Goal: Task Accomplishment & Management: Manage account settings

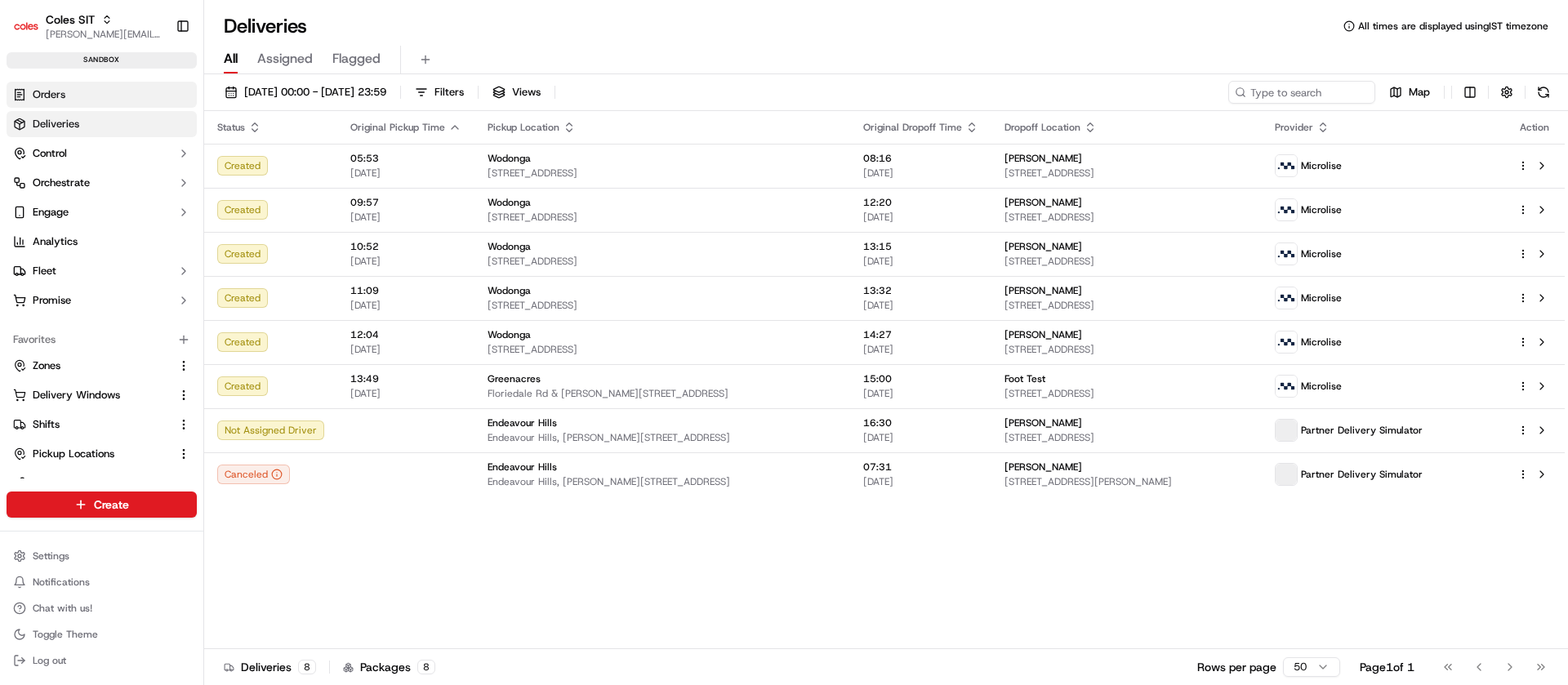
click at [47, 94] on span "Orders" at bounding box center [50, 94] width 33 height 15
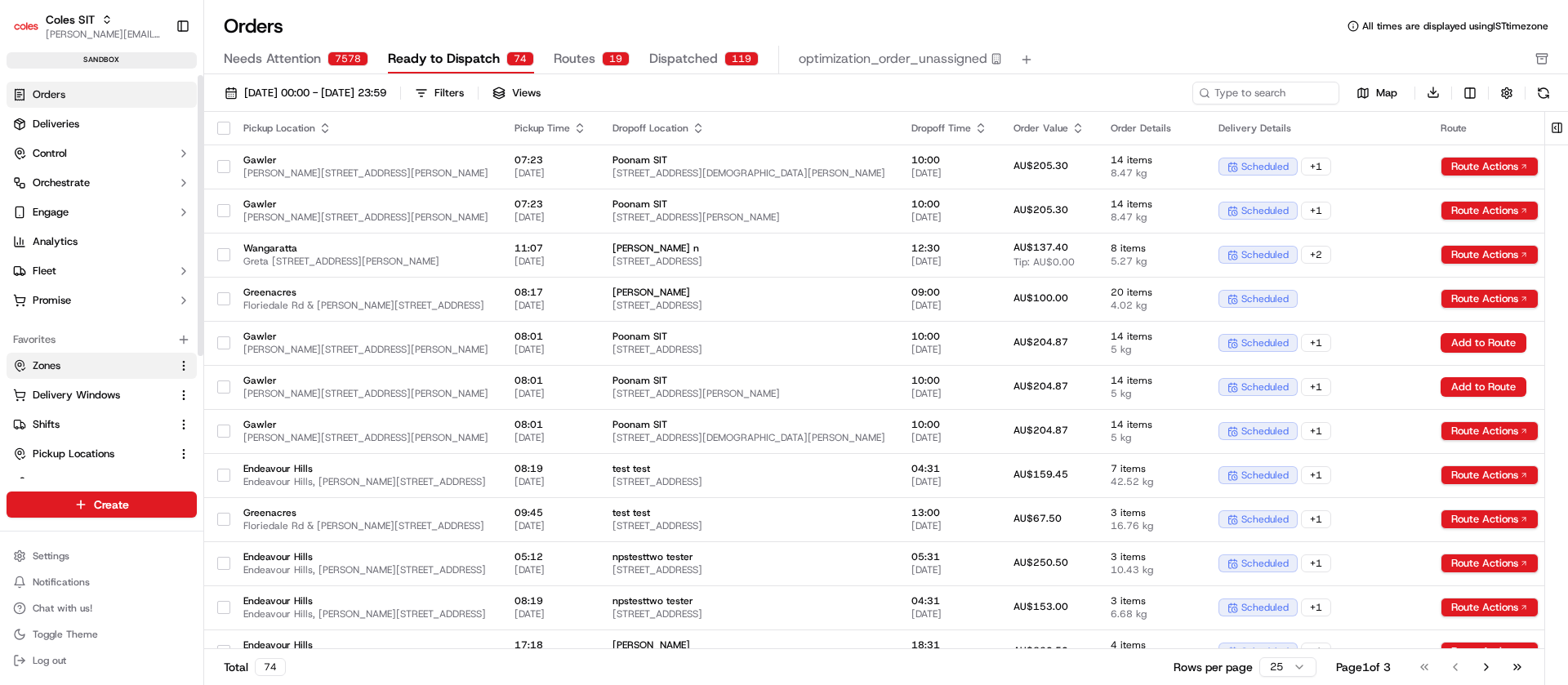
click at [90, 357] on button "Zones" at bounding box center [102, 366] width 191 height 26
click at [42, 371] on span "Zones" at bounding box center [47, 365] width 28 height 15
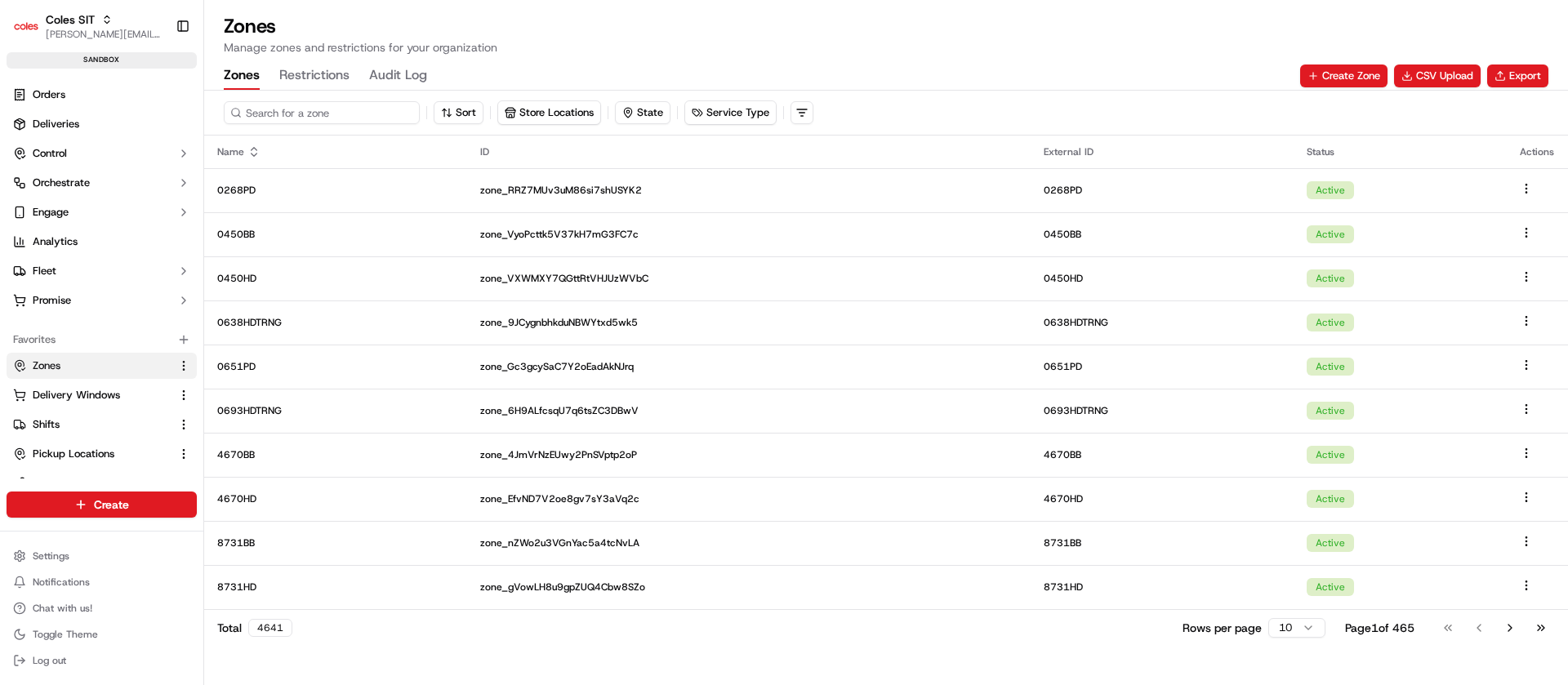
click at [317, 118] on input at bounding box center [321, 112] width 196 height 22
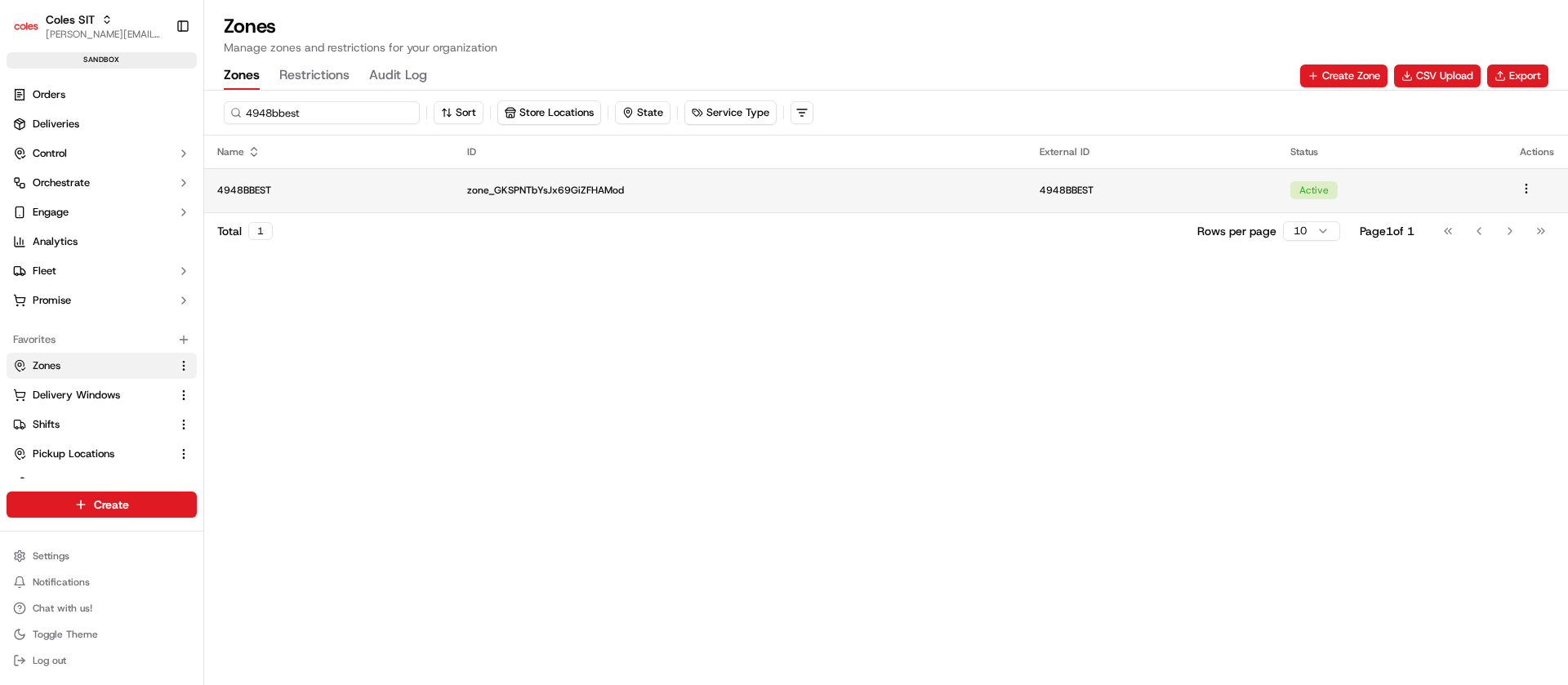
type input "4948bbest"
click at [383, 186] on p "4948BBEST" at bounding box center [329, 190] width 224 height 13
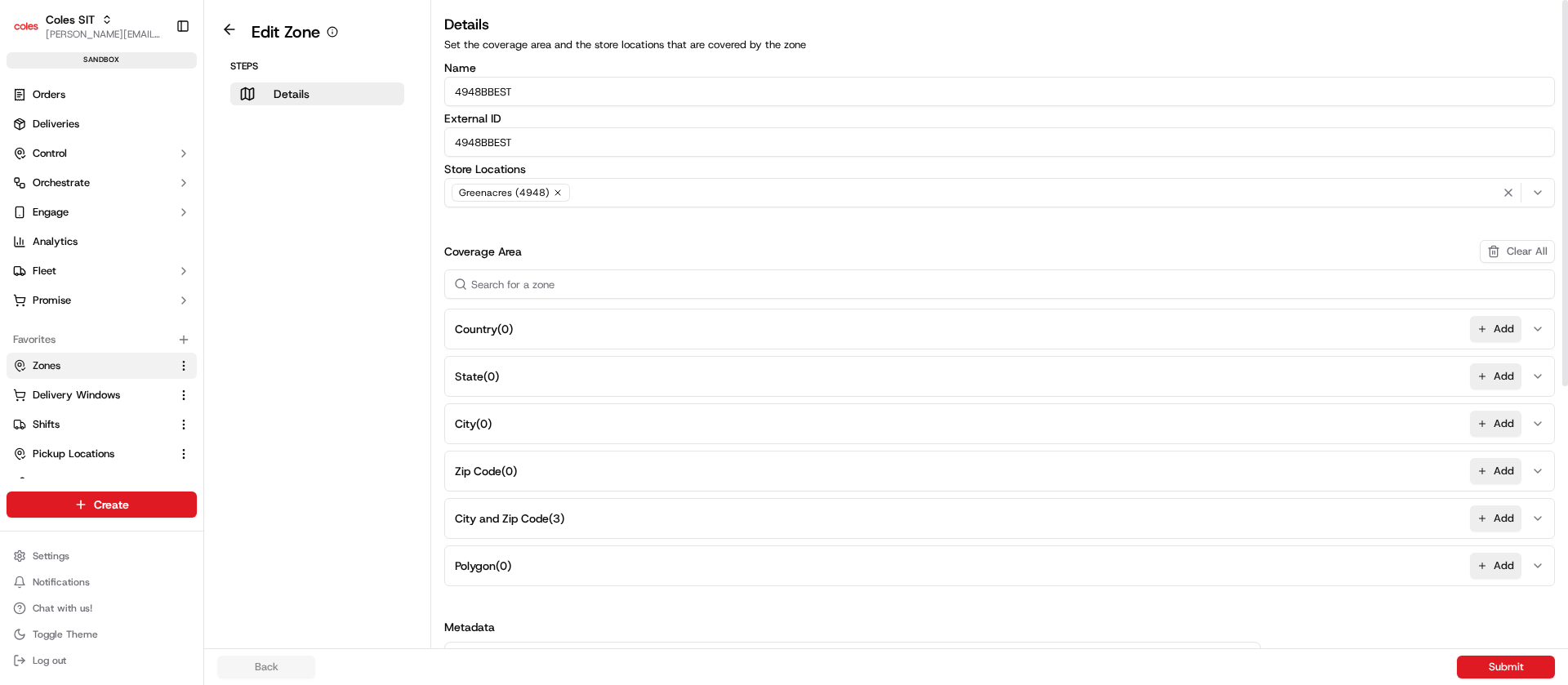
scroll to position [431, 0]
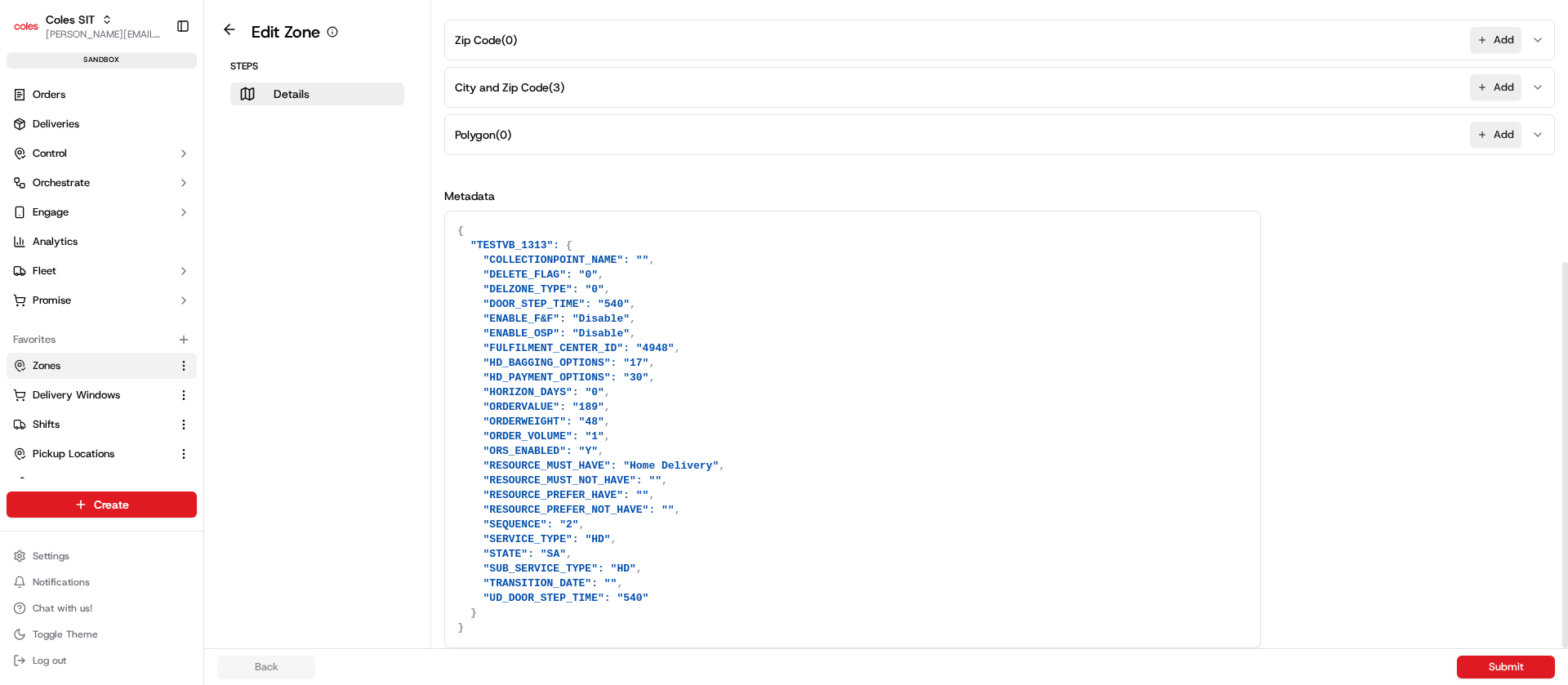
drag, startPoint x: 1567, startPoint y: 510, endPoint x: 1567, endPoint y: 733, distance: 223.0
click at [1567, 648] on div at bounding box center [1564, 324] width 7 height 648
drag, startPoint x: 1015, startPoint y: 418, endPoint x: 1065, endPoint y: 733, distance: 318.9
click at [1065, 684] on html "Coles SIT nirbhay.palsingh@coles.com.au Toggle Sidebar sandbox Orders Deliverie…" at bounding box center [784, 342] width 1568 height 685
click at [574, 395] on textarea "{ "TESTVB_1313": { "COLLECTIONPOINT_NAME": "", "DELETE_FLAG": "0", "DELZONE_TYP…" at bounding box center [852, 429] width 815 height 436
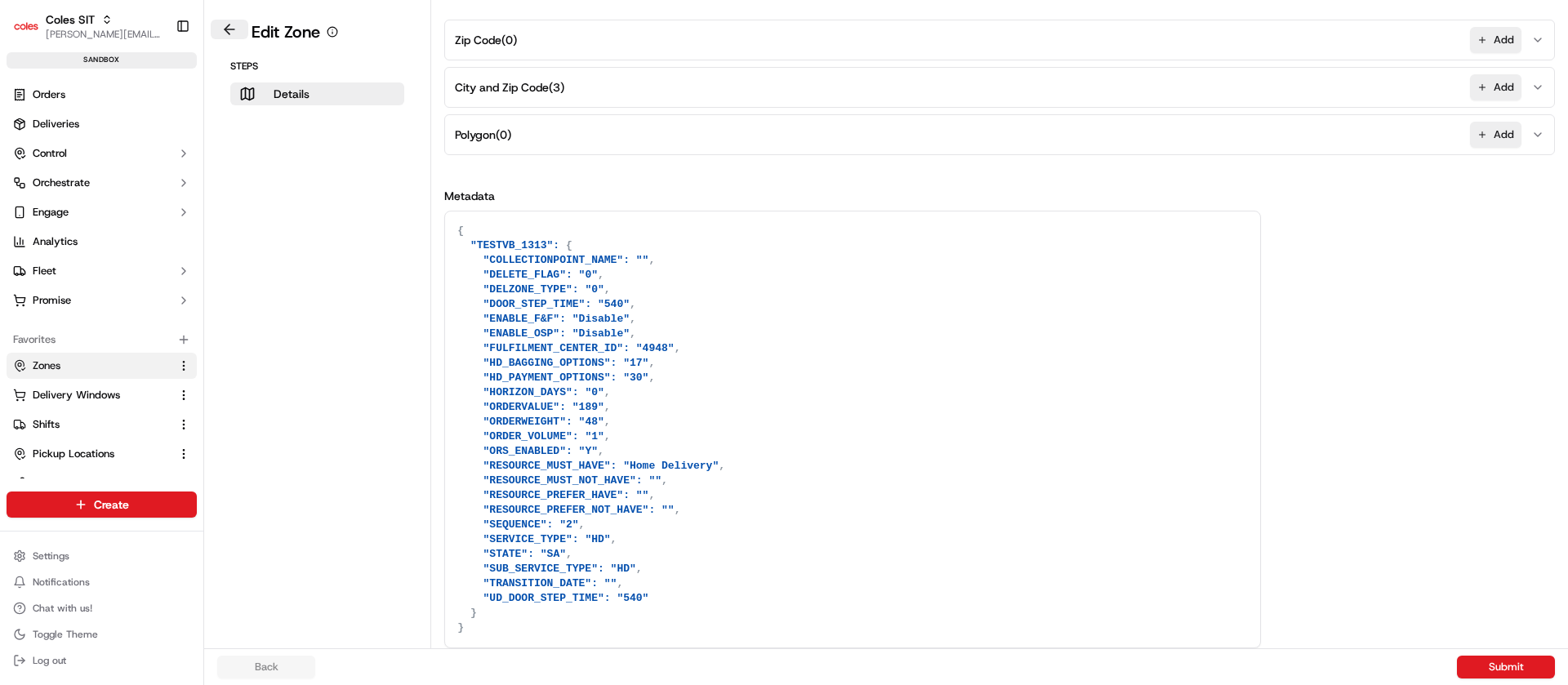
click at [228, 26] on button at bounding box center [229, 29] width 38 height 19
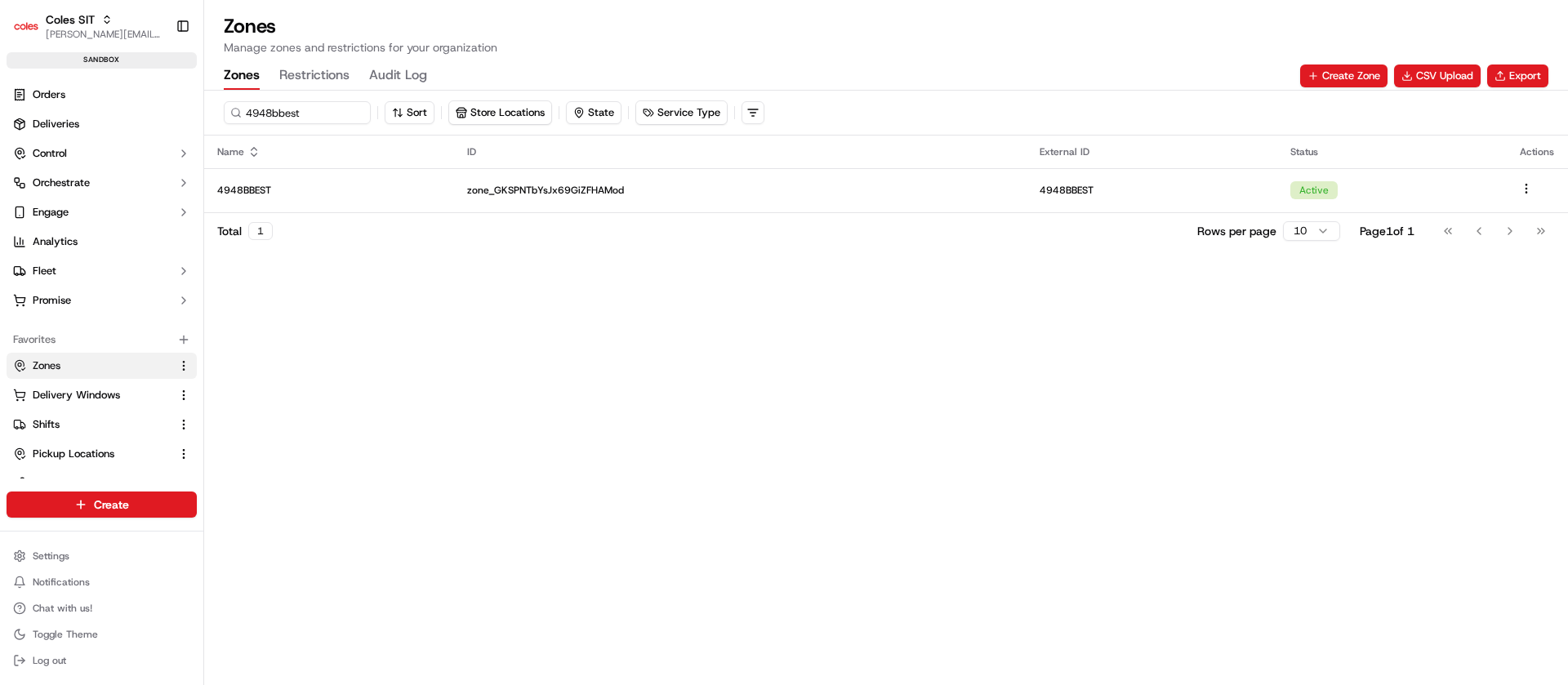
click at [305, 86] on button "Restrictions" at bounding box center [314, 76] width 70 height 28
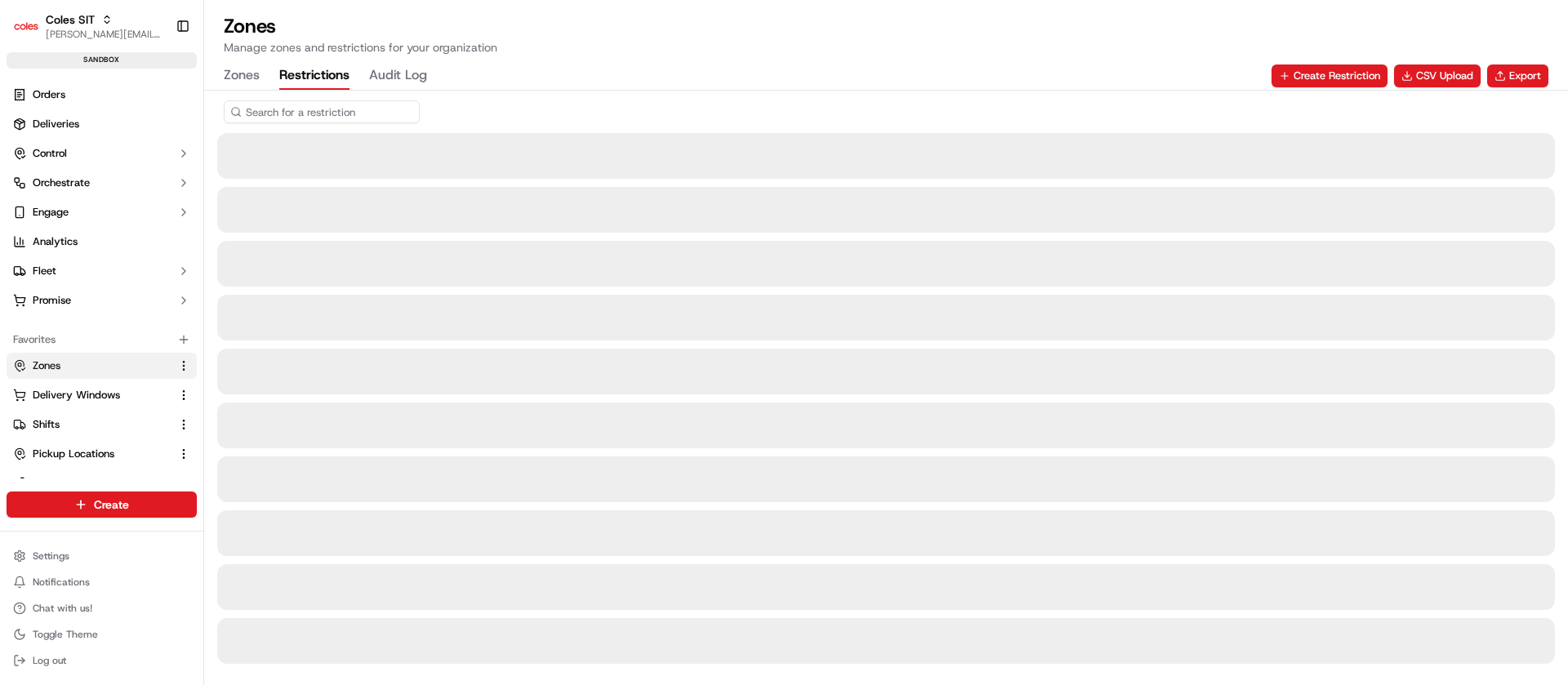
click at [337, 109] on input at bounding box center [321, 111] width 196 height 22
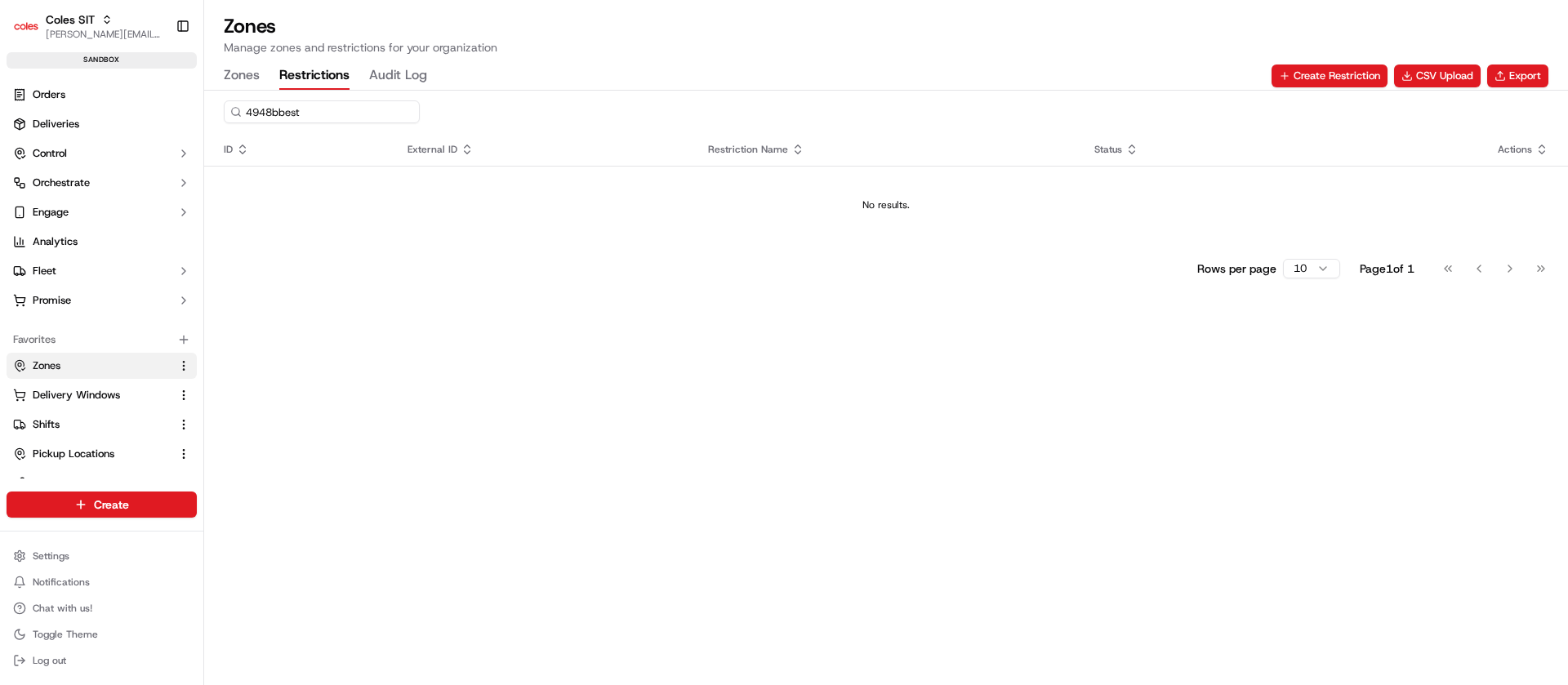
click at [276, 108] on input "4948bbest" at bounding box center [321, 111] width 196 height 22
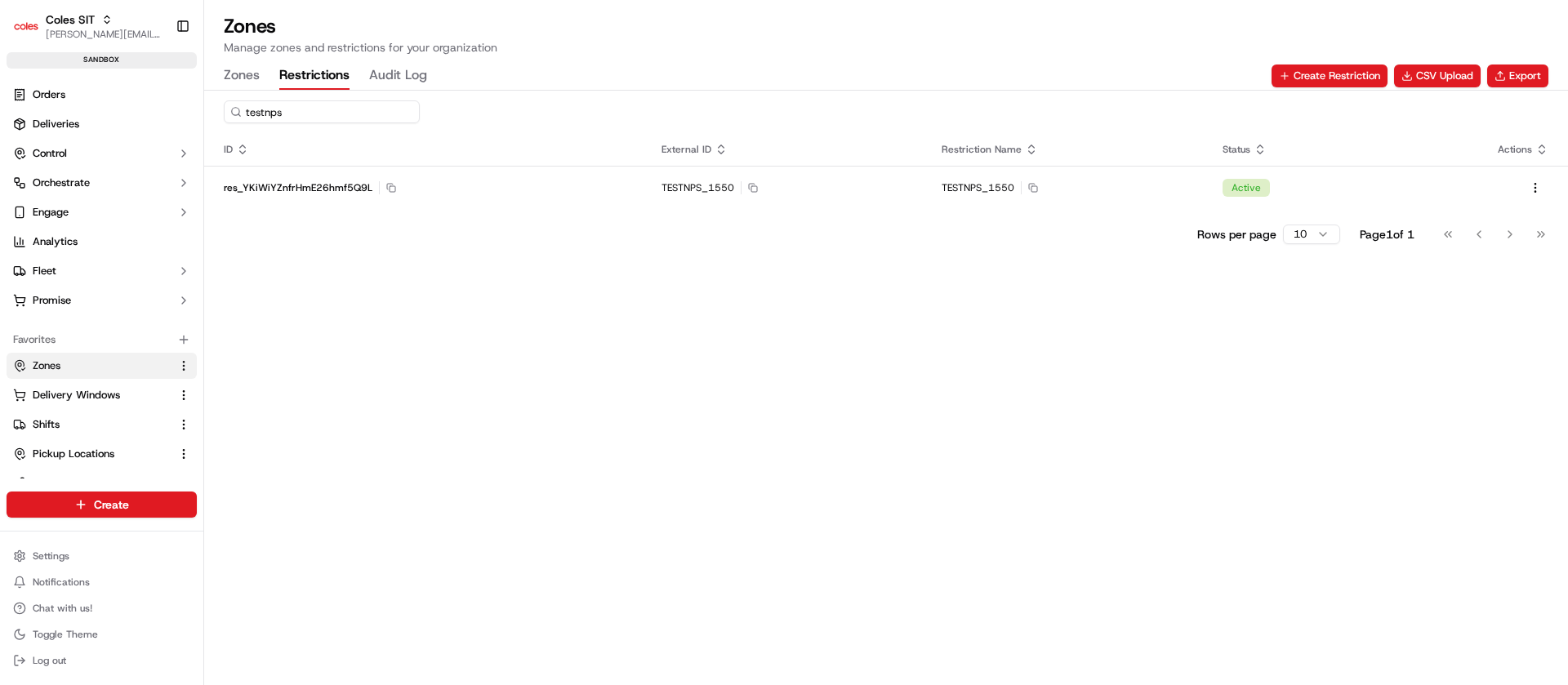
type input "testnps"
click at [602, 162] on th "ID" at bounding box center [423, 150] width 438 height 33
click at [594, 198] on td "res_YKiWiYZnfrHmE26hmf5Q9L Copy res_YKiWiYZnfrHmE26hmf5Q9L" at bounding box center [423, 187] width 438 height 44
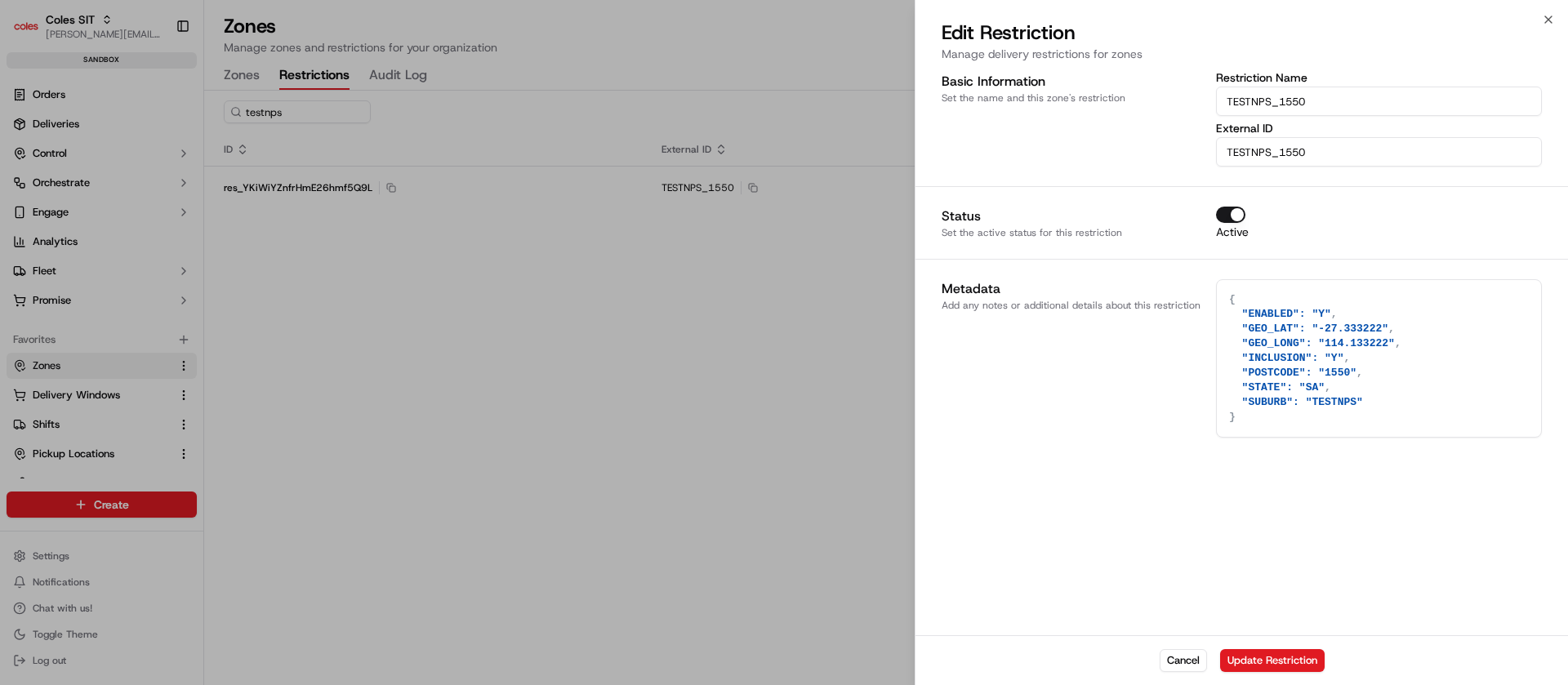
click at [1373, 345] on textarea "{ "ENABLED": "Y", "GEO_LAT": "-27.333222", "GEO_LONG": "114.133222", "INCLUSION…" at bounding box center [1378, 358] width 324 height 157
type textarea "{ "ENABLED": "Y", "GEO_LAT": "-27.333222", "GEO_LONG": "114.133222\", "INCLUSIO…"
click at [1194, 658] on button "Cancel" at bounding box center [1184, 660] width 48 height 22
type textarea "{}"
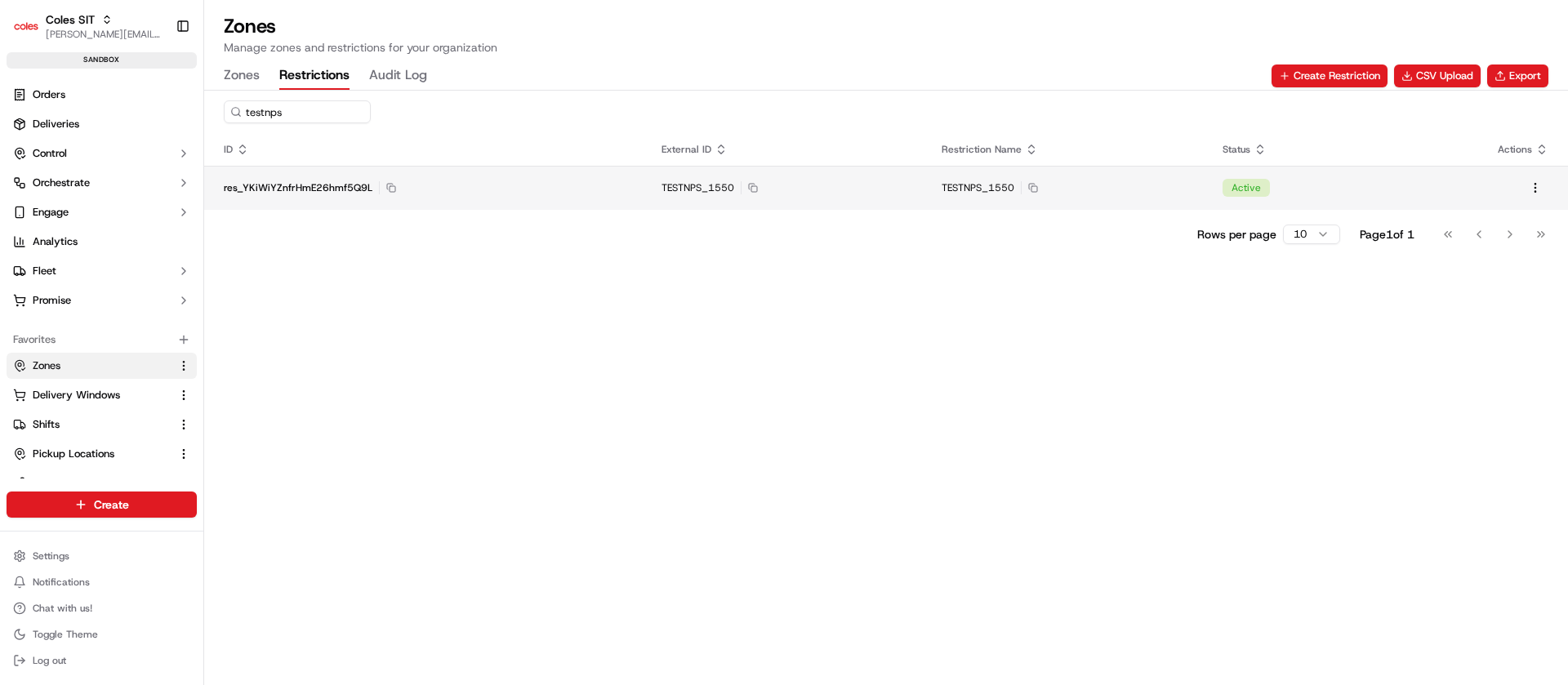
click at [902, 189] on div "TESTNPS_1550 Copy TESTNPS_1550" at bounding box center [783, 187] width 241 height 13
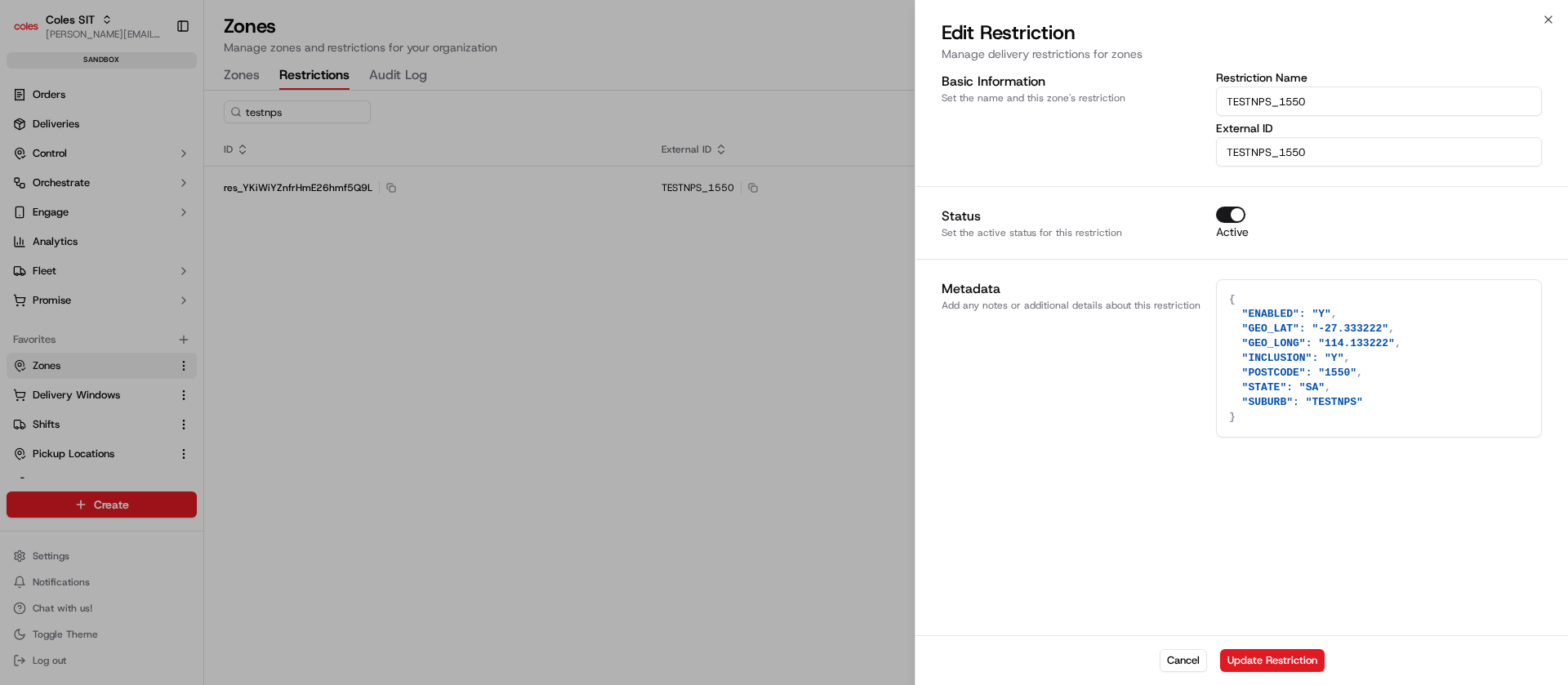
click at [1395, 371] on textarea "{ "ENABLED": "Y", "GEO_LAT": "-27.333222", "GEO_LONG": "114.133222", "INCLUSION…" at bounding box center [1378, 358] width 324 height 157
paste textarea
click at [1372, 342] on textarea "{ "ENABLED": "Y", "GEO_LAT": "-27.333222", "GEO_LONG": "114.133222", "INCLUSION…" at bounding box center [1378, 358] width 324 height 157
type textarea "{ "ENABLED": "Y", "GEO_LAT": "-27.333222", "GEO_LONG": "114.13322", "INCLUSION"…"
type textarea "1"
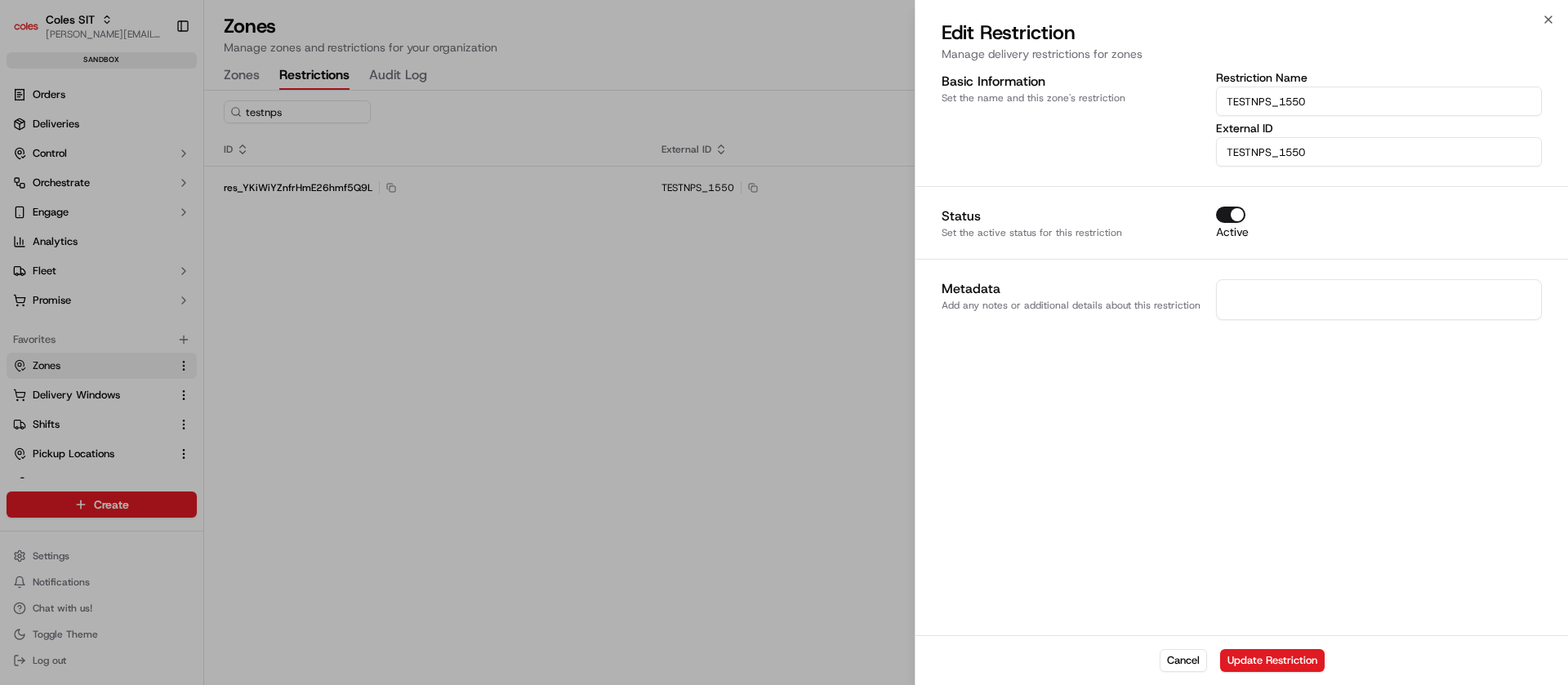
paste textarea "{ "ENABLED": "Y", "GEO_LAT": "-27.333222", "GEO_LONG": "114.133222", "INCLUSION…"
click at [1372, 342] on textarea "{ "ENABLED": "Y", "GEO_LAT": "-27.333222", "GEO_LONG": "114.133222", "INCLUSION…" at bounding box center [1378, 358] width 324 height 157
type textarea "{ "ENABLED": "Y", "GEO_LAT": "-27.333222", "GEO_LONG": "114.133212", "INCLUSION…"
click at [1285, 667] on button "Update Restriction" at bounding box center [1272, 660] width 104 height 22
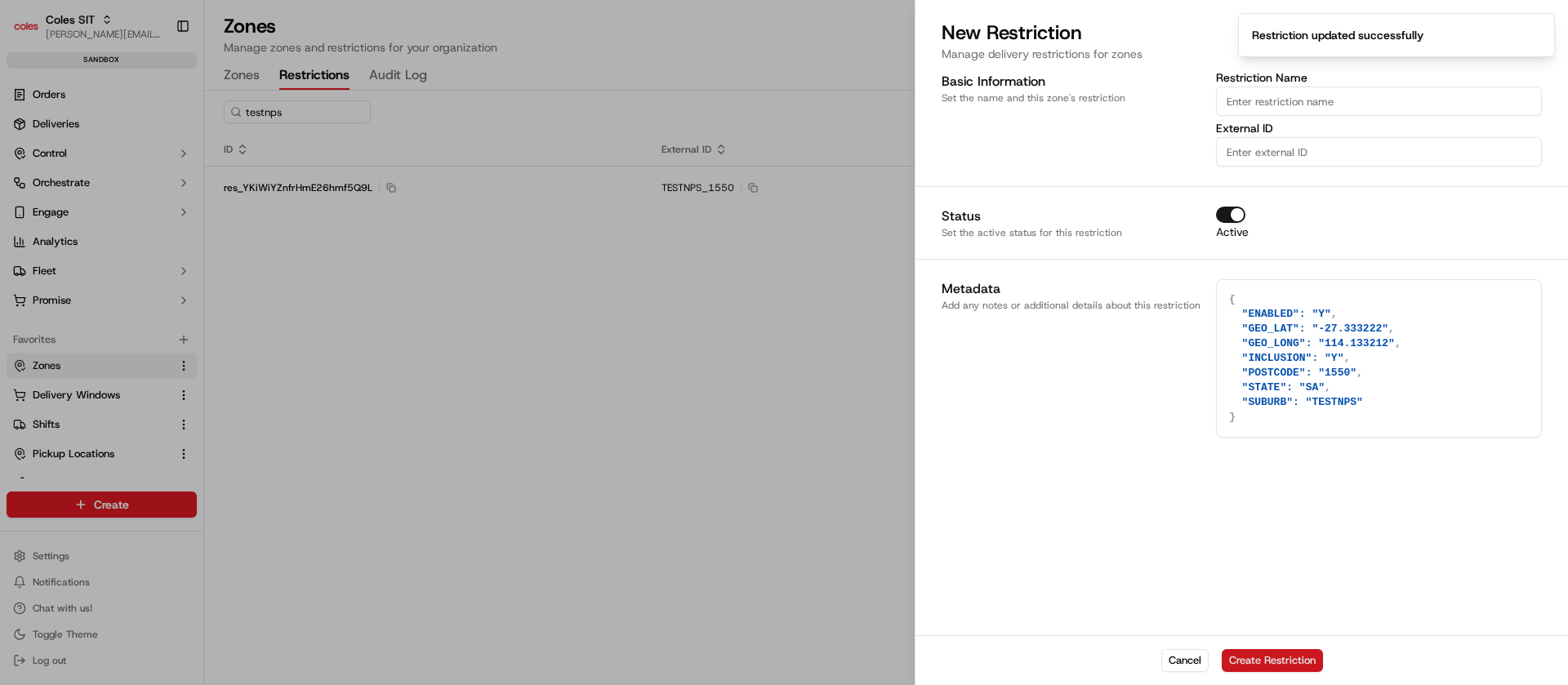
type textarea "{}"
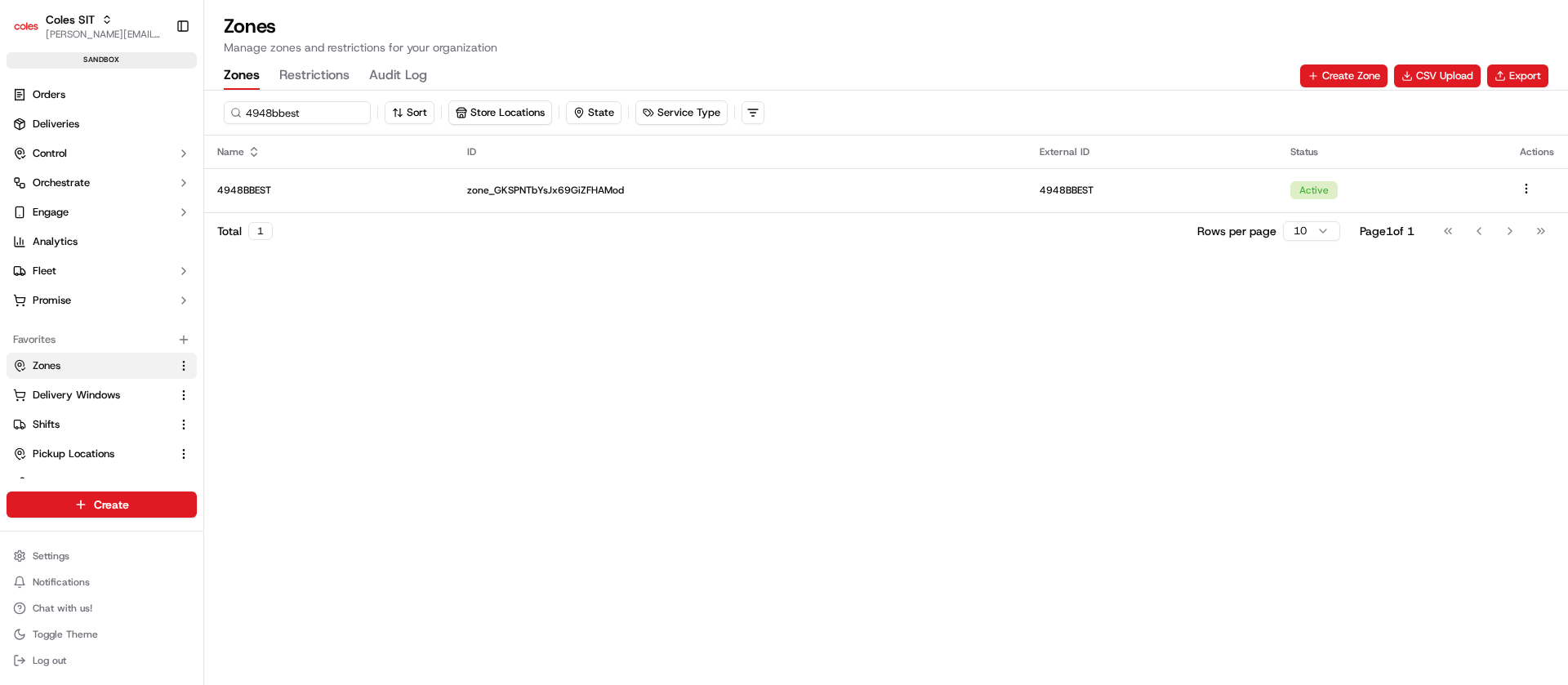
click at [242, 78] on button "Zones" at bounding box center [241, 76] width 36 height 28
click at [319, 74] on button "Restrictions" at bounding box center [314, 76] width 70 height 28
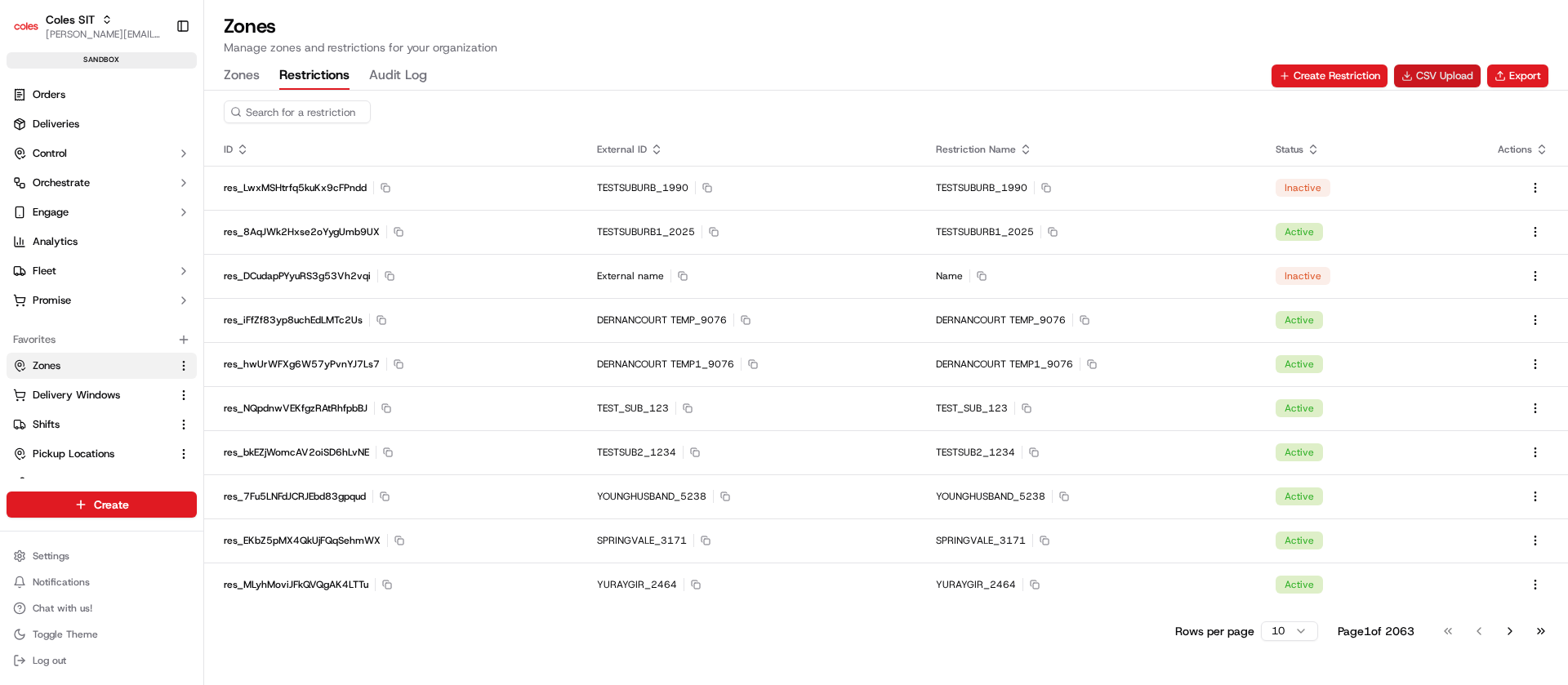
click at [1435, 75] on button "CSV Upload" at bounding box center [1437, 75] width 87 height 22
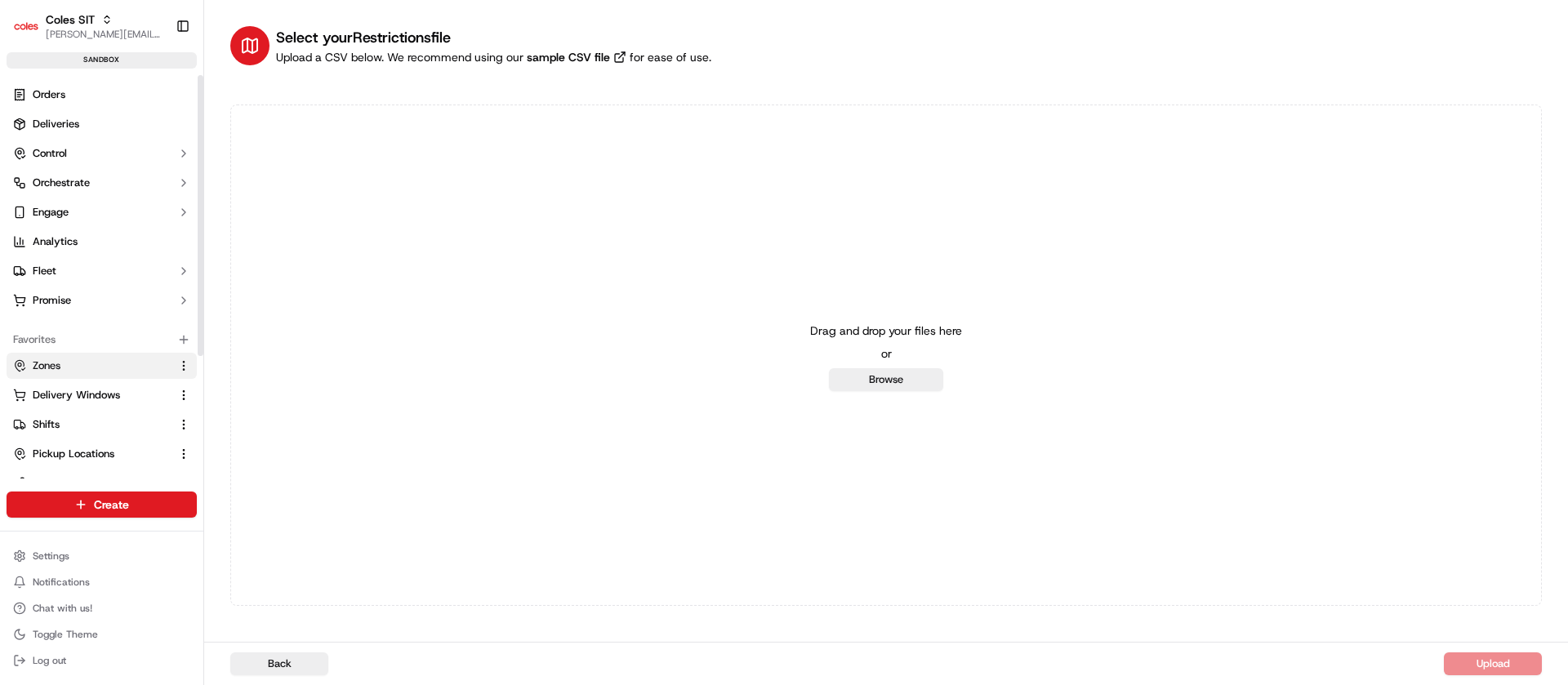
click at [74, 373] on button "Zones" at bounding box center [102, 366] width 191 height 26
click at [58, 362] on span "Zones" at bounding box center [47, 365] width 28 height 15
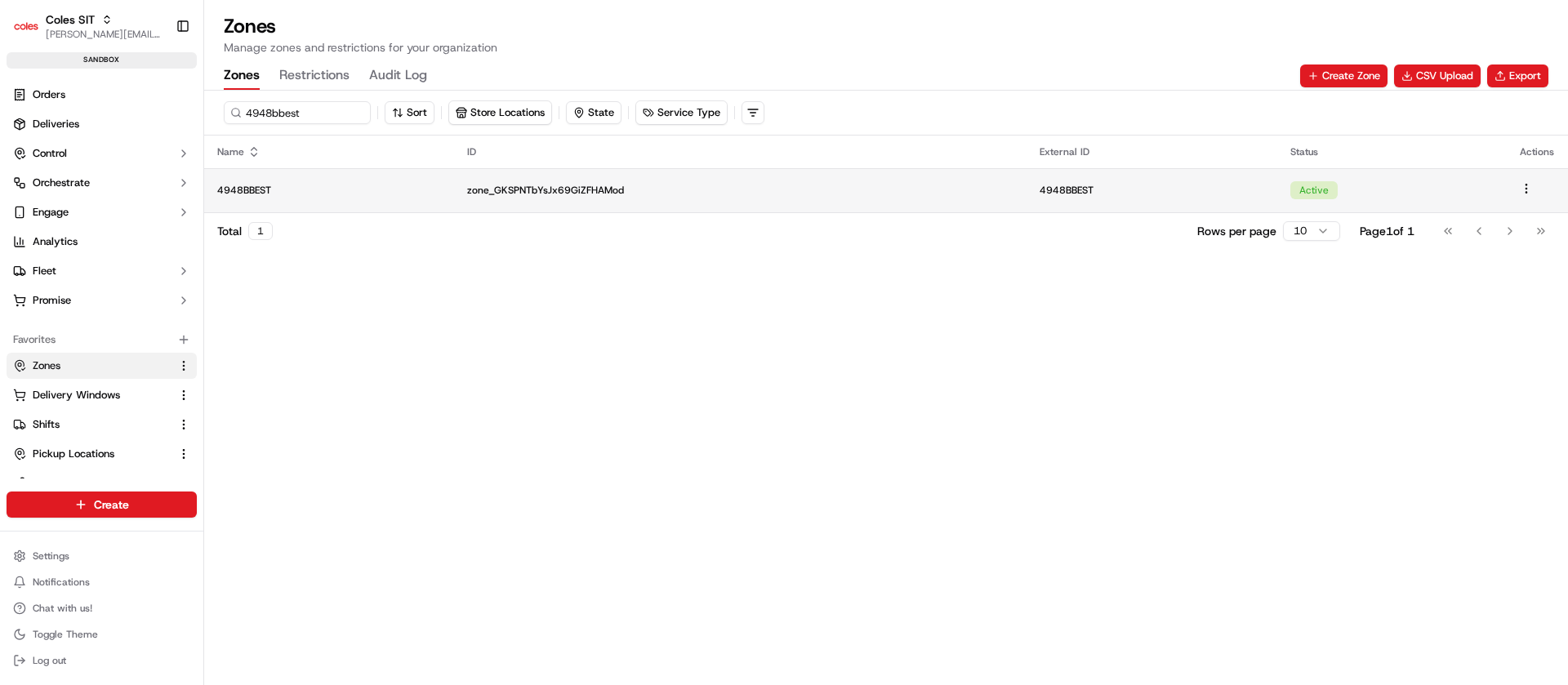
click at [317, 204] on td "4948BBEST" at bounding box center [329, 190] width 250 height 44
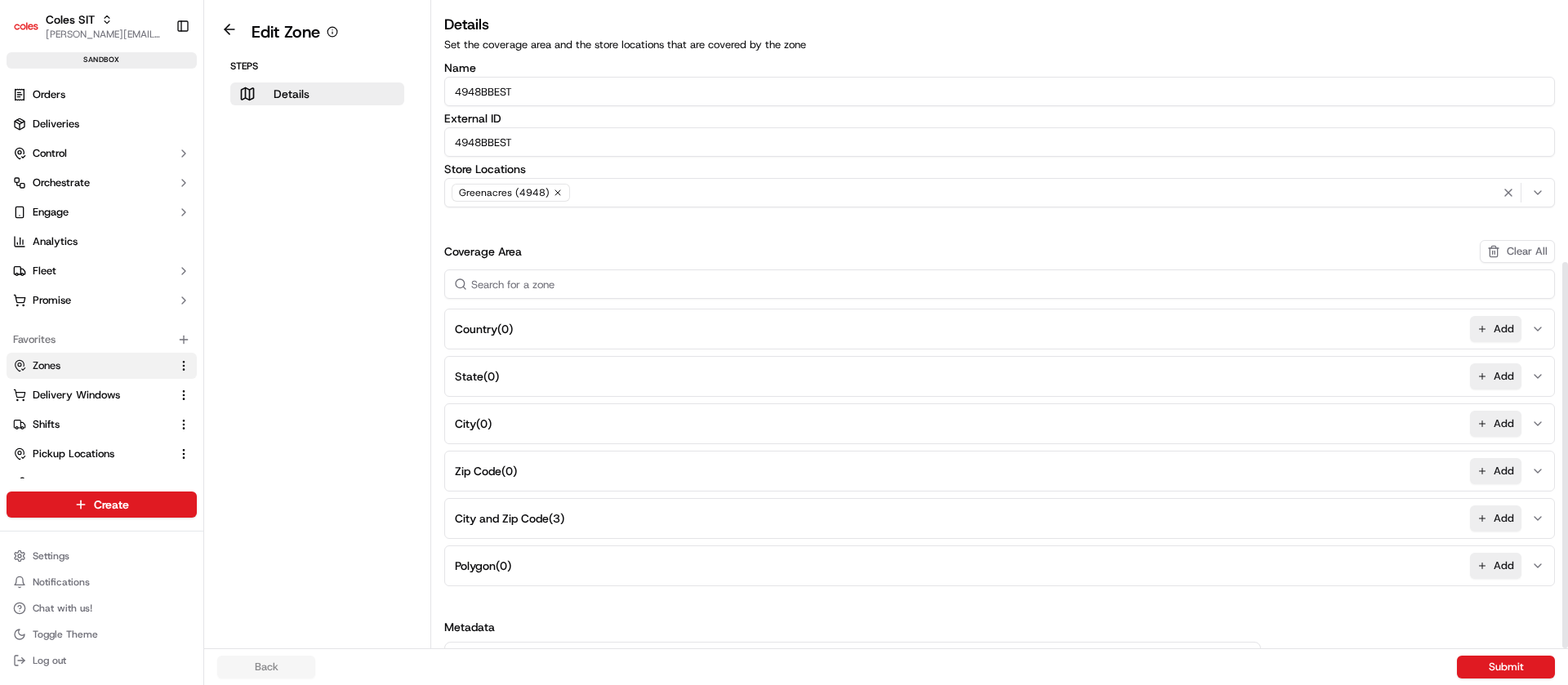
scroll to position [431, 0]
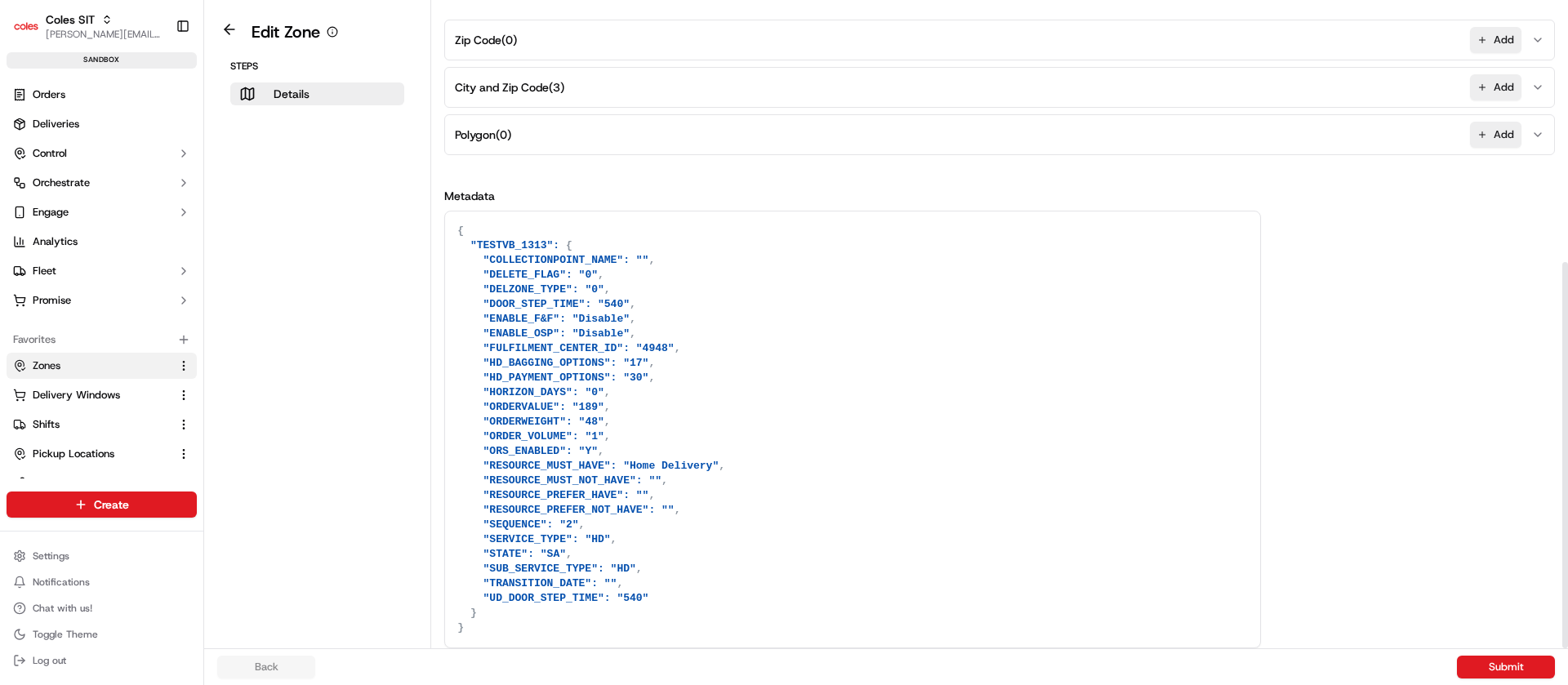
drag, startPoint x: 1567, startPoint y: 473, endPoint x: 1567, endPoint y: 676, distance: 203.0
click at [1567, 648] on div at bounding box center [1564, 324] width 7 height 648
click at [661, 505] on textarea "{ "TESTVB_1313": { "COLLECTIONPOINT_NAME": "", "DELETE_FLAG": "0", "DELZONE_TYP…" at bounding box center [852, 429] width 815 height 436
click at [640, 99] on button "City and Zip Code ( 3 ) Add" at bounding box center [1000, 88] width 1103 height 39
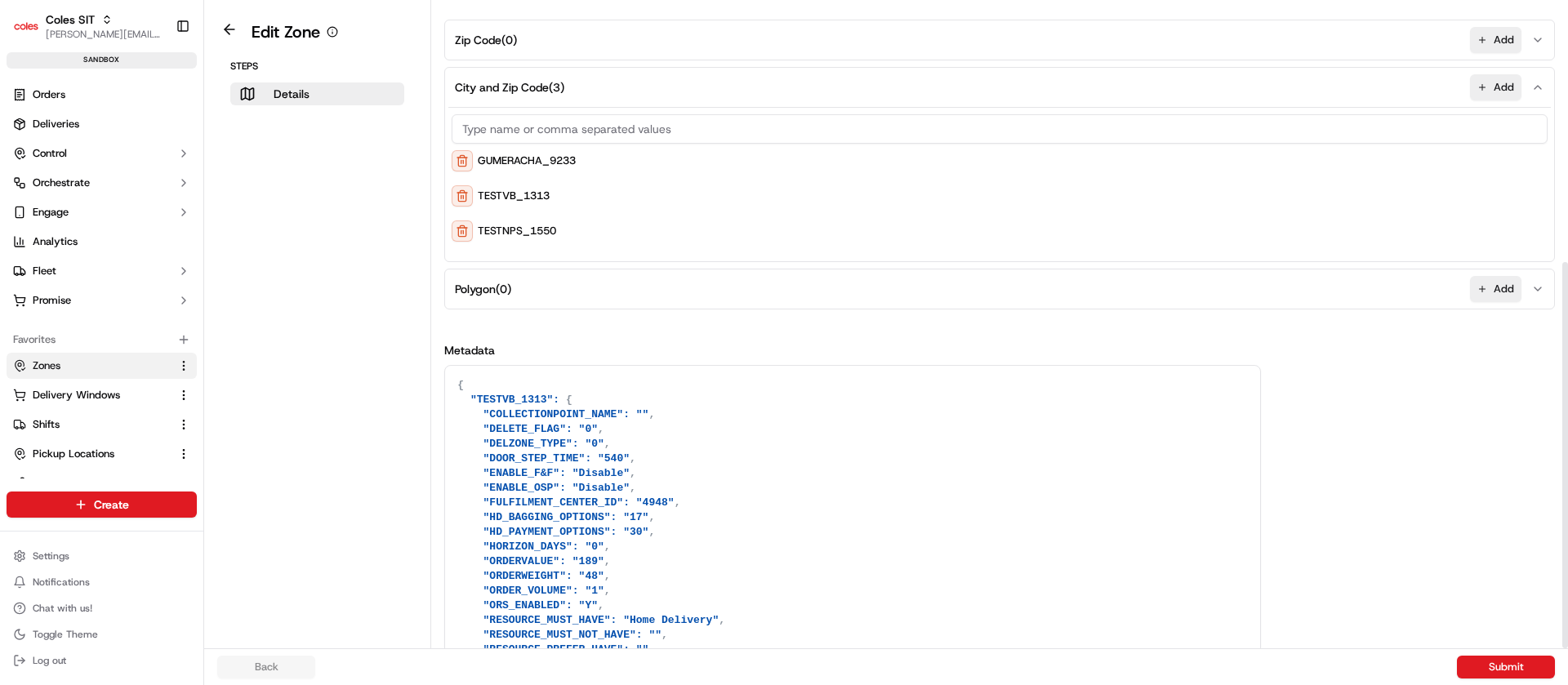
scroll to position [0, 0]
drag, startPoint x: 490, startPoint y: 406, endPoint x: 587, endPoint y: 444, distance: 104.2
click at [587, 444] on textarea "{ "TESTVB_1313": { "COLLECTIONPOINT_NAME": "", "DELETE_FLAG": "0", "DELZONE_TYP…" at bounding box center [852, 584] width 815 height 436
drag, startPoint x: 580, startPoint y: 235, endPoint x: 458, endPoint y: 230, distance: 122.1
click at [458, 230] on div "TESTNPS_1550" at bounding box center [1000, 232] width 1096 height 21
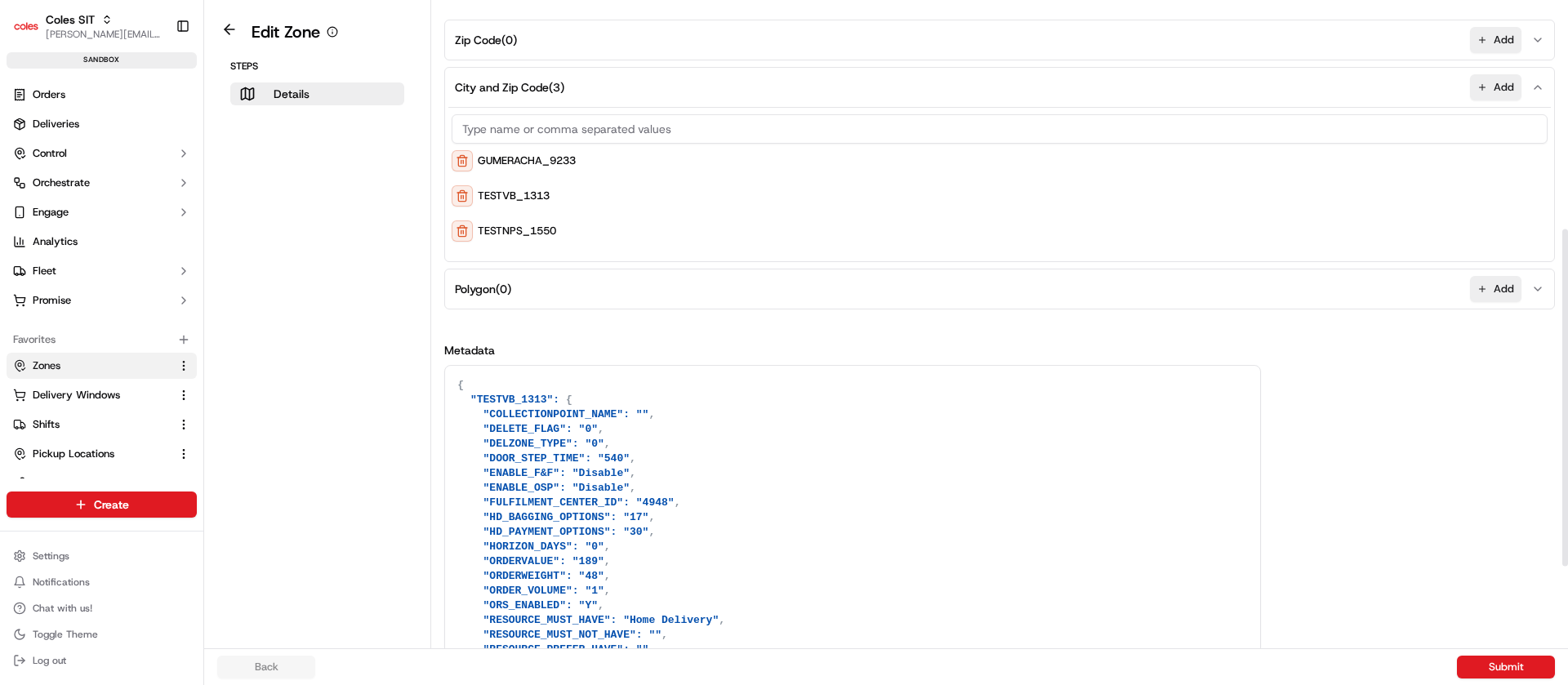
drag, startPoint x: 607, startPoint y: 160, endPoint x: 492, endPoint y: 151, distance: 115.4
click at [492, 151] on div "GUMERACHA_9233" at bounding box center [1000, 161] width 1096 height 21
click at [234, 31] on button at bounding box center [229, 29] width 38 height 19
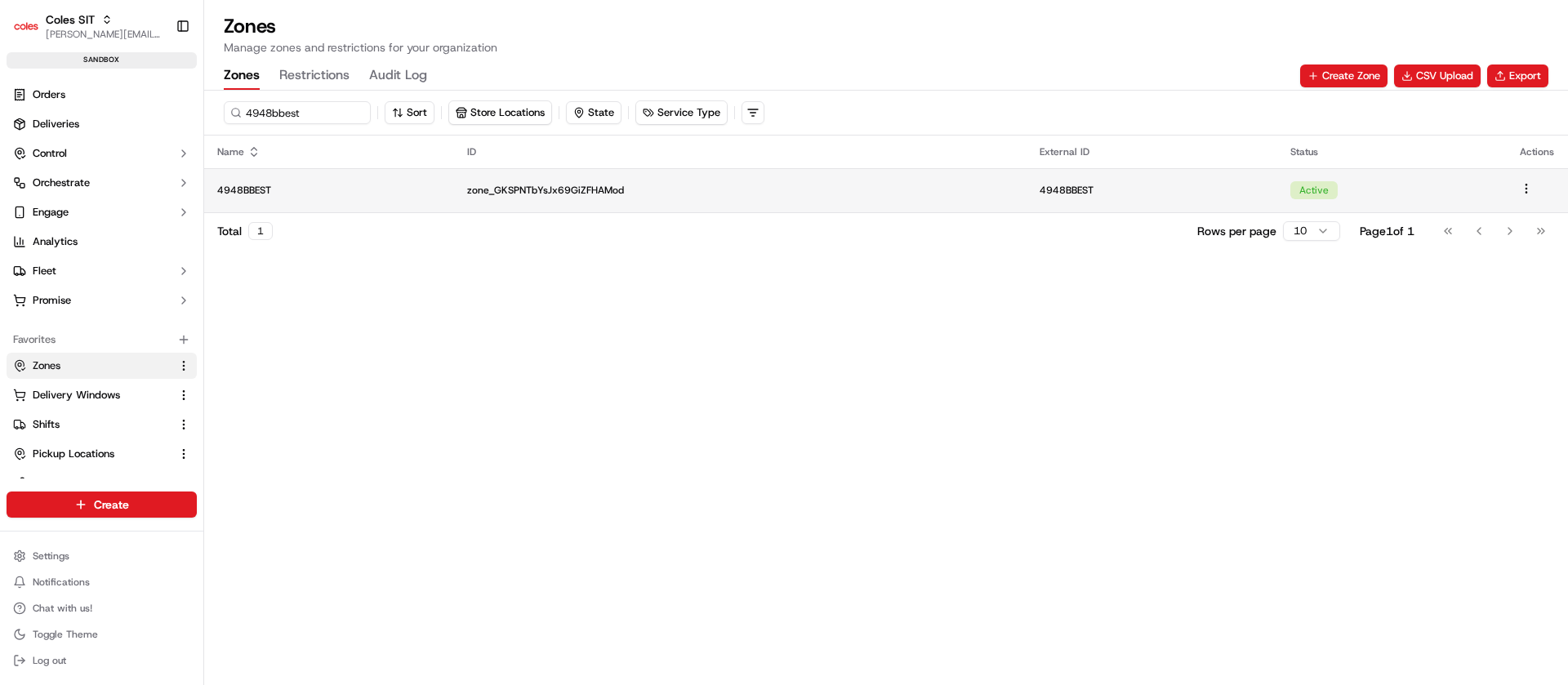
click at [333, 170] on td "4948BBEST" at bounding box center [329, 190] width 250 height 44
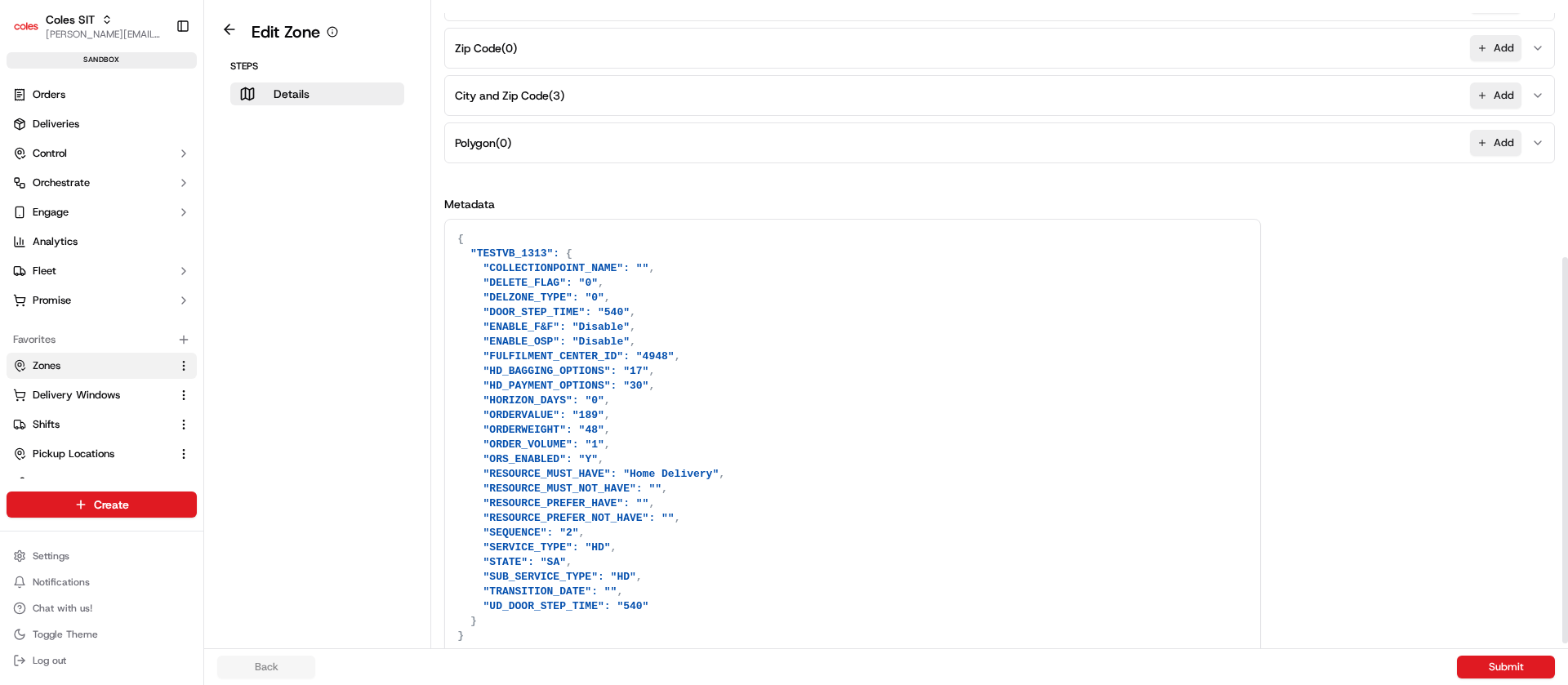
scroll to position [431, 0]
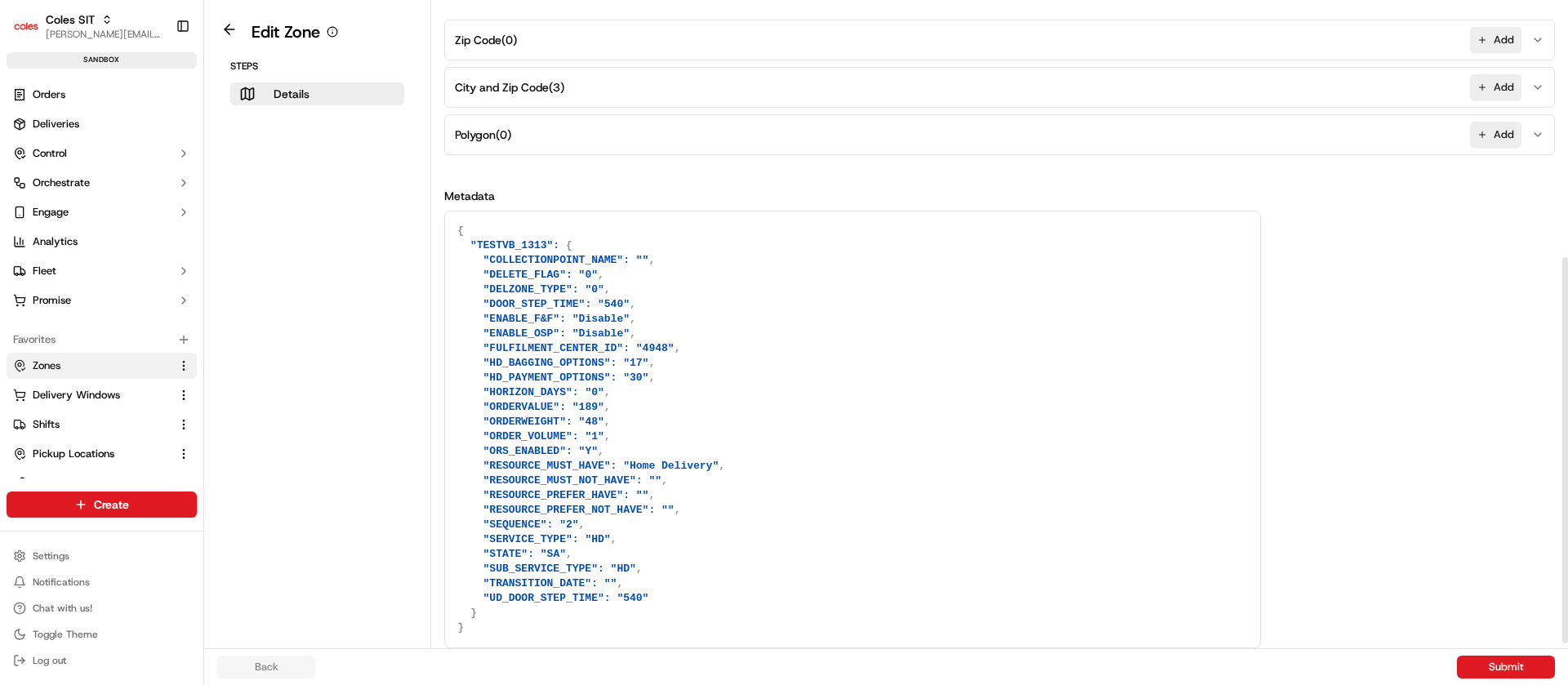
drag, startPoint x: 1567, startPoint y: 424, endPoint x: 1561, endPoint y: 697, distance: 273.1
click at [1561, 648] on div at bounding box center [1564, 324] width 7 height 648
drag, startPoint x: 489, startPoint y: 270, endPoint x: 579, endPoint y: 479, distance: 227.6
click at [579, 479] on textarea "{ "TESTVB_1313": { "COLLECTIONPOINT_NAME": "", "DELETE_FLAG": "0", "DELZONE_TYP…" at bounding box center [852, 429] width 815 height 436
drag, startPoint x: 638, startPoint y: 565, endPoint x: 651, endPoint y: 578, distance: 18.4
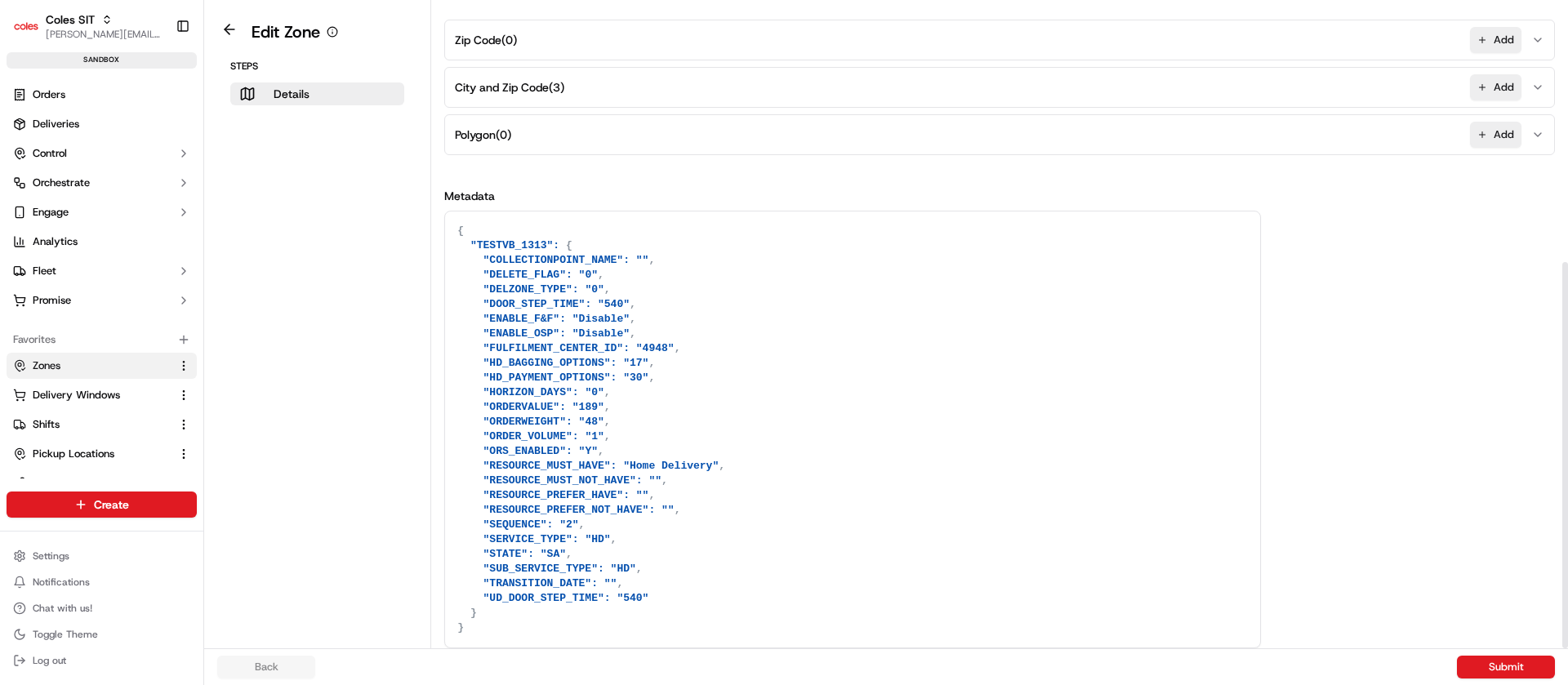
click at [651, 578] on textarea "{ "TESTVB_1313": { "COLLECTIONPOINT_NAME": "", "DELETE_FLAG": "0", "DELZONE_TYP…" at bounding box center [852, 429] width 815 height 436
click at [224, 38] on button at bounding box center [229, 29] width 38 height 19
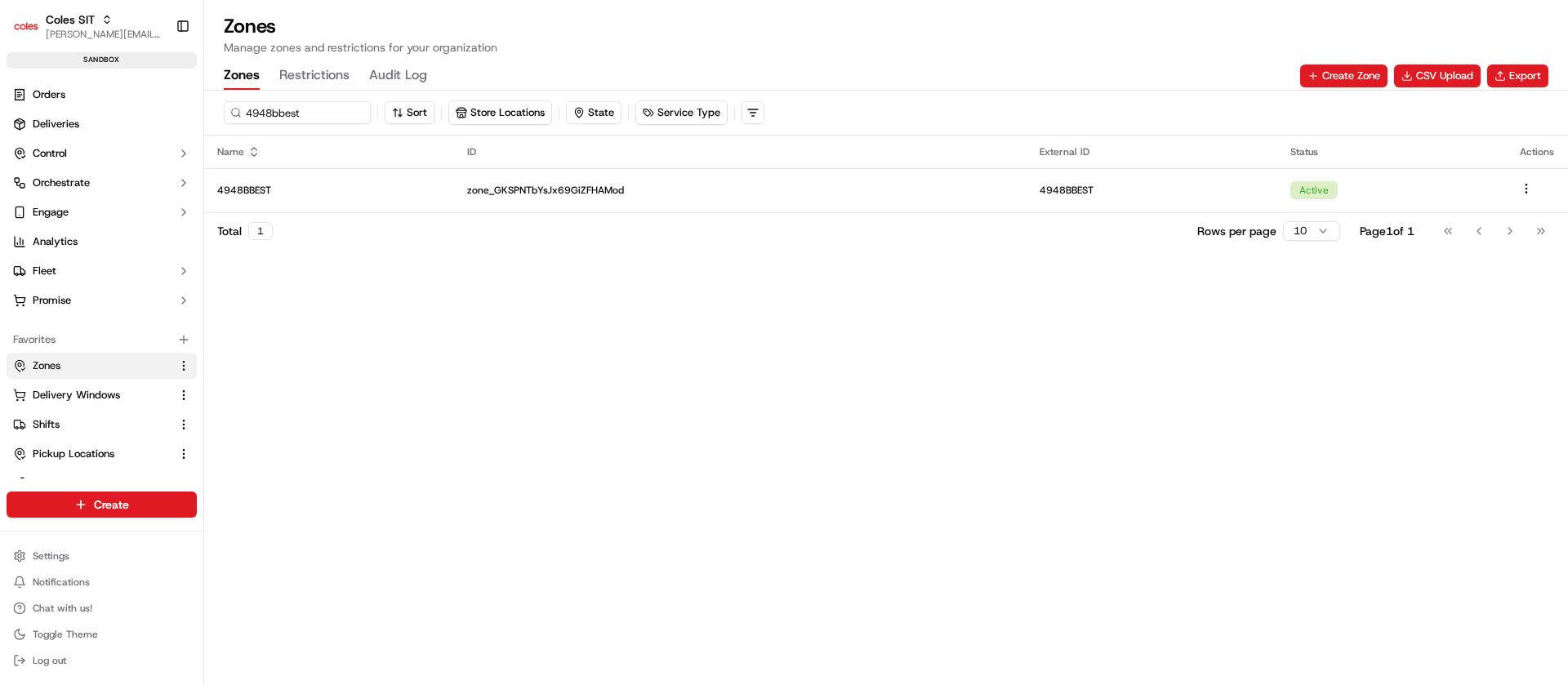
click at [333, 79] on button "Restrictions" at bounding box center [314, 76] width 70 height 28
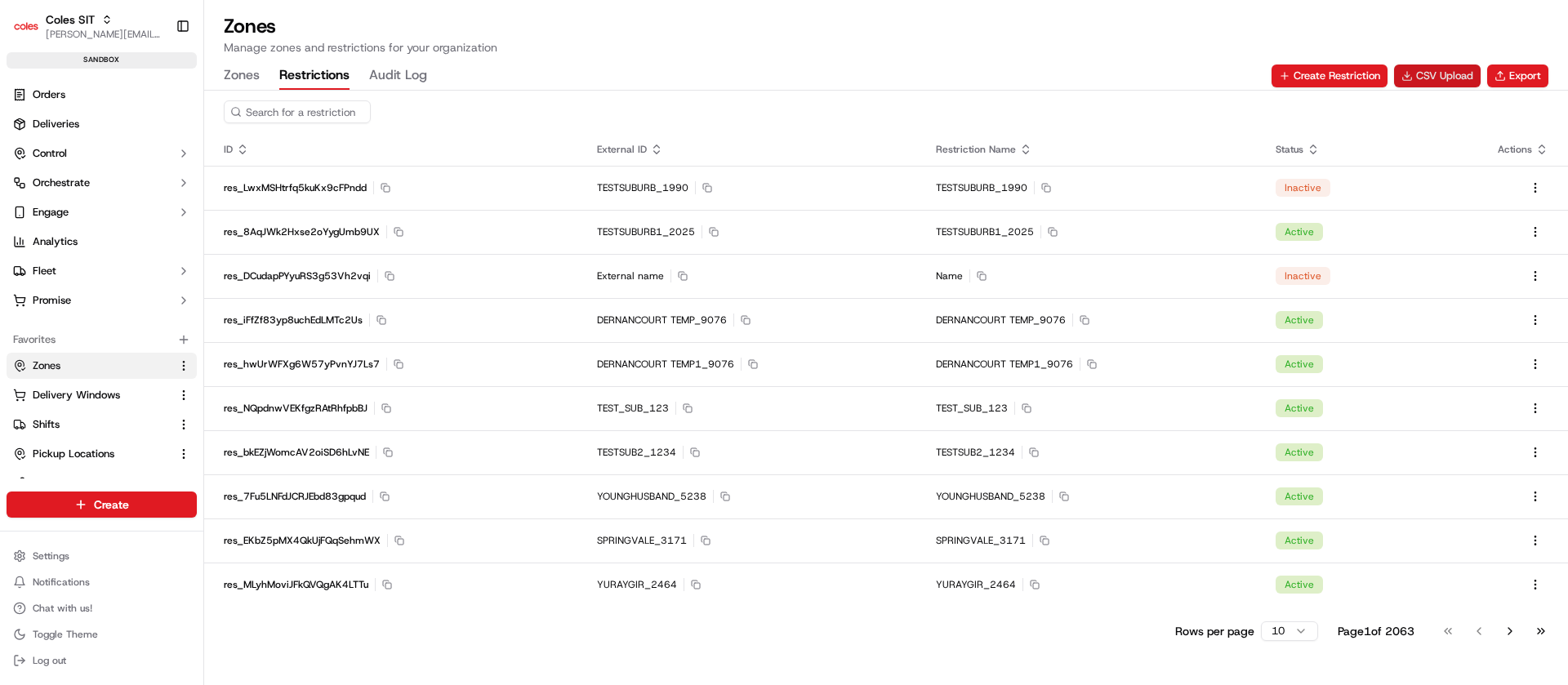
click at [1448, 78] on button "CSV Upload" at bounding box center [1437, 75] width 87 height 22
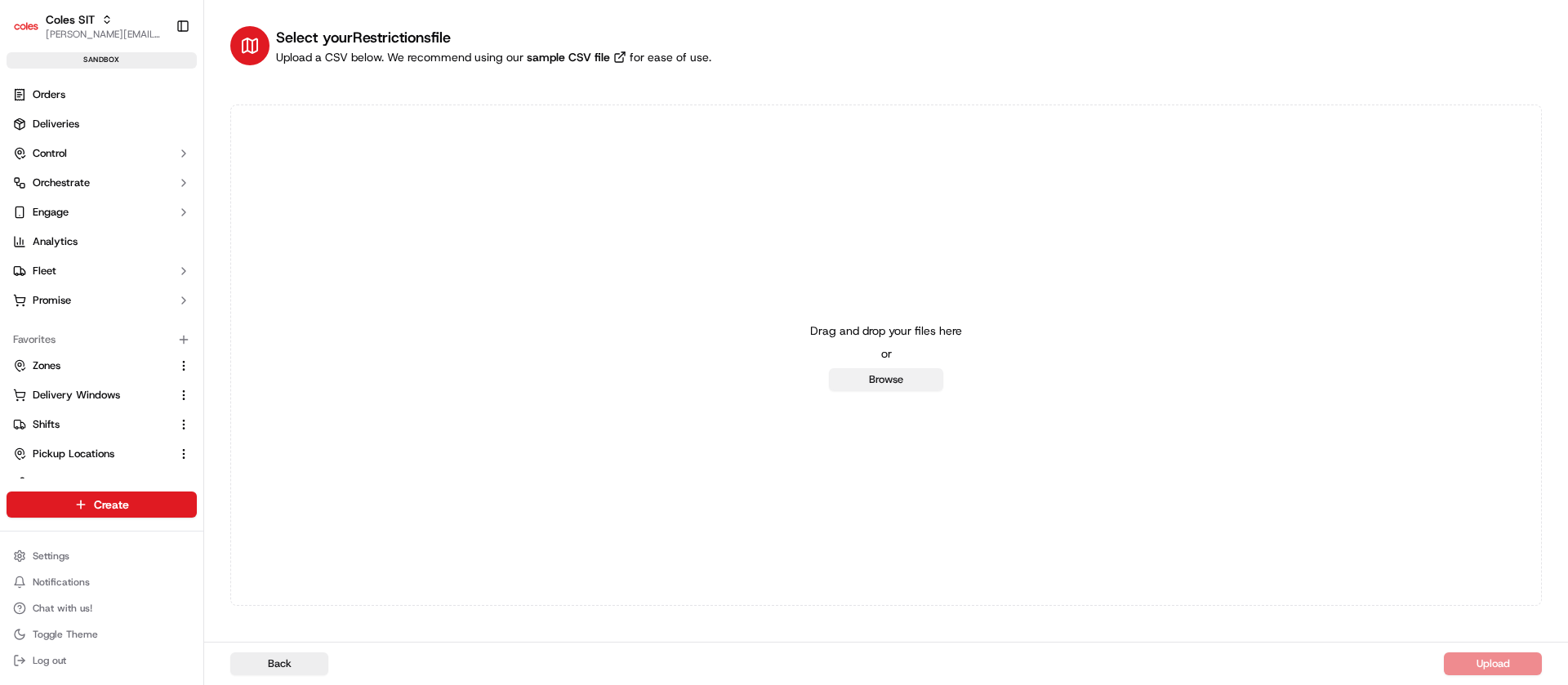
click at [888, 385] on button "Browse" at bounding box center [886, 379] width 114 height 22
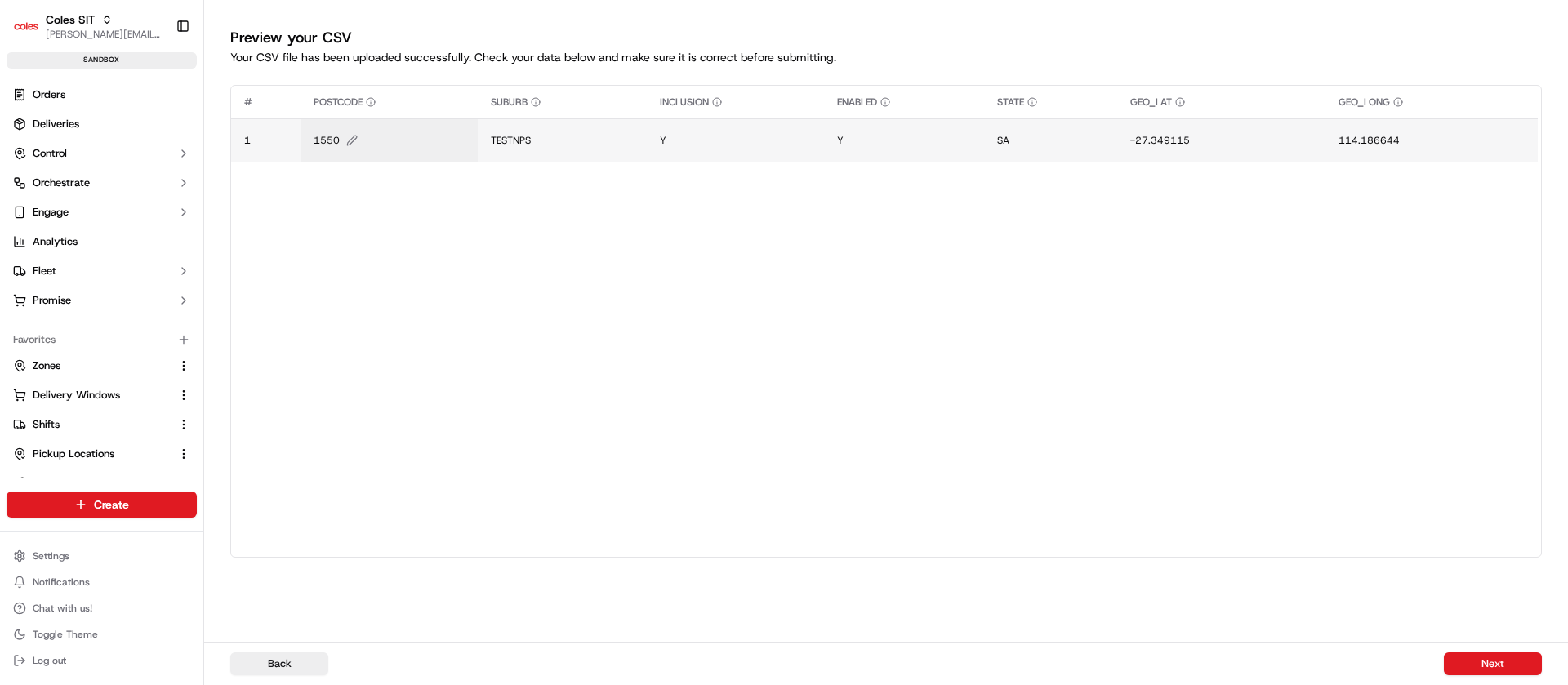
click at [330, 141] on span "1550" at bounding box center [326, 140] width 26 height 13
click at [346, 129] on input "1550" at bounding box center [411, 124] width 181 height 29
type input "0231"
click at [515, 138] on span "TESTNPS" at bounding box center [510, 140] width 40 height 13
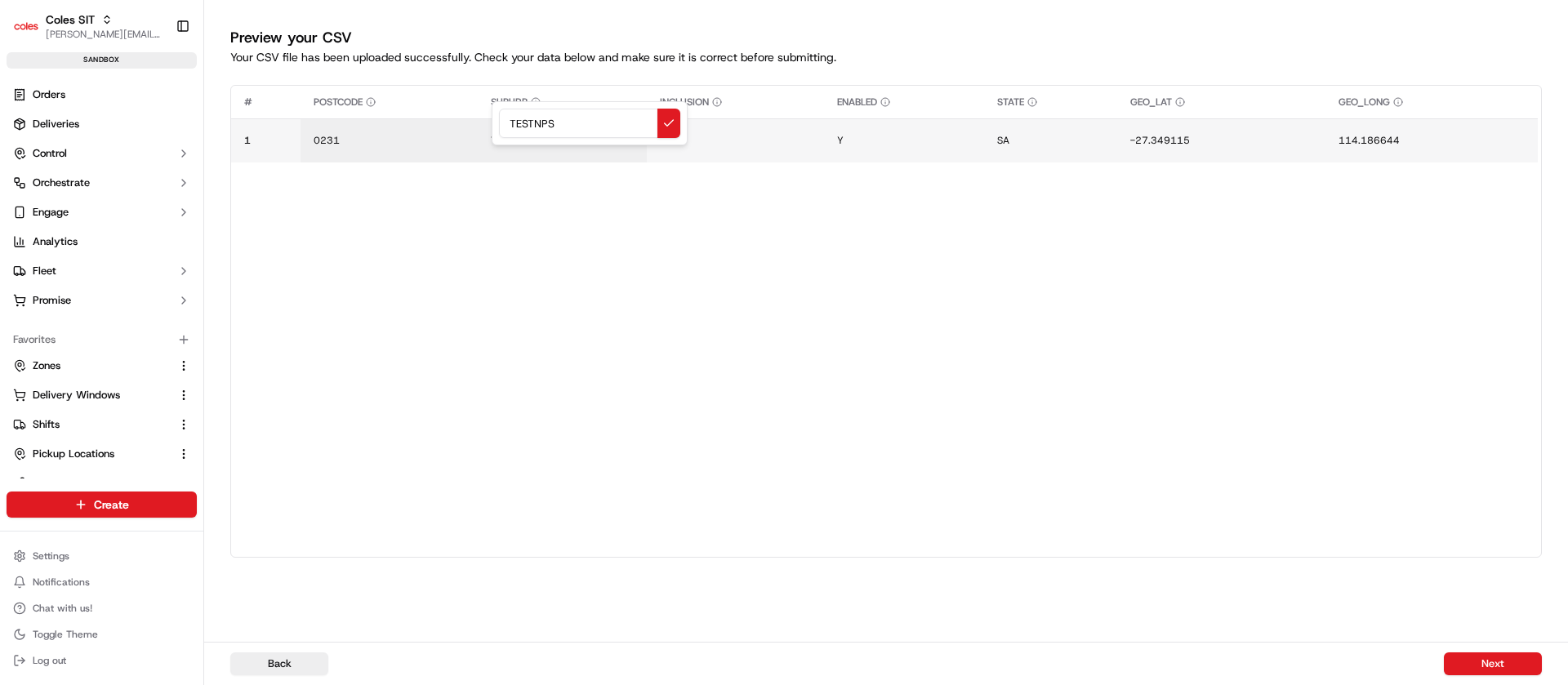
click at [515, 138] on div "TESTNPS" at bounding box center [589, 123] width 196 height 44
click at [569, 128] on input "TESTNPS" at bounding box center [590, 124] width 181 height 29
type input "TESTASHU"
click at [1483, 662] on button "Next" at bounding box center [1493, 663] width 98 height 22
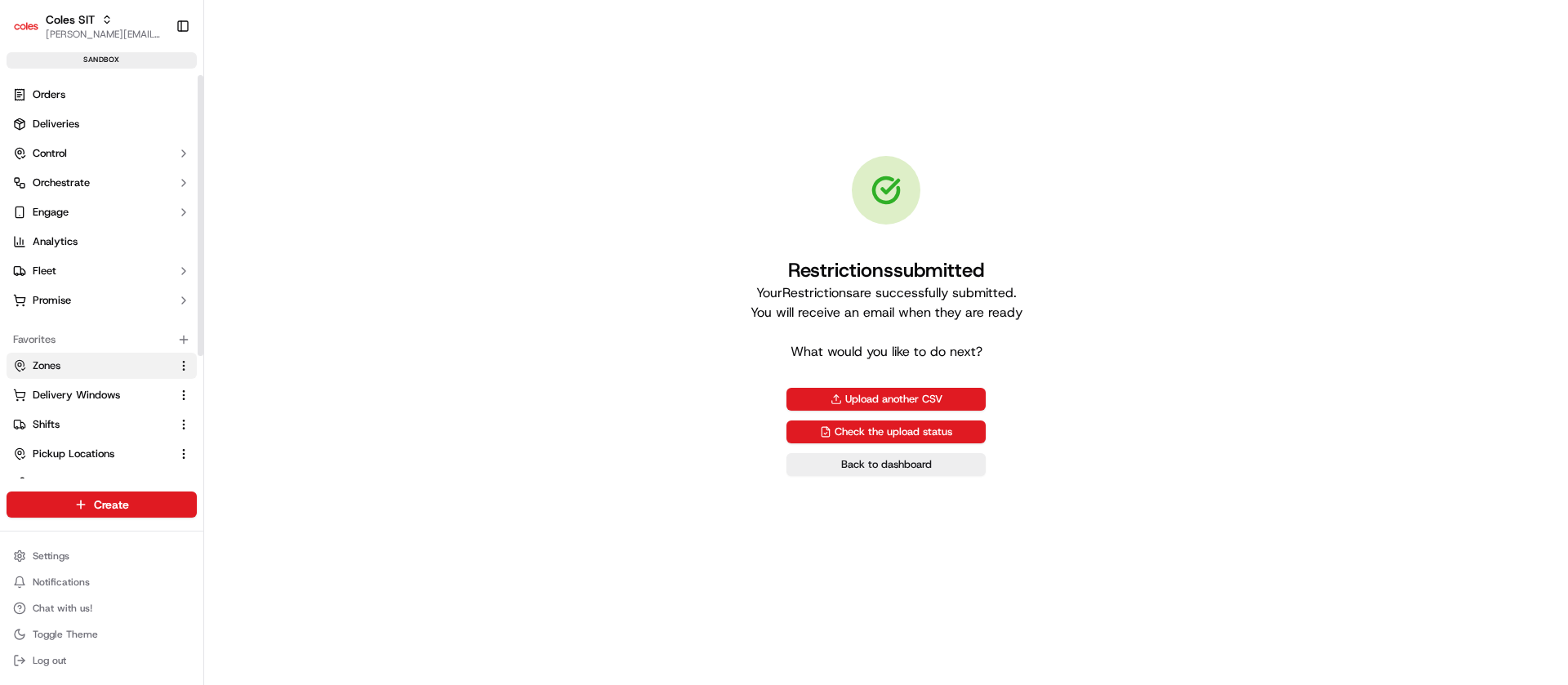
click at [69, 366] on link "Zones" at bounding box center [91, 365] width 158 height 15
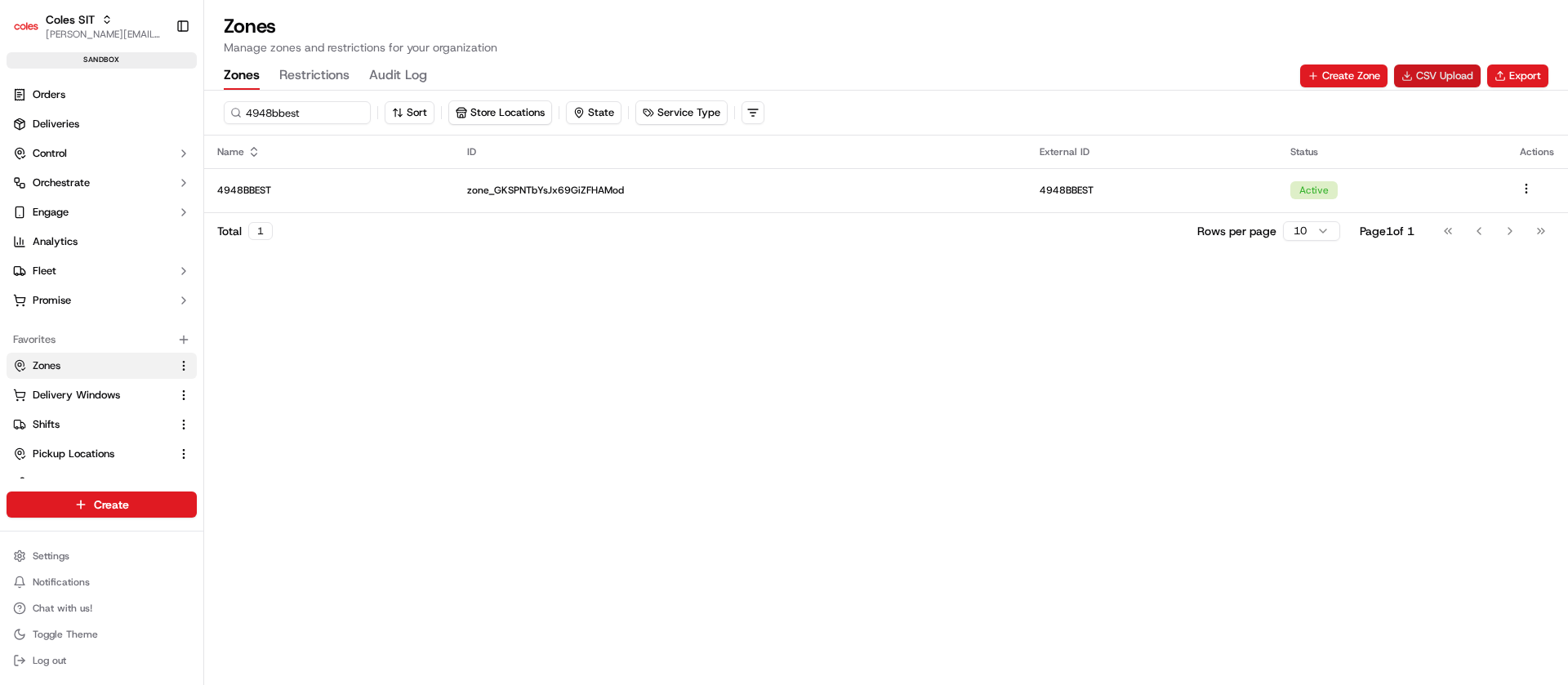
click at [1435, 77] on button "CSV Upload" at bounding box center [1437, 75] width 87 height 22
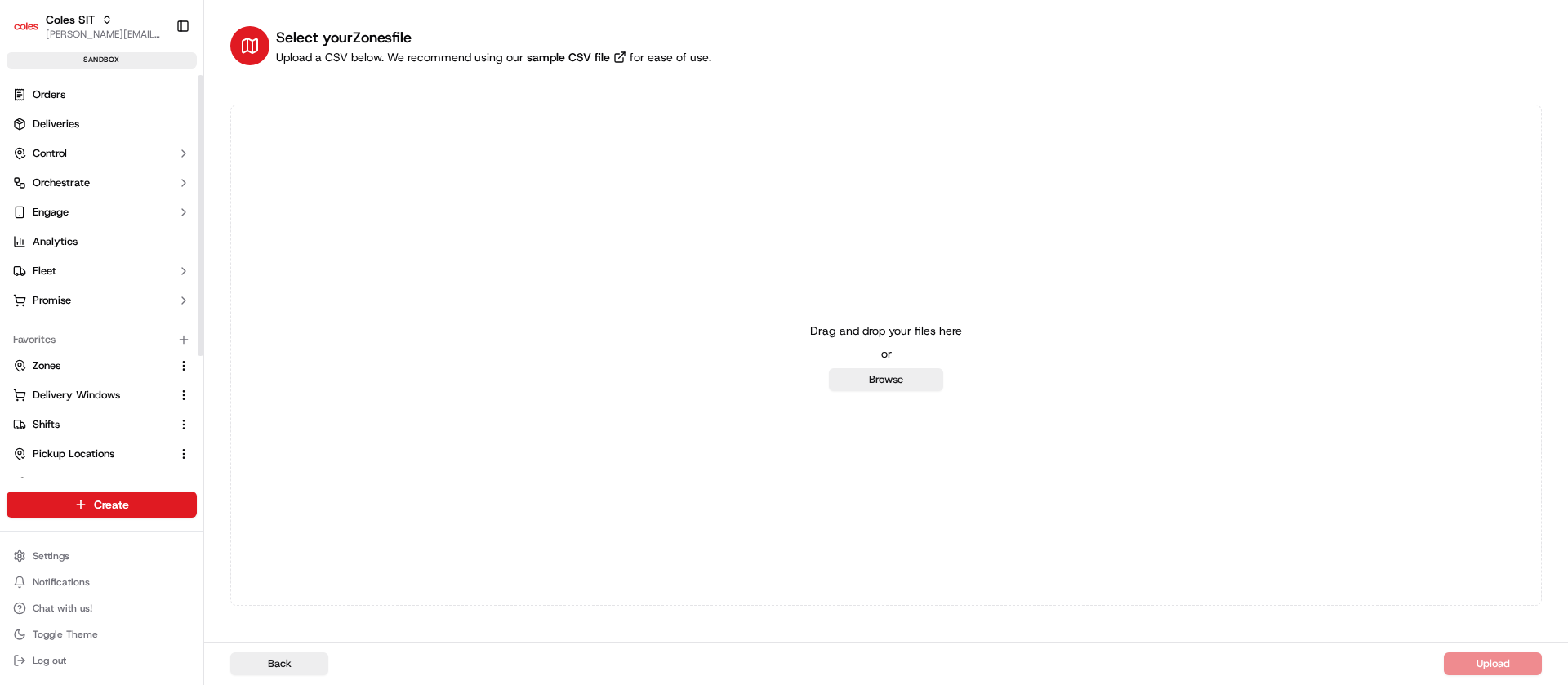
click at [64, 379] on ul "Zones Delivery Windows Shifts Pickup Locations Request Logs Webhooks" at bounding box center [102, 440] width 191 height 173
click at [89, 371] on link "Zones" at bounding box center [91, 365] width 158 height 15
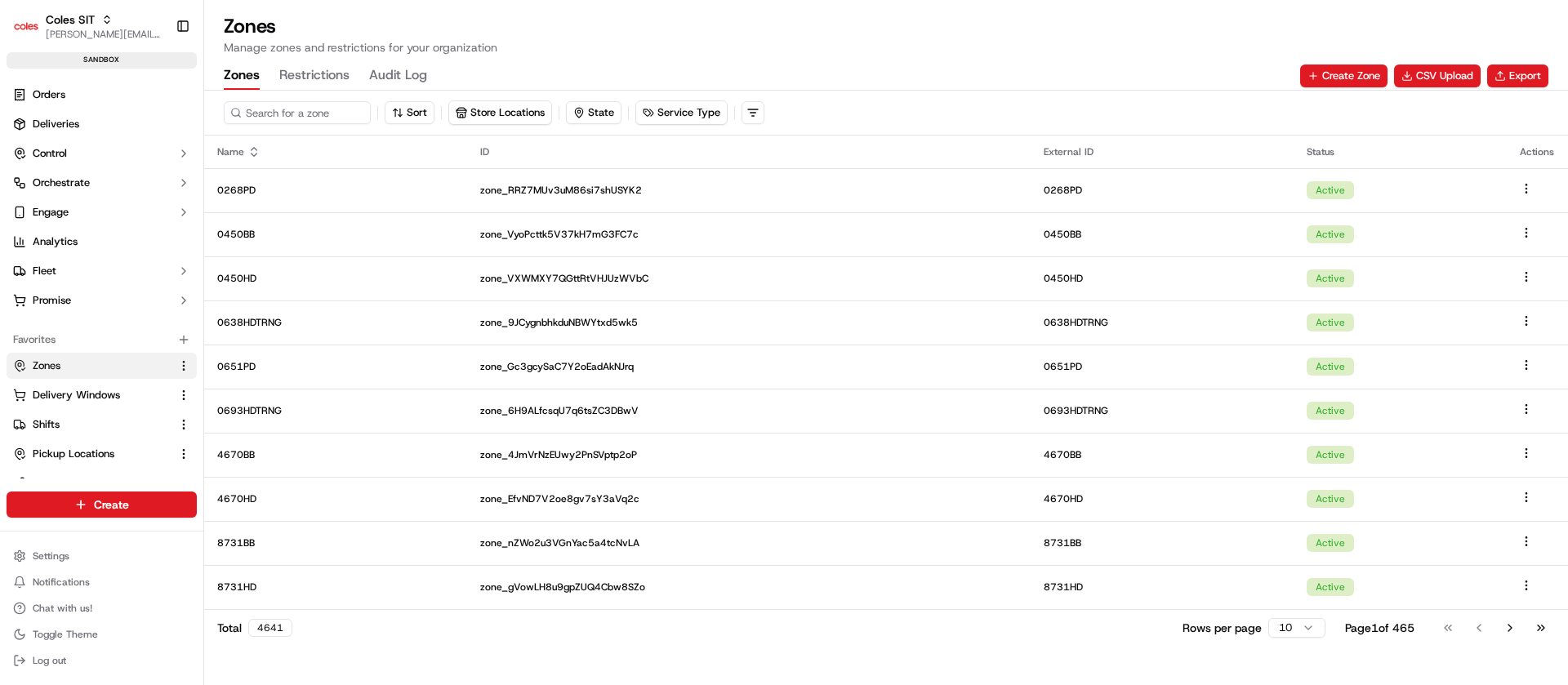
click at [320, 81] on button "Restrictions" at bounding box center [314, 76] width 70 height 28
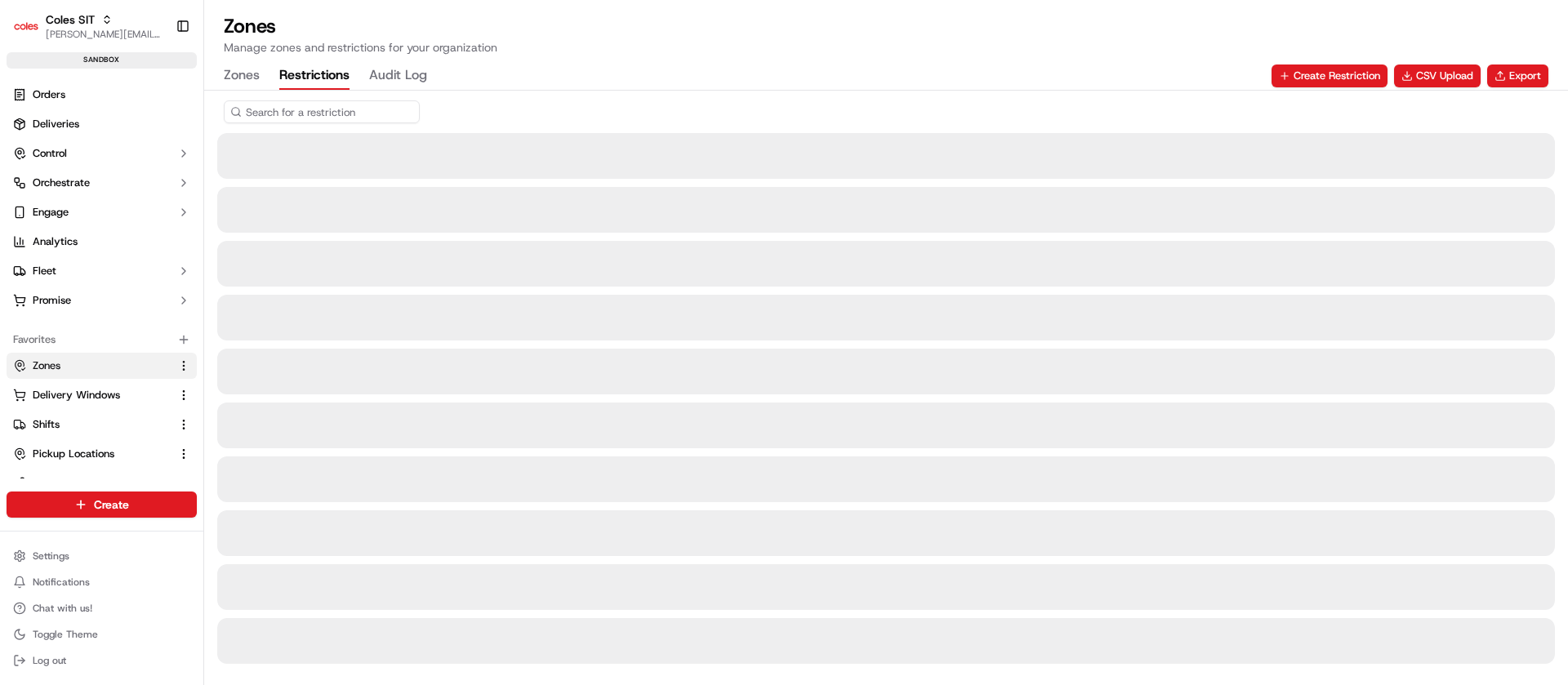
click at [326, 107] on input at bounding box center [321, 111] width 196 height 22
click at [326, 107] on input "TESTH" at bounding box center [321, 111] width 196 height 22
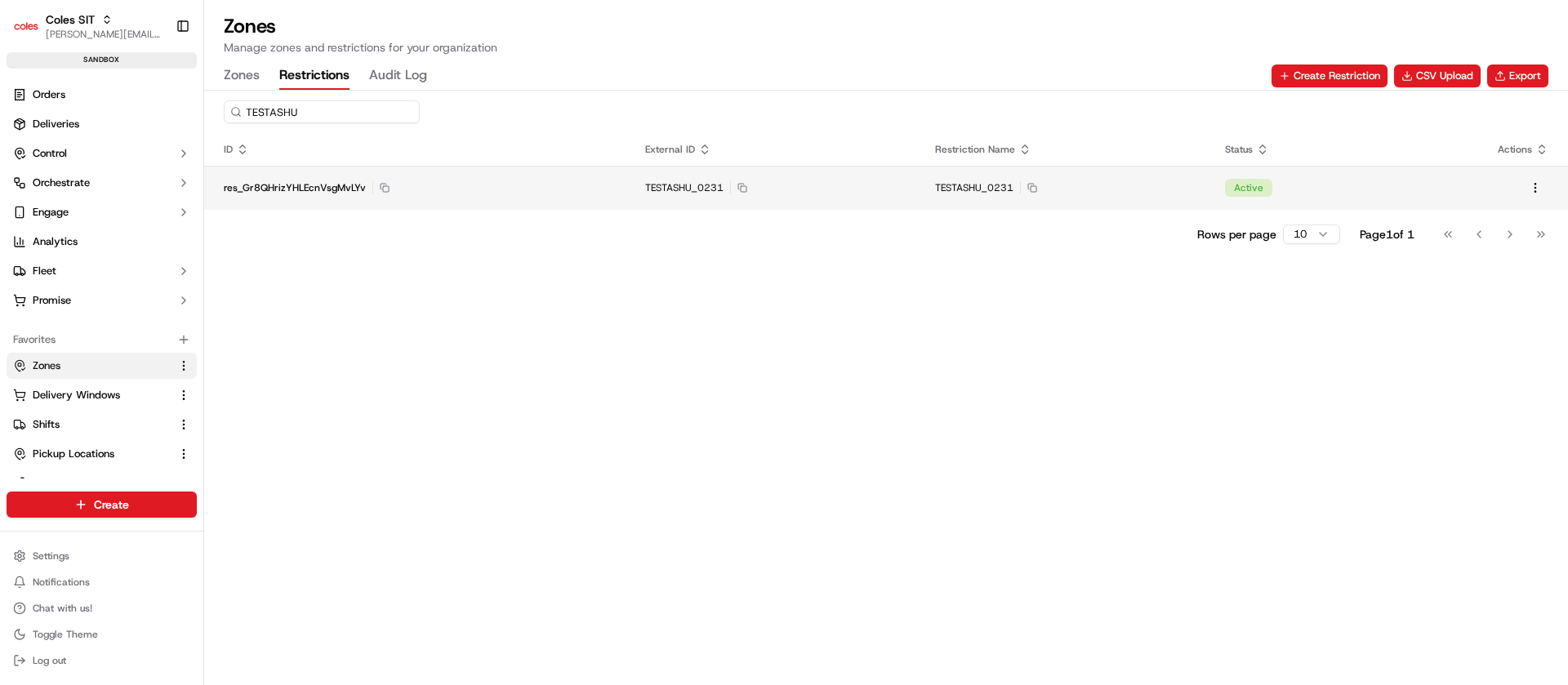
type input "TESTASHU"
click at [505, 187] on div "res_Gr8QHrizYHLEcnVsgMvLYv Copy res_Gr8QHrizYHLEcnVsgMvLYv" at bounding box center [415, 187] width 383 height 13
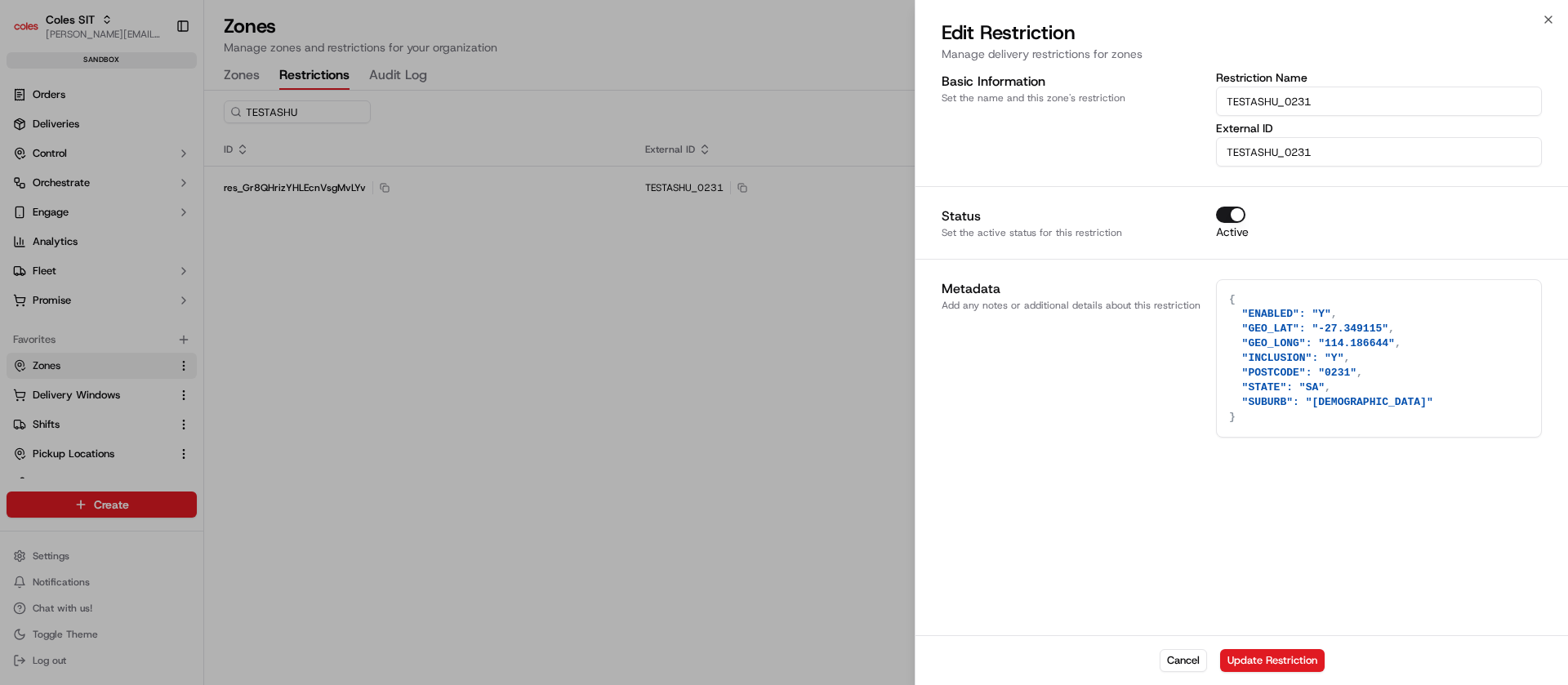
click at [1329, 379] on textarea "{ "ENABLED": "Y", "GEO_LAT": "-27.349115", "GEO_LONG": "114.186644", "INCLUSION…" at bounding box center [1378, 358] width 324 height 157
type textarea "{}"
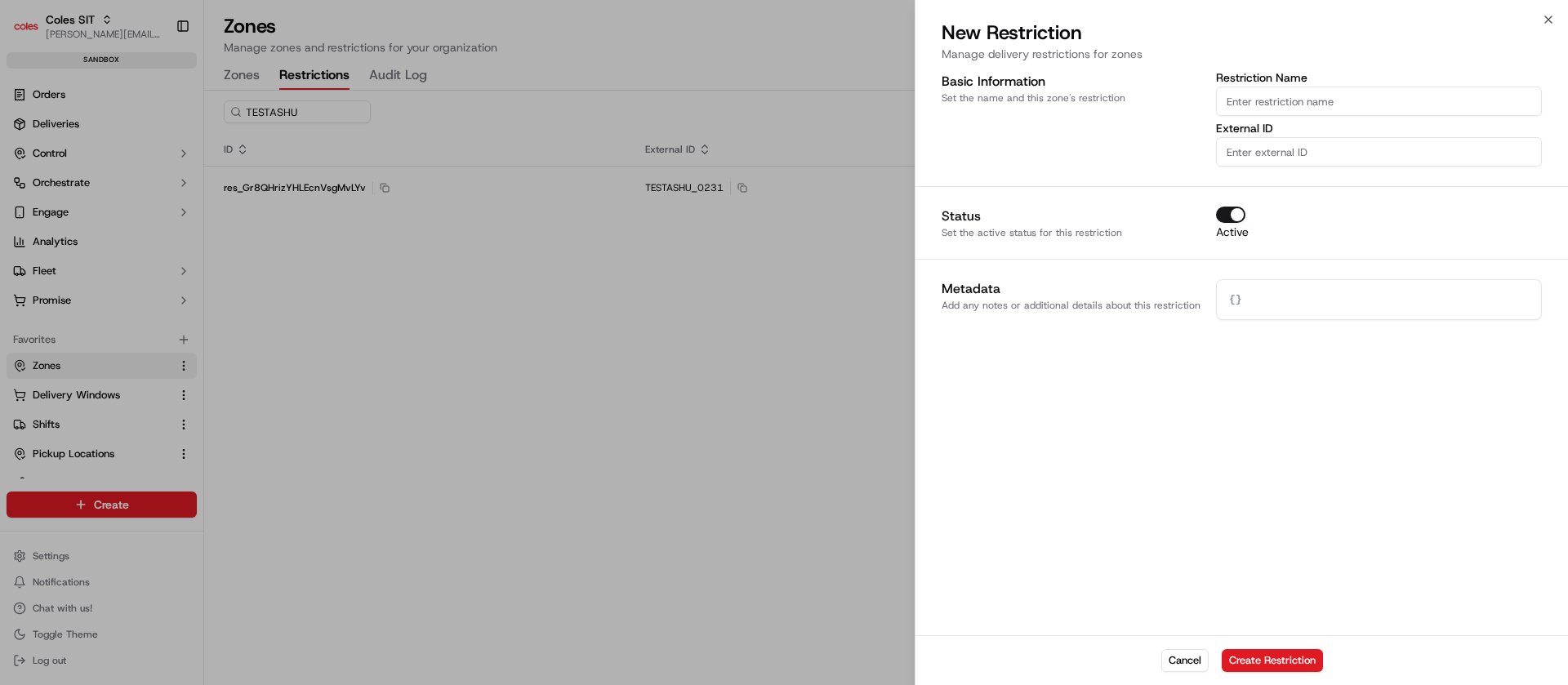
click at [379, 505] on div at bounding box center [784, 342] width 1568 height 685
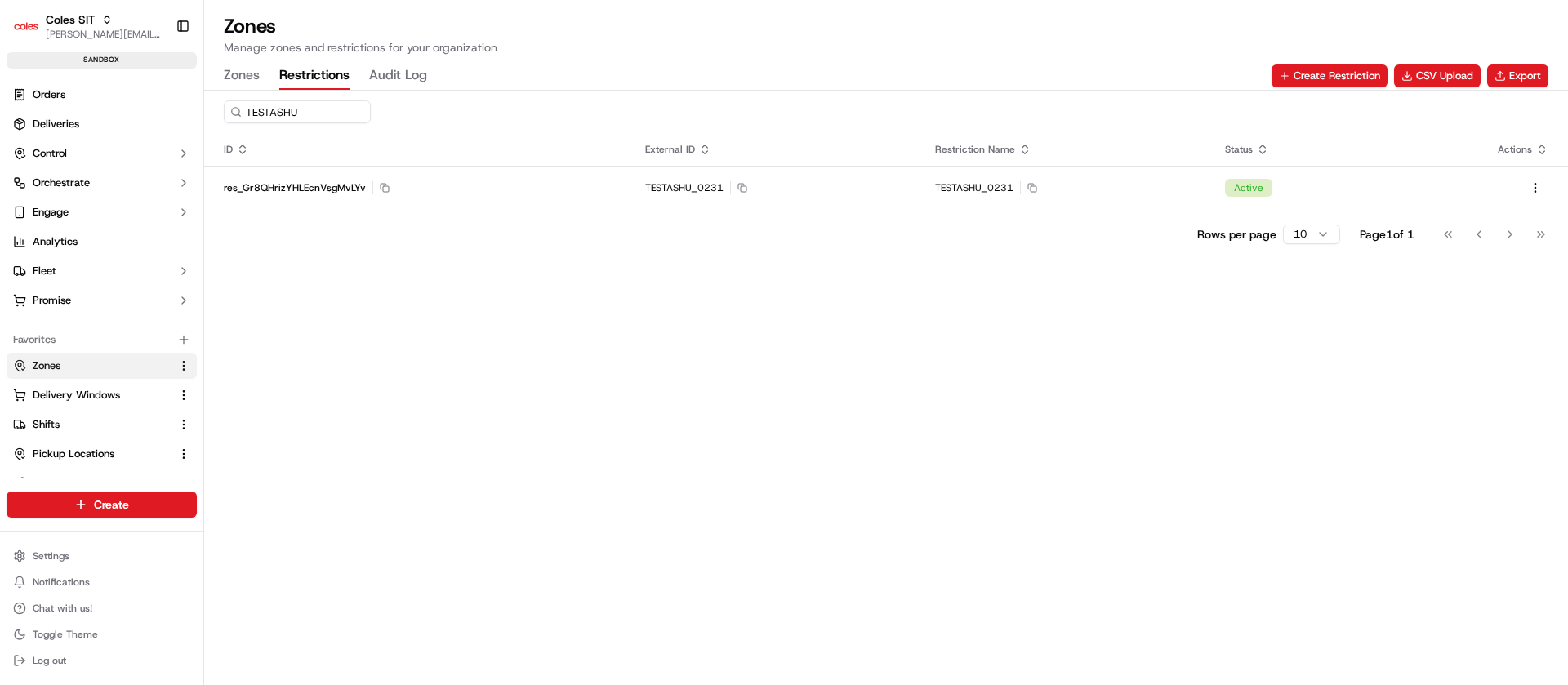
click at [237, 74] on button "Zones" at bounding box center [241, 76] width 36 height 28
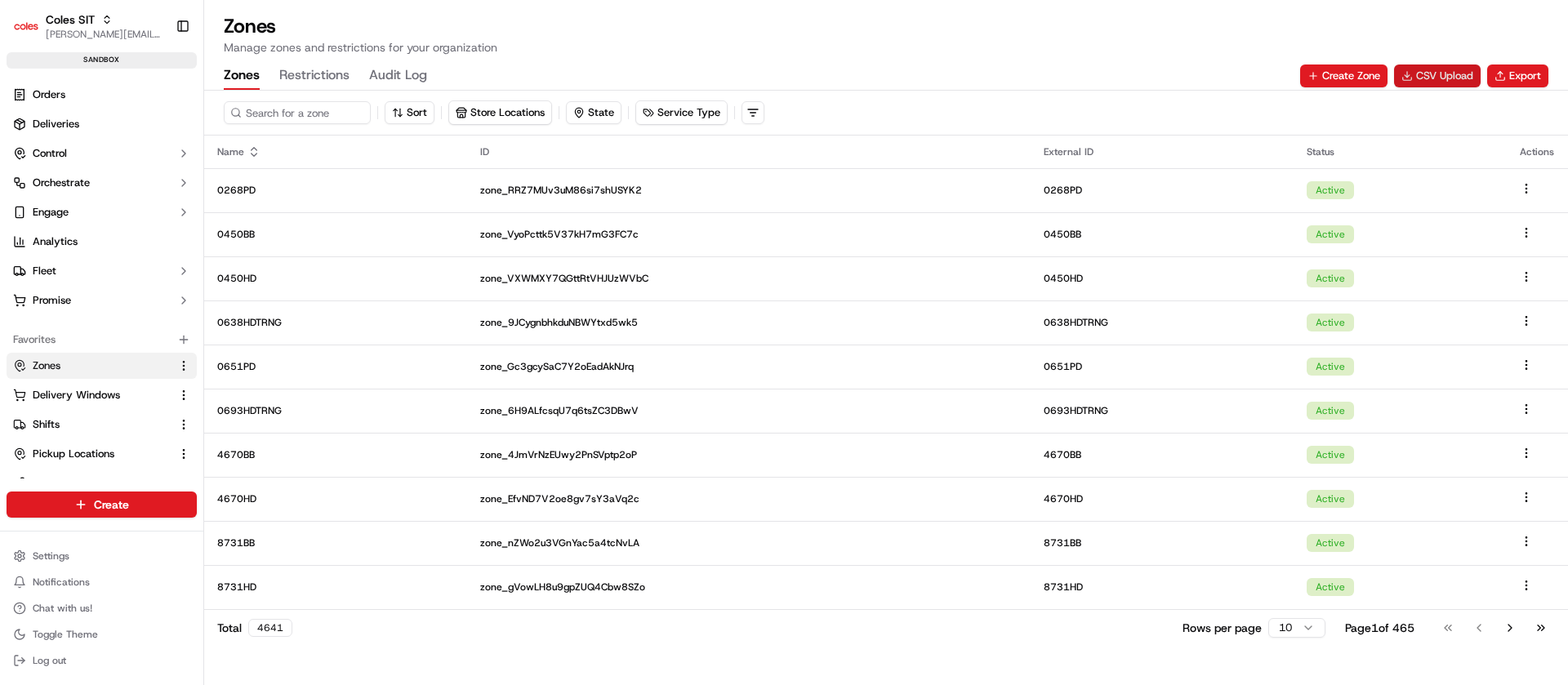
click at [1440, 64] on button "CSV Upload" at bounding box center [1437, 75] width 87 height 22
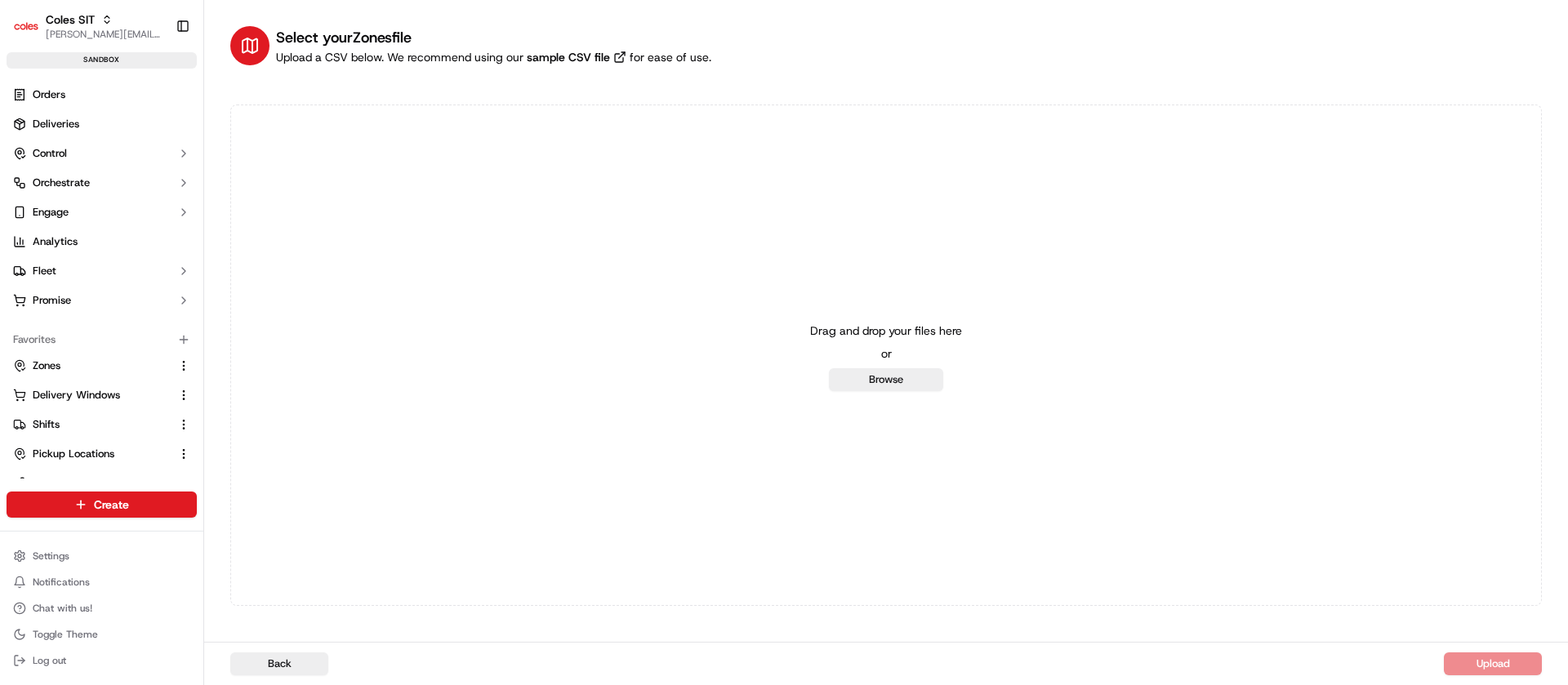
click at [896, 392] on div "Drag and drop your files here or Browse" at bounding box center [887, 354] width 1312 height 501
click at [885, 383] on button "Browse" at bounding box center [886, 379] width 114 height 22
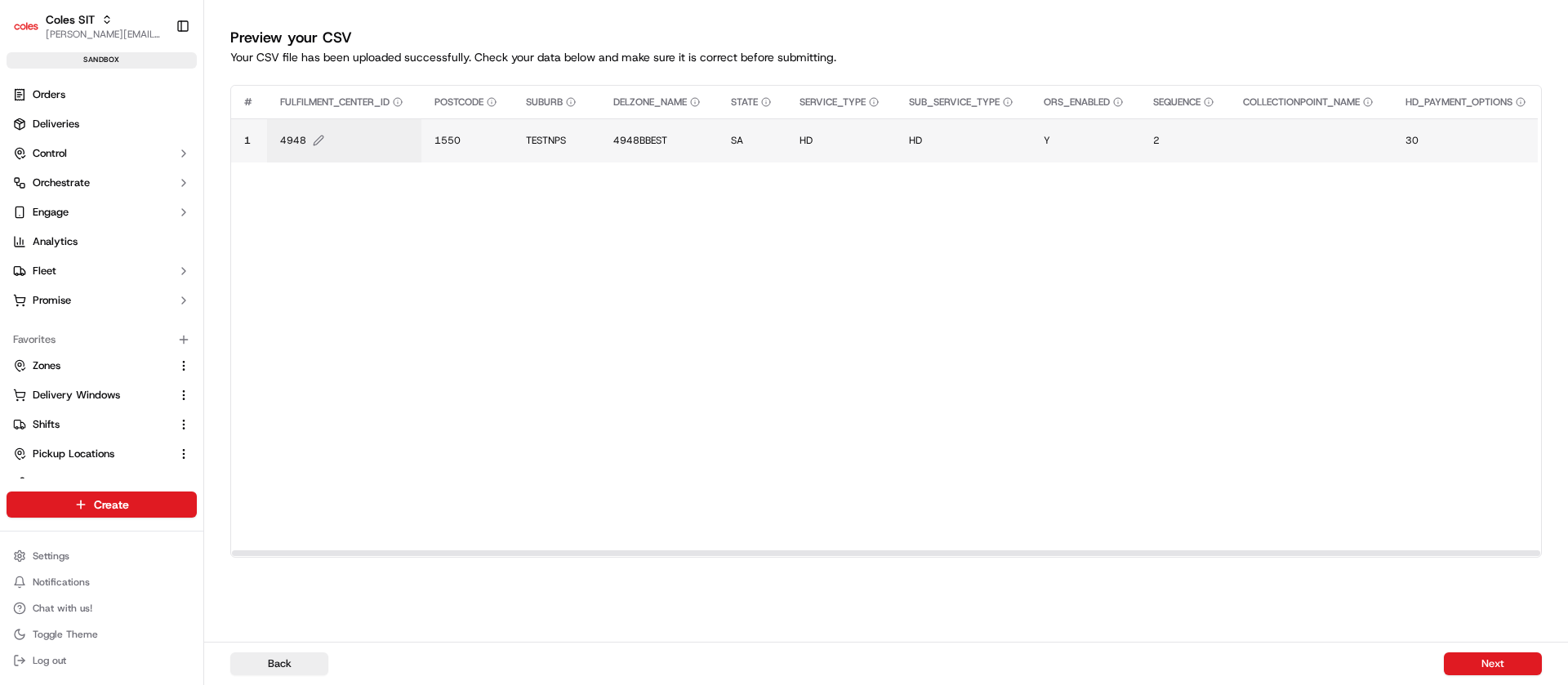
click at [295, 140] on span "4948" at bounding box center [293, 140] width 26 height 13
click at [295, 140] on div "4948" at bounding box center [377, 123] width 196 height 44
click at [485, 177] on div at bounding box center [784, 342] width 1568 height 685
click at [545, 135] on span "TESTNPS" at bounding box center [545, 140] width 40 height 13
click at [545, 135] on input "TESTNPS" at bounding box center [625, 124] width 181 height 29
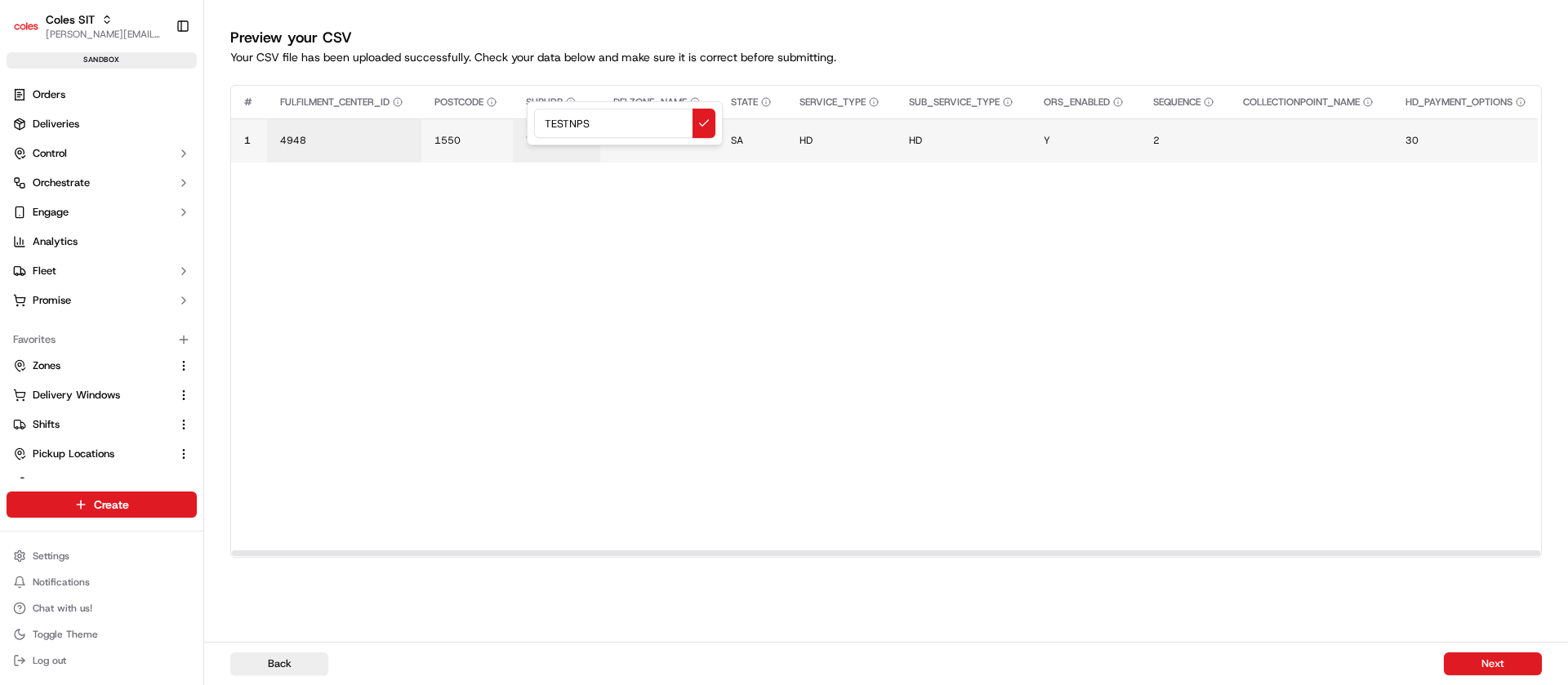
click at [602, 130] on input "TESTNPS" at bounding box center [625, 124] width 181 height 29
type input "TESTASHU"
click at [432, 139] on td "1550" at bounding box center [466, 140] width 91 height 44
click at [450, 134] on span "1550" at bounding box center [447, 140] width 26 height 13
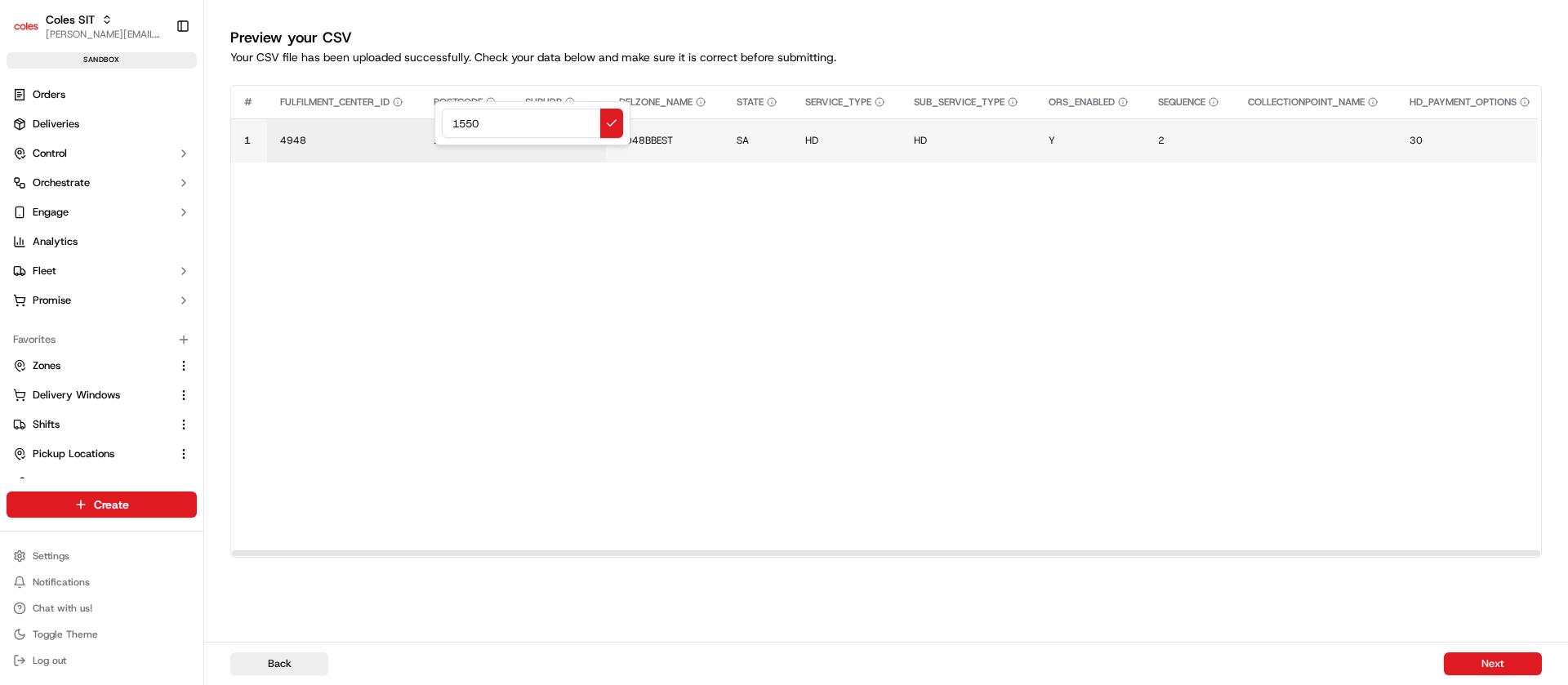
click at [450, 134] on input "1550" at bounding box center [532, 124] width 181 height 29
type input "0231"
click at [1500, 670] on button "Next" at bounding box center [1493, 663] width 98 height 22
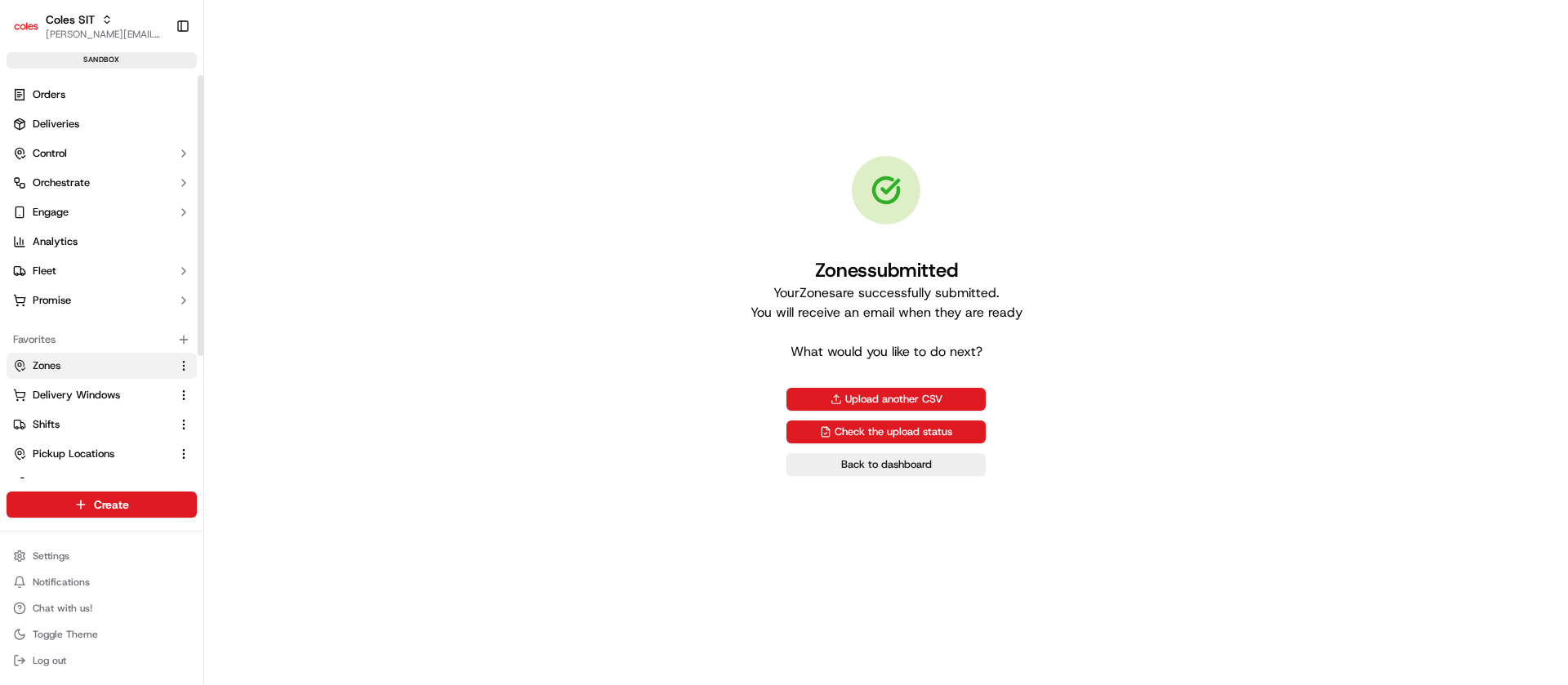
click at [78, 367] on link "Zones" at bounding box center [91, 365] width 158 height 15
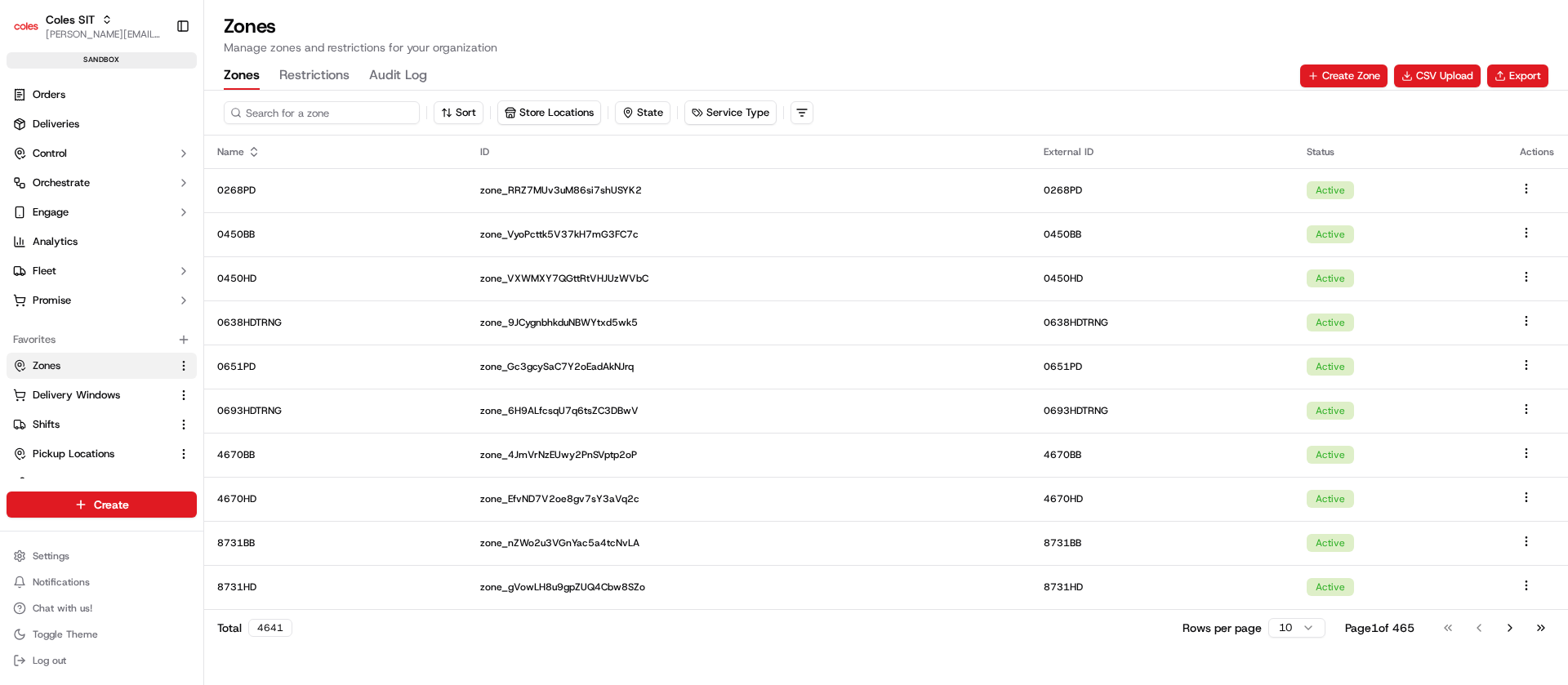
click at [301, 106] on input at bounding box center [321, 112] width 196 height 22
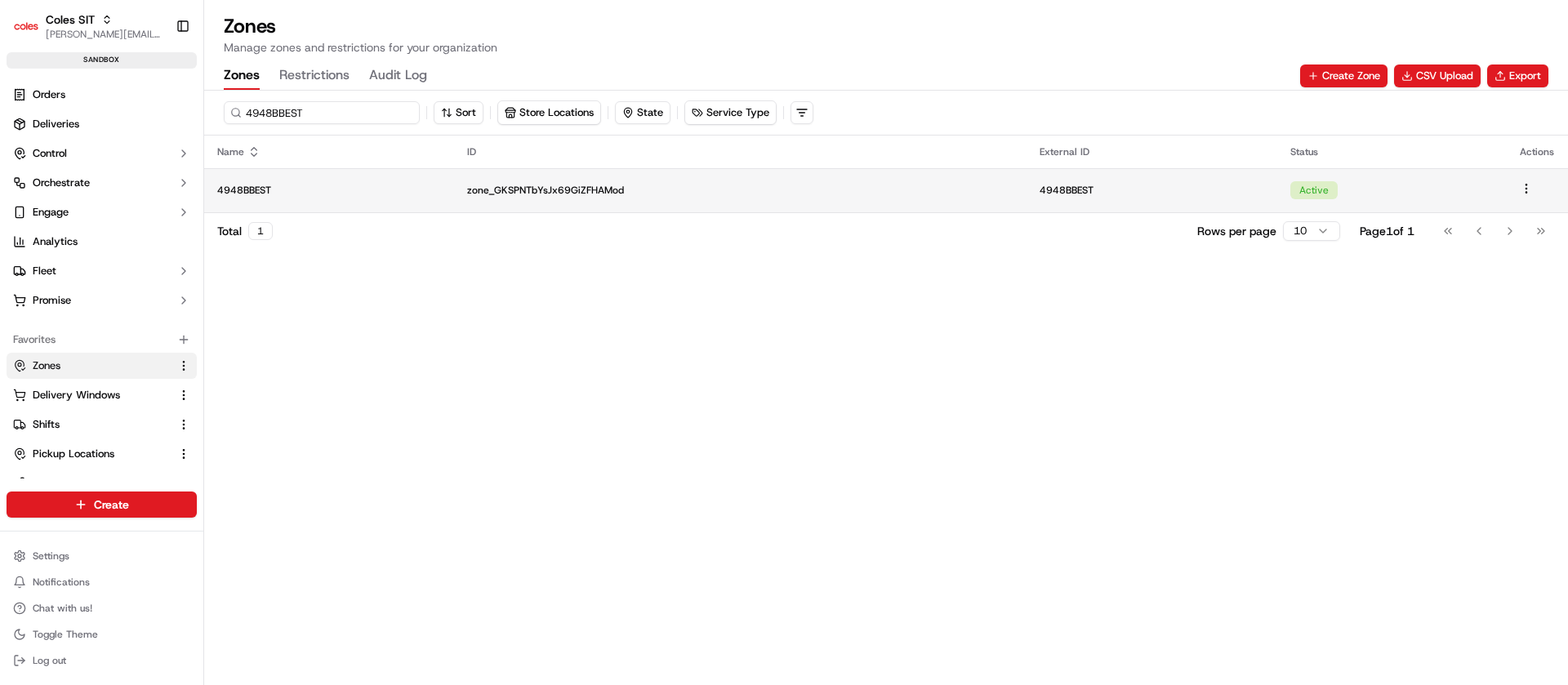
type input "4948BBEST"
click at [374, 200] on td "4948BBEST" at bounding box center [329, 190] width 250 height 44
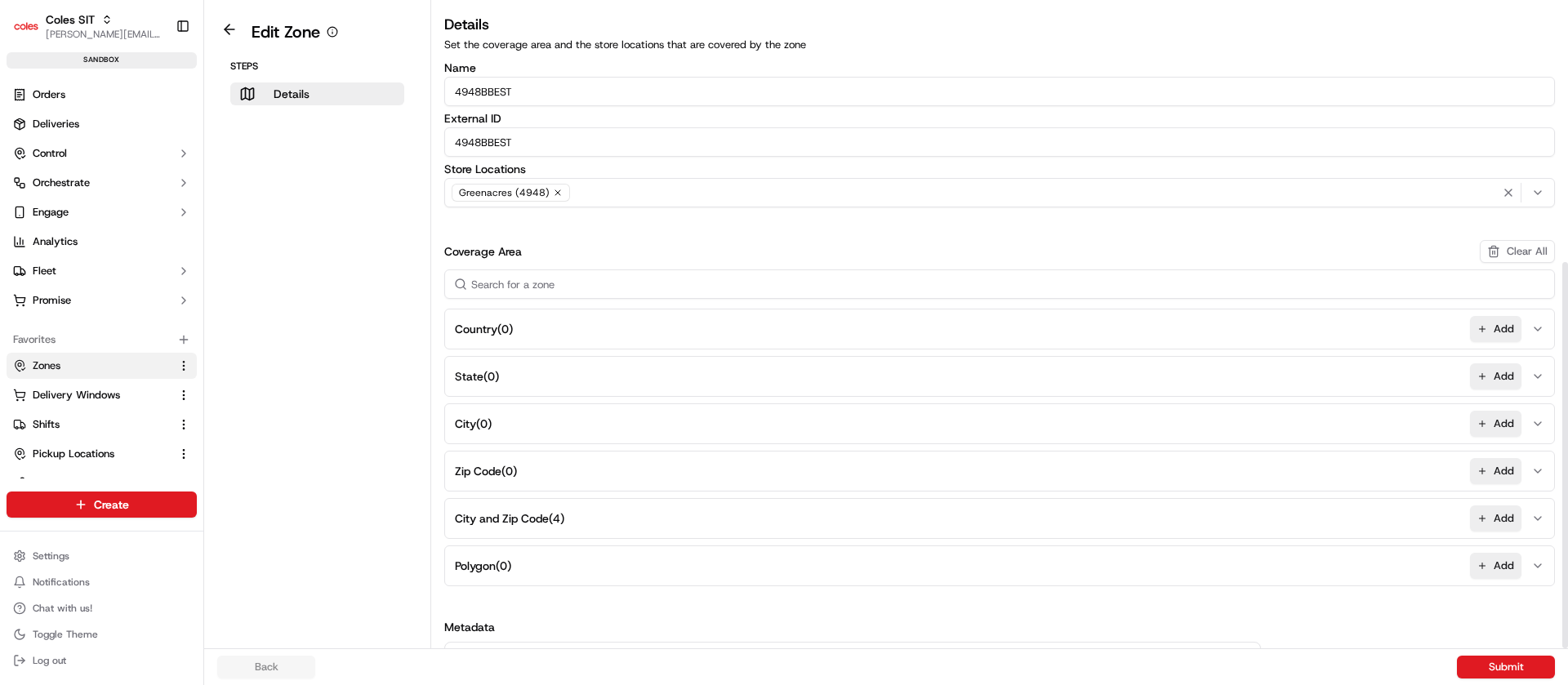
scroll to position [431, 0]
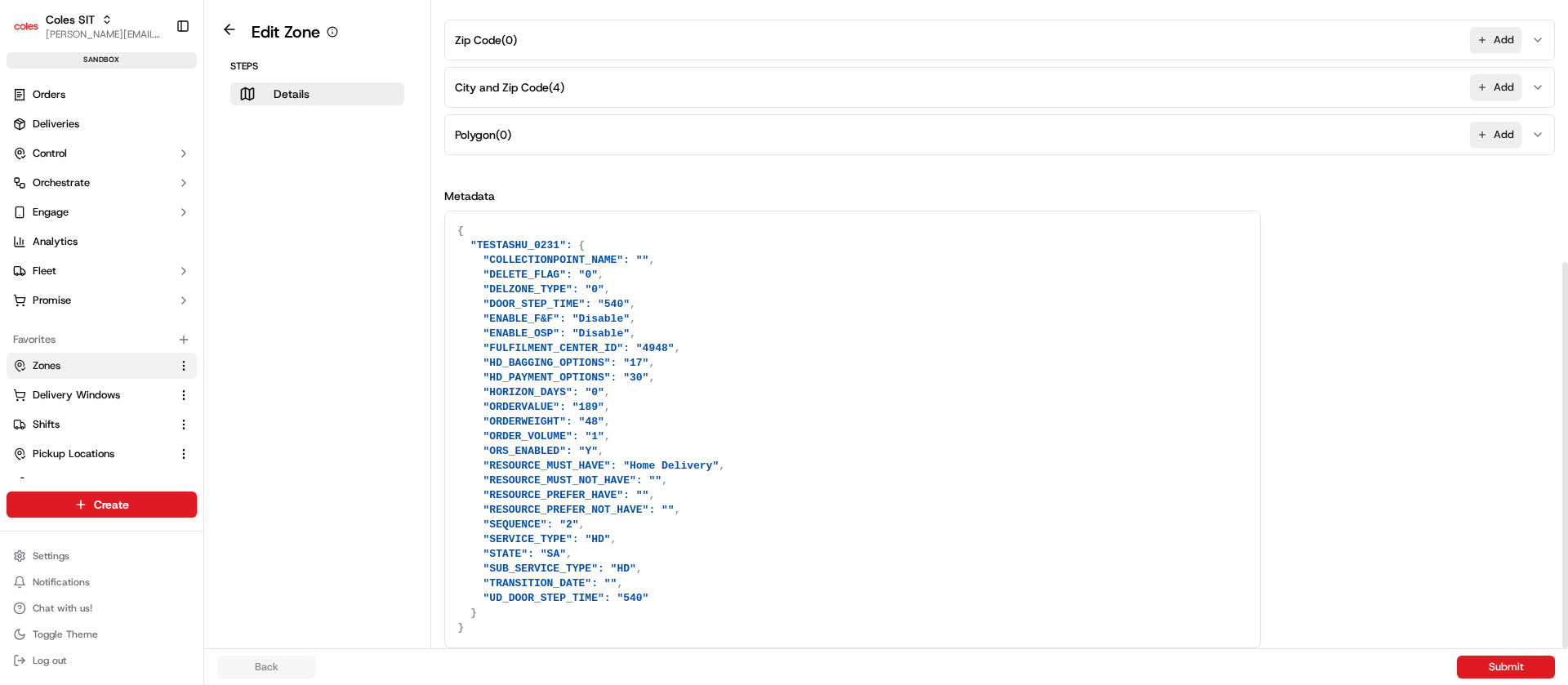
drag, startPoint x: 1567, startPoint y: 292, endPoint x: 1567, endPoint y: 731, distance: 439.0
click at [1567, 648] on div at bounding box center [1565, 454] width 6 height 386
drag, startPoint x: 478, startPoint y: 241, endPoint x: 682, endPoint y: 643, distance: 450.8
click at [682, 643] on textarea "{ "TESTASHU_0231": { "COLLECTIONPOINT_NAME": "", "DELETE_FLAG": "0", "DELZONE_T…" at bounding box center [852, 429] width 815 height 436
click at [720, 415] on textarea "{ "TESTASHU_0231": { "COLLECTIONPOINT_NAME": "", "DELETE_FLAG": "0", "DELZONE_T…" at bounding box center [852, 429] width 815 height 436
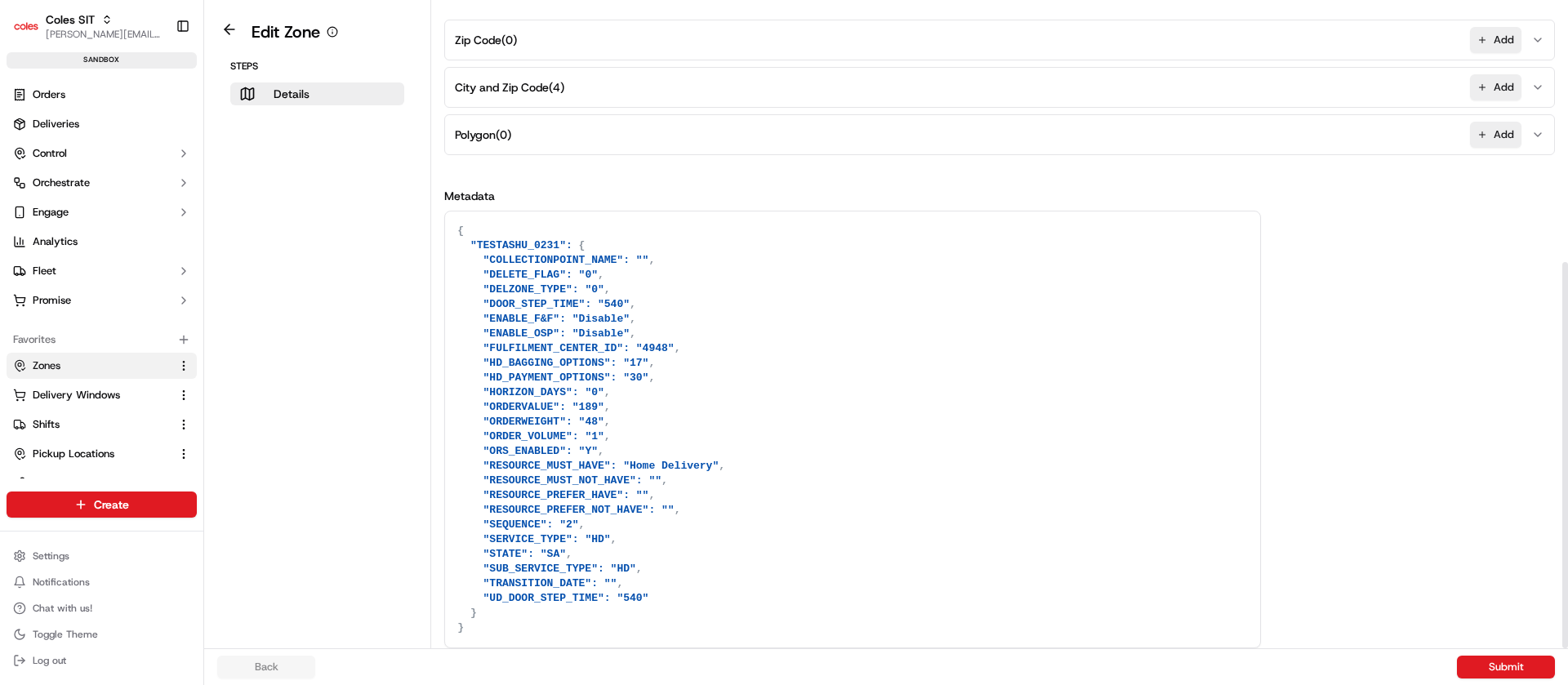
click at [664, 93] on button "City and Zip Code ( 4 ) Add" at bounding box center [1000, 88] width 1103 height 39
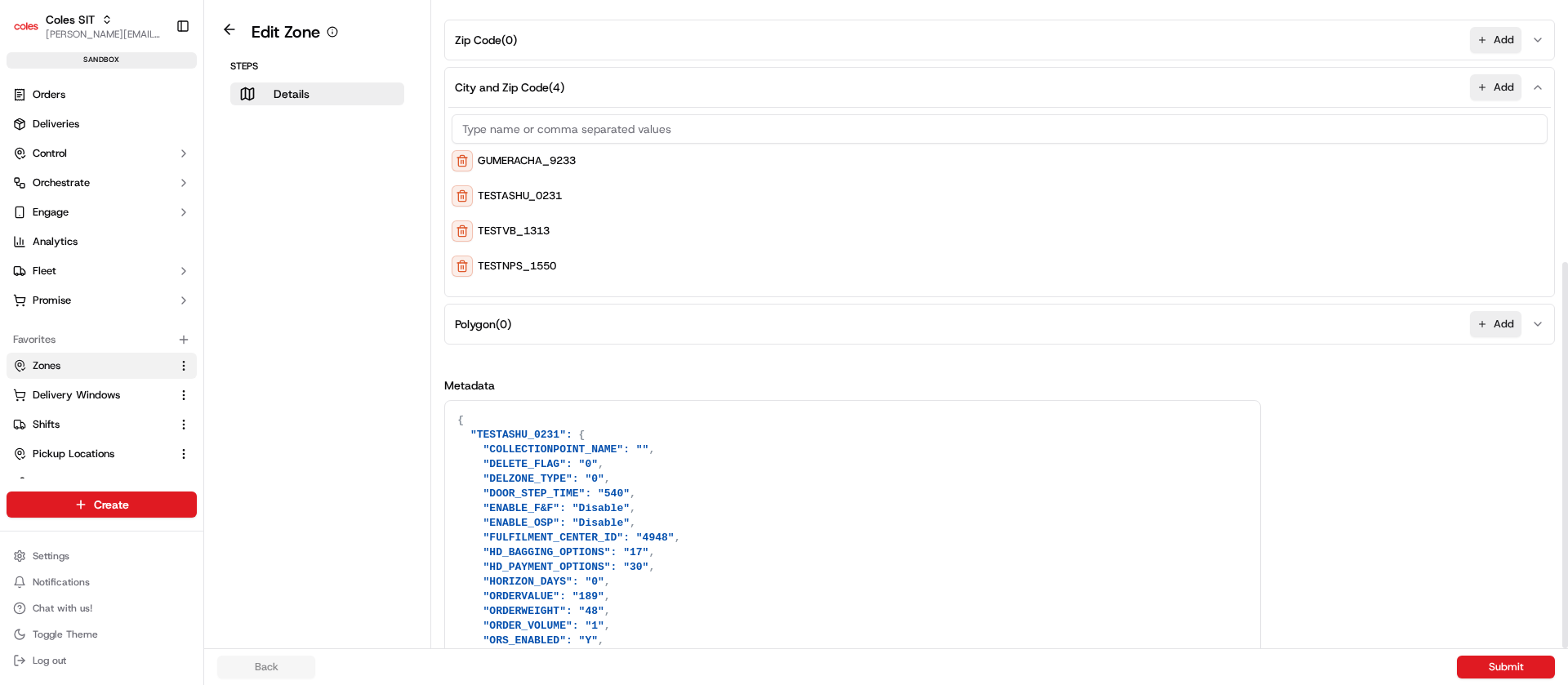
scroll to position [0, 0]
click at [505, 432] on textarea "{ "TESTASHU_0231": { "COLLECTIONPOINT_NAME": "", "DELETE_FLAG": "0", "DELZONE_T…" at bounding box center [852, 619] width 815 height 436
click at [86, 89] on link "Orders" at bounding box center [102, 94] width 191 height 26
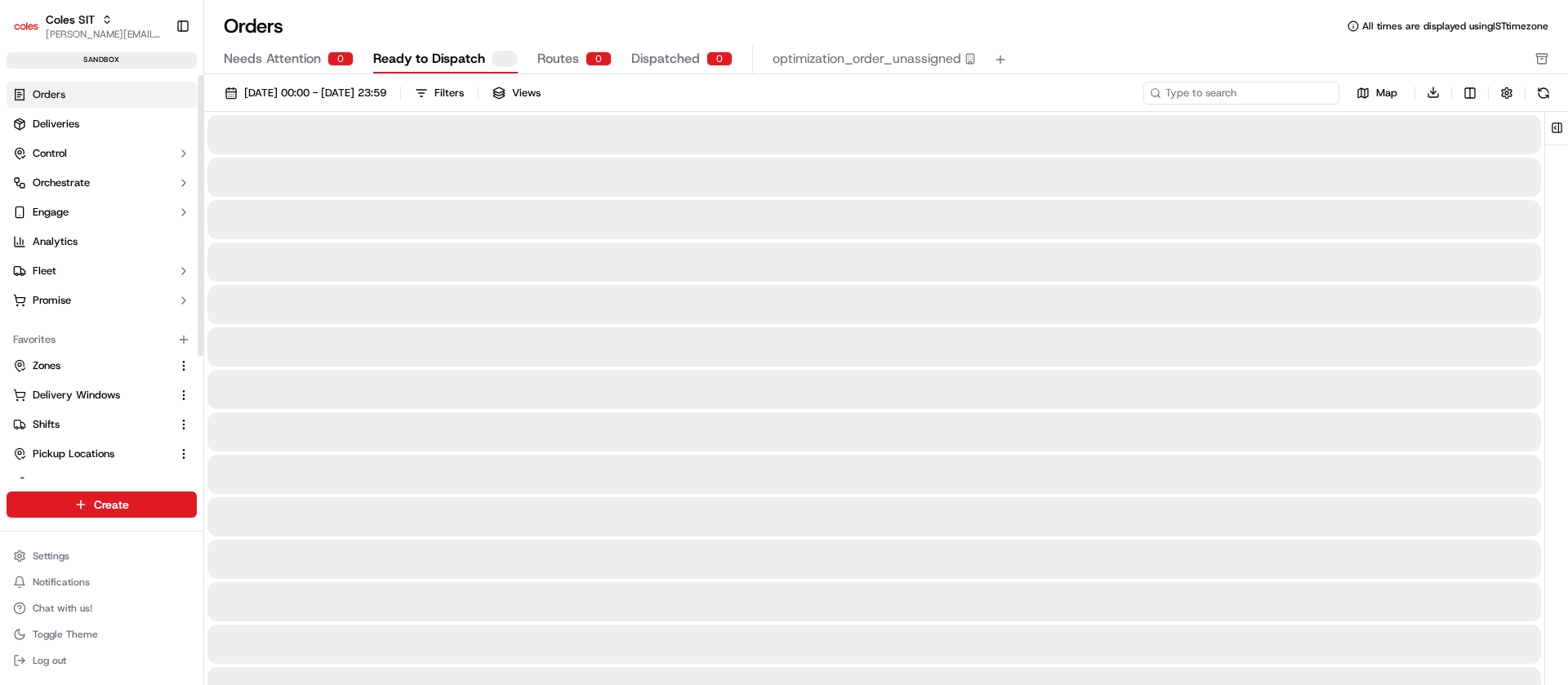
click at [1250, 99] on input at bounding box center [1241, 92] width 196 height 22
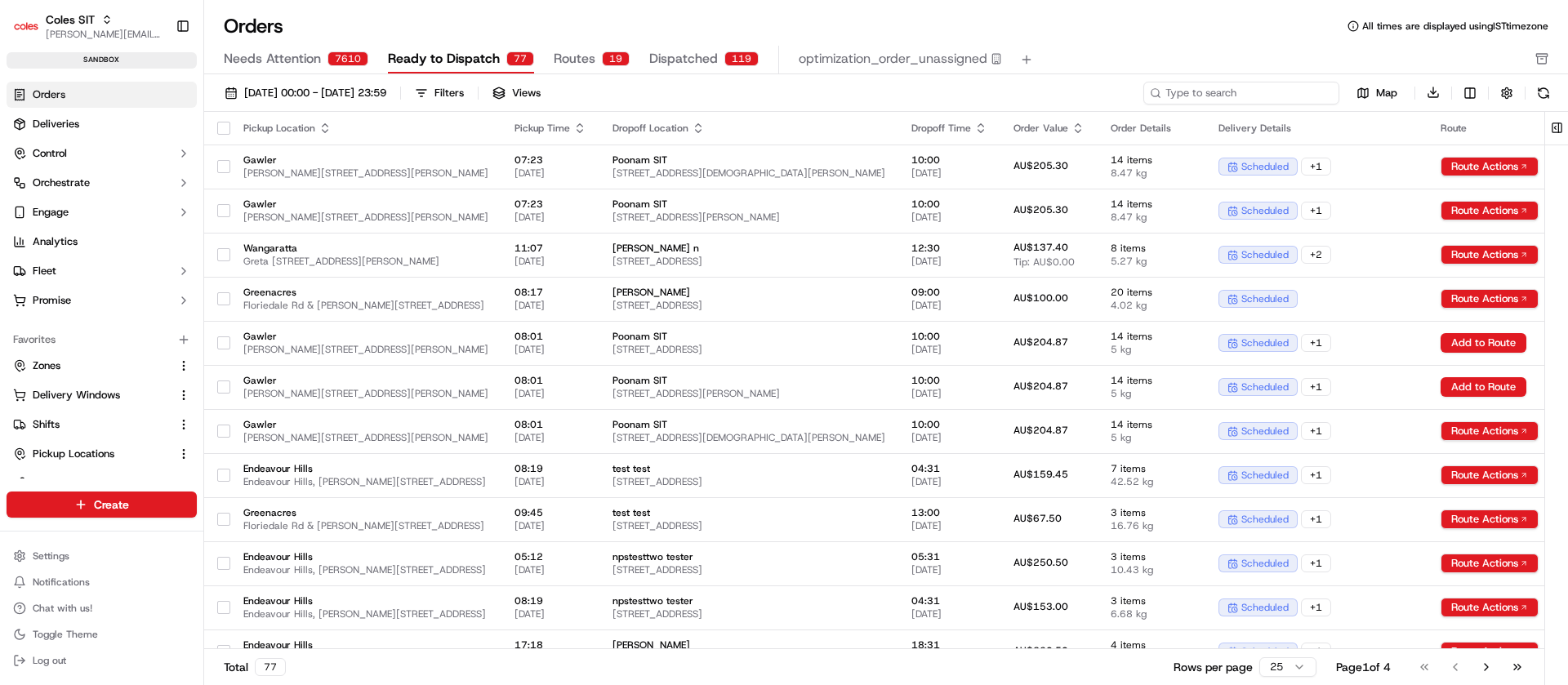
click at [1250, 99] on input at bounding box center [1241, 92] width 196 height 22
paste input "232159486"
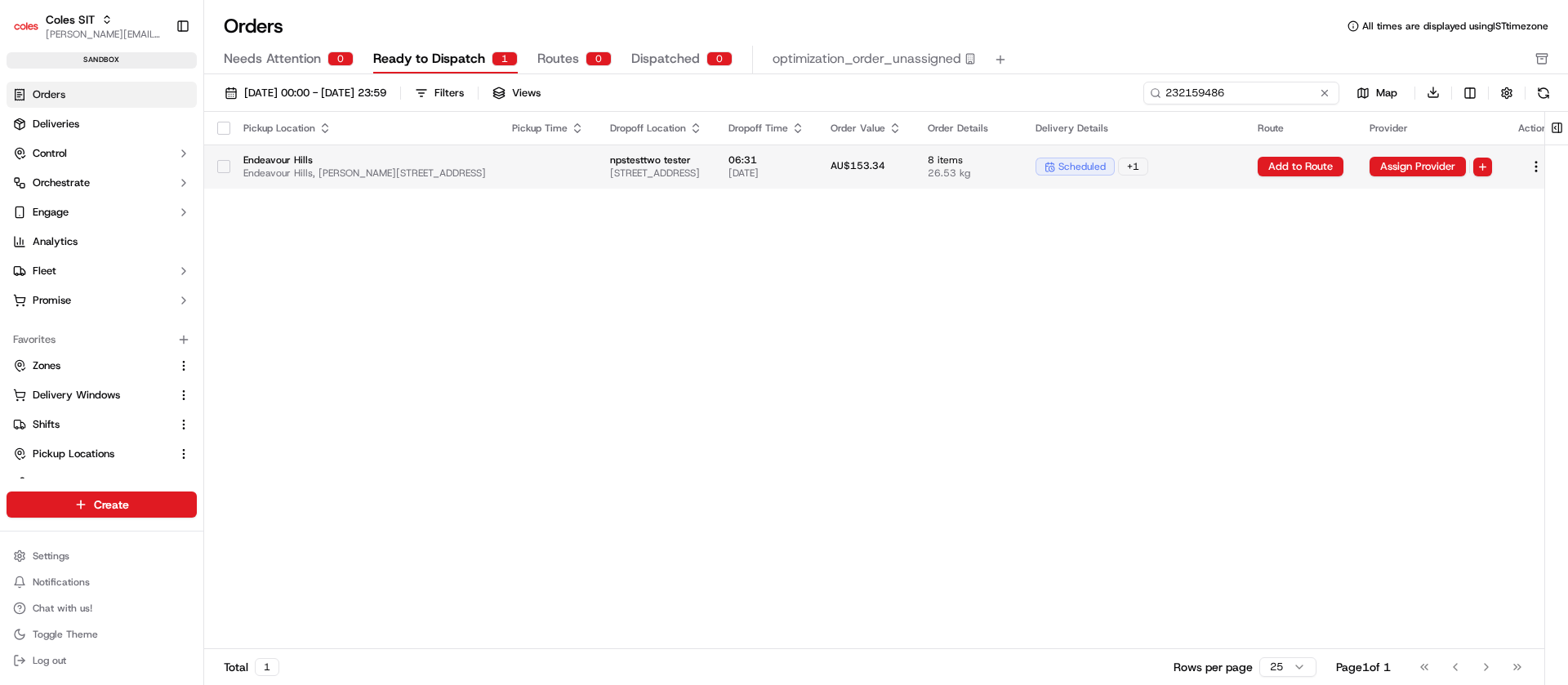
type input "232159486"
click at [1009, 171] on span "26.53 kg" at bounding box center [968, 172] width 82 height 13
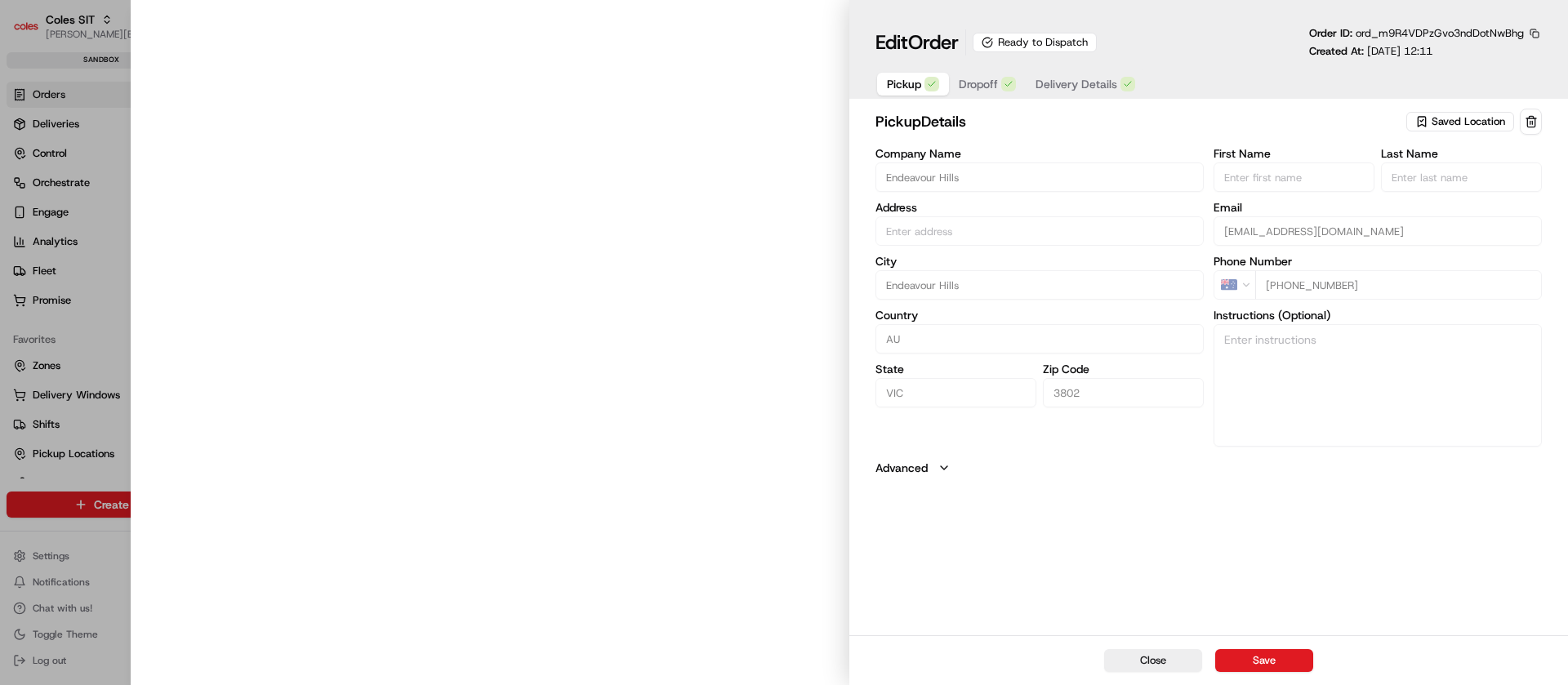
type input "Endeavour Hills, [PERSON_NAME][STREET_ADDRESS]"
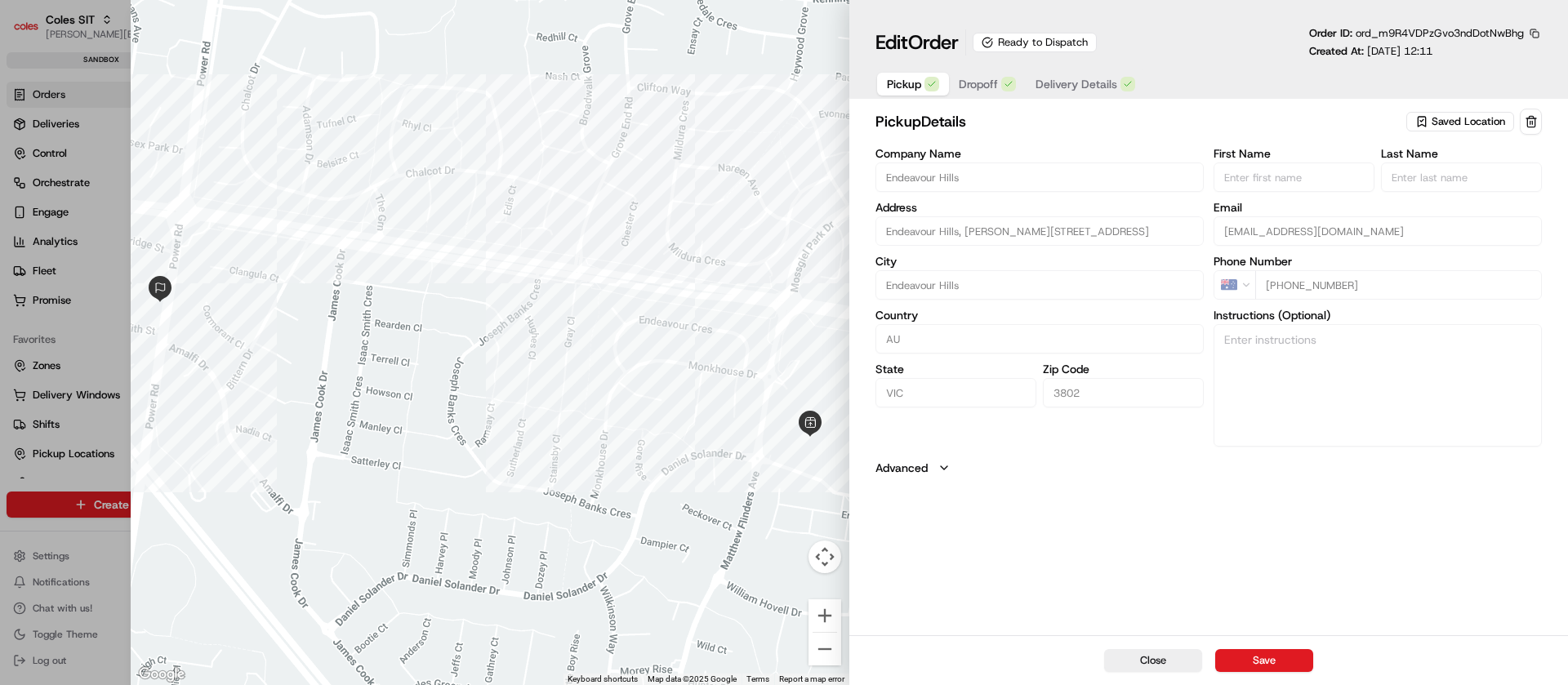
click at [1063, 80] on span "Delivery Details" at bounding box center [1076, 84] width 82 height 17
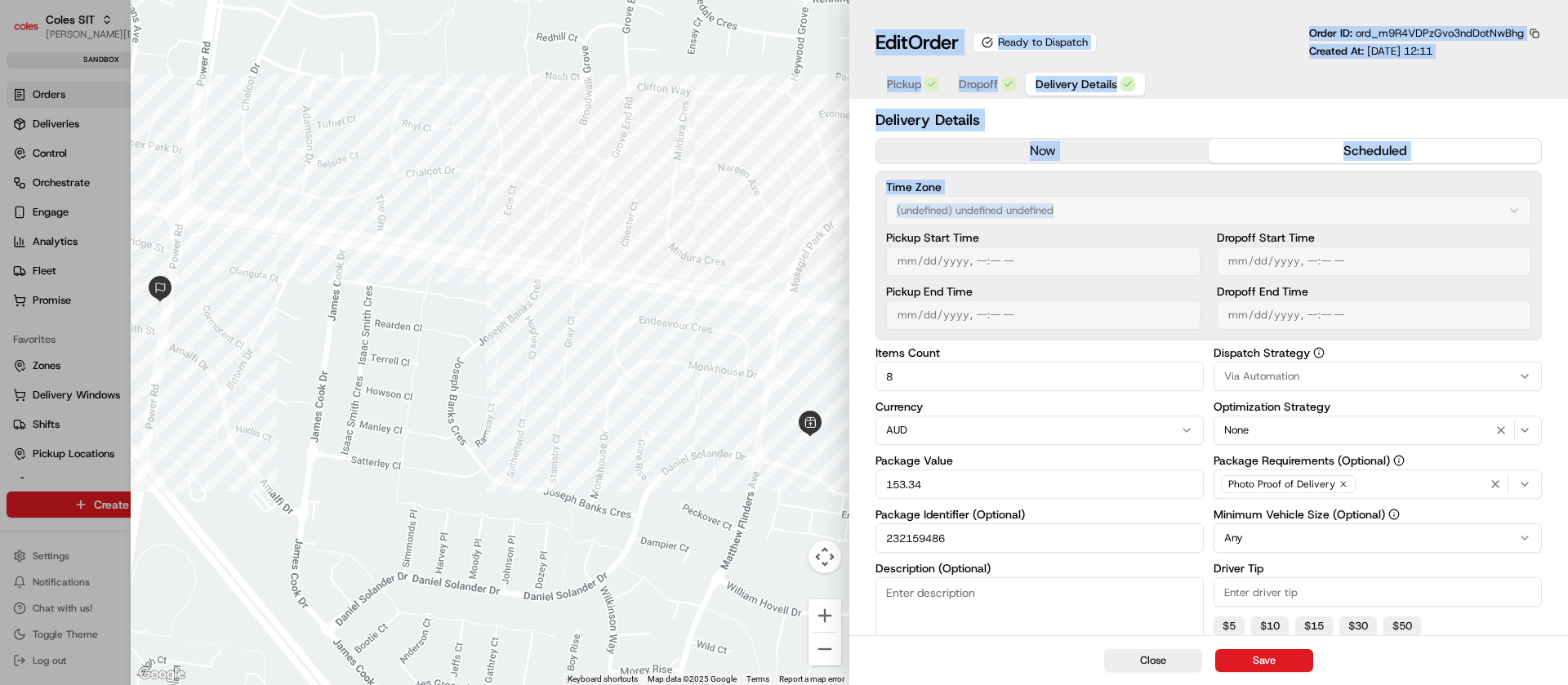
scroll to position [234, 0]
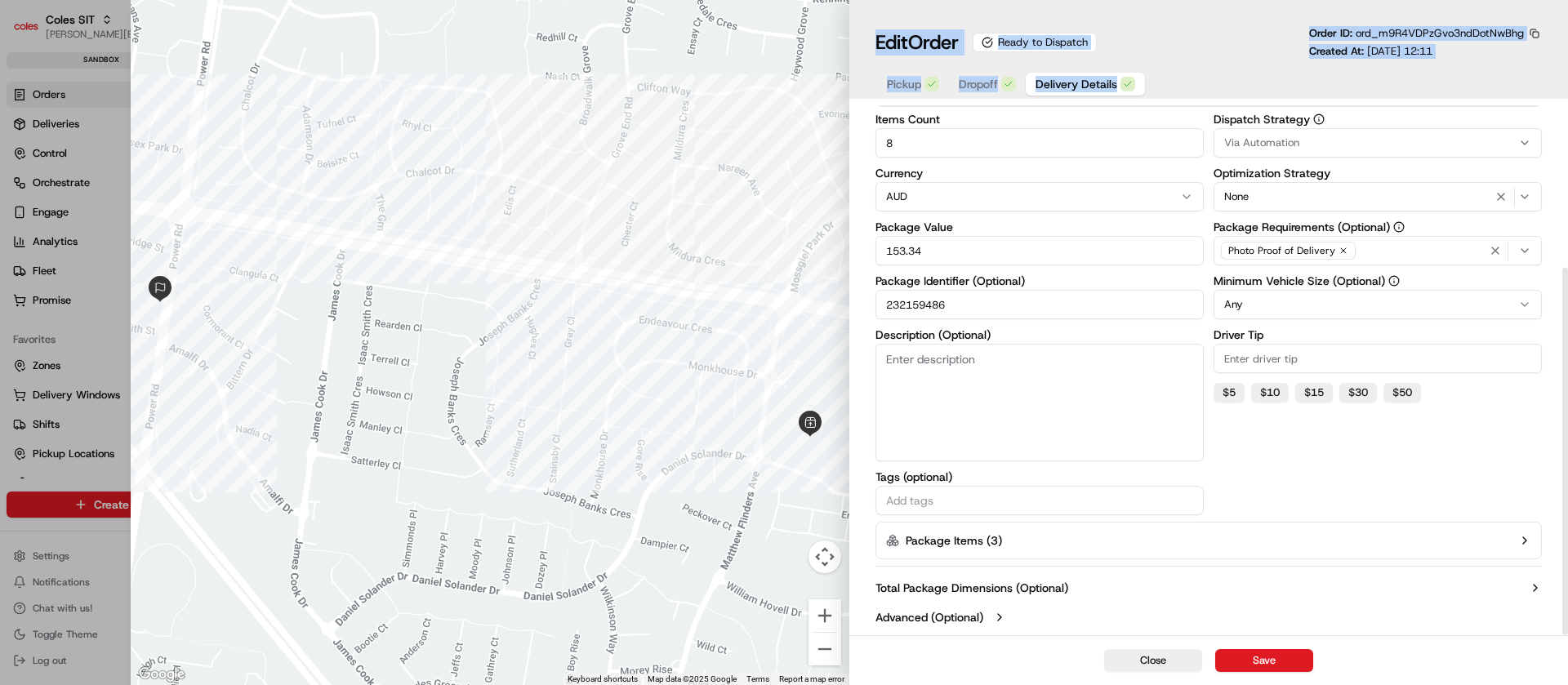
drag, startPoint x: 1564, startPoint y: 204, endPoint x: 1567, endPoint y: 733, distance: 529.0
click at [1567, 684] on html "Coles SIT nirbhay.palsingh@coles.com.au Toggle Sidebar sandbox Orders Deliverie…" at bounding box center [784, 342] width 1568 height 685
click at [996, 617] on icon "button" at bounding box center [999, 617] width 13 height 13
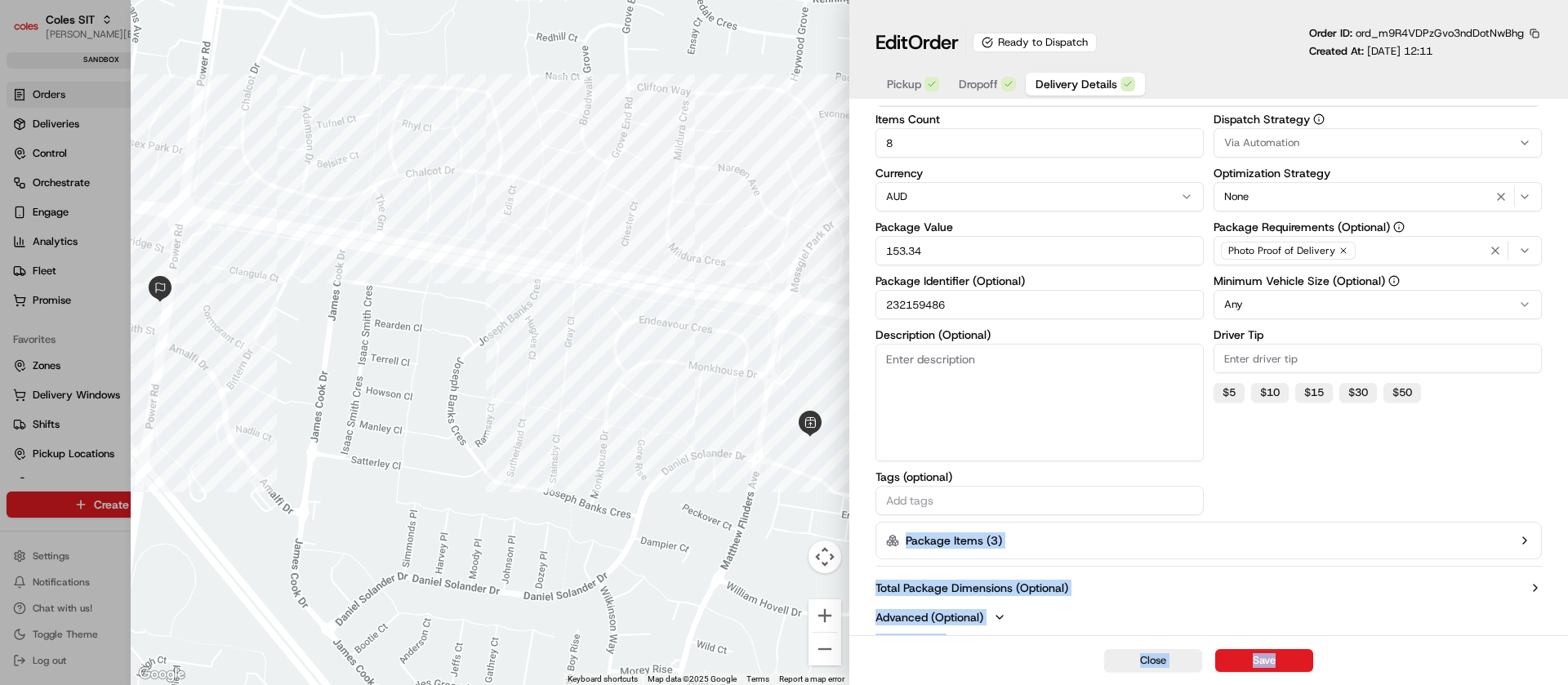
scroll to position [443, 0]
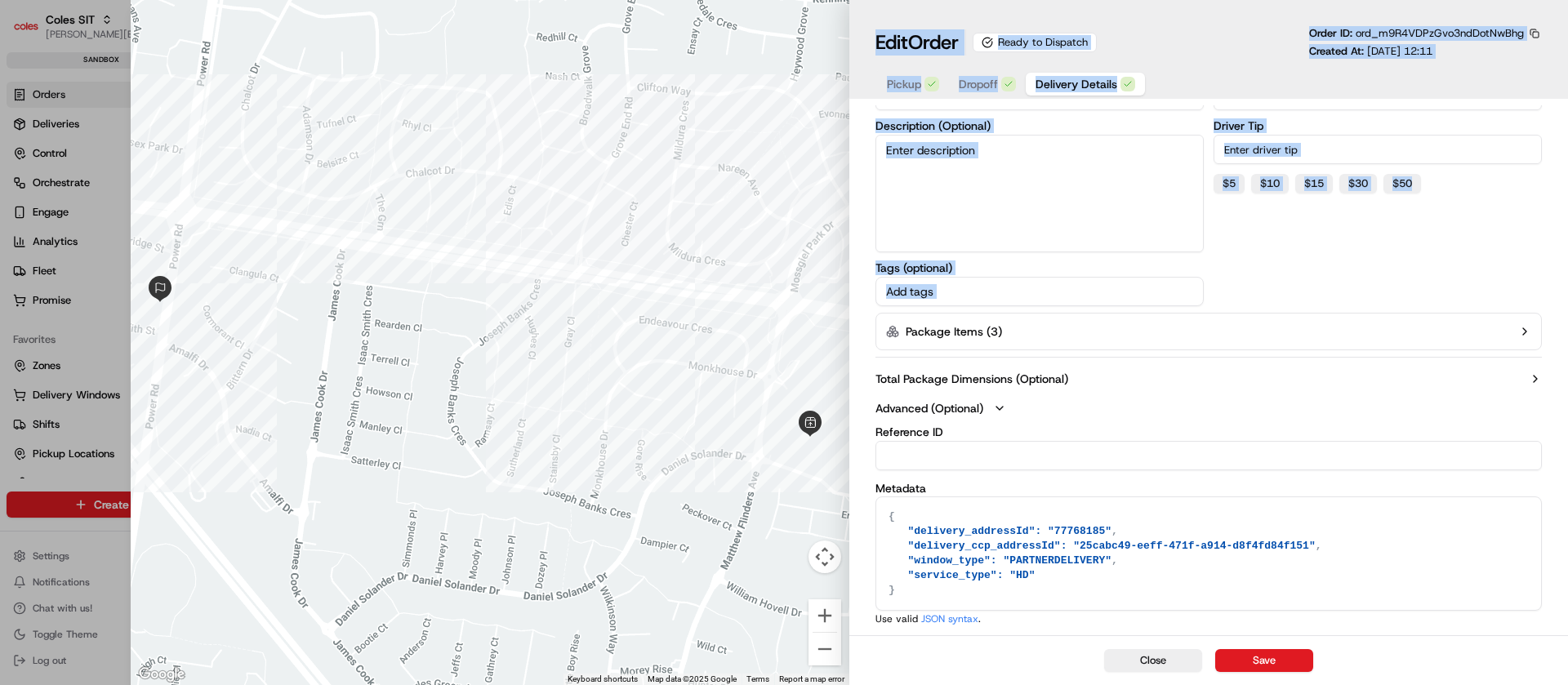
drag, startPoint x: 1567, startPoint y: 488, endPoint x: 1567, endPoint y: 729, distance: 241.0
click at [1567, 684] on html "Coles SIT nirbhay.palsingh@coles.com.au Toggle Sidebar sandbox Orders Deliverie…" at bounding box center [784, 342] width 1568 height 685
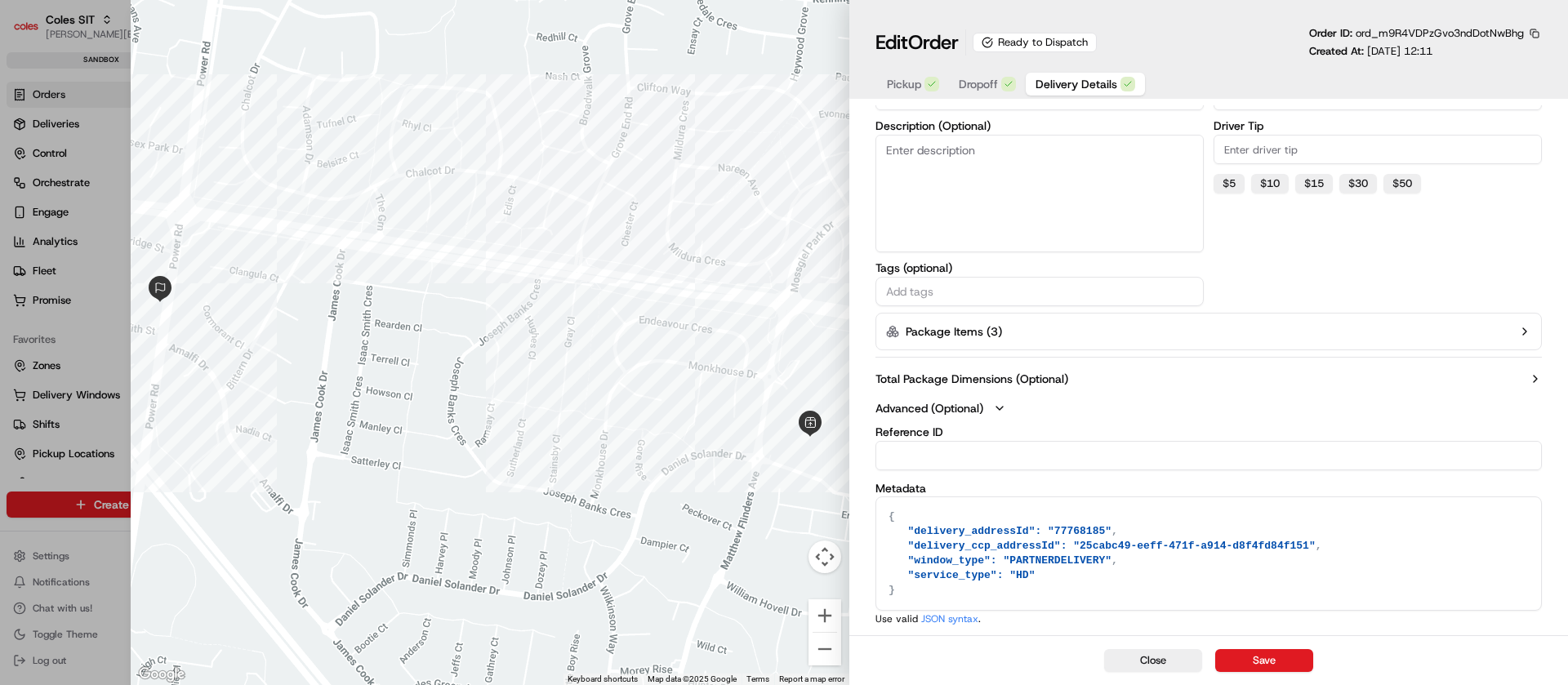
click at [1165, 544] on textarea "{ "delivery_addressId": "77768185", "delivery_ccp_addressId": "25cabc49-eeff-47…" at bounding box center [1208, 554] width 665 height 113
drag, startPoint x: 1282, startPoint y: 593, endPoint x: 1293, endPoint y: 666, distance: 73.8
click at [1293, 666] on div "Edit Order Ready to Dispatch Order ID: ord_m9R4VDPzGvo3ndDotNwBhg Created At: 0…" at bounding box center [1209, 342] width 718 height 685
click at [1514, 335] on button "Package Items ( 3 )" at bounding box center [1209, 331] width 667 height 38
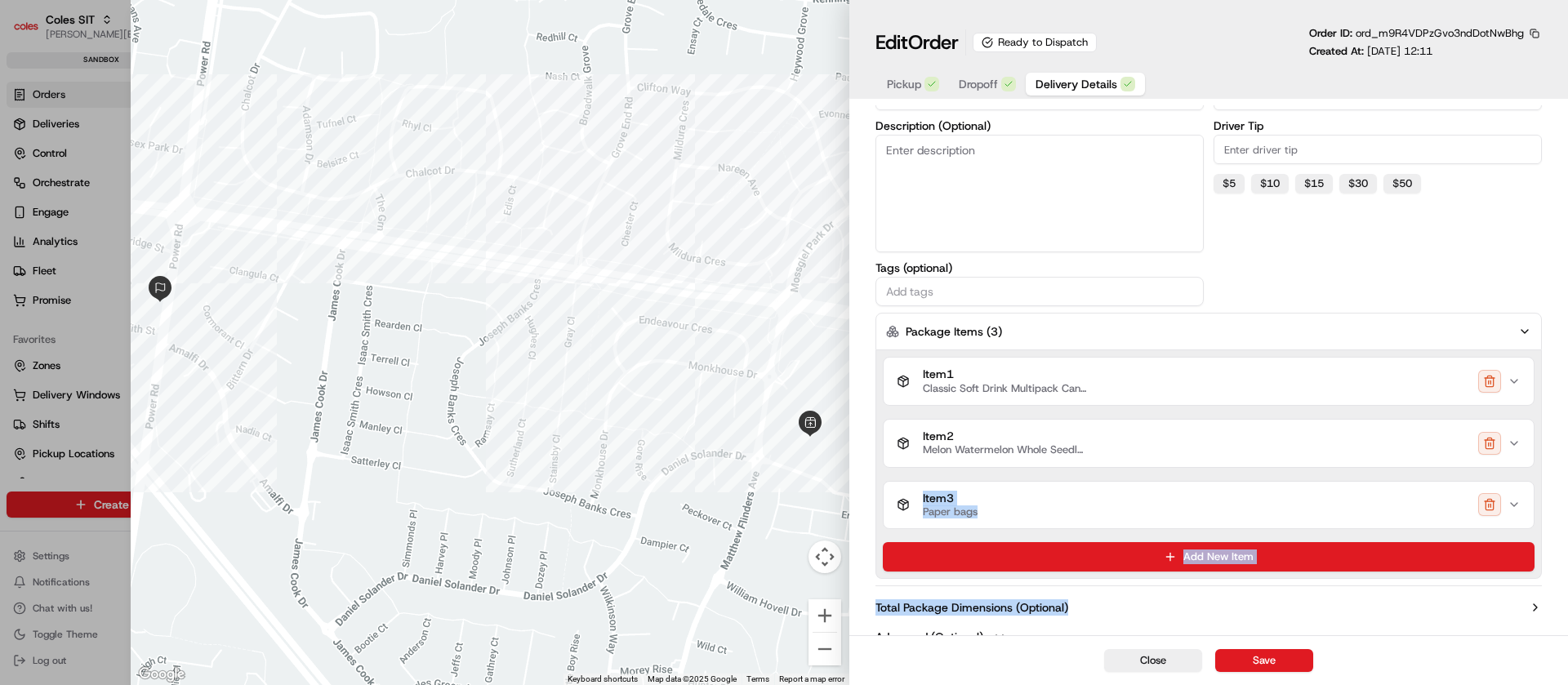
drag, startPoint x: 1567, startPoint y: 424, endPoint x: 1567, endPoint y: 605, distance: 181.0
click at [1567, 605] on div "Delivery Details now scheduled Time Zone (undefined) undefined undefined Pickup…" at bounding box center [1209, 263] width 718 height 1201
click at [1514, 505] on icon "button" at bounding box center [1513, 504] width 7 height 3
click at [1518, 505] on icon "button" at bounding box center [1513, 504] width 13 height 13
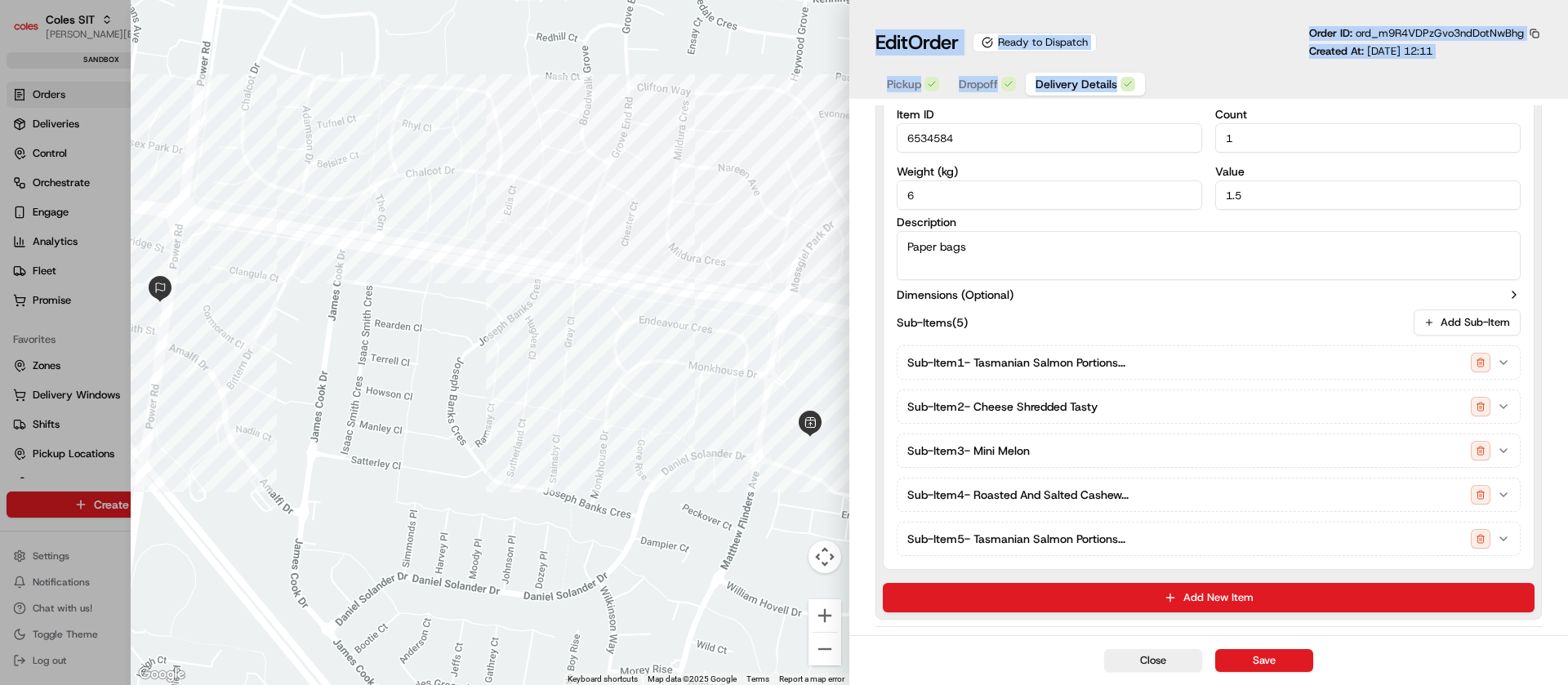
scroll to position [1139, 0]
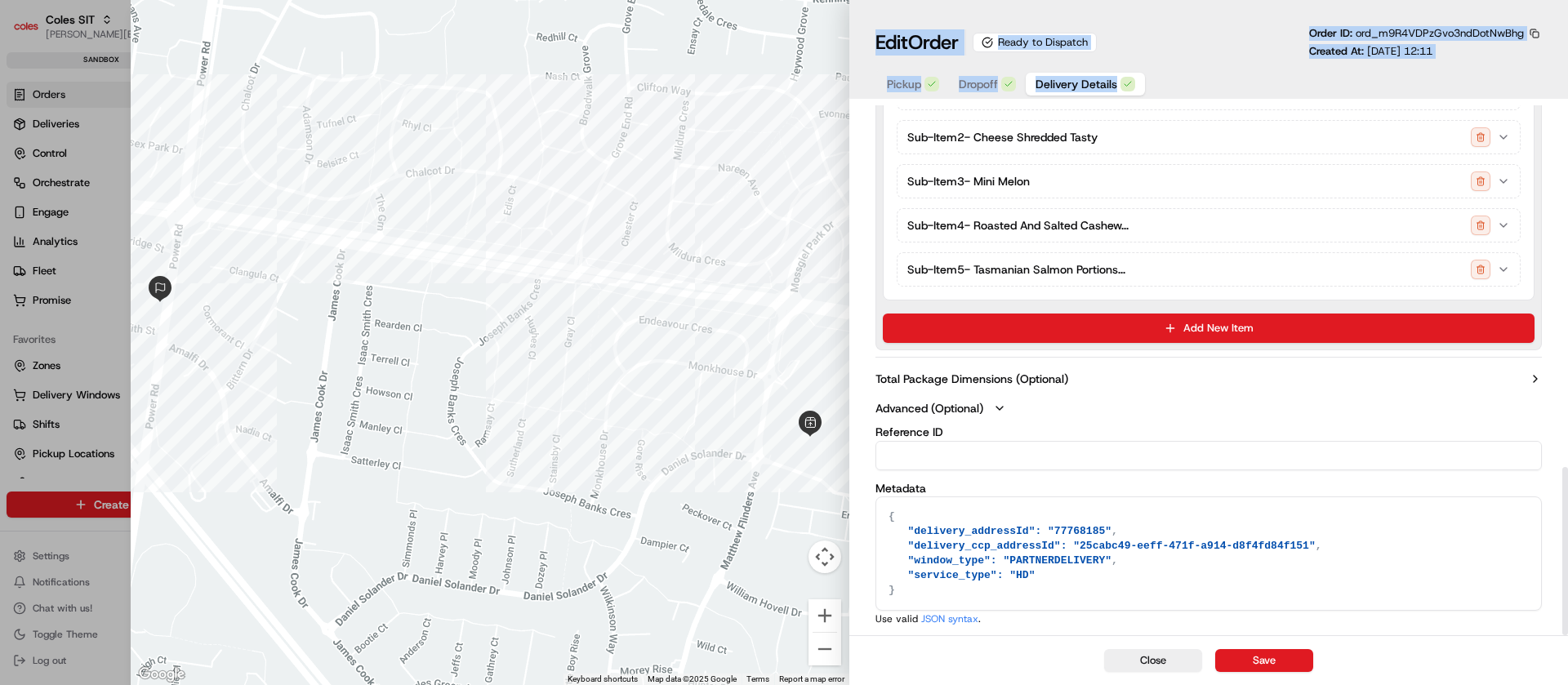
drag, startPoint x: 1567, startPoint y: 521, endPoint x: 1567, endPoint y: 729, distance: 208.0
click at [1567, 684] on html "Coles SIT nirbhay.palsingh@coles.com.au Toggle Sidebar sandbox Orders Deliverie…" at bounding box center [784, 342] width 1568 height 685
click at [1120, 373] on button "Total Package Dimensions (Optional)" at bounding box center [1209, 379] width 667 height 17
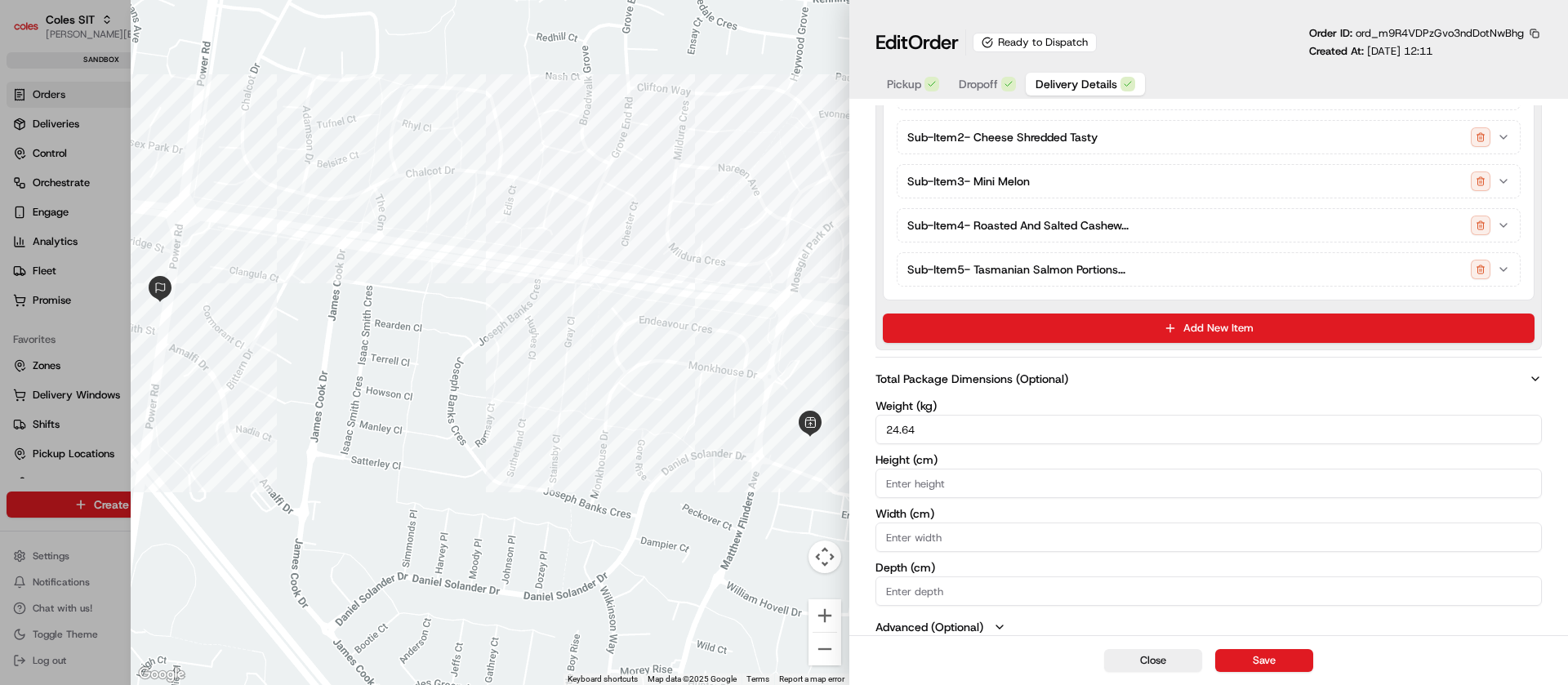
drag, startPoint x: 1567, startPoint y: 440, endPoint x: 1567, endPoint y: 733, distance: 293.0
click at [1567, 684] on html "Coles SIT nirbhay.palsingh@coles.com.au Toggle Sidebar sandbox Orders Deliverie…" at bounding box center [784, 342] width 1568 height 685
drag, startPoint x: 1566, startPoint y: 546, endPoint x: 1567, endPoint y: 728, distance: 182.0
click at [1567, 684] on html "Coles SIT nirbhay.palsingh@coles.com.au Toggle Sidebar sandbox Orders Deliverie…" at bounding box center [784, 342] width 1568 height 685
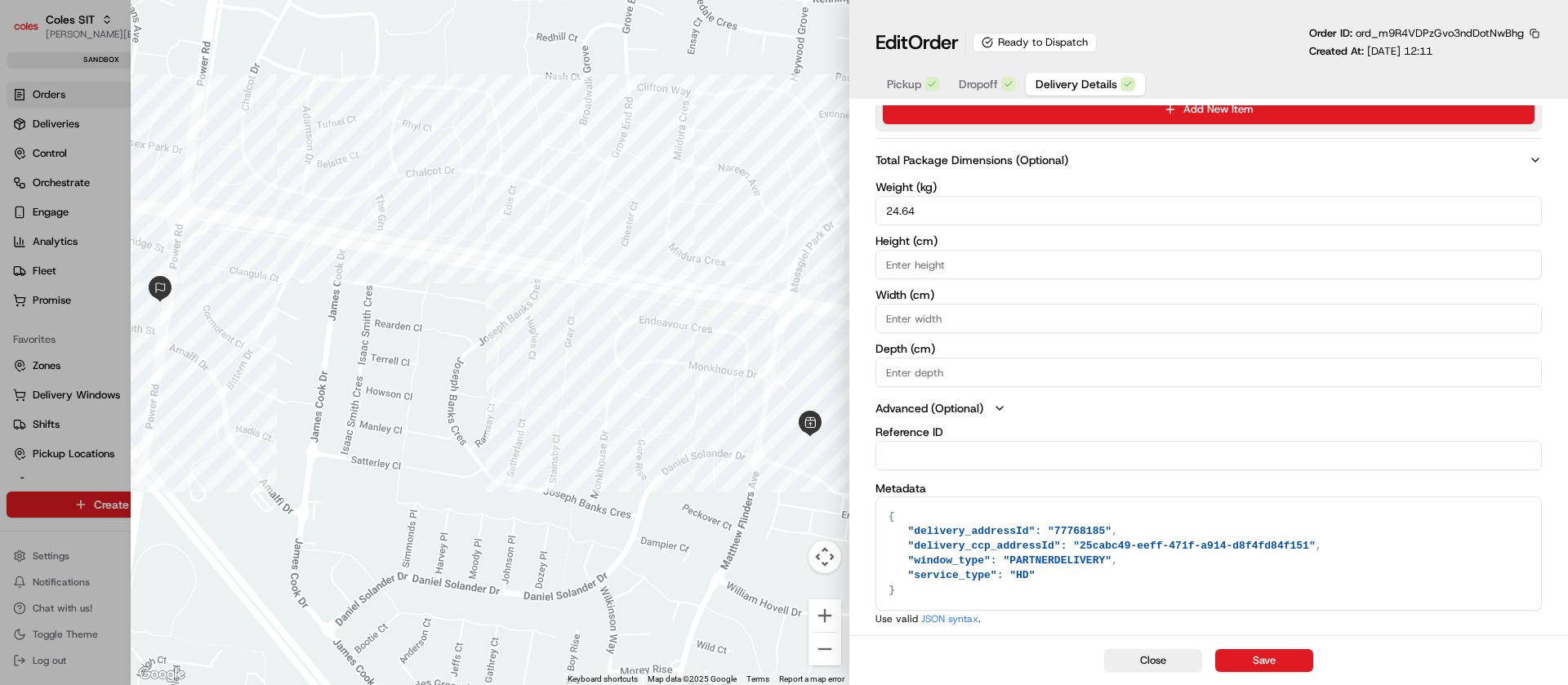
type textarea "{ "delivery_addressId": "77768185", "delivery_ccp_addressId": "25cabc49-eeff-47…"
drag, startPoint x: 1566, startPoint y: 327, endPoint x: 1562, endPoint y: 733, distance: 406.0
click at [1562, 684] on html "Coles SIT nirbhay.palsingh@coles.com.au Toggle Sidebar sandbox Orders Deliverie…" at bounding box center [784, 342] width 1568 height 685
drag, startPoint x: 1086, startPoint y: 583, endPoint x: 940, endPoint y: 555, distance: 148.7
click at [940, 555] on textarea "{ "delivery_addressId": "77768185", "delivery_ccp_addressId": "25cabc49-eeff-47…" at bounding box center [1208, 554] width 665 height 113
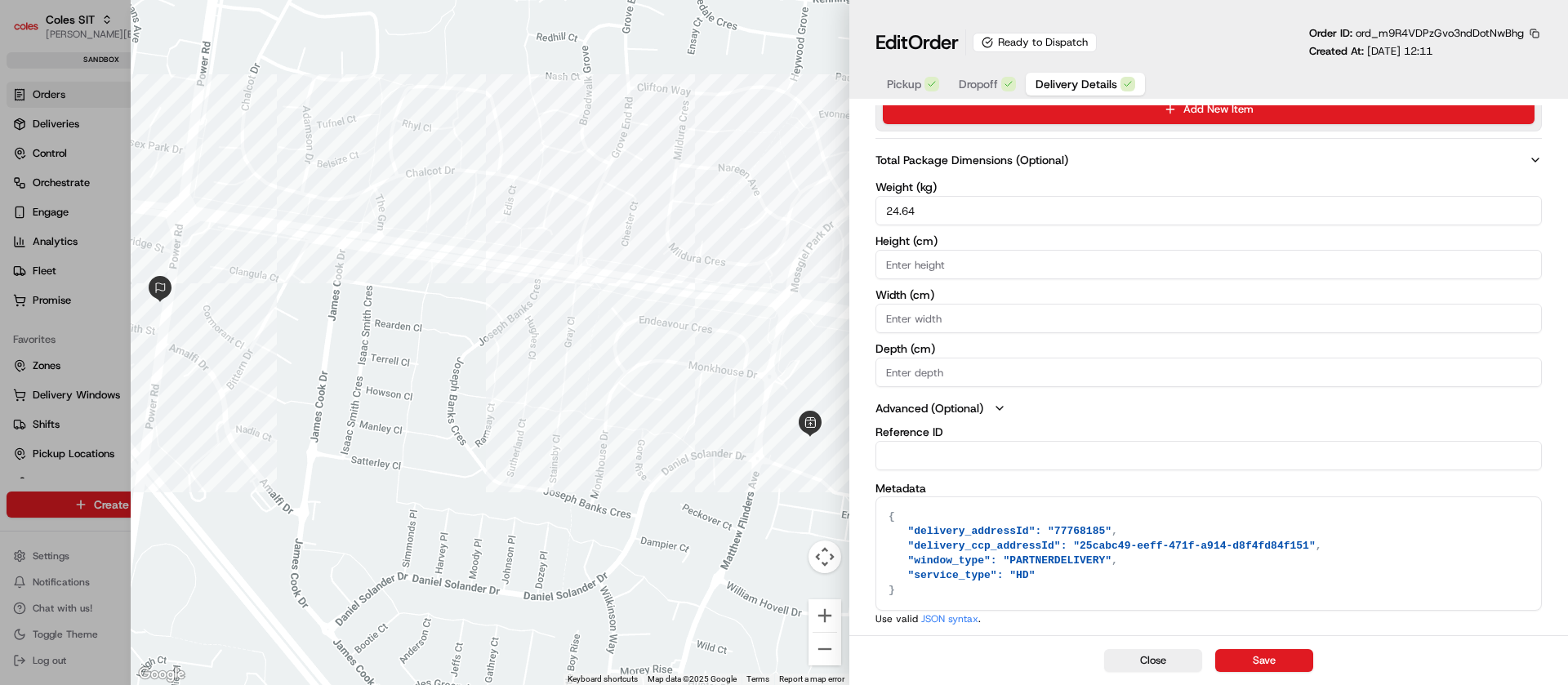
click at [1089, 538] on textarea "{ "delivery_addressId": "77768185", "delivery_ccp_addressId": "25cabc49-eeff-47…" at bounding box center [1208, 554] width 665 height 113
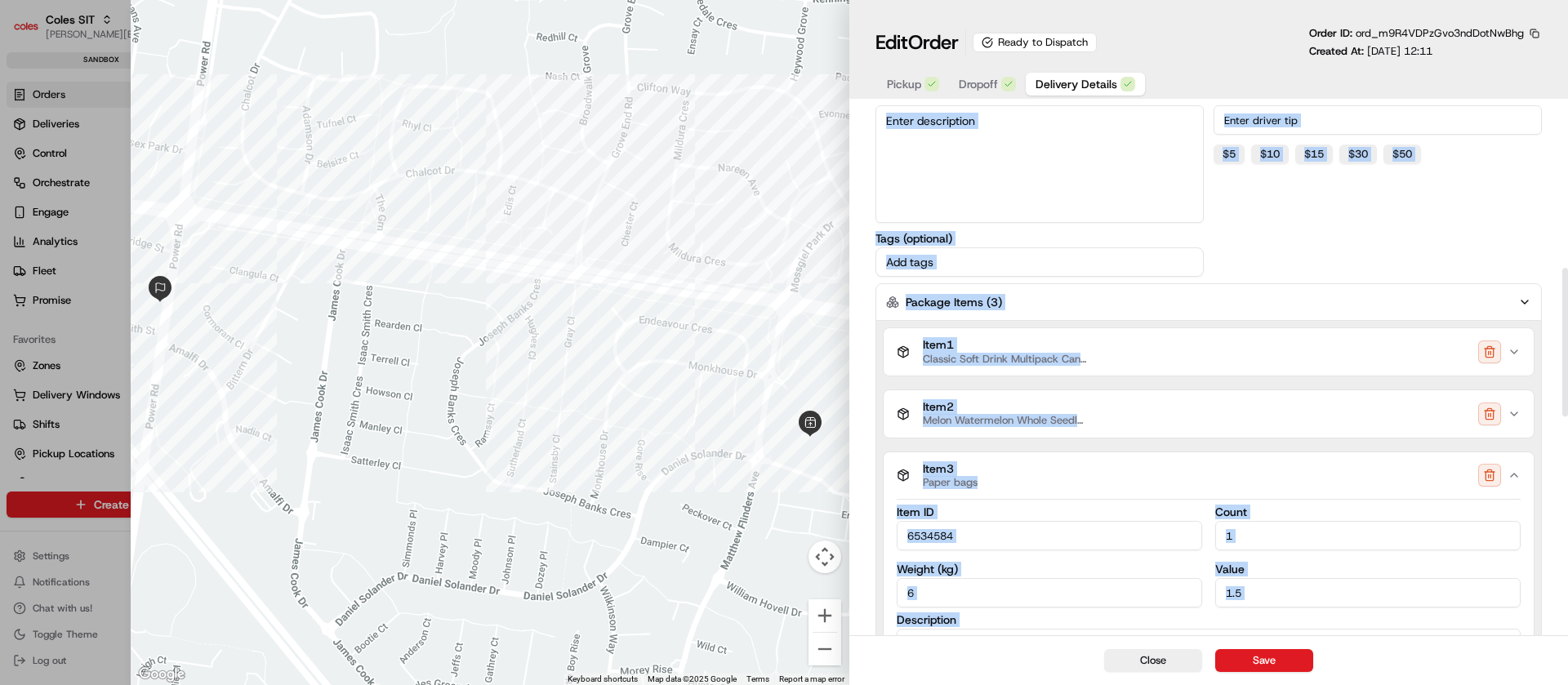
scroll to position [0, 0]
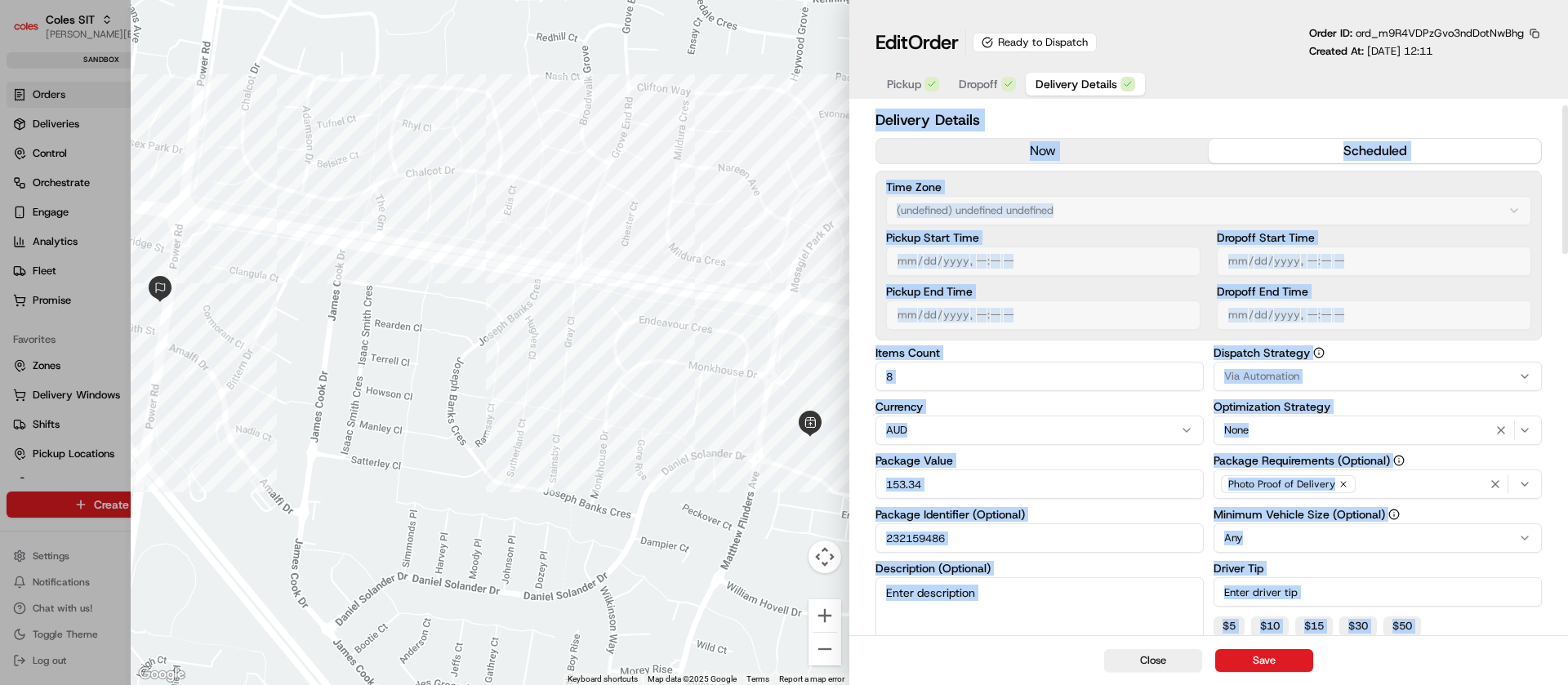
drag, startPoint x: 1567, startPoint y: 458, endPoint x: 1565, endPoint y: 79, distance: 379.0
click at [1565, 79] on div "Edit Order Ready to Dispatch Order ID: ord_m9R4VDPzGvo3ndDotNwBhg Created At: 0…" at bounding box center [1209, 342] width 718 height 685
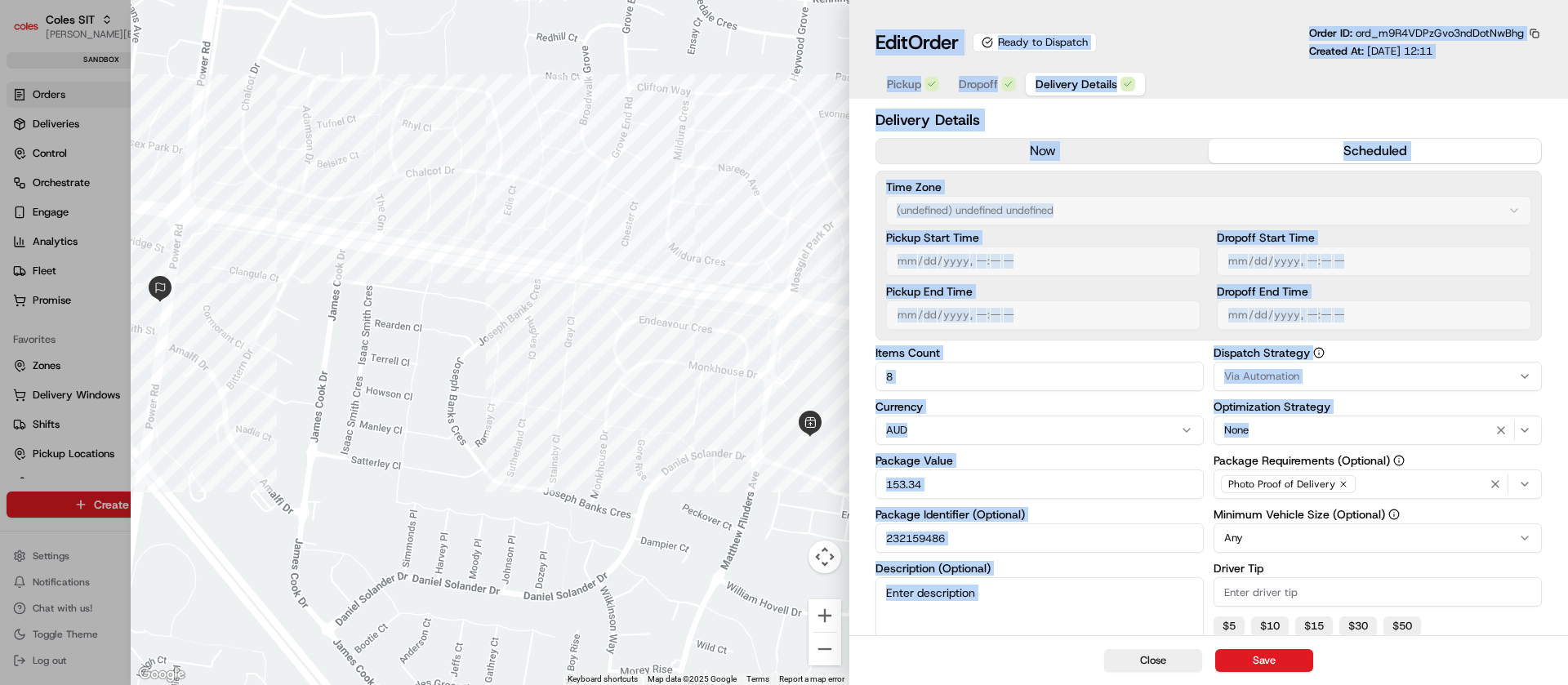
drag, startPoint x: 1567, startPoint y: 447, endPoint x: 1567, endPoint y: 733, distance: 286.0
click at [1567, 684] on html "Coles SIT nirbhay.palsingh@coles.com.au Toggle Sidebar sandbox Orders Deliverie…" at bounding box center [784, 342] width 1568 height 685
click at [924, 440] on button "AUD" at bounding box center [1039, 430] width 328 height 29
click at [1395, 350] on label "Dispatch Strategy" at bounding box center [1377, 353] width 328 height 12
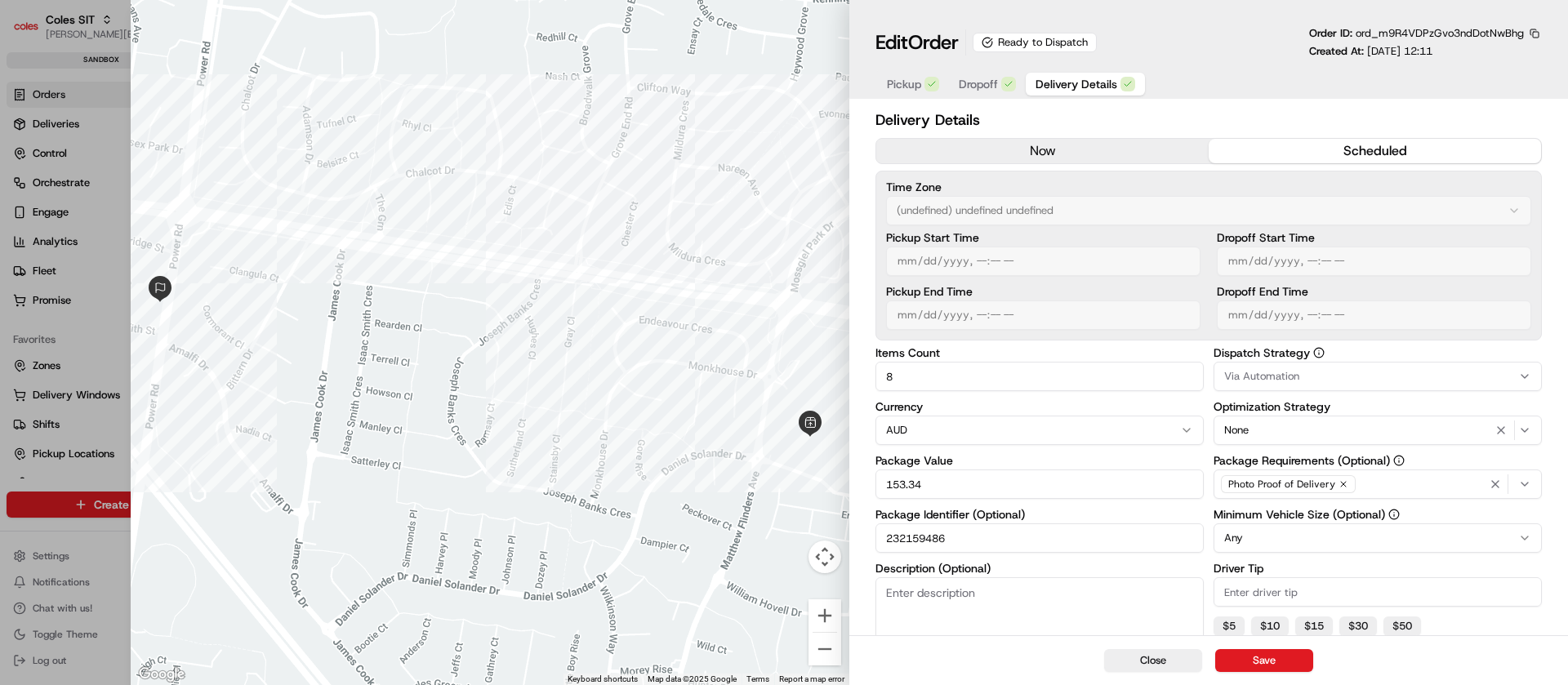
click at [927, 525] on input "232159486" at bounding box center [1039, 538] width 328 height 29
click at [921, 535] on input "232159486" at bounding box center [1039, 538] width 328 height 29
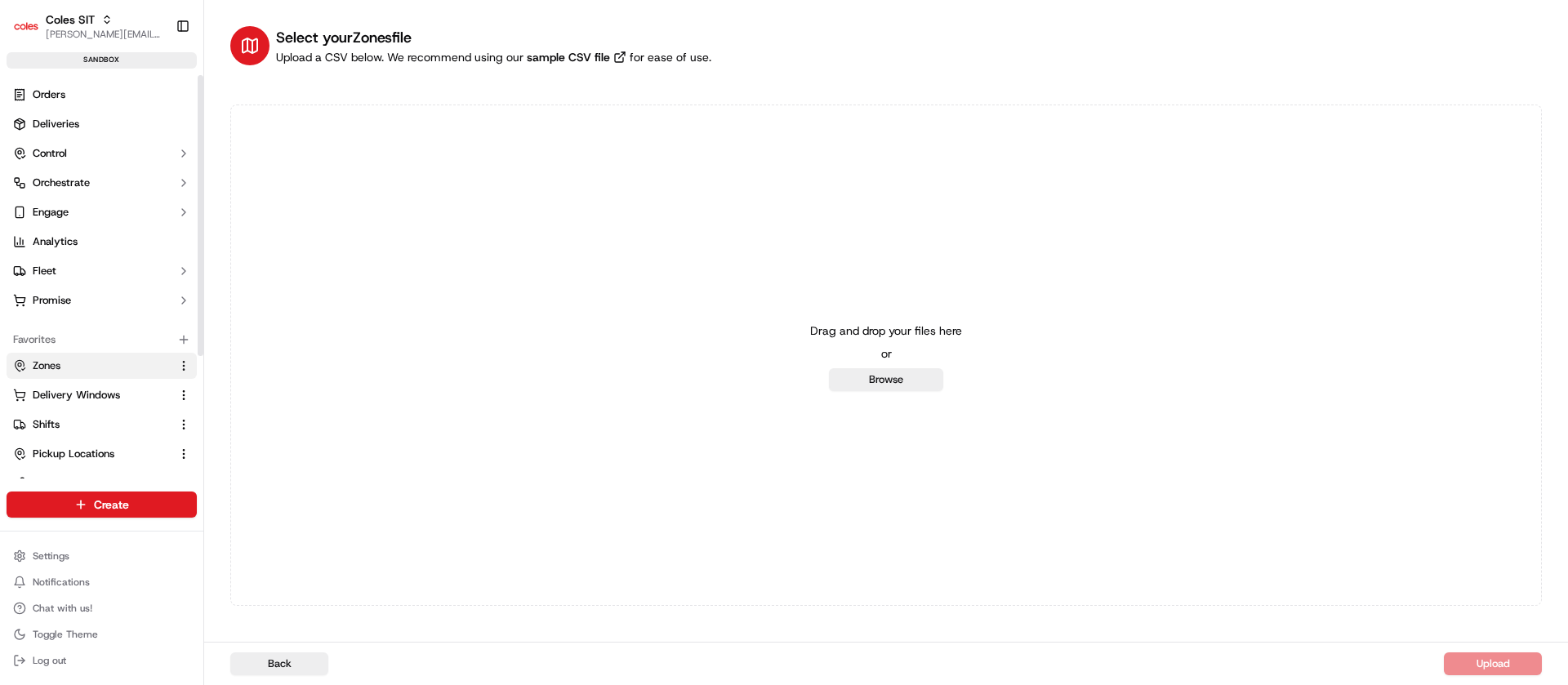
click at [91, 365] on link "Zones" at bounding box center [91, 365] width 158 height 15
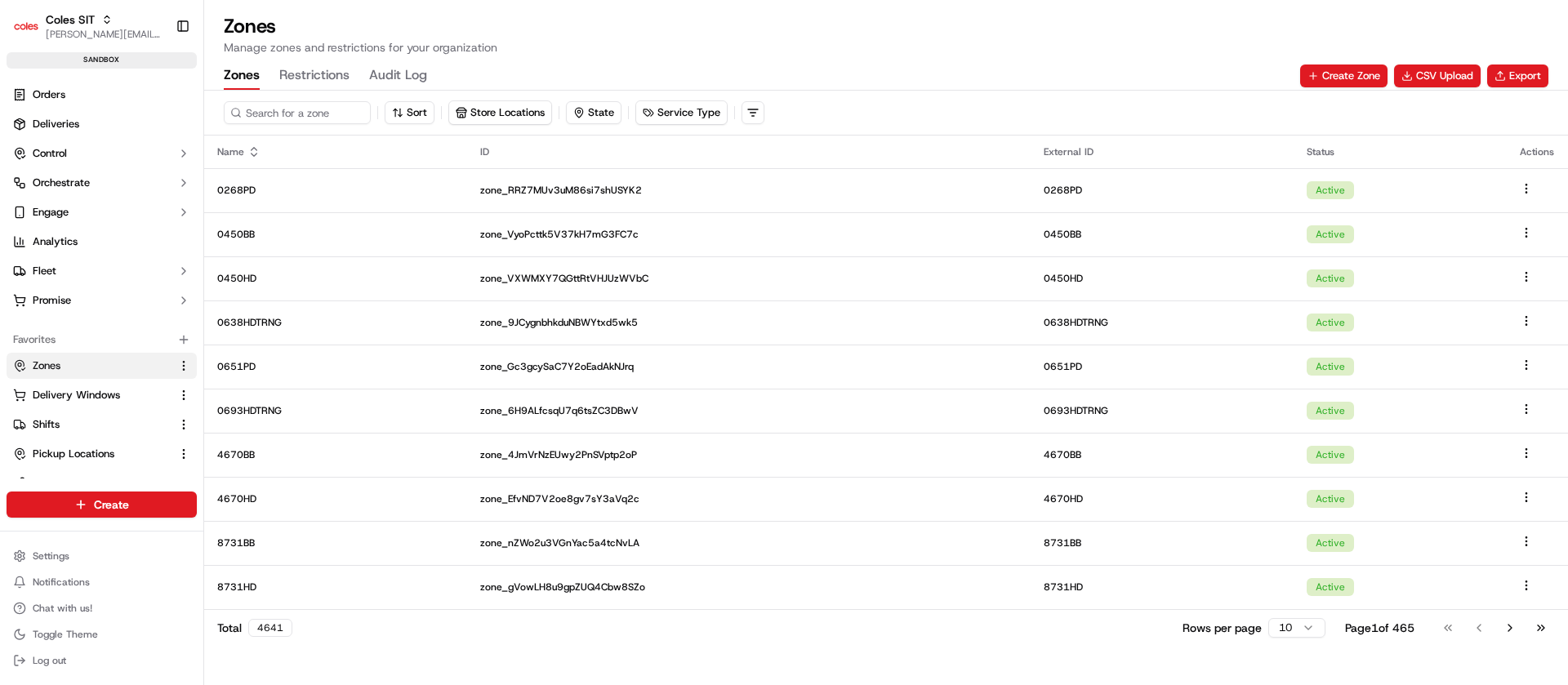
click at [335, 88] on button "Restrictions" at bounding box center [314, 76] width 70 height 28
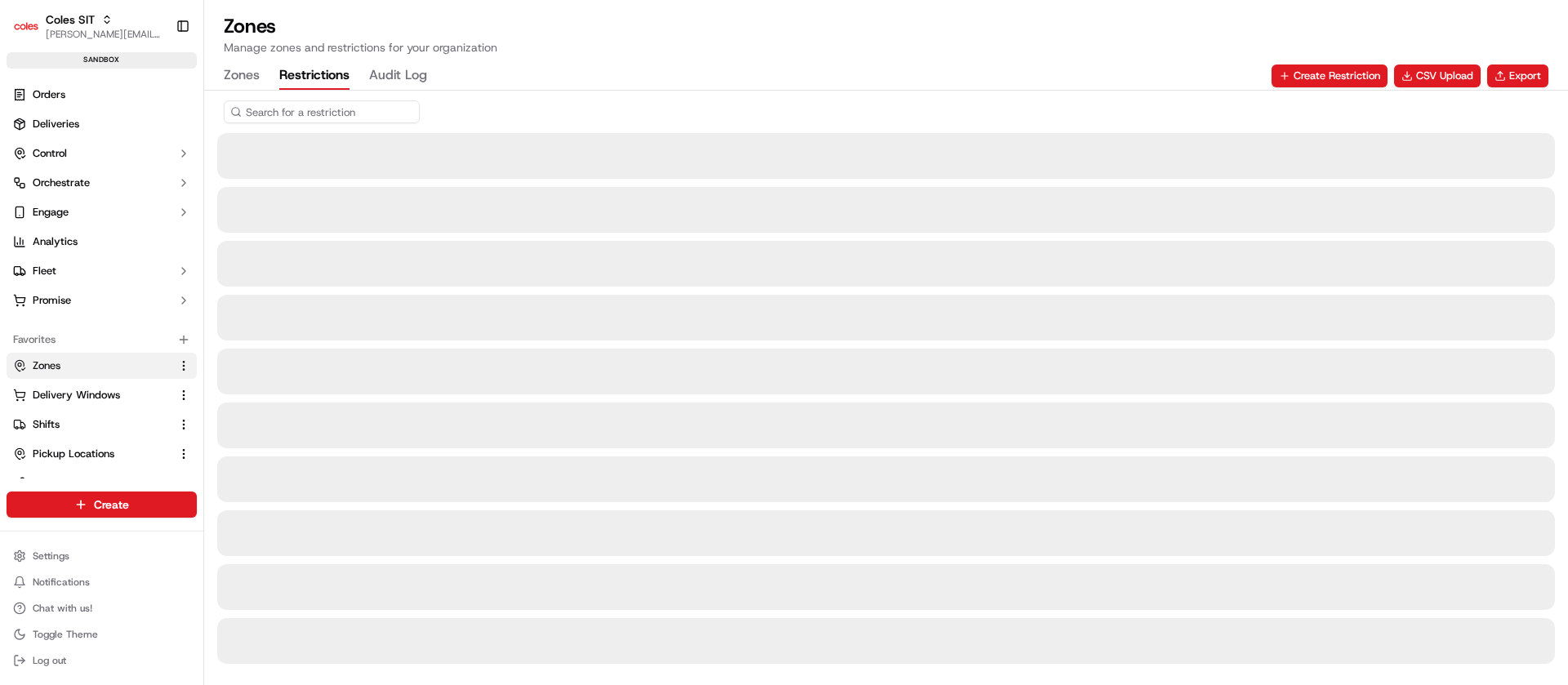
click at [327, 112] on input at bounding box center [321, 111] width 196 height 22
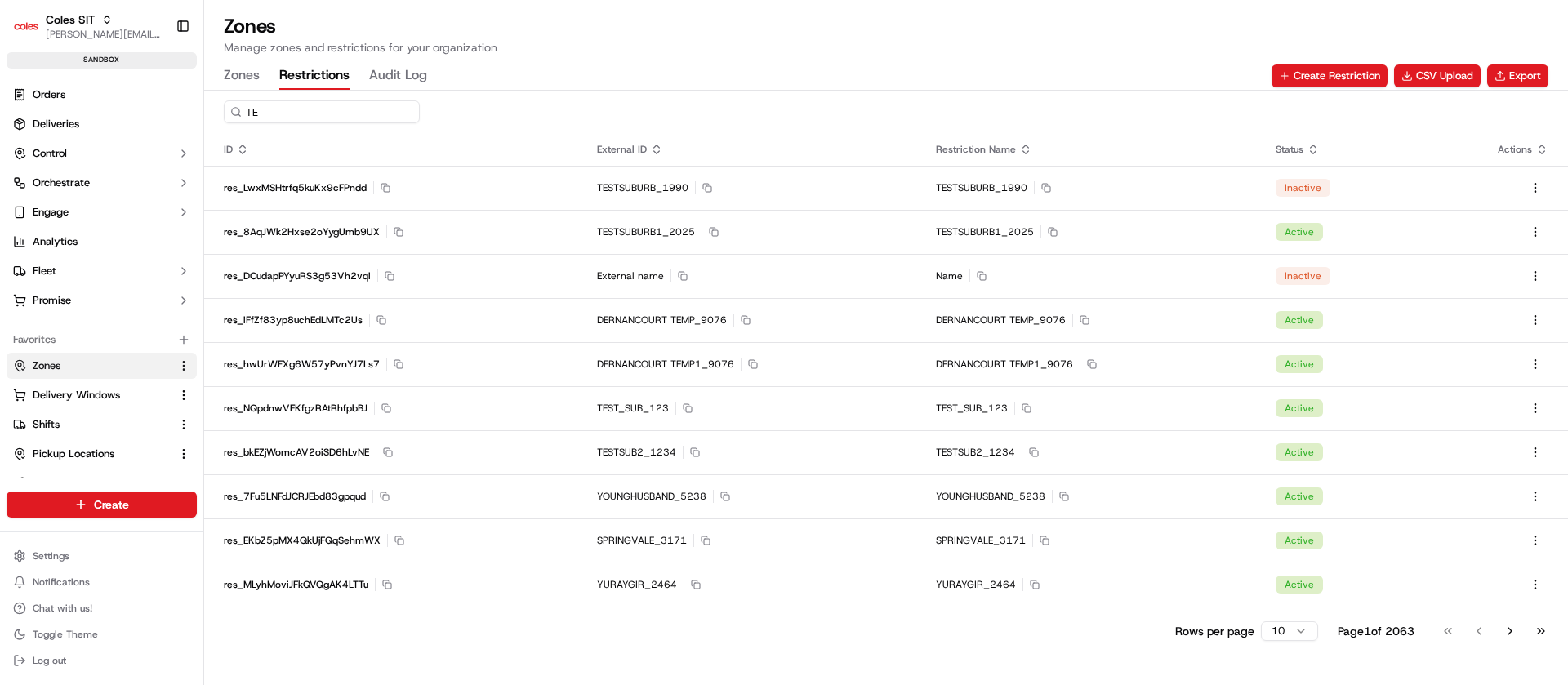
click at [327, 112] on input "TE" at bounding box center [321, 111] width 196 height 22
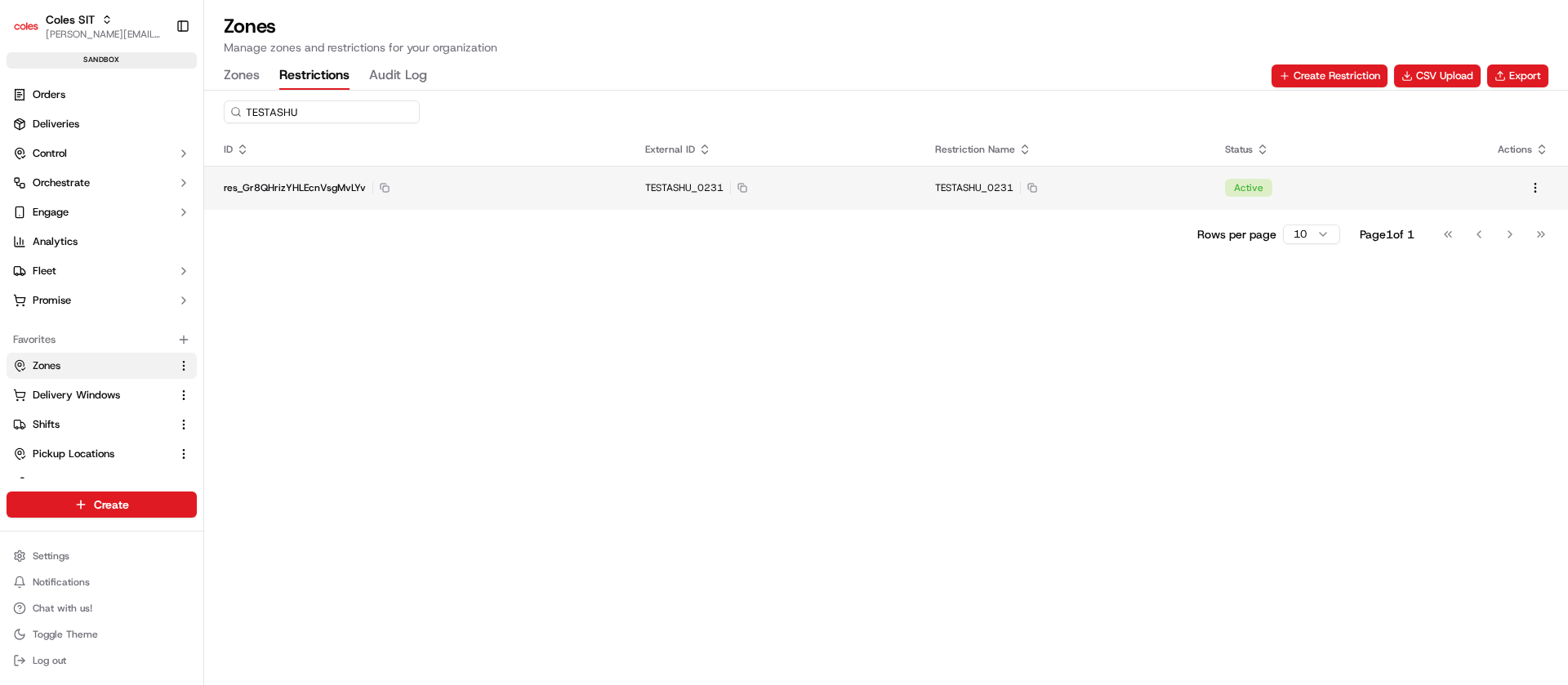
type input "TESTASHU"
click at [465, 198] on td "res_Gr8QHrizYHLEcnVsgMvLYv Copy res_Gr8QHrizYHLEcnVsgMvLYv" at bounding box center [415, 187] width 421 height 44
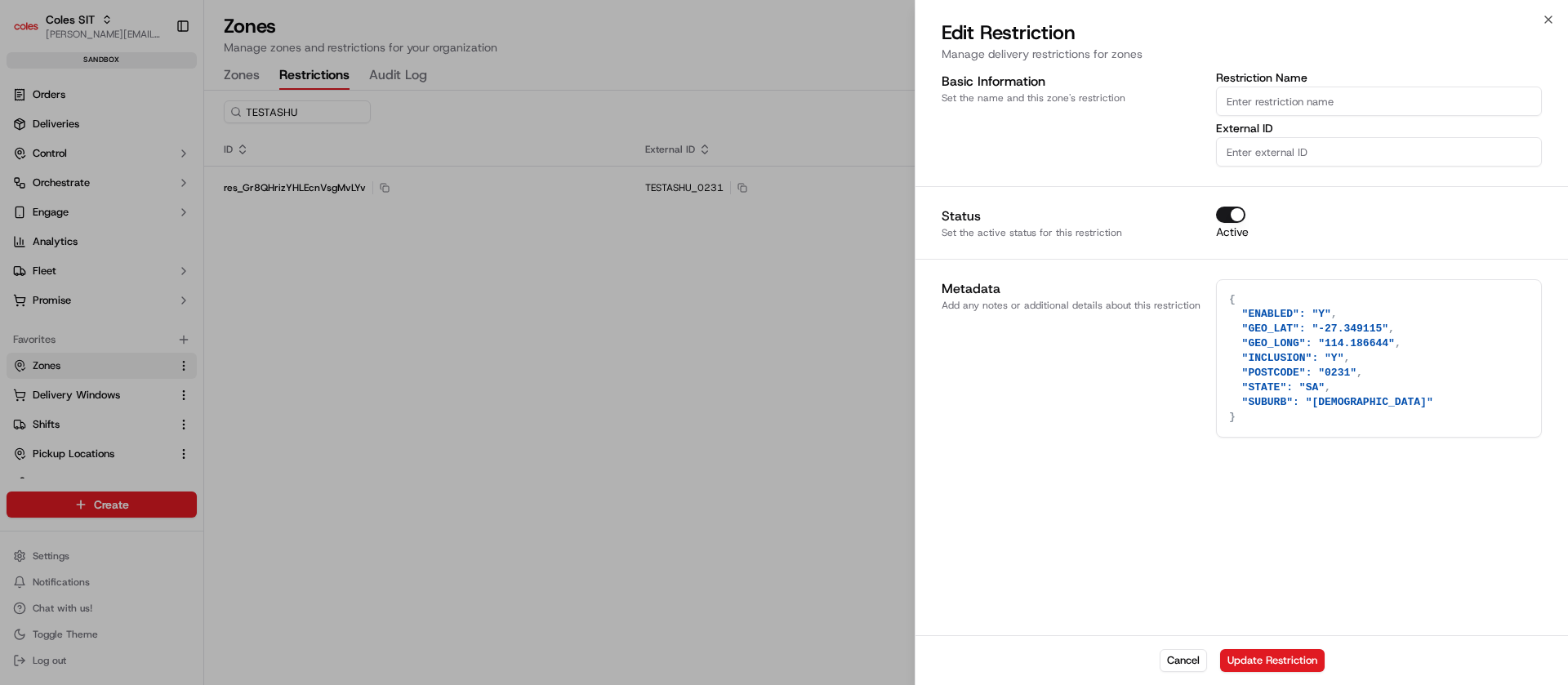
click at [573, 287] on div at bounding box center [784, 342] width 1568 height 685
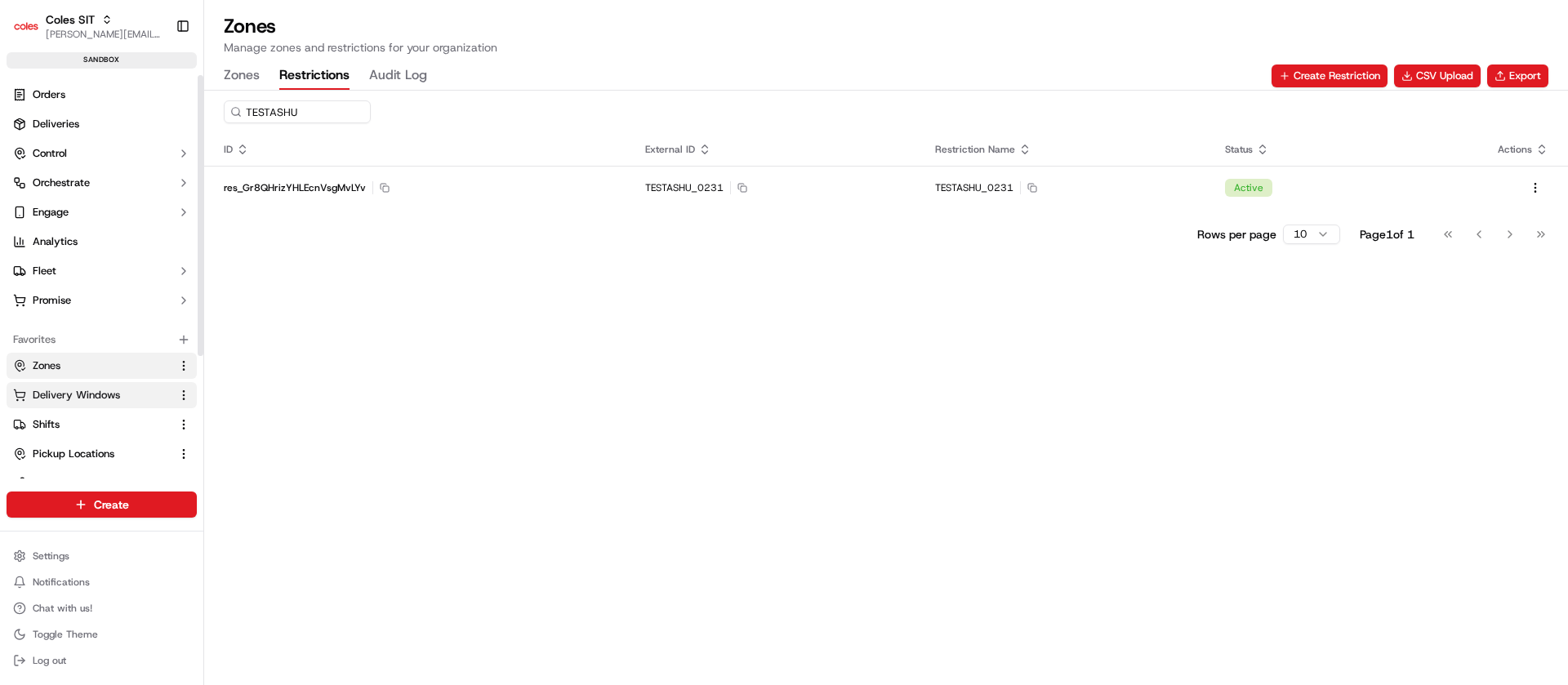
click at [74, 405] on button "Delivery Windows" at bounding box center [102, 395] width 191 height 26
click at [74, 392] on span "Delivery Windows" at bounding box center [77, 395] width 88 height 15
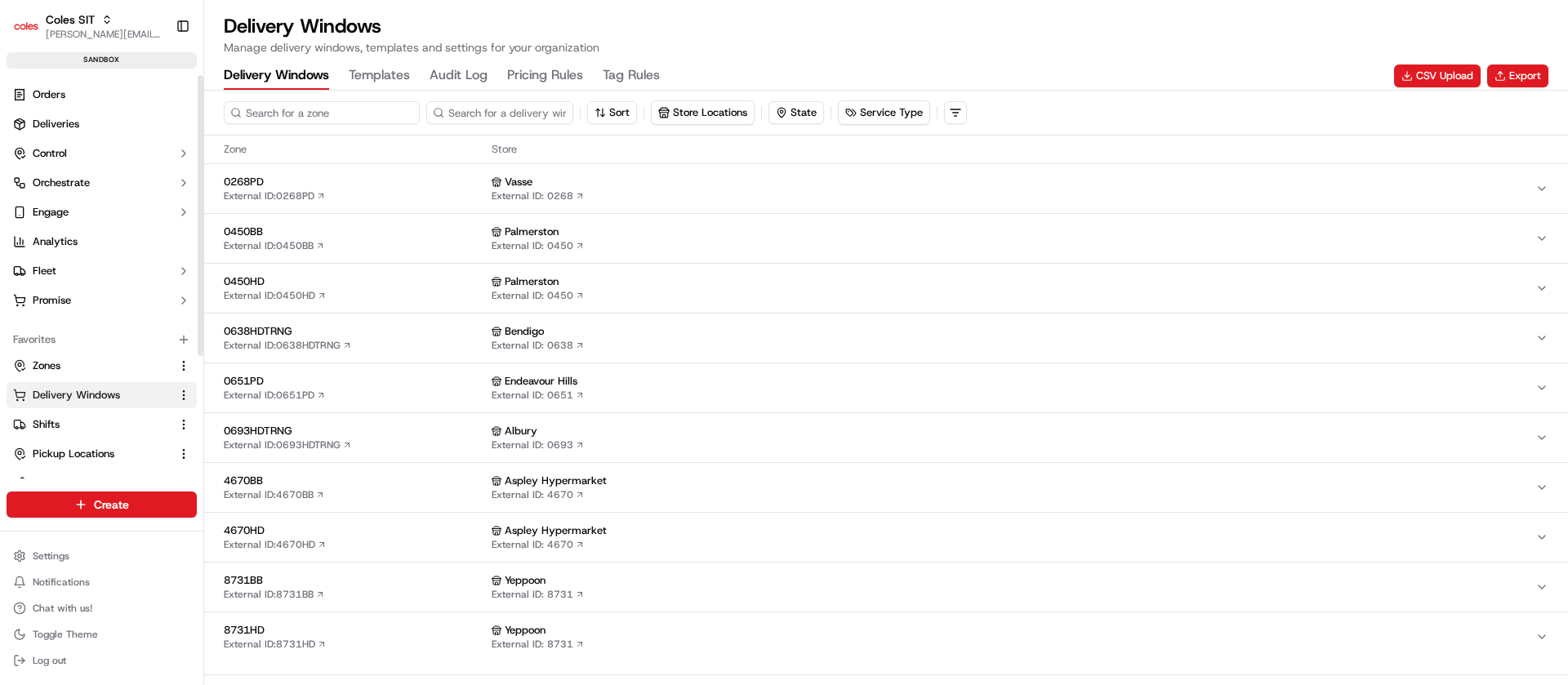
click at [324, 105] on input at bounding box center [321, 112] width 196 height 22
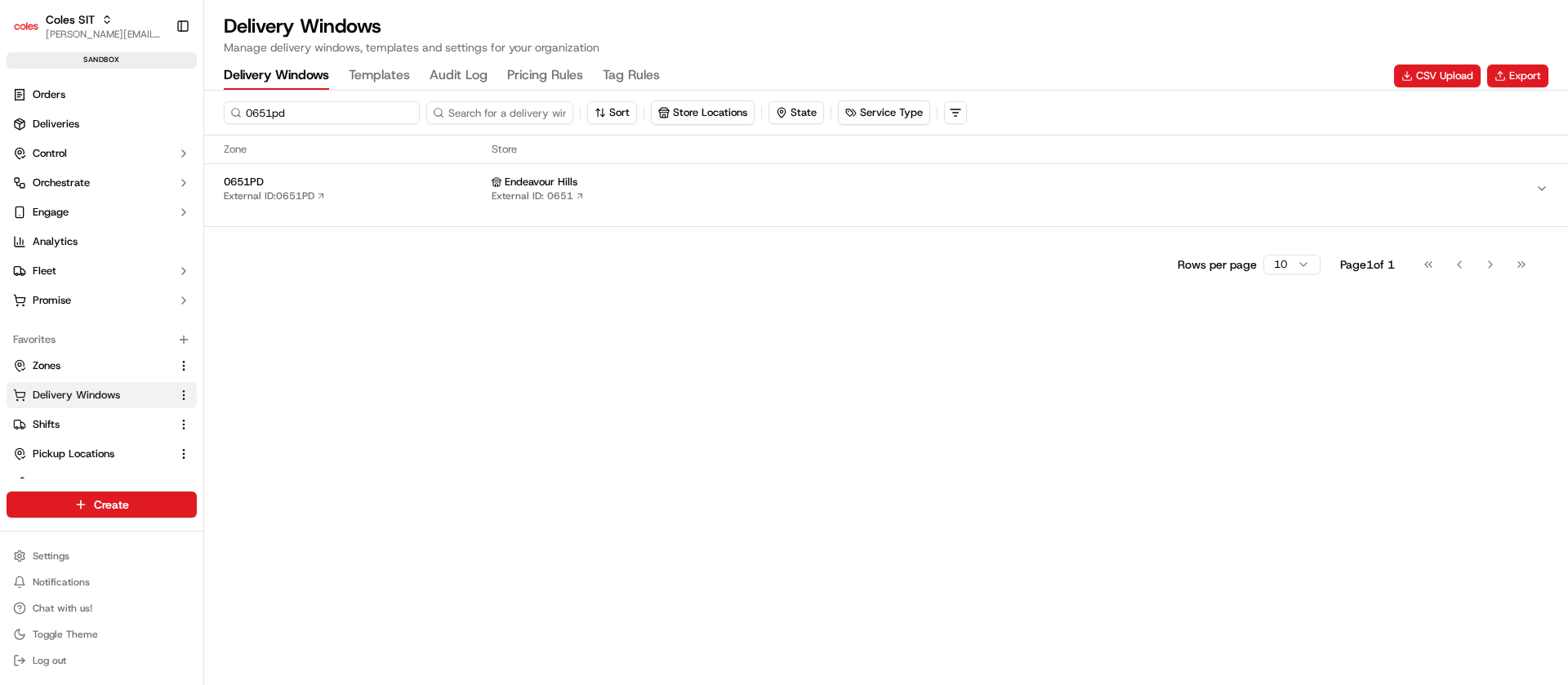
type input "0651pd"
click at [406, 194] on div "0651PD External ID: 0651PD" at bounding box center [354, 189] width 262 height 28
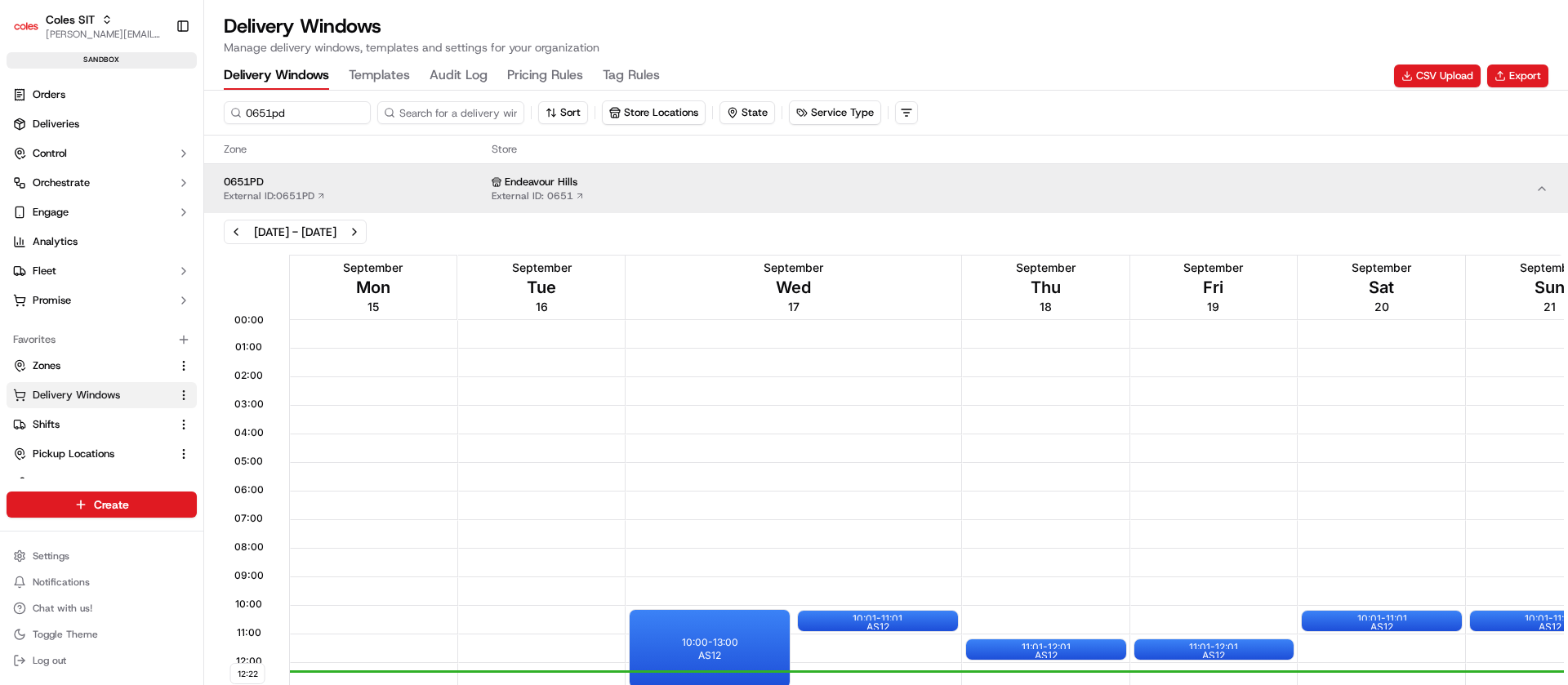
click at [1567, 394] on div "12:22 00:00 01:00 02:00 03:00 04:00 05:00 06:00 07:00 08:00 09:00 10:00 11:00 1…" at bounding box center [886, 631] width 1364 height 759
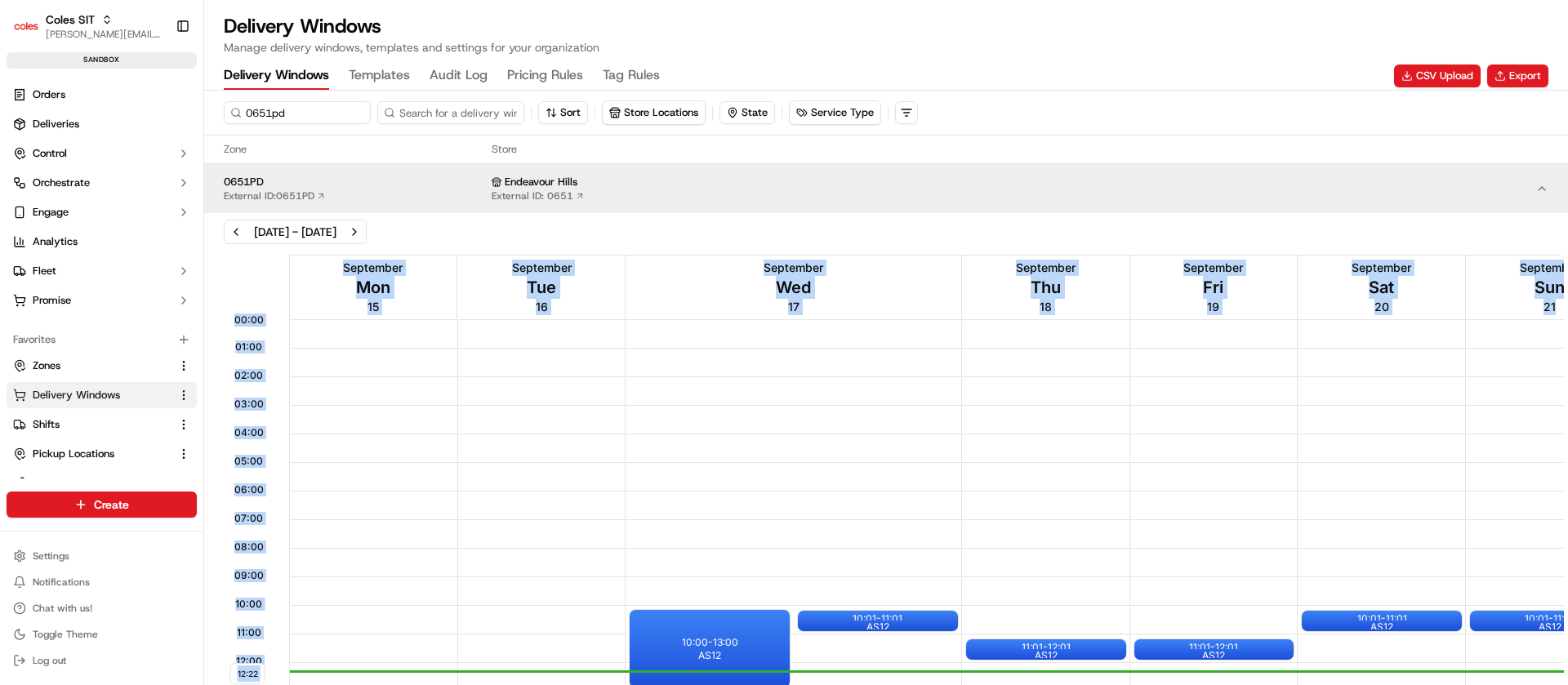
scroll to position [0, 79]
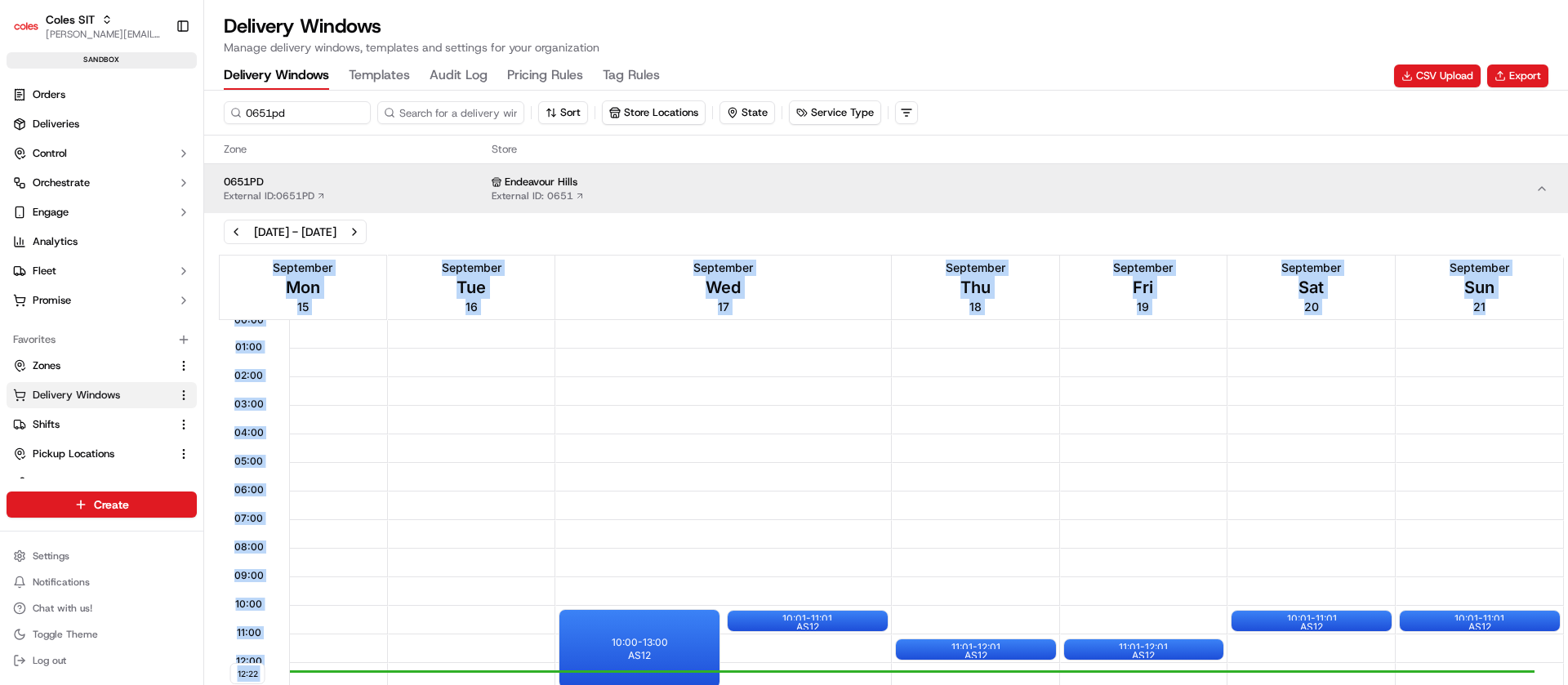
drag, startPoint x: 1547, startPoint y: 505, endPoint x: 1415, endPoint y: 546, distance: 138.2
click at [1567, 510] on div "12:22 00:00 01:00 02:00 03:00 04:00 05:00 06:00 07:00 08:00 09:00 10:00 11:00 1…" at bounding box center [886, 631] width 1364 height 759
click at [1346, 619] on div "10:01 - 11:01 AS12" at bounding box center [1311, 621] width 160 height 20
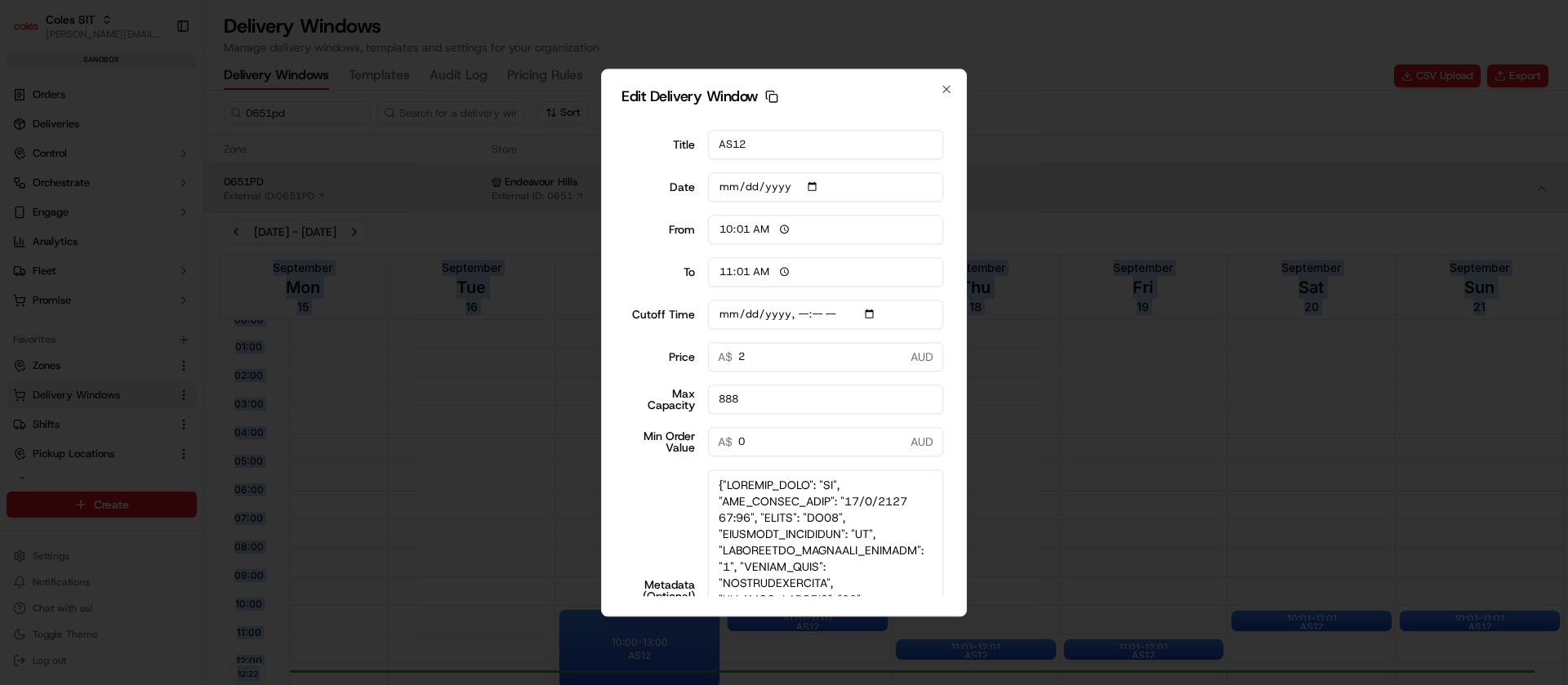
drag, startPoint x: 934, startPoint y: 528, endPoint x: 991, endPoint y: 733, distance: 212.8
click at [991, 684] on html "Coles SIT nirbhay.palsingh@coles.com.au Toggle Sidebar sandbox Orders Deliverie…" at bounding box center [784, 342] width 1568 height 685
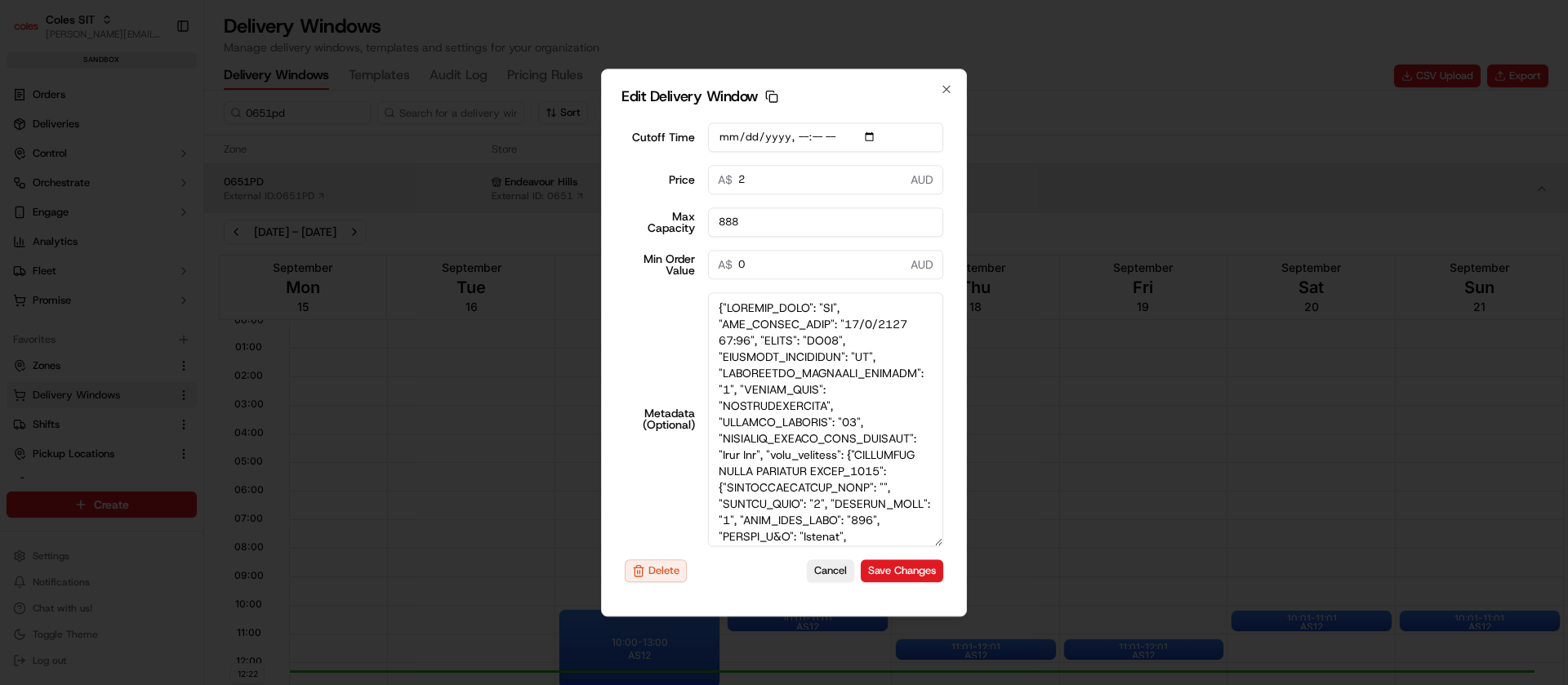
click at [744, 407] on textarea "Metadata (Optional)" at bounding box center [826, 418] width 237 height 254
click at [739, 405] on textarea "Metadata (Optional)" at bounding box center [826, 418] width 237 height 254
type input "2025-09-19T11:40"
type textarea "{"SERVICE_TYPE": "HD", "WEB_CUTOFF_DATE": "19/9/2025 11:30", "SHIFT": "AS12", "…"
click at [876, 566] on button "Save Changes" at bounding box center [901, 570] width 83 height 22
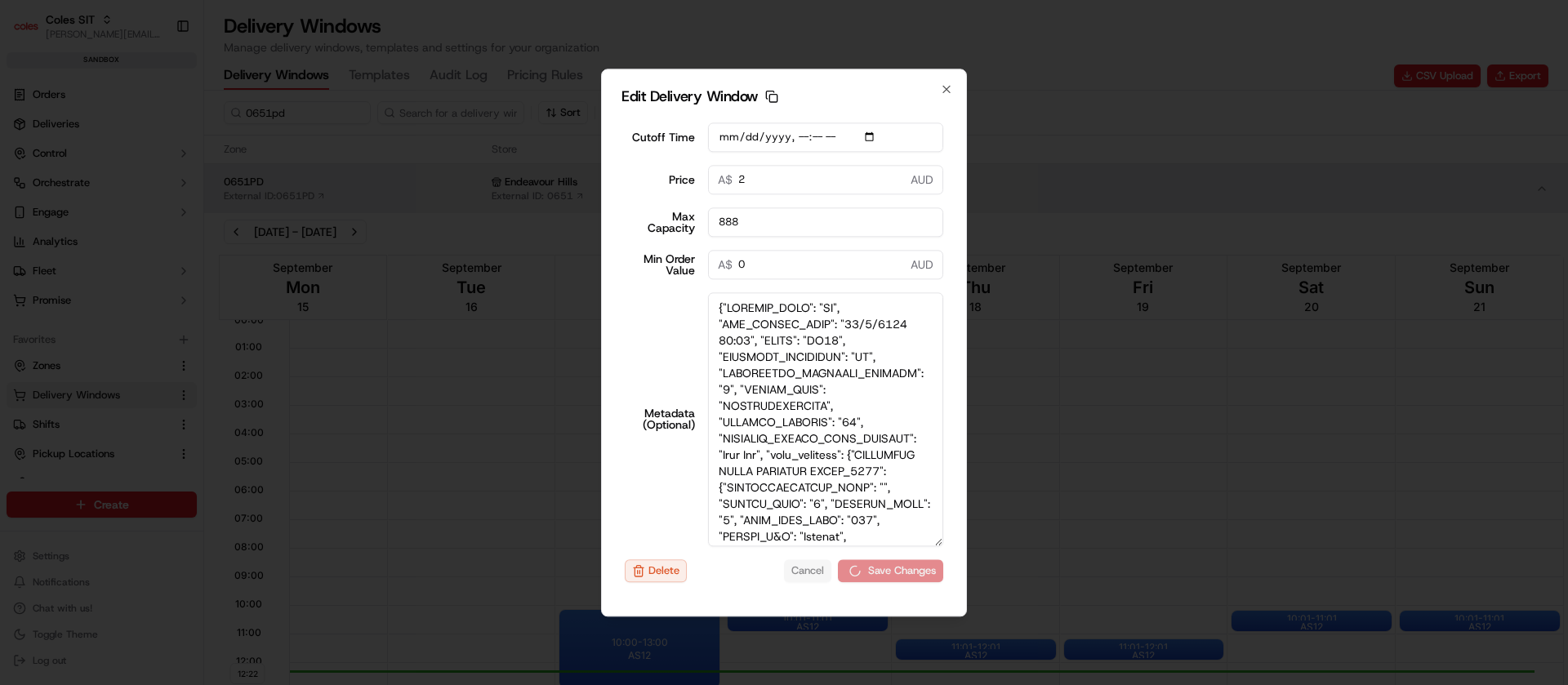
type input "2025-09-19T11:40"
type input "2025-09-18"
type input "12:23"
type input "13:23"
type input "2025-09-19T11:40"
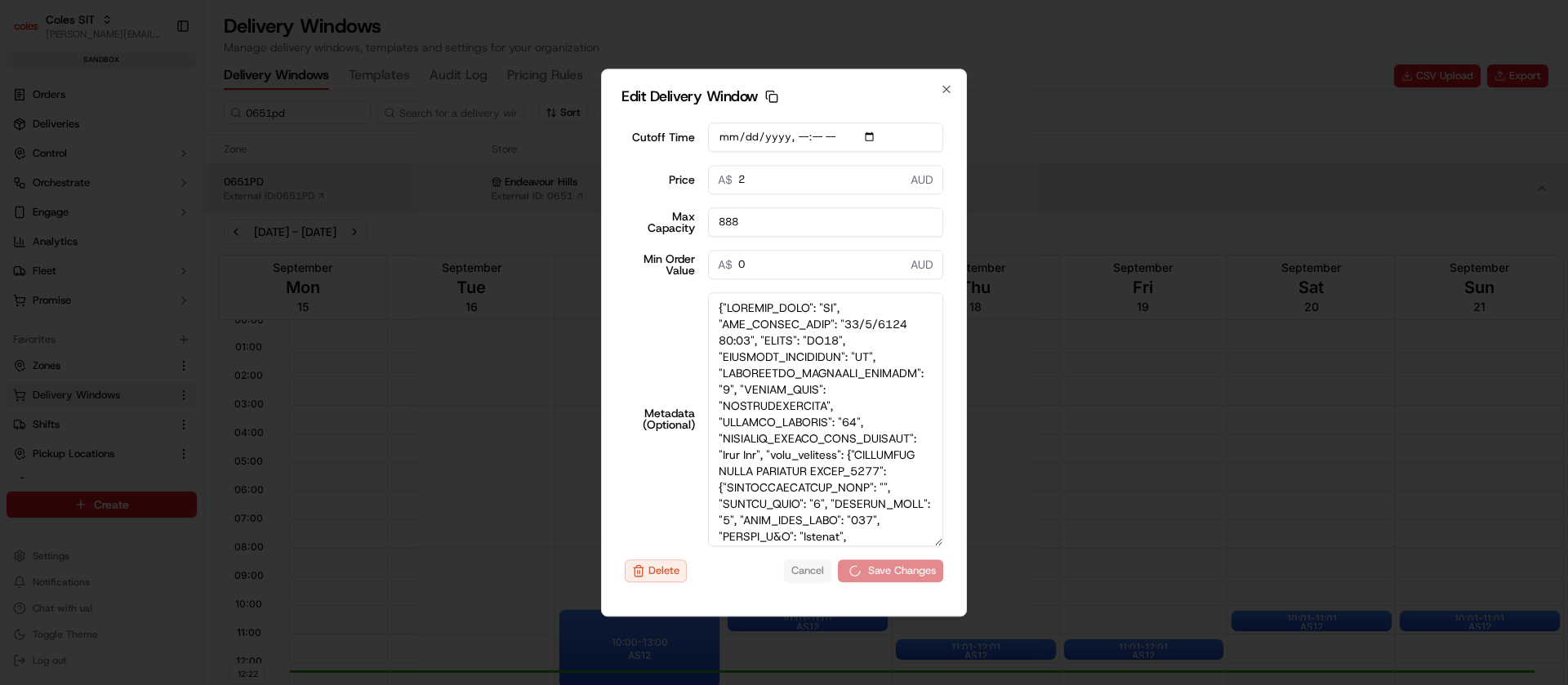
type input "0"
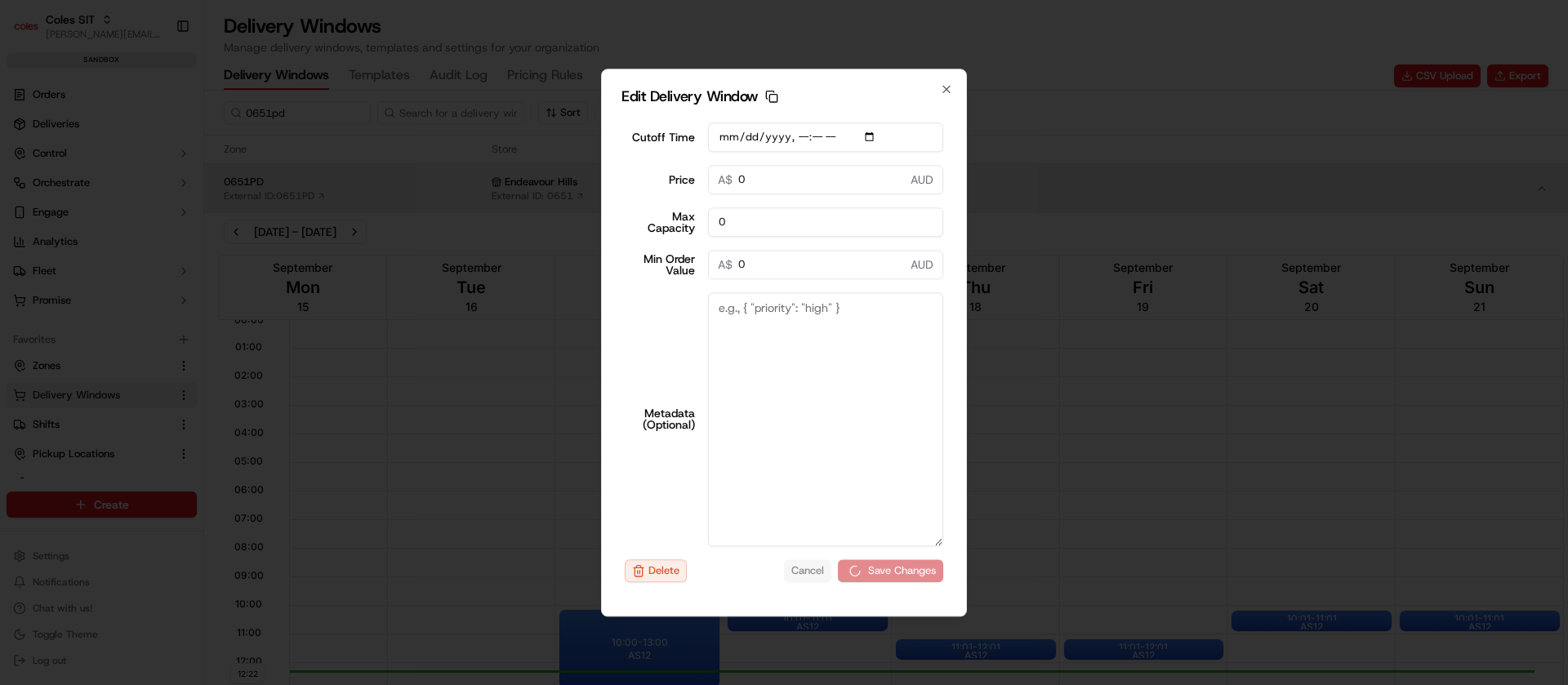
scroll to position [176, 0]
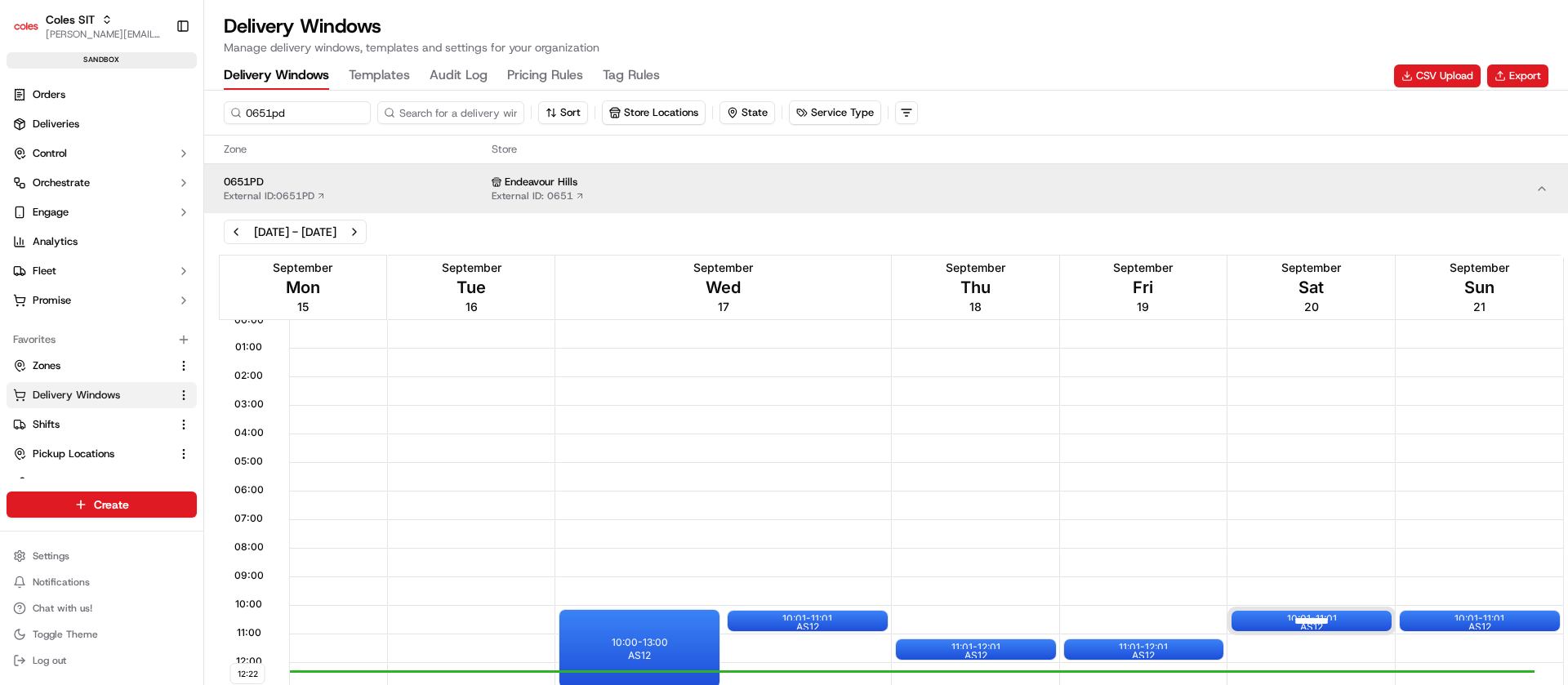
click at [1279, 621] on div at bounding box center [1311, 621] width 65 height 20
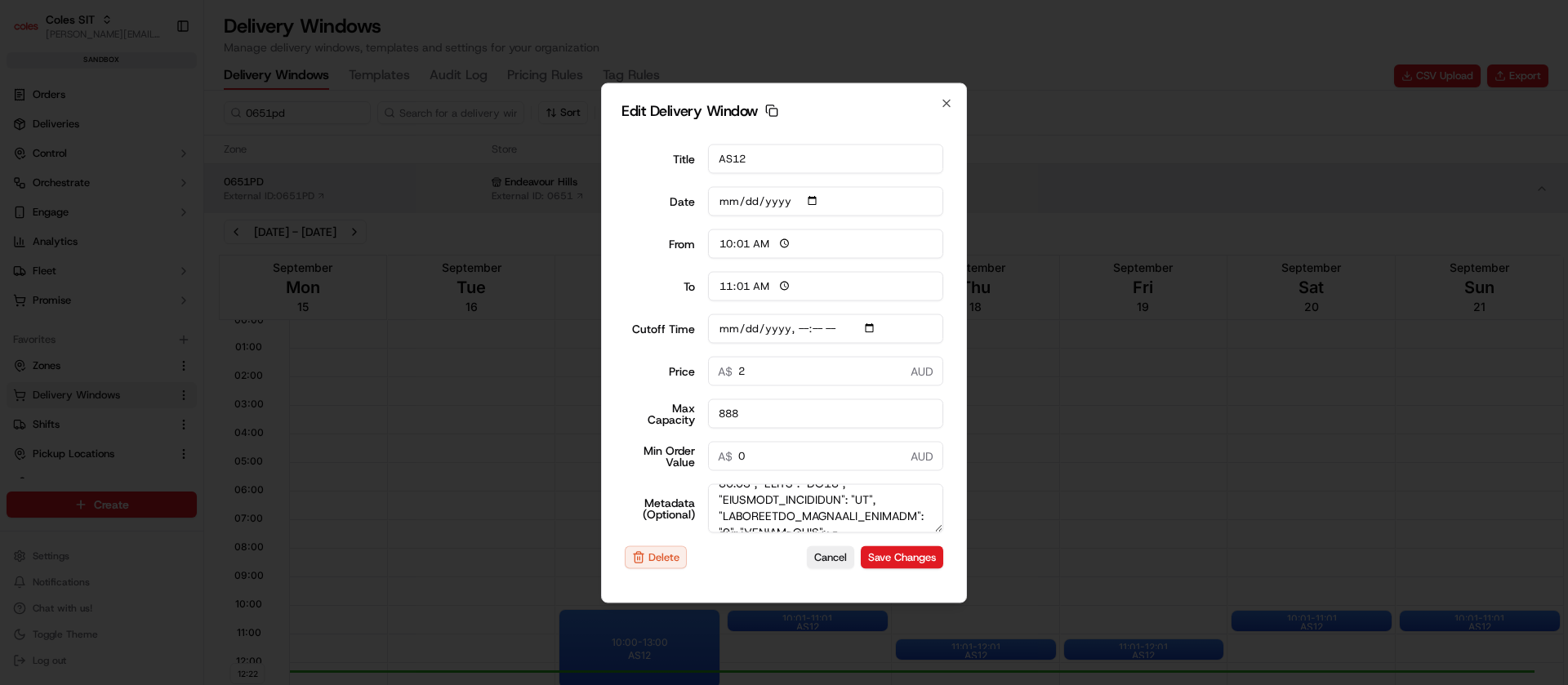
scroll to position [114, 0]
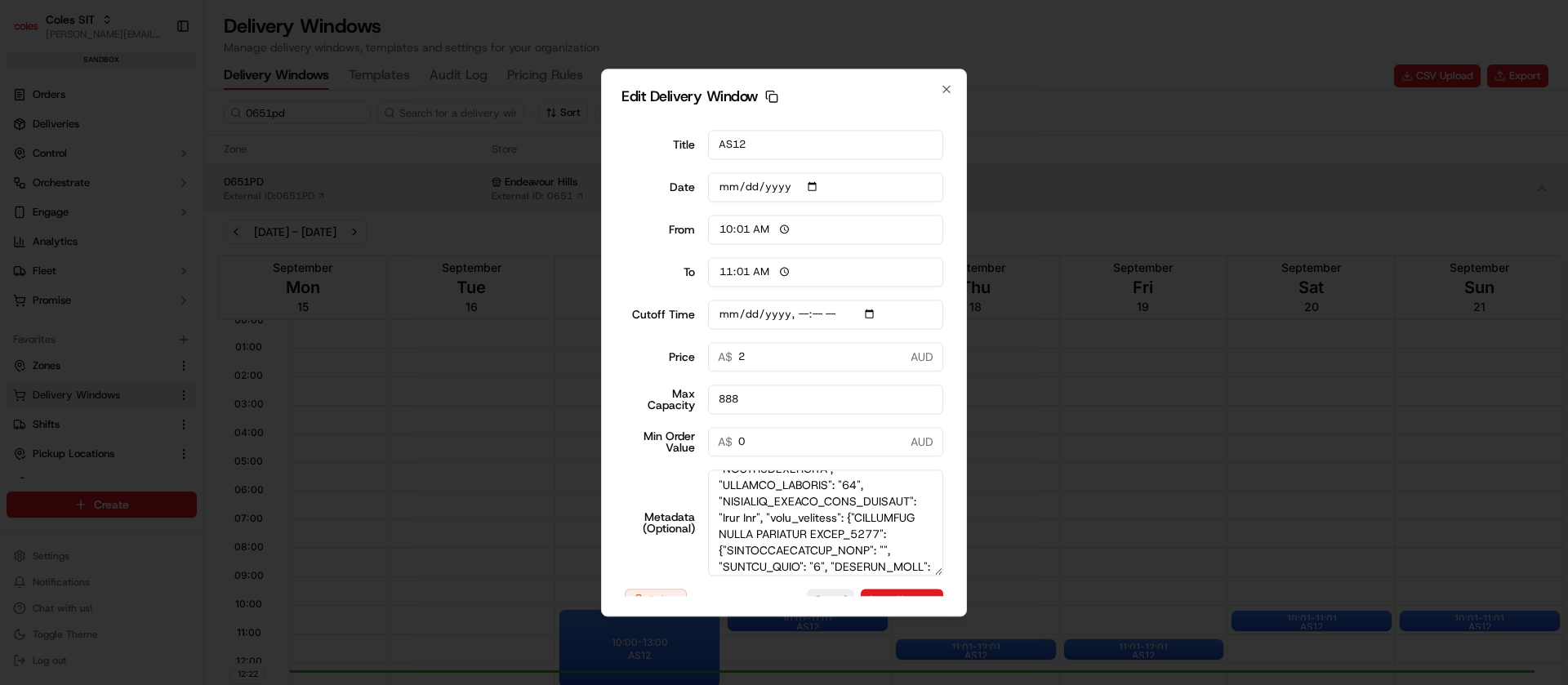
drag, startPoint x: 934, startPoint y: 527, endPoint x: 979, endPoint y: 733, distance: 210.9
click at [979, 684] on html "Coles SIT nirbhay.palsingh@coles.com.au Toggle Sidebar sandbox Orders Deliverie…" at bounding box center [784, 342] width 1568 height 685
type input "2025-09-19T11:40"
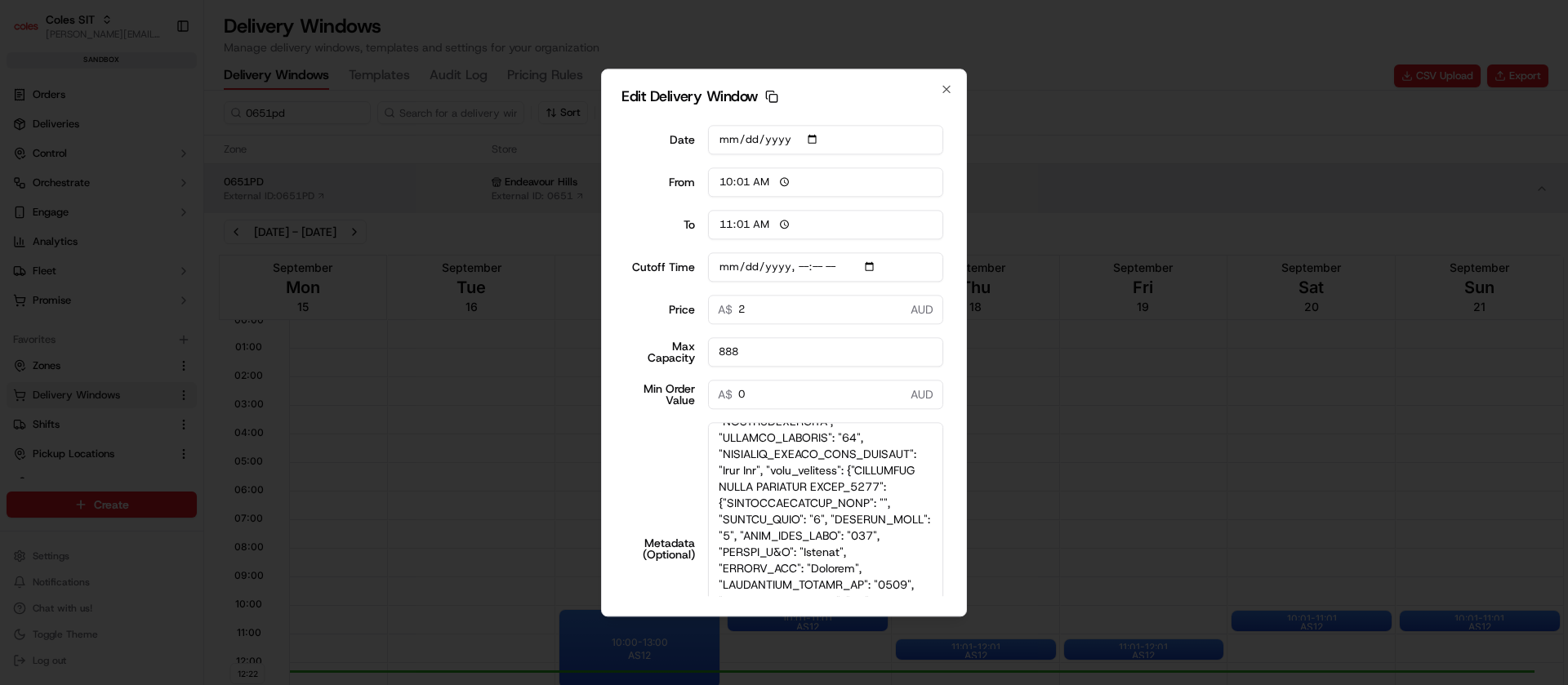
scroll to position [0, 0]
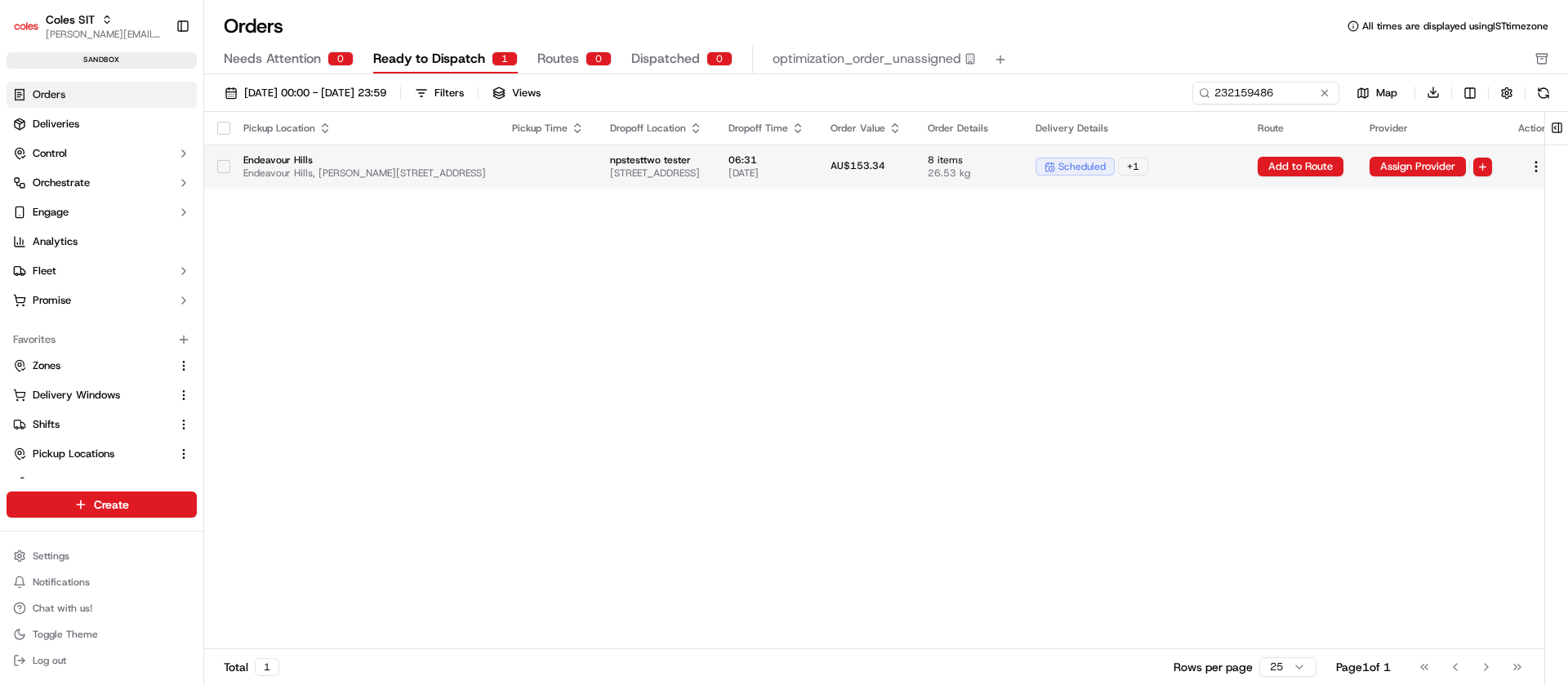
click at [818, 170] on td "06:31 [DATE]" at bounding box center [766, 166] width 102 height 44
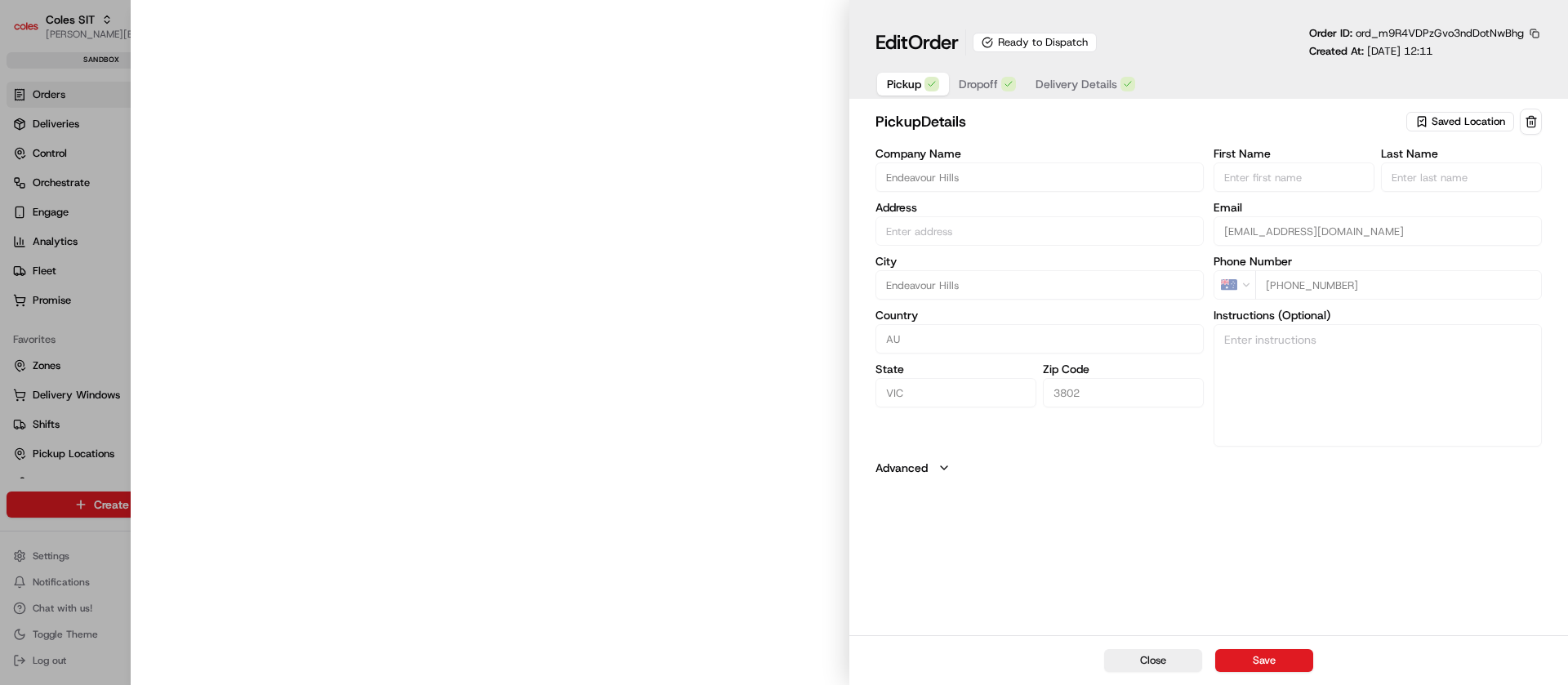
type input "Endeavour Hills, [PERSON_NAME][STREET_ADDRESS]"
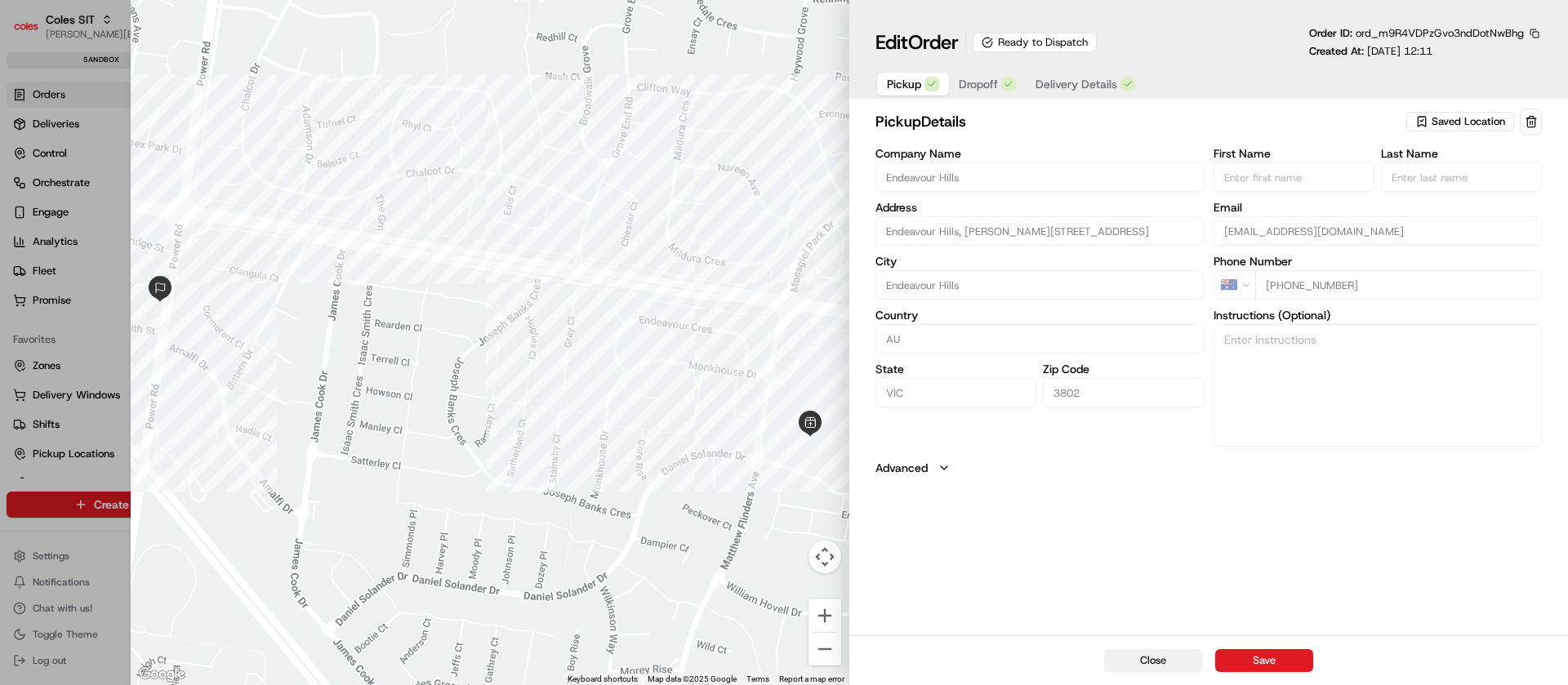
click at [1156, 663] on button "Close" at bounding box center [1153, 660] width 98 height 22
type input "+1"
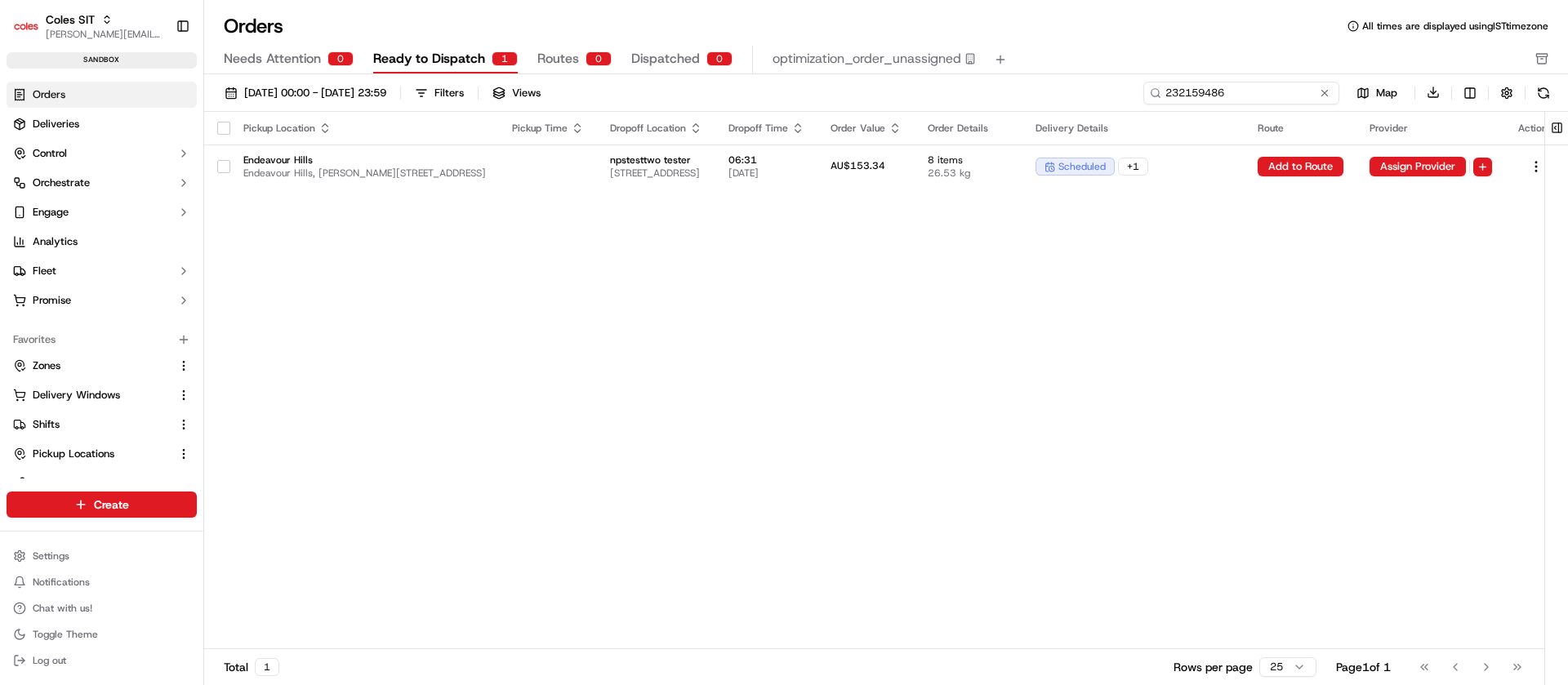
click at [1236, 91] on input "232159486" at bounding box center [1241, 92] width 196 height 22
paste input "60948"
type input "232160948"
click at [818, 165] on td "06:31 20/09/2025" at bounding box center [766, 166] width 102 height 44
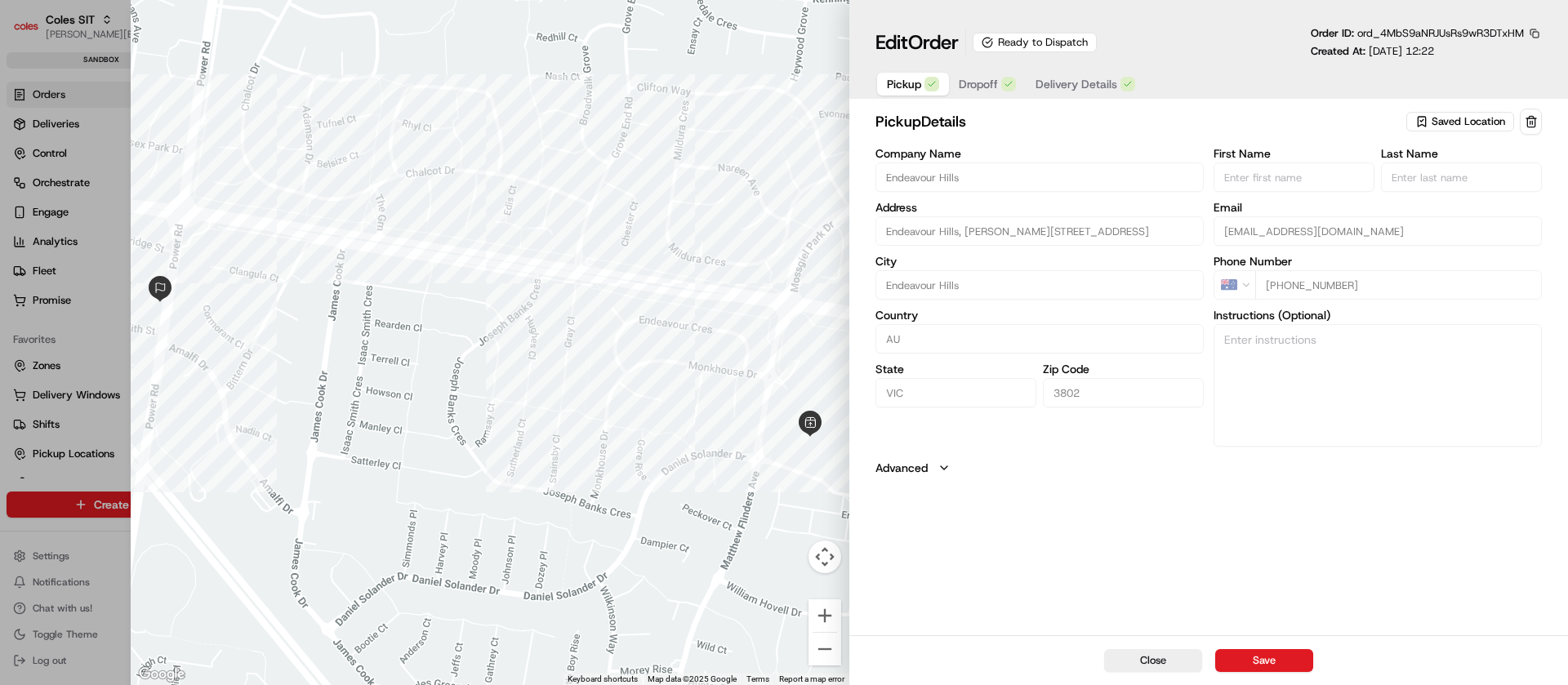
click at [1083, 90] on span "Delivery Details" at bounding box center [1076, 84] width 82 height 17
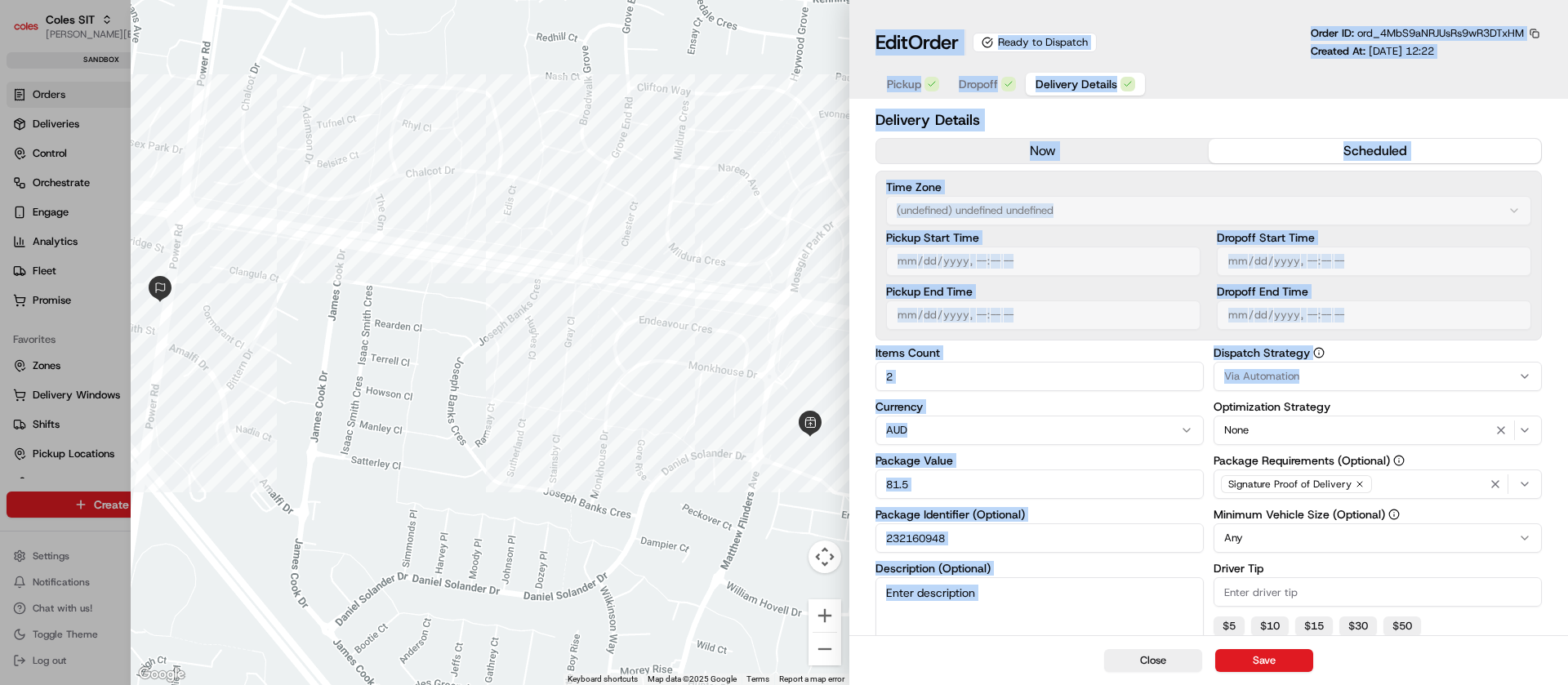
scroll to position [234, 0]
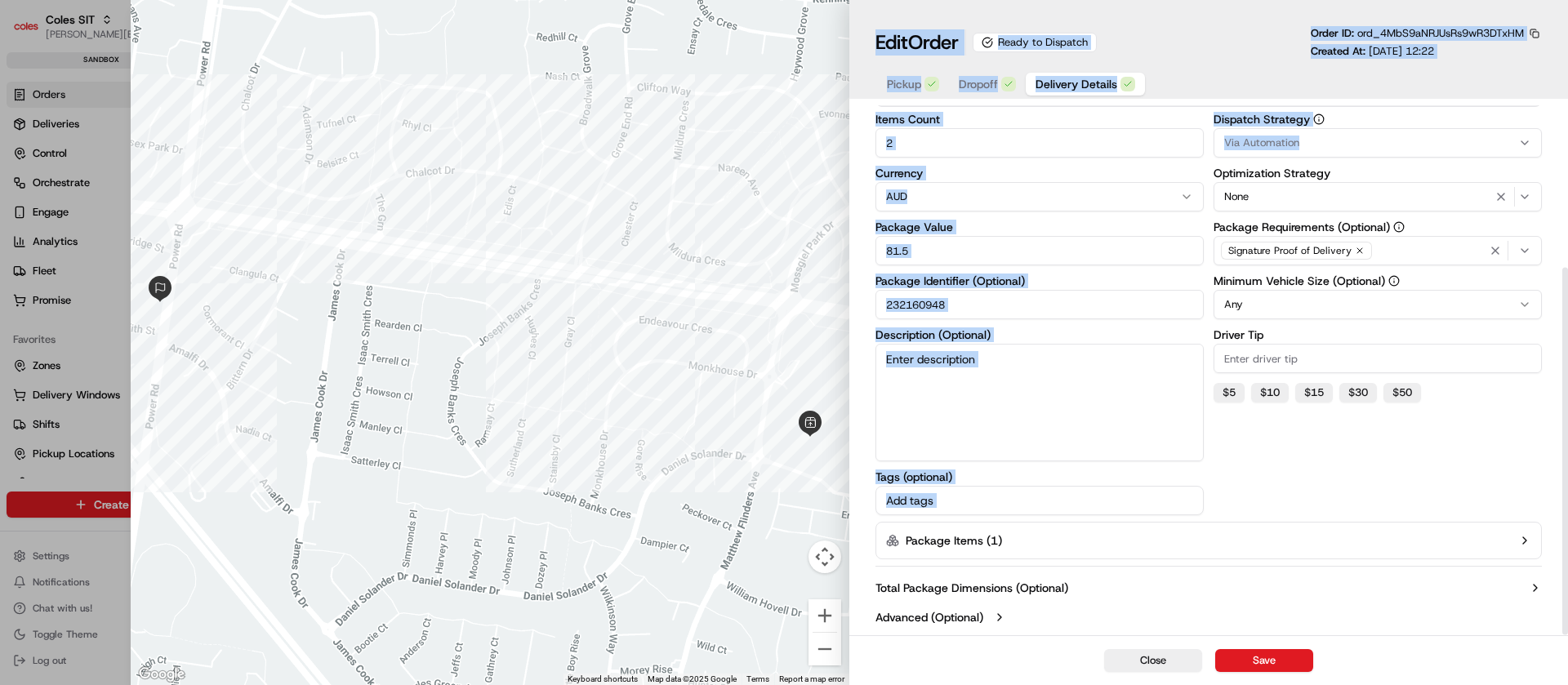
drag, startPoint x: 1567, startPoint y: 385, endPoint x: 1567, endPoint y: 733, distance: 348.0
click at [1567, 684] on html "Coles SIT nirbhay.palsingh@coles.com.au Toggle Sidebar sandbox Orders Deliverie…" at bounding box center [784, 342] width 1568 height 685
click at [1290, 549] on button "Package Items ( 1 )" at bounding box center [1209, 540] width 667 height 38
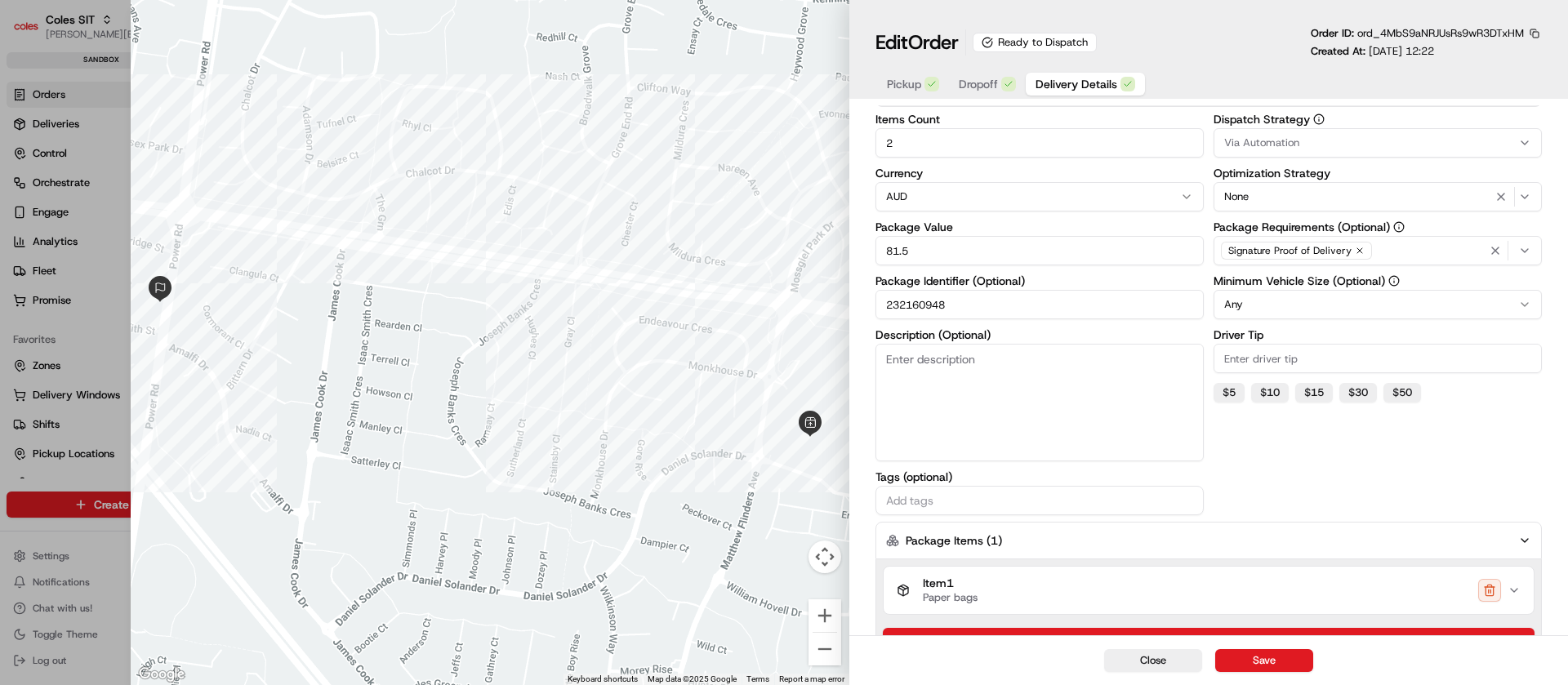
scroll to position [339, 0]
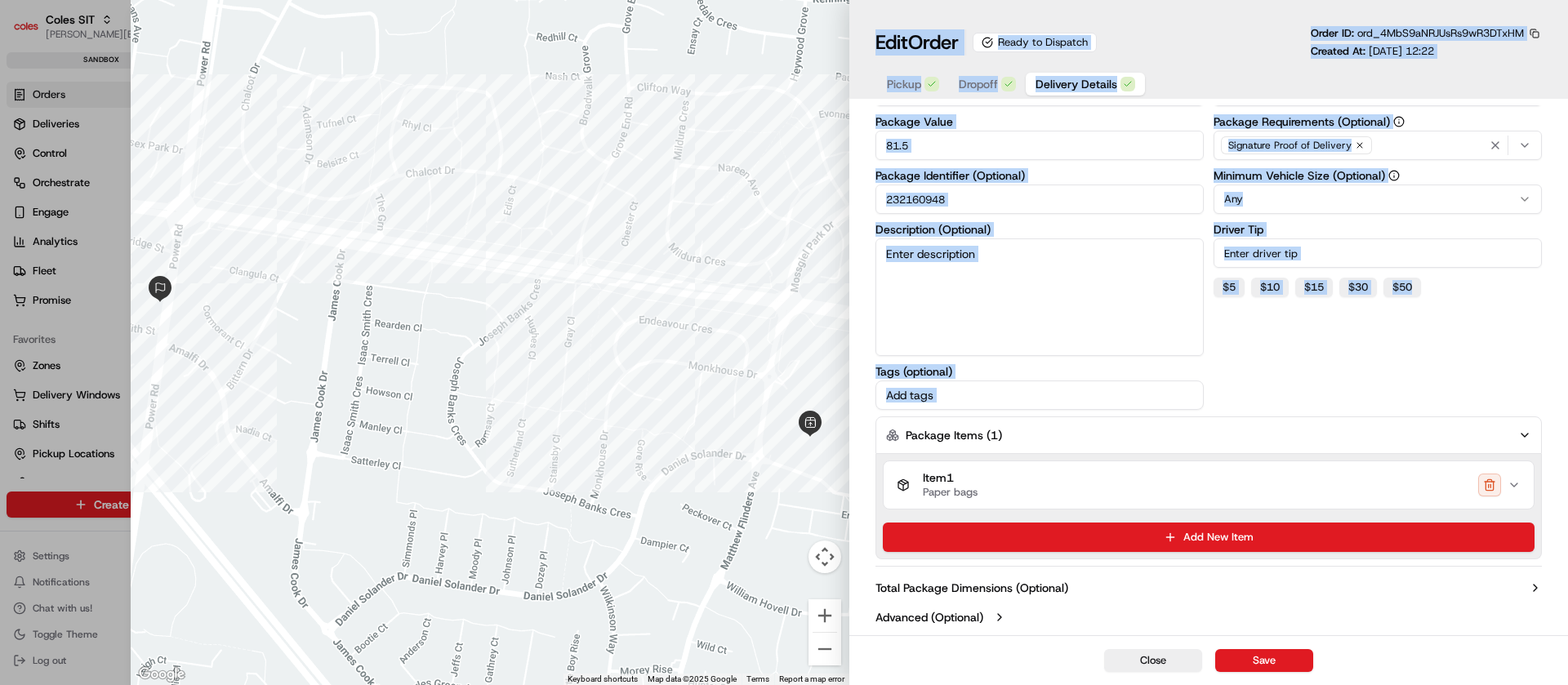
drag, startPoint x: 1567, startPoint y: 483, endPoint x: 1567, endPoint y: 733, distance: 250.0
click at [1567, 684] on html "Coles SIT nirbhay.palsingh@coles.com.au Toggle Sidebar sandbox Orders Deliverie…" at bounding box center [784, 342] width 1568 height 685
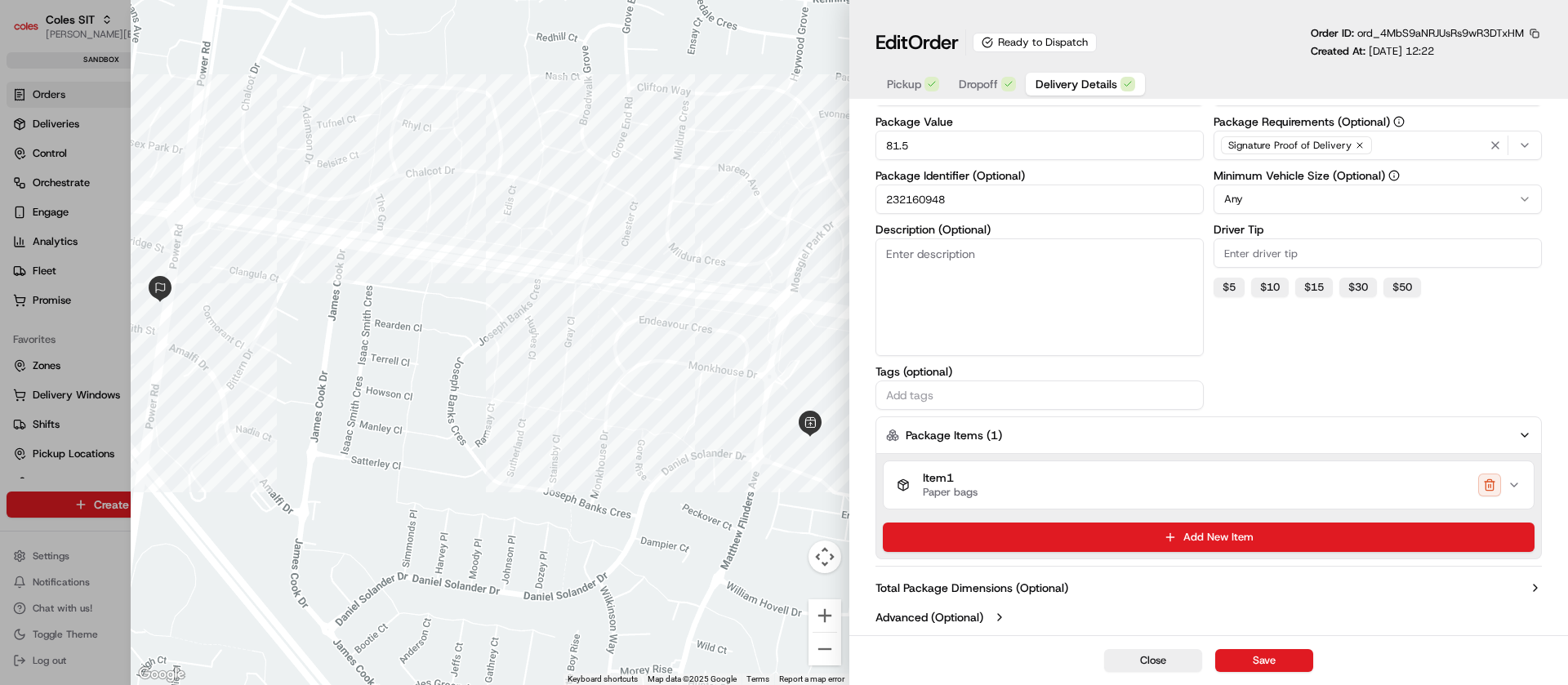
click at [1517, 489] on icon "button" at bounding box center [1513, 485] width 13 height 13
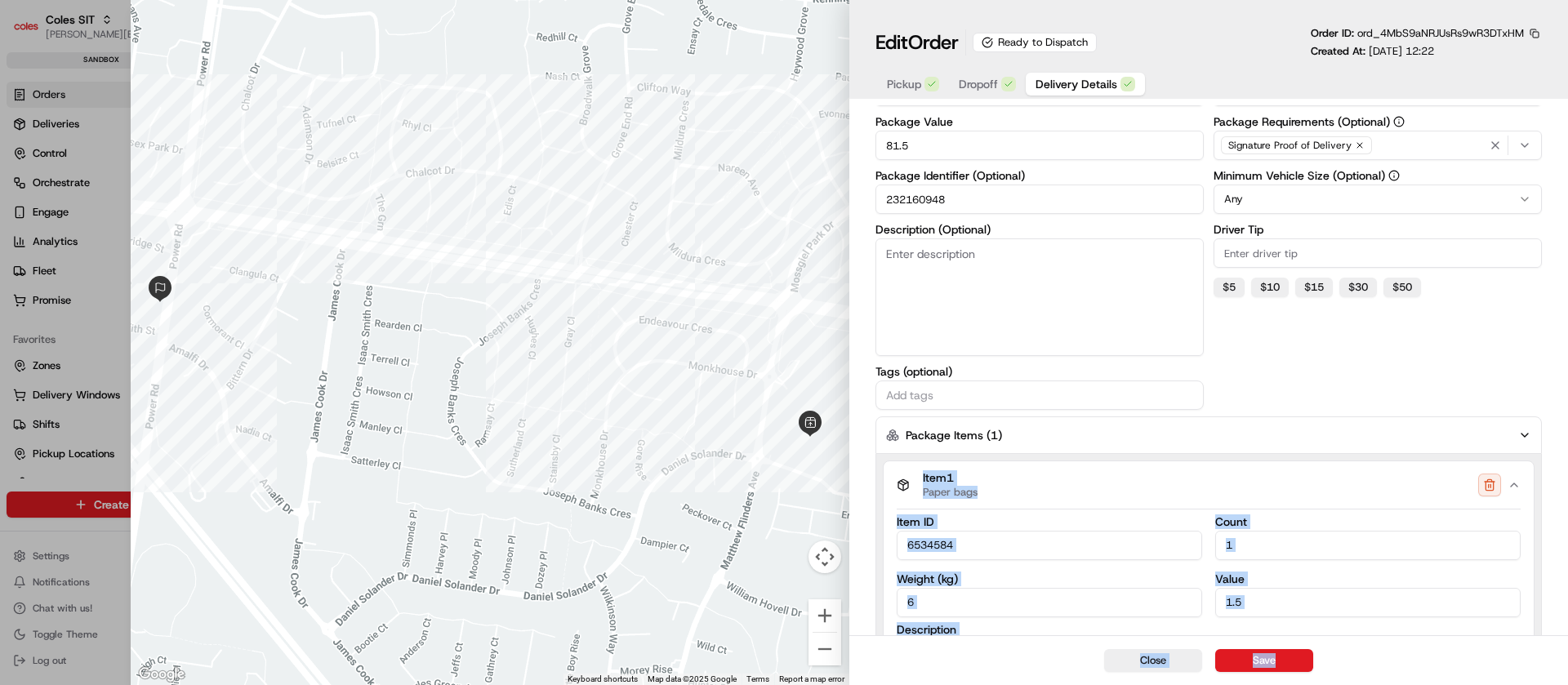
scroll to position [631, 0]
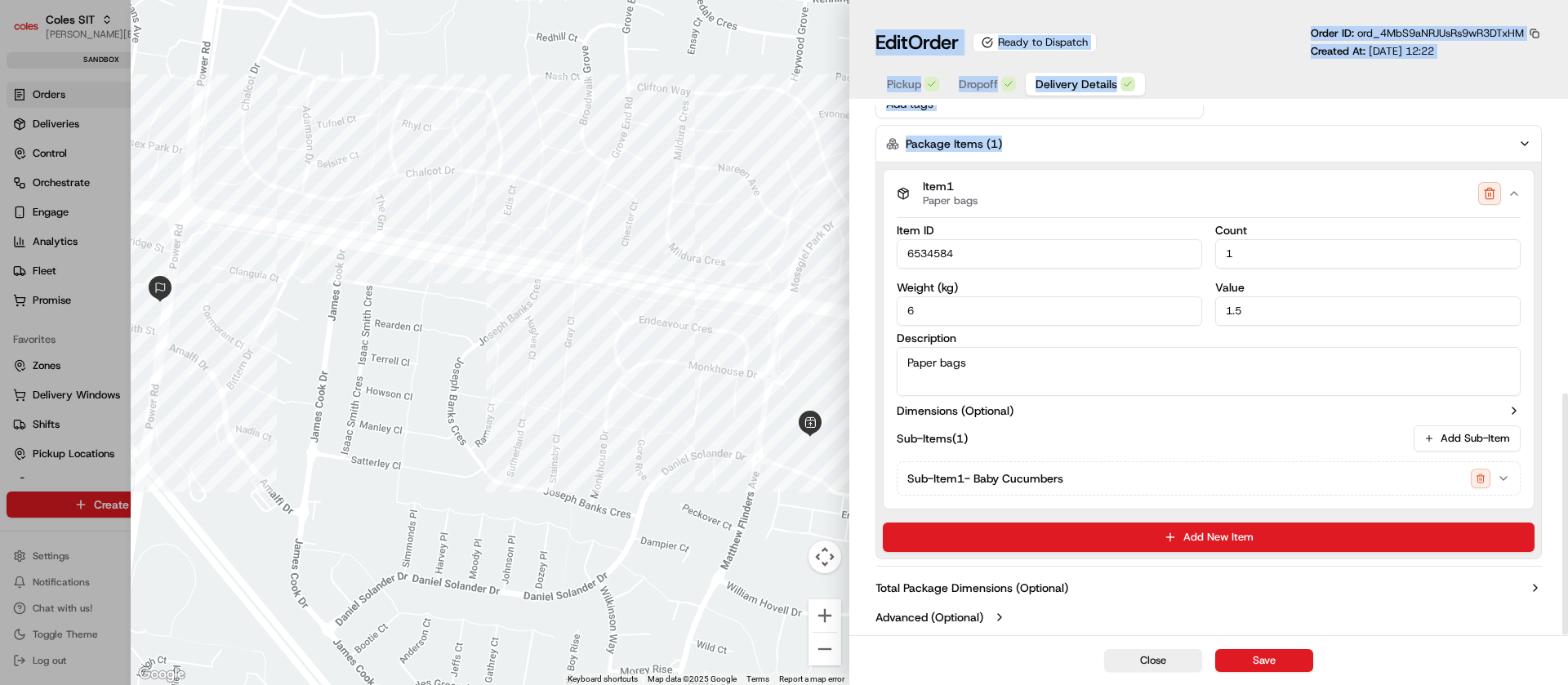
drag, startPoint x: 1567, startPoint y: 452, endPoint x: 1567, endPoint y: 710, distance: 258.0
click at [1567, 684] on html "Coles SIT nirbhay.palsingh@coles.com.au Toggle Sidebar sandbox Orders Deliverie…" at bounding box center [784, 342] width 1568 height 685
click at [1564, 87] on div "Edit Order Ready to Dispatch Order ID: ord_4MbS9aNRJUsRs9wR3DTxHM Created At: 0…" at bounding box center [1209, 50] width 718 height 99
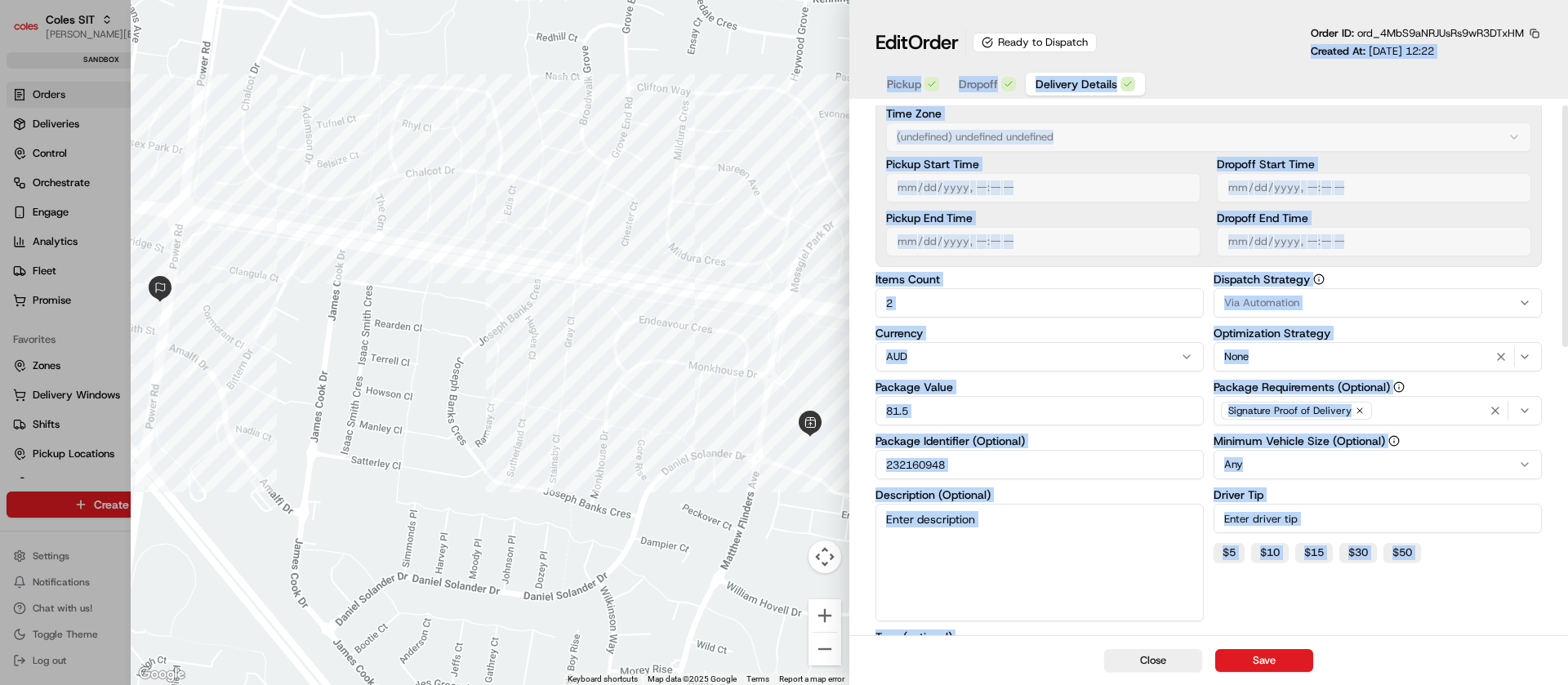
scroll to position [0, 0]
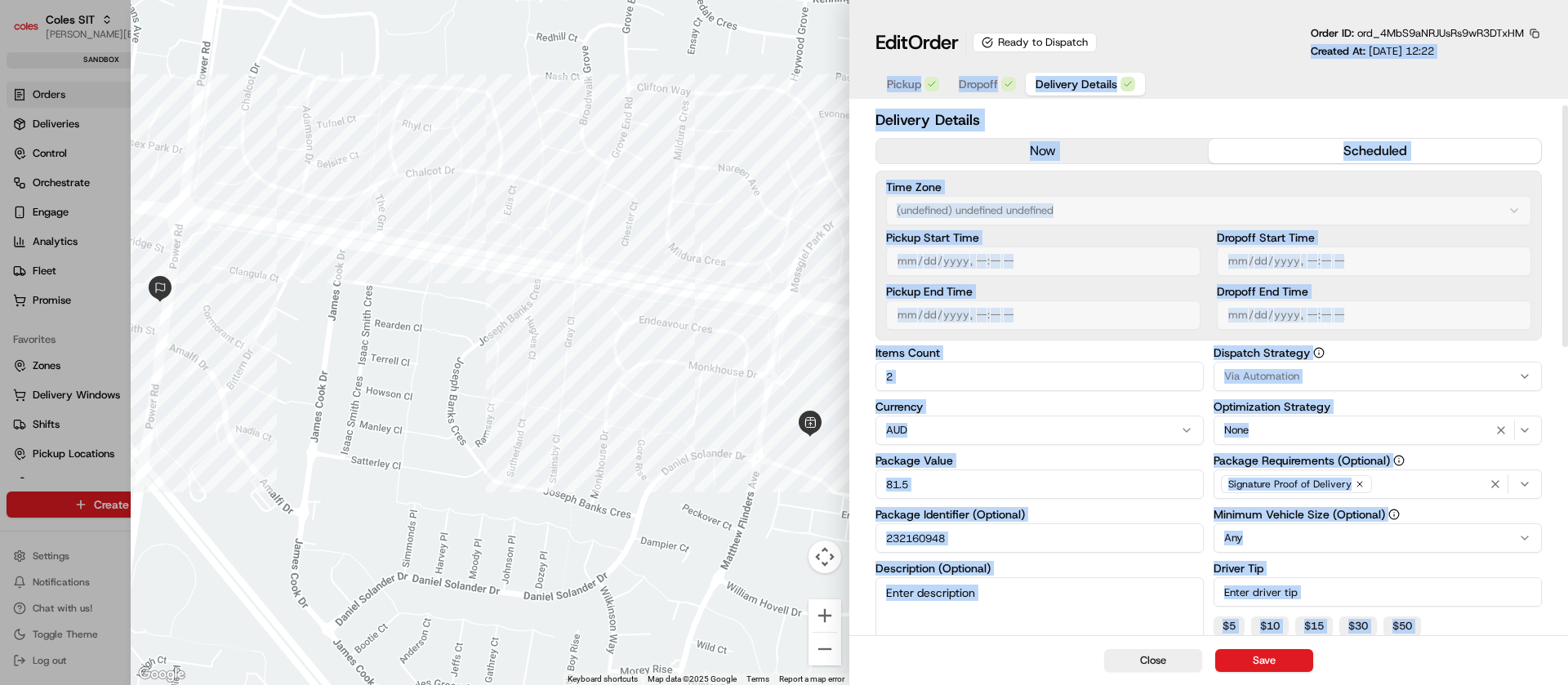
drag, startPoint x: 1567, startPoint y: 129, endPoint x: 1567, endPoint y: 49, distance: 80.0
click at [1567, 49] on div "Edit Order Ready to Dispatch Order ID: ord_4MbS9aNRJUsRs9wR3DTxHM Created At: 0…" at bounding box center [1209, 342] width 718 height 685
click at [1536, 114] on h2 "Delivery Details" at bounding box center [1209, 120] width 667 height 22
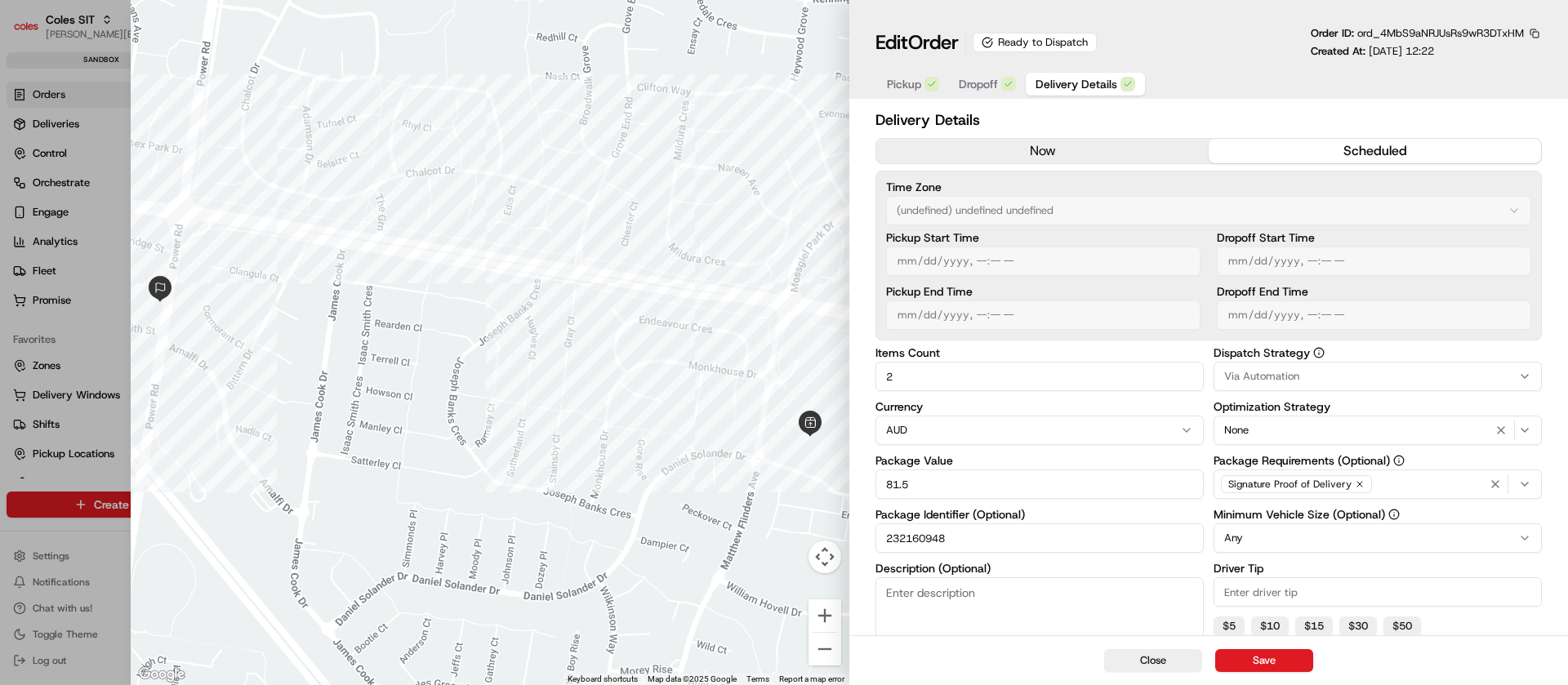
click at [1561, 116] on div "Delivery Details now scheduled Time Zone (undefined) undefined undefined Pickup…" at bounding box center [1209, 685] width 718 height 1160
click at [1155, 656] on button "Close" at bounding box center [1153, 660] width 98 height 22
type input "1"
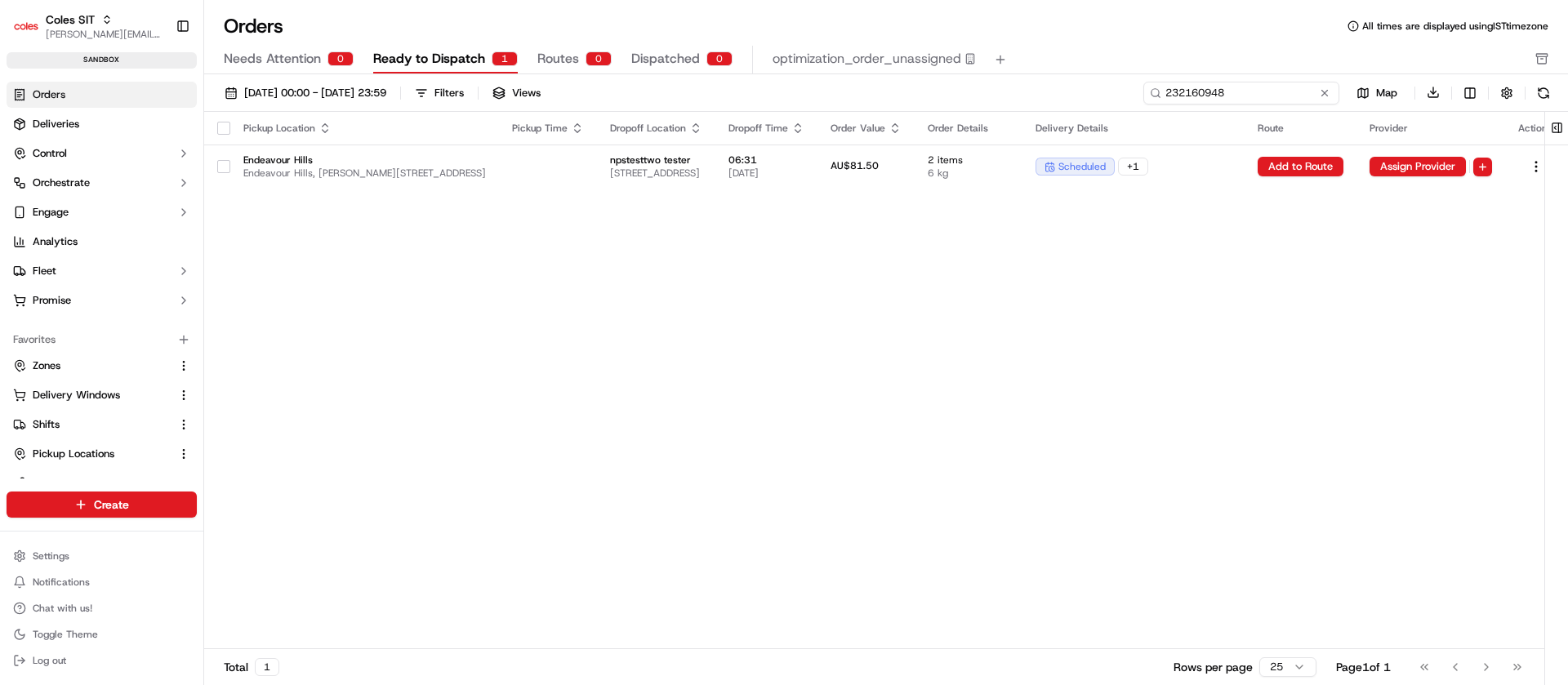
click at [1250, 92] on input "232160948" at bounding box center [1241, 92] width 196 height 22
paste input "1469"
type input "232161469"
click at [1009, 176] on span "6 kg" at bounding box center [968, 172] width 82 height 13
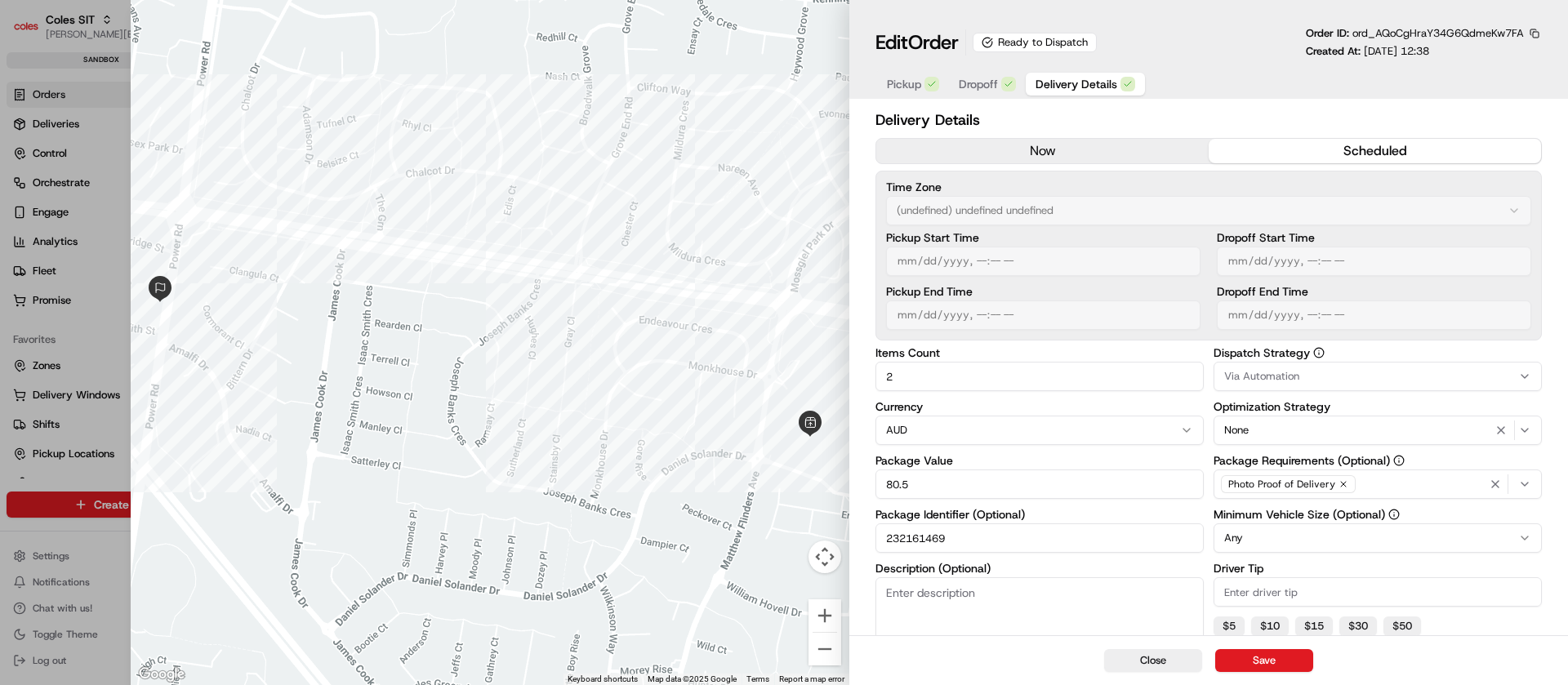
drag, startPoint x: 1567, startPoint y: 268, endPoint x: 1567, endPoint y: 733, distance: 465.0
click at [1567, 684] on html "Coles SIT nirbhay.palsingh@coles.com.au Toggle Sidebar sandbox Orders Deliverie…" at bounding box center [784, 342] width 1568 height 685
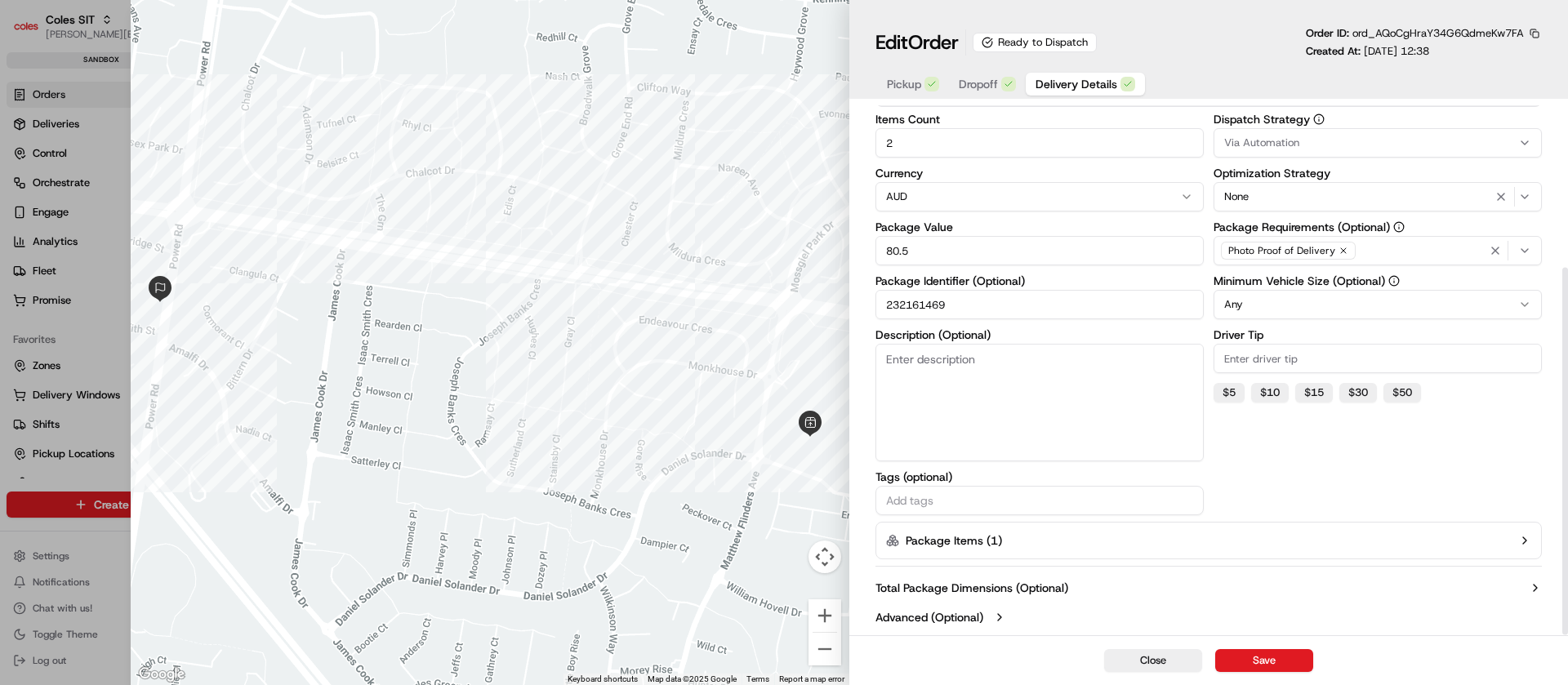
drag, startPoint x: 1567, startPoint y: 591, endPoint x: 1566, endPoint y: 733, distance: 142.0
click at [1566, 684] on html "Coles SIT nirbhay.palsingh@coles.com.au Toggle Sidebar sandbox Orders Deliverie…" at bounding box center [784, 342] width 1568 height 685
click at [1410, 546] on button "Package Items ( 1 )" at bounding box center [1209, 540] width 667 height 38
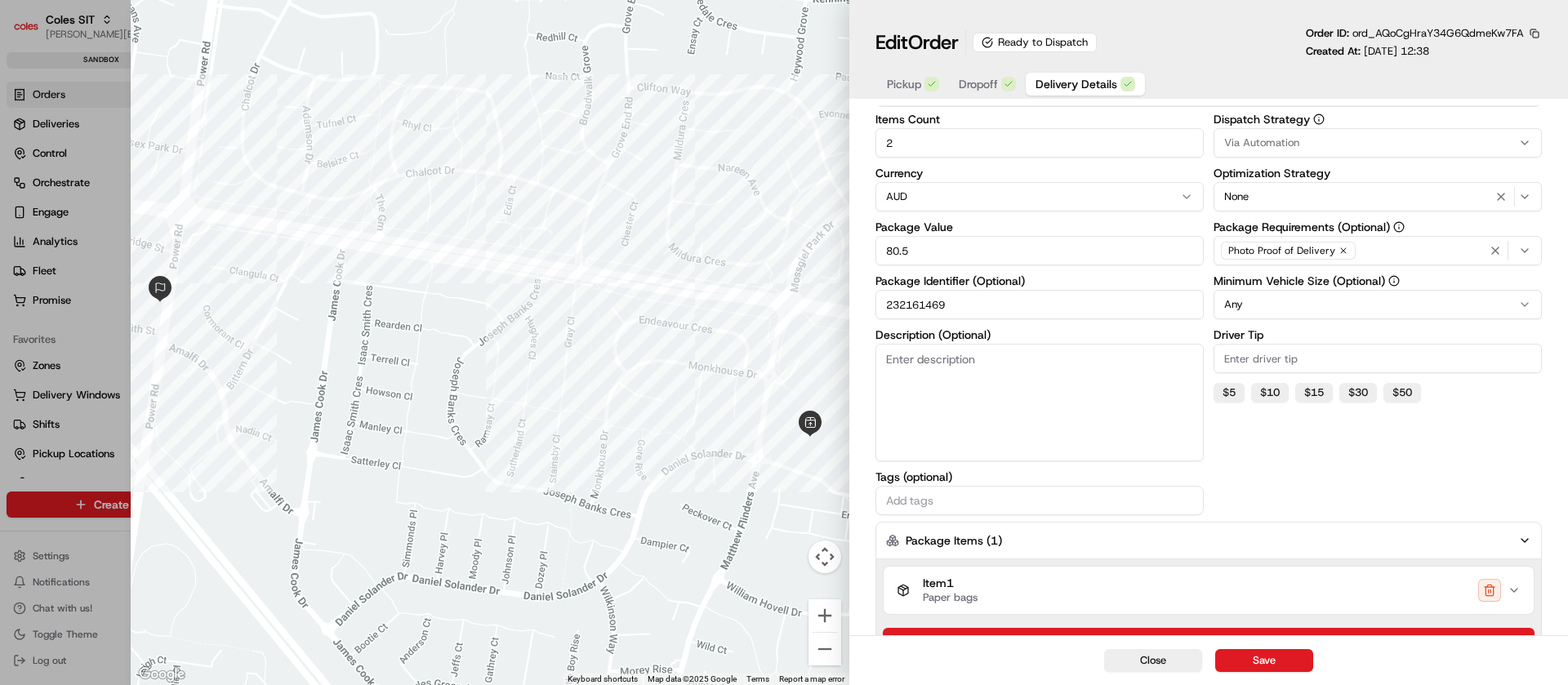
scroll to position [339, 0]
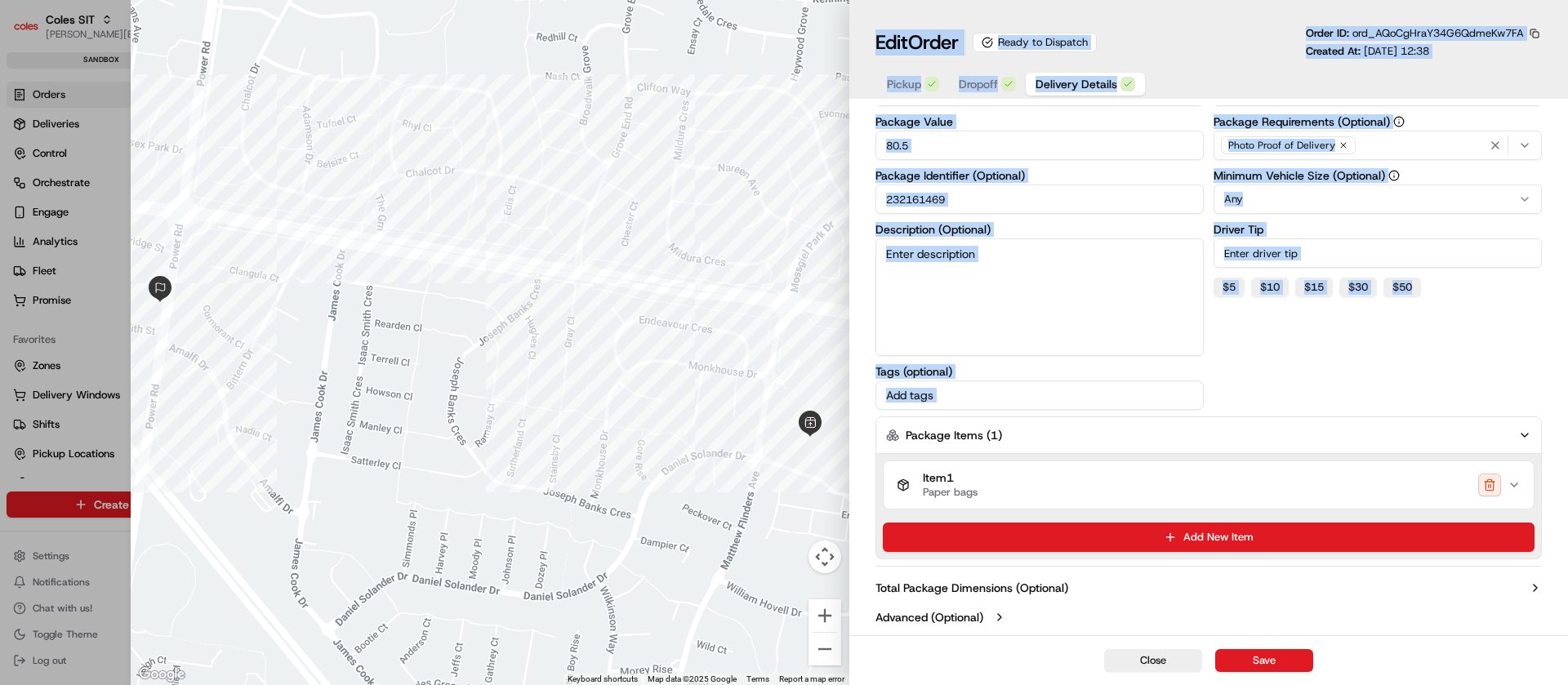
drag, startPoint x: 1567, startPoint y: 479, endPoint x: 1567, endPoint y: 733, distance: 254.0
click at [1567, 684] on html "Coles SIT nirbhay.palsingh@coles.com.au Toggle Sidebar sandbox Orders Deliverie…" at bounding box center [784, 342] width 1568 height 685
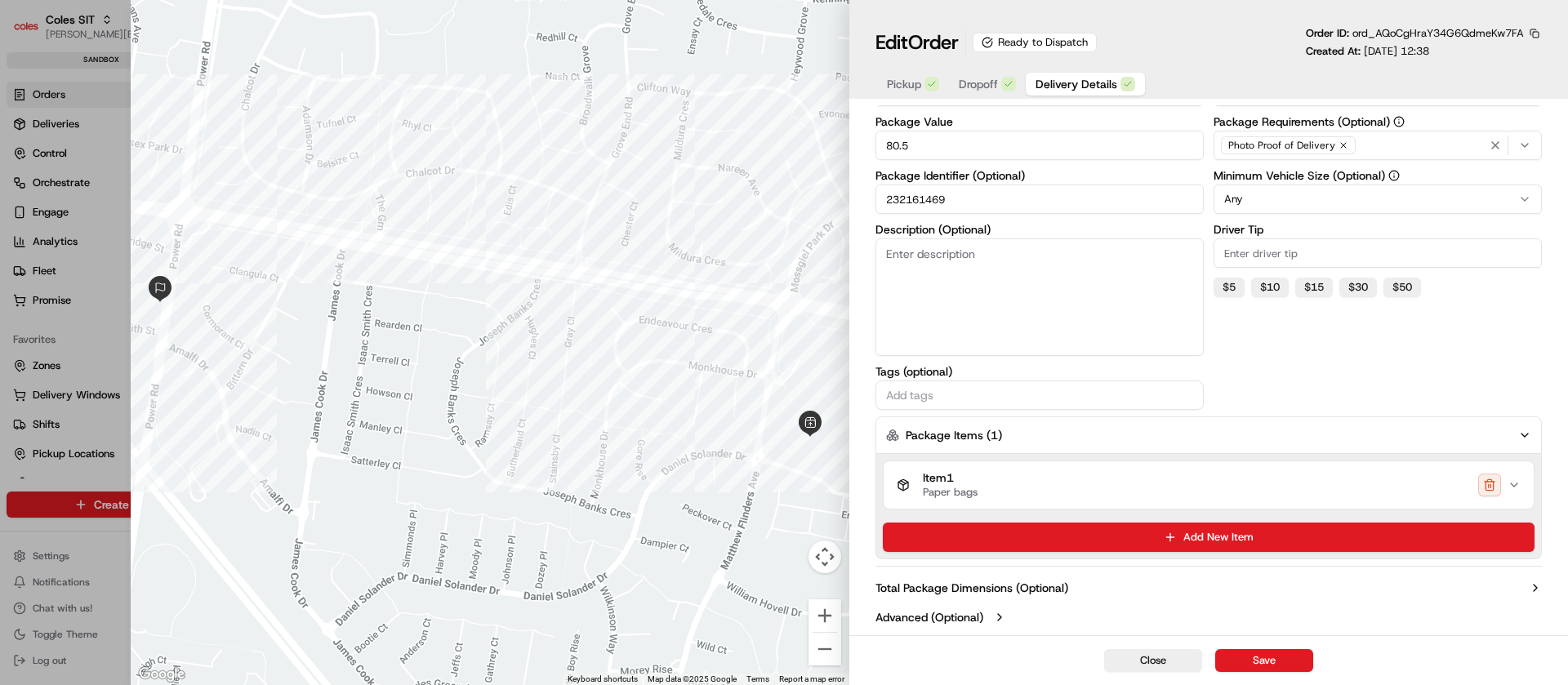
click at [1519, 490] on icon "button" at bounding box center [1513, 485] width 13 height 13
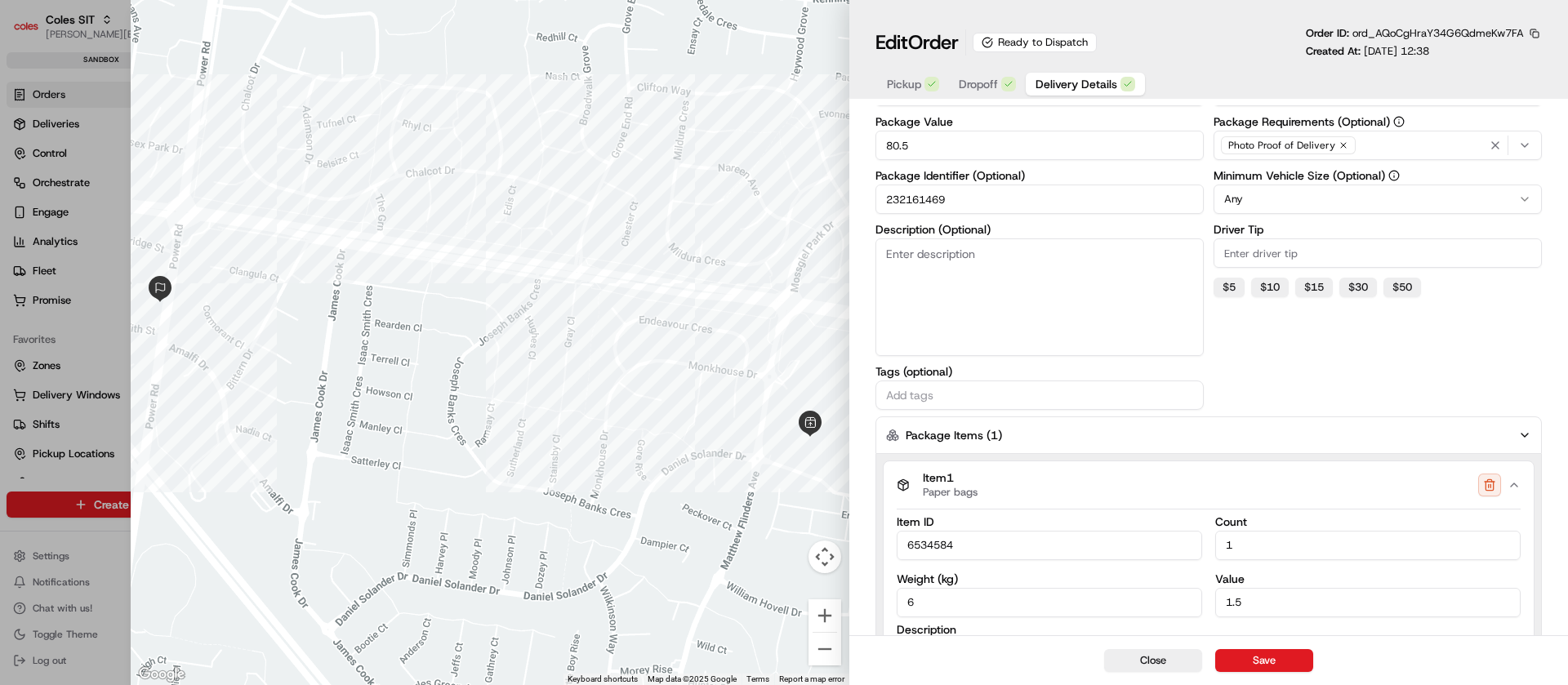
scroll to position [631, 0]
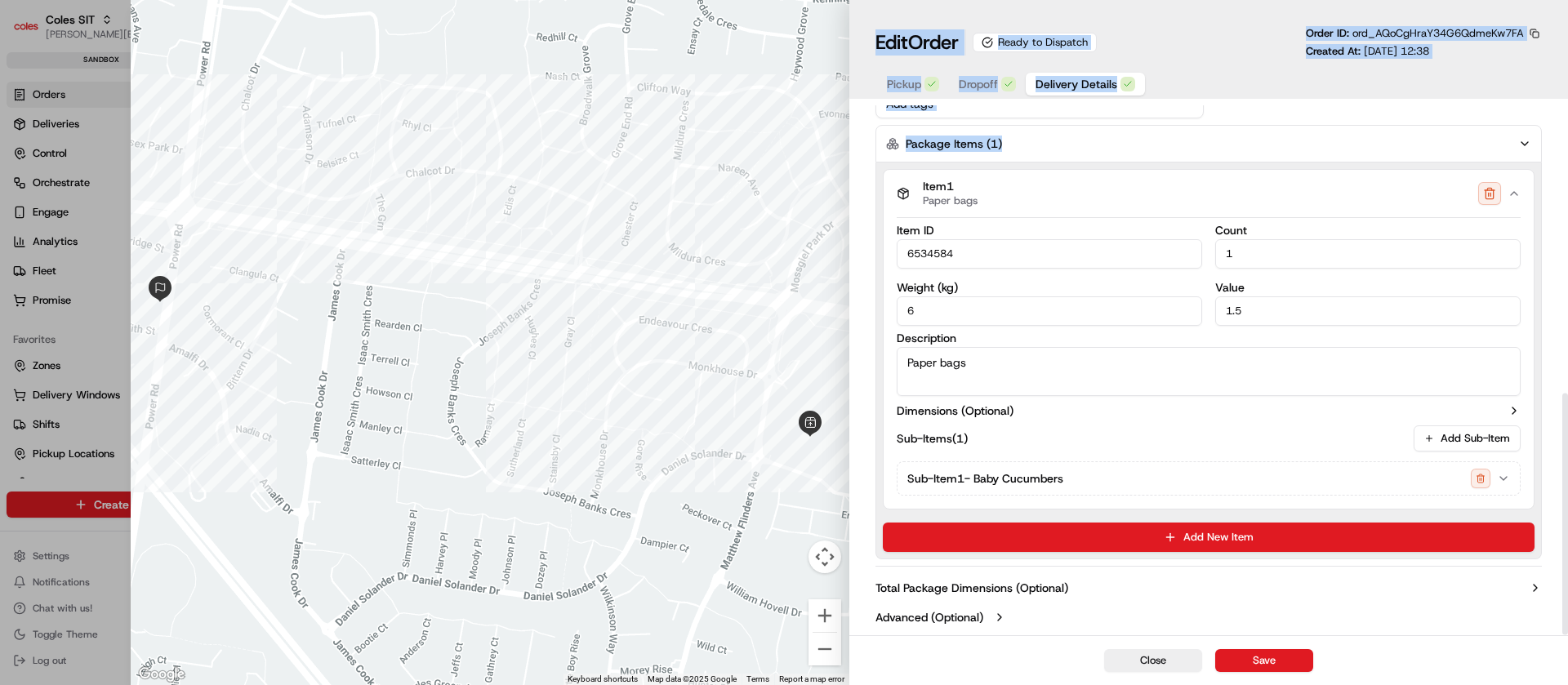
drag, startPoint x: 1567, startPoint y: 421, endPoint x: 1567, endPoint y: 733, distance: 312.0
click at [1567, 684] on html "Coles SIT nirbhay.palsingh@coles.com.au Toggle Sidebar sandbox Orders Deliverie…" at bounding box center [784, 342] width 1568 height 685
click at [1061, 444] on div "Sub-Items (1) Add Sub-Item" at bounding box center [1208, 438] width 624 height 26
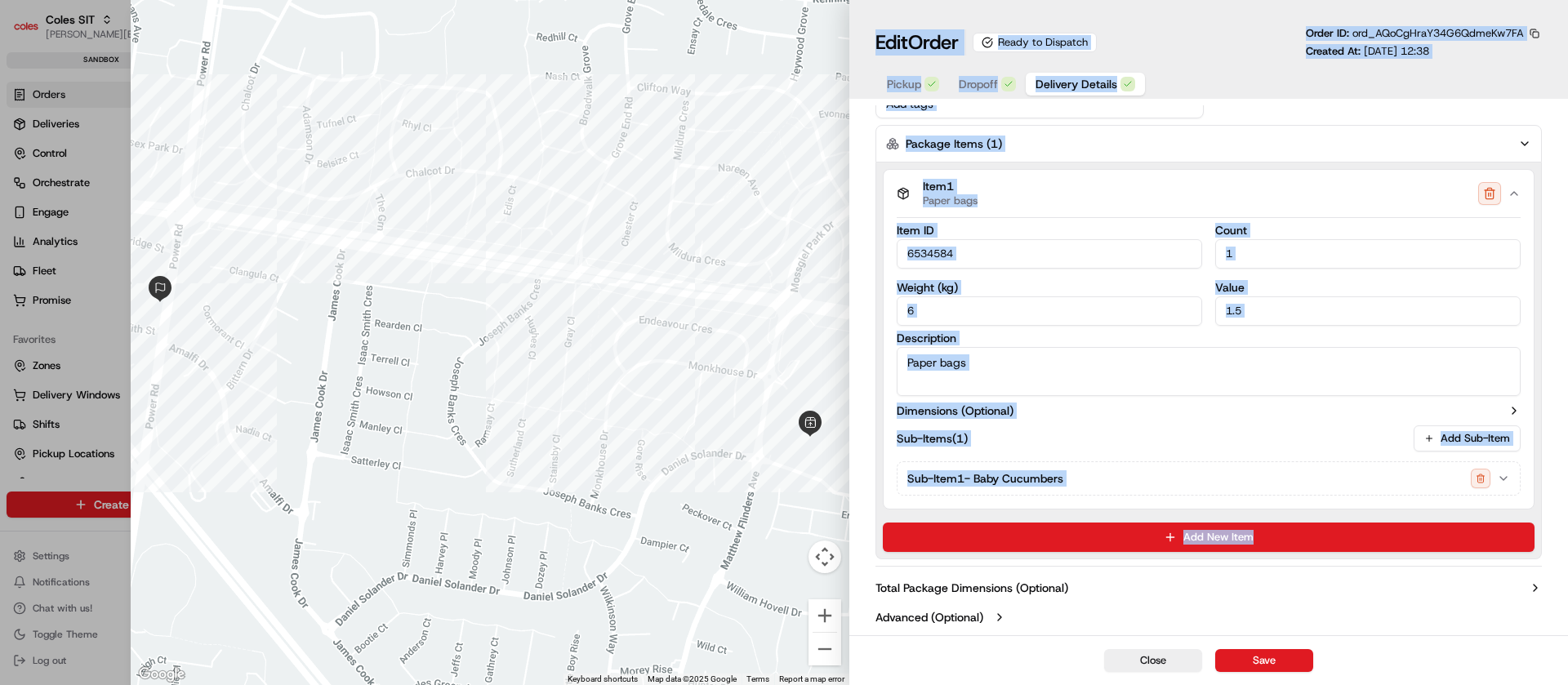
drag, startPoint x: 1567, startPoint y: 516, endPoint x: 1567, endPoint y: 733, distance: 217.0
click at [1567, 684] on html "Coles SIT nirbhay.palsingh@coles.com.au Toggle Sidebar sandbox Orders Deliverie…" at bounding box center [784, 342] width 1568 height 685
click at [1507, 414] on button "Dimensions (Optional)" at bounding box center [1208, 411] width 624 height 17
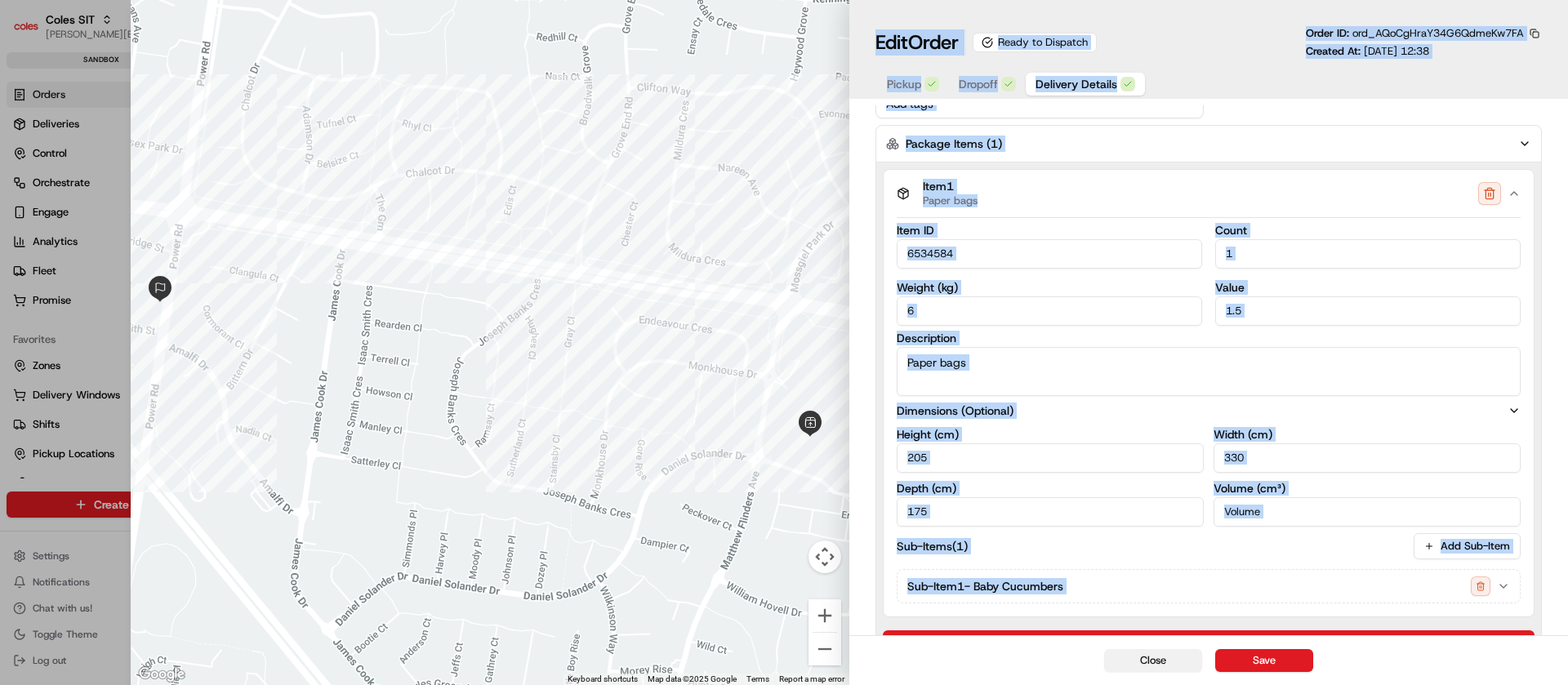
click at [1159, 658] on button "Close" at bounding box center [1153, 660] width 98 height 22
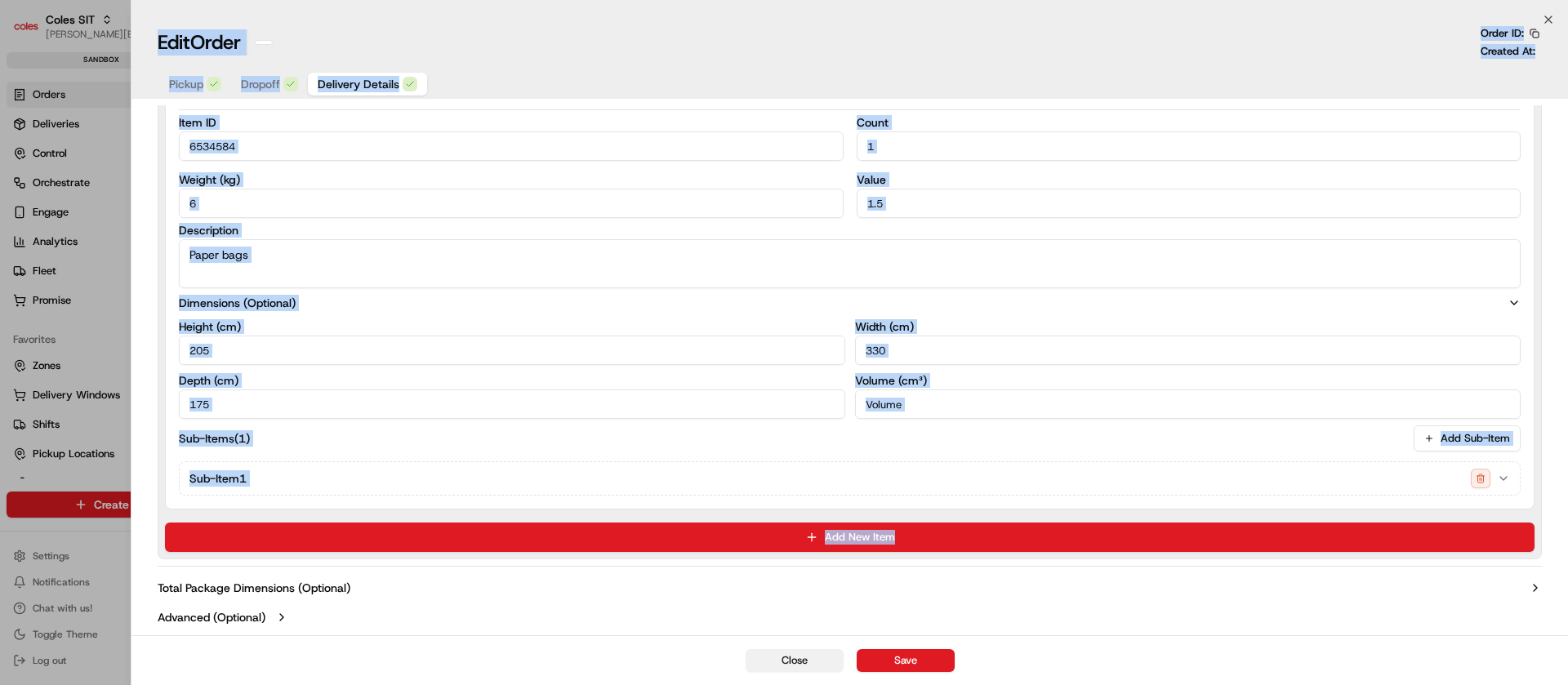
type input "1"
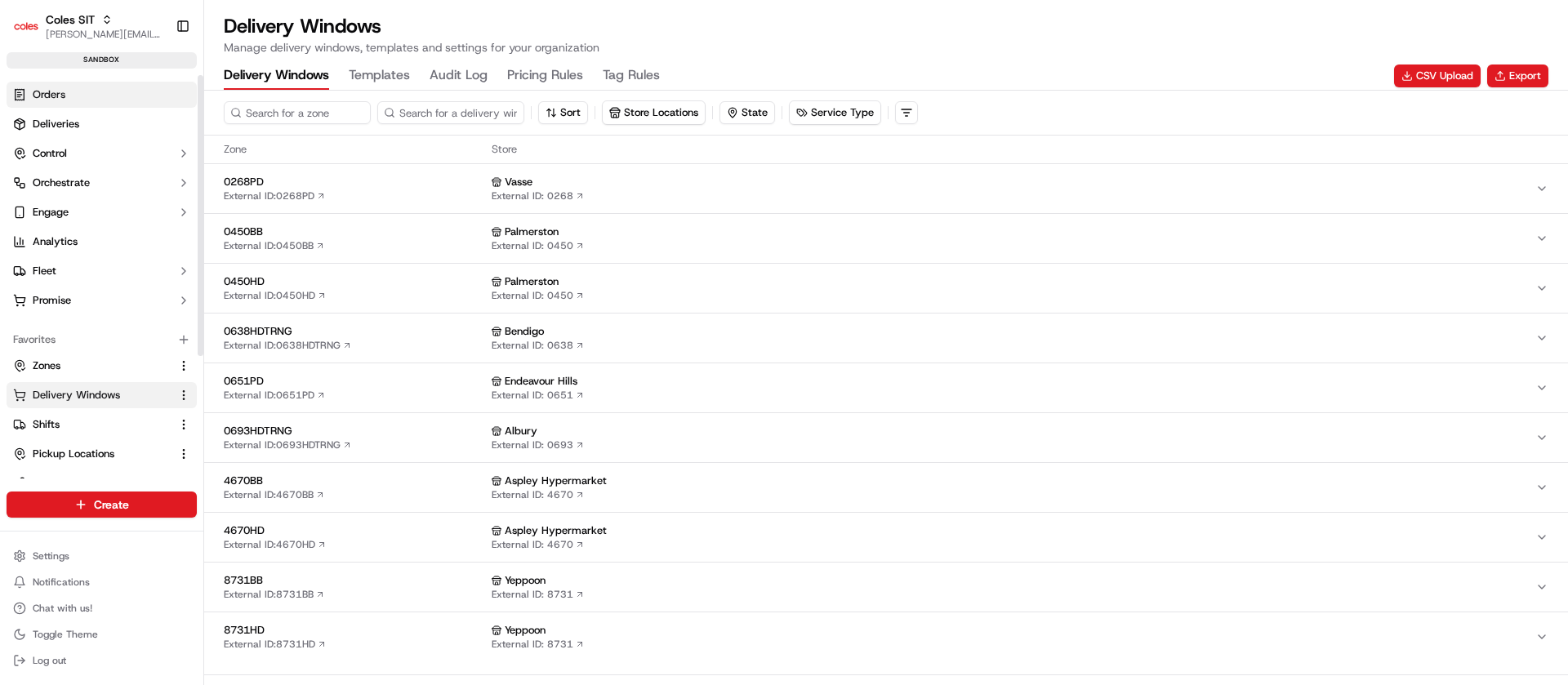
click at [95, 95] on link "Orders" at bounding box center [102, 94] width 191 height 26
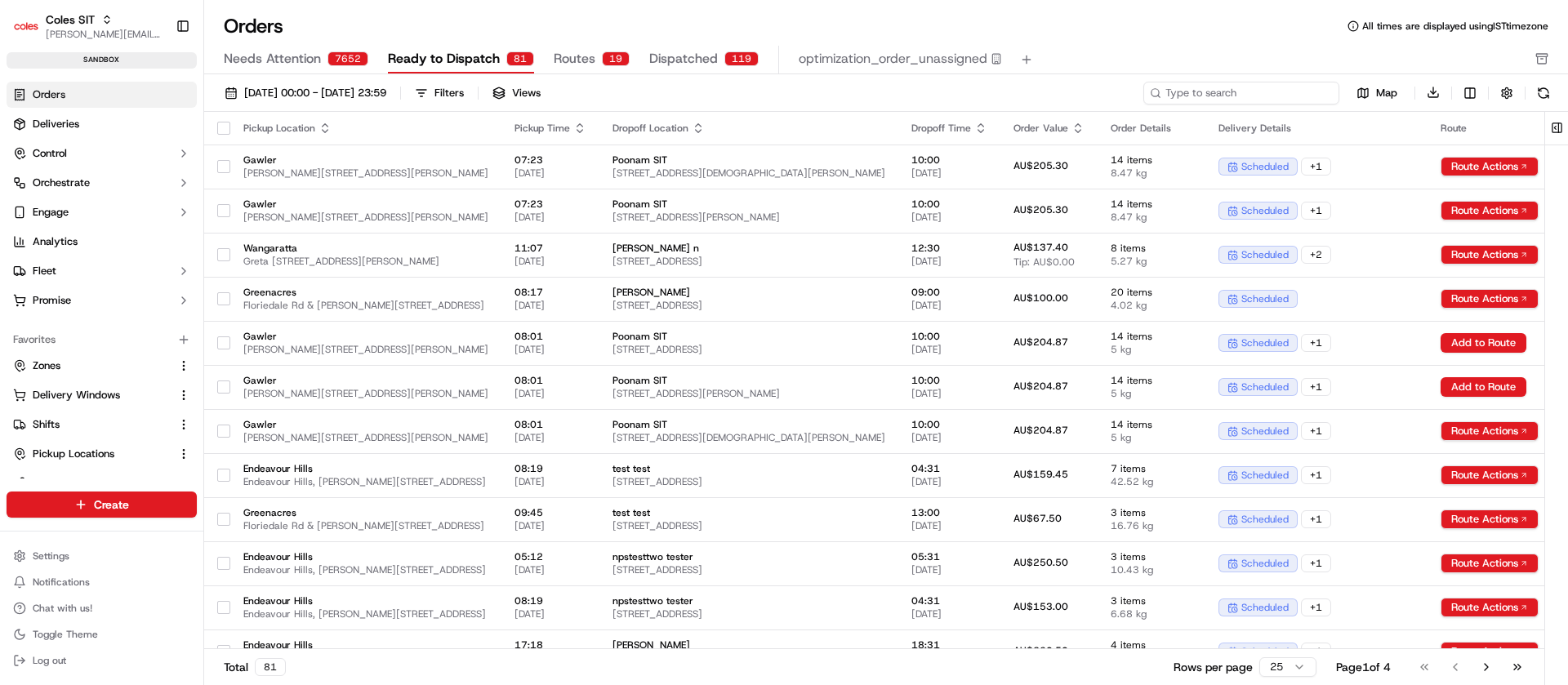
click at [1301, 90] on input at bounding box center [1241, 92] width 196 height 22
paste input "232161487"
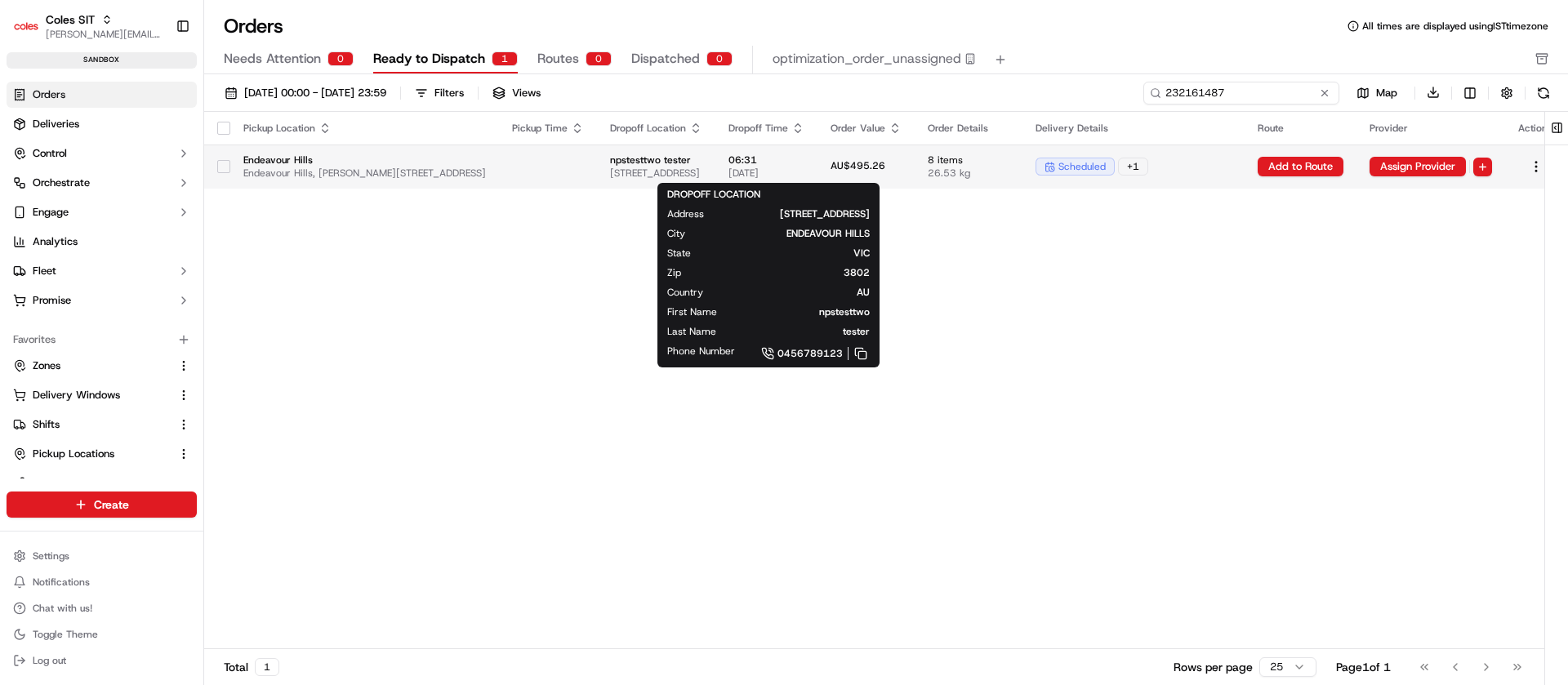
type input "232161487"
click at [703, 167] on span "[STREET_ADDRESS]" at bounding box center [656, 172] width 92 height 13
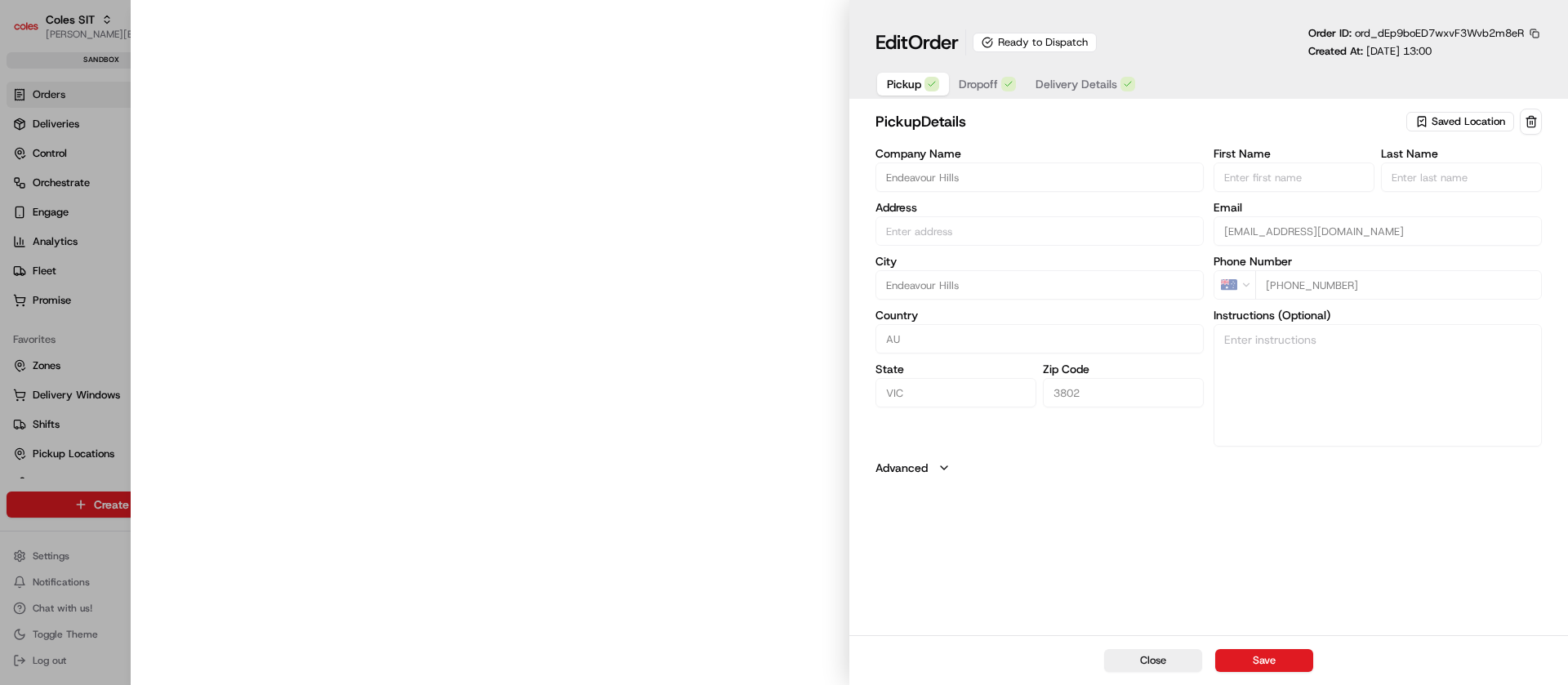
type input "Endeavour Hills, [PERSON_NAME][STREET_ADDRESS]"
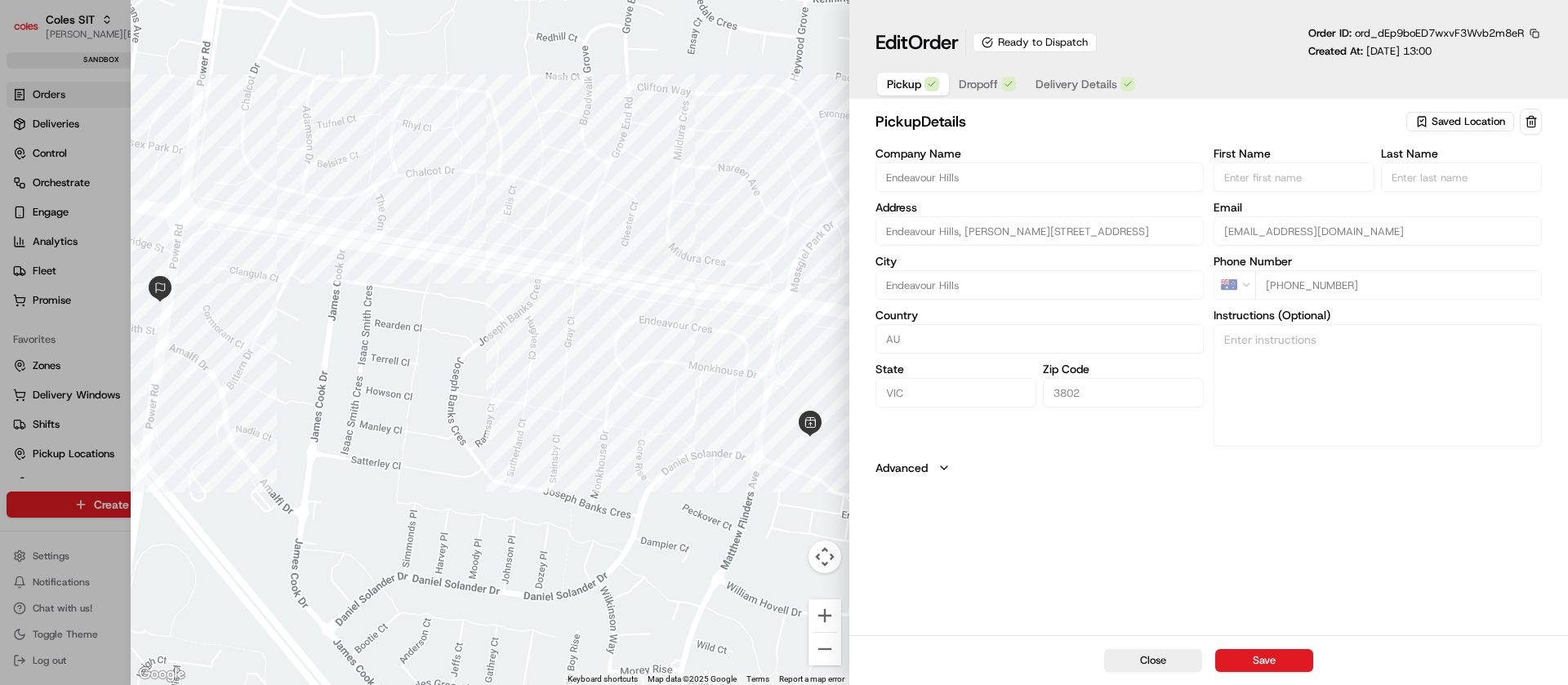
click at [1098, 91] on span "Delivery Details" at bounding box center [1076, 84] width 82 height 17
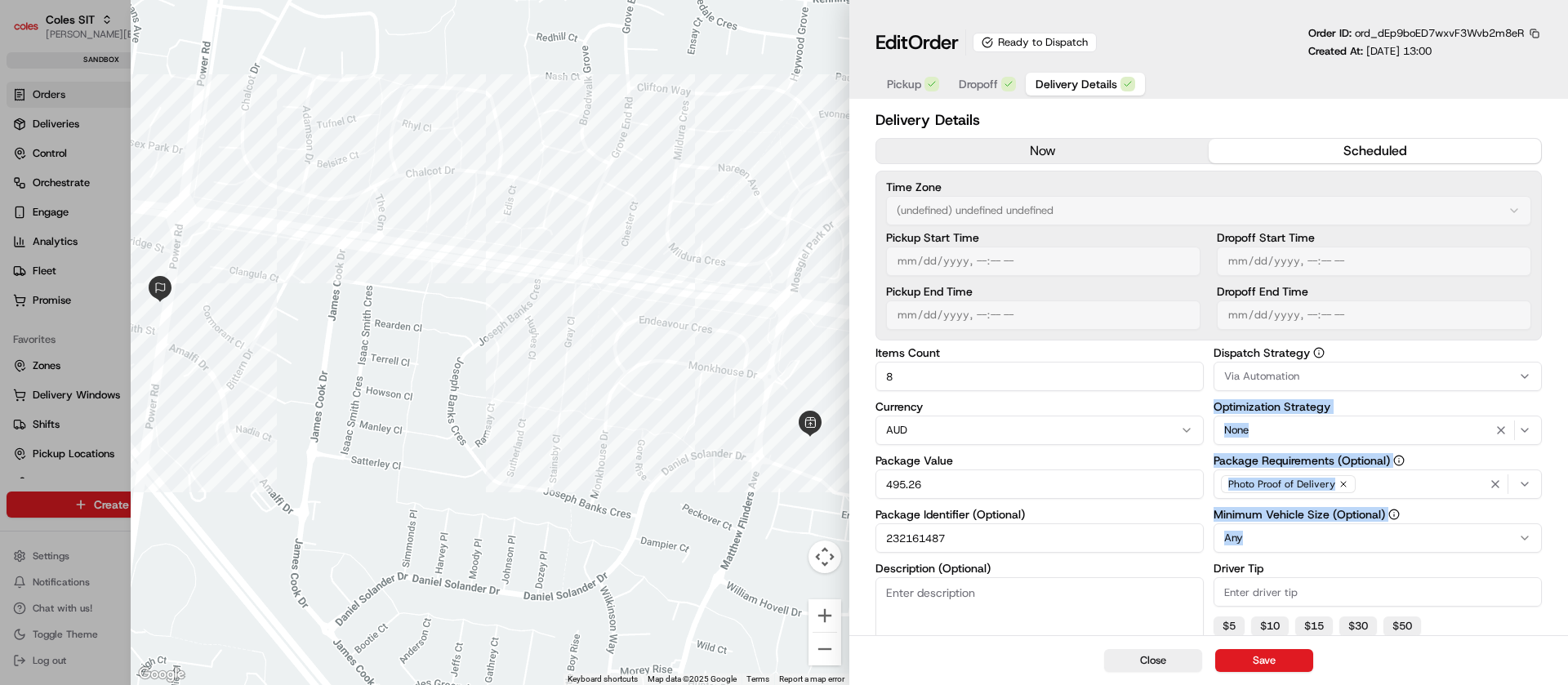
scroll to position [234, 0]
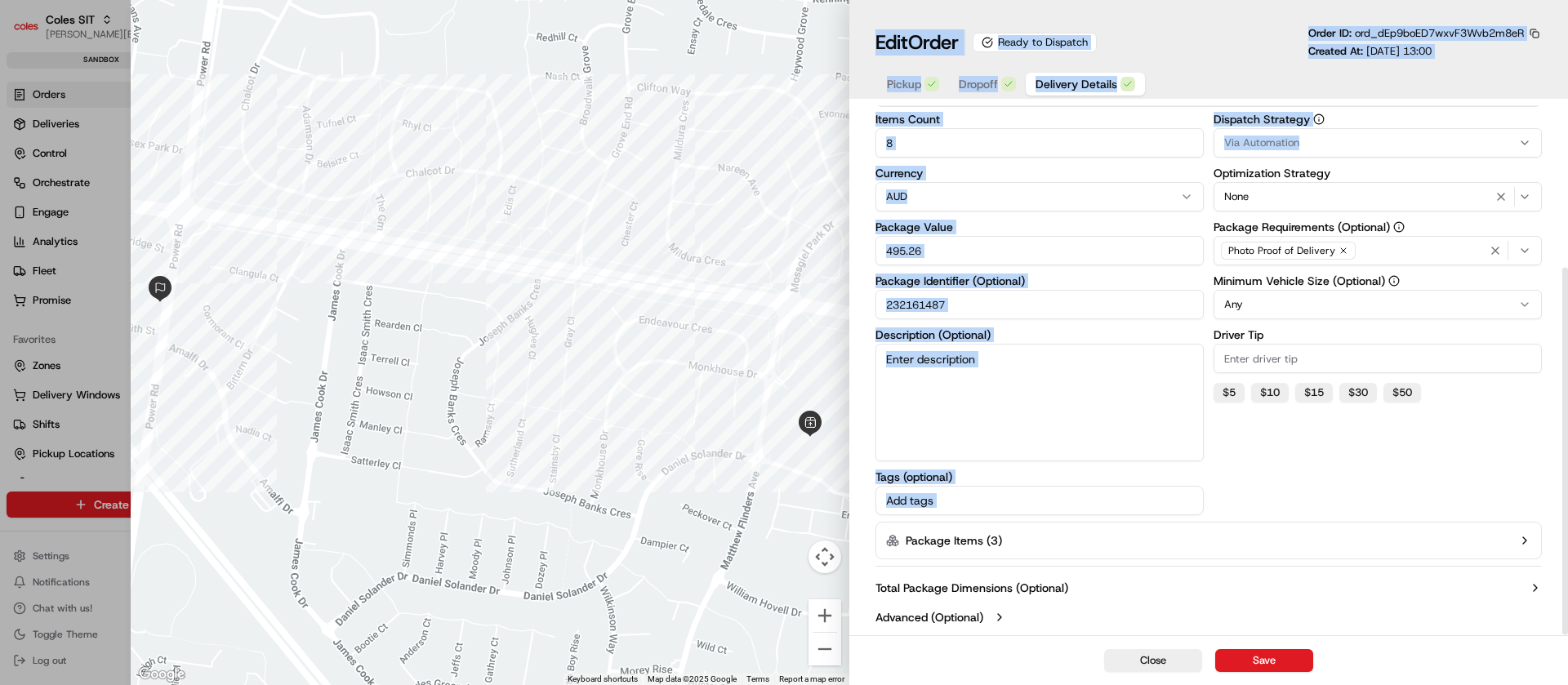
drag, startPoint x: 1564, startPoint y: 373, endPoint x: 1567, endPoint y: 719, distance: 346.0
click at [1567, 684] on html "Coles SIT [PERSON_NAME][EMAIL_ADDRESS][DOMAIN_NAME] Toggle Sidebar sandbox Orde…" at bounding box center [784, 342] width 1568 height 685
click at [1129, 536] on button "Package Items ( 3 )" at bounding box center [1209, 540] width 667 height 38
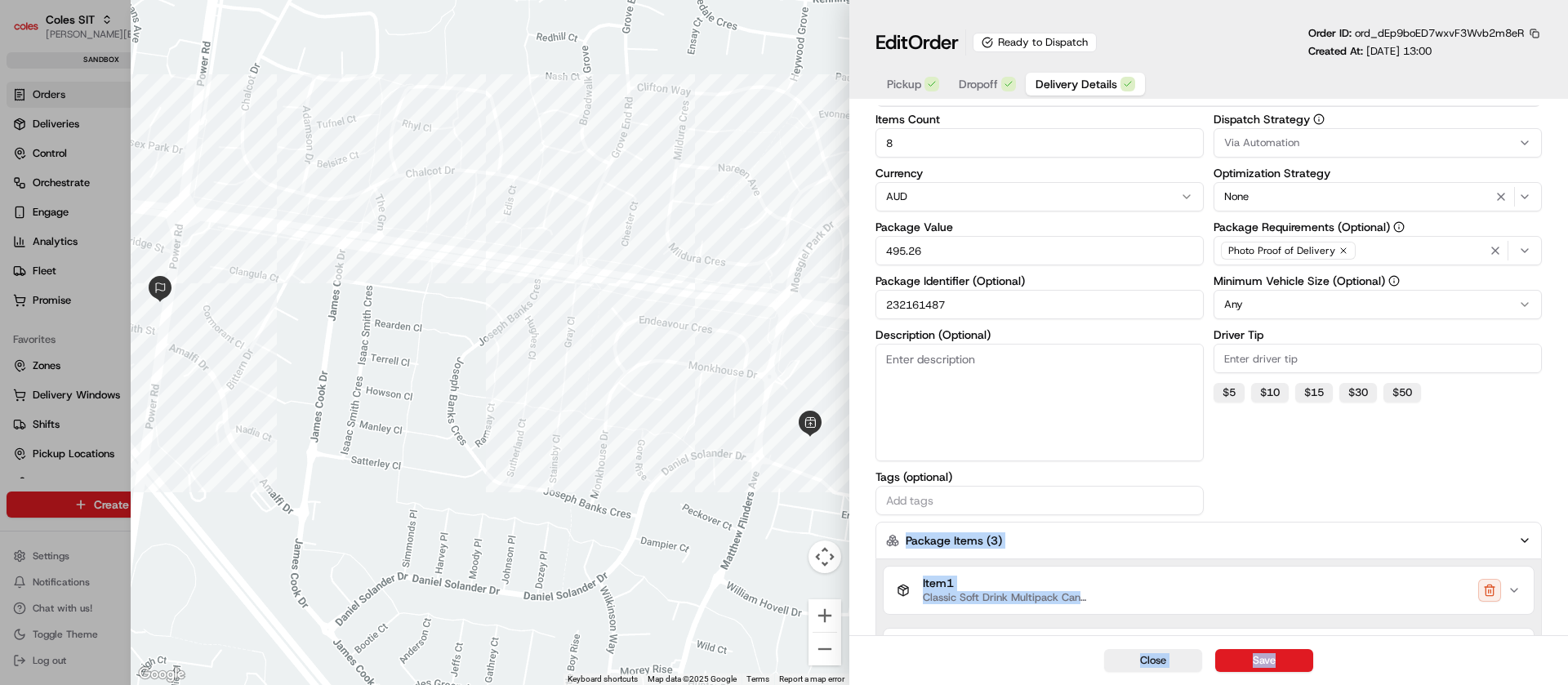
scroll to position [462, 0]
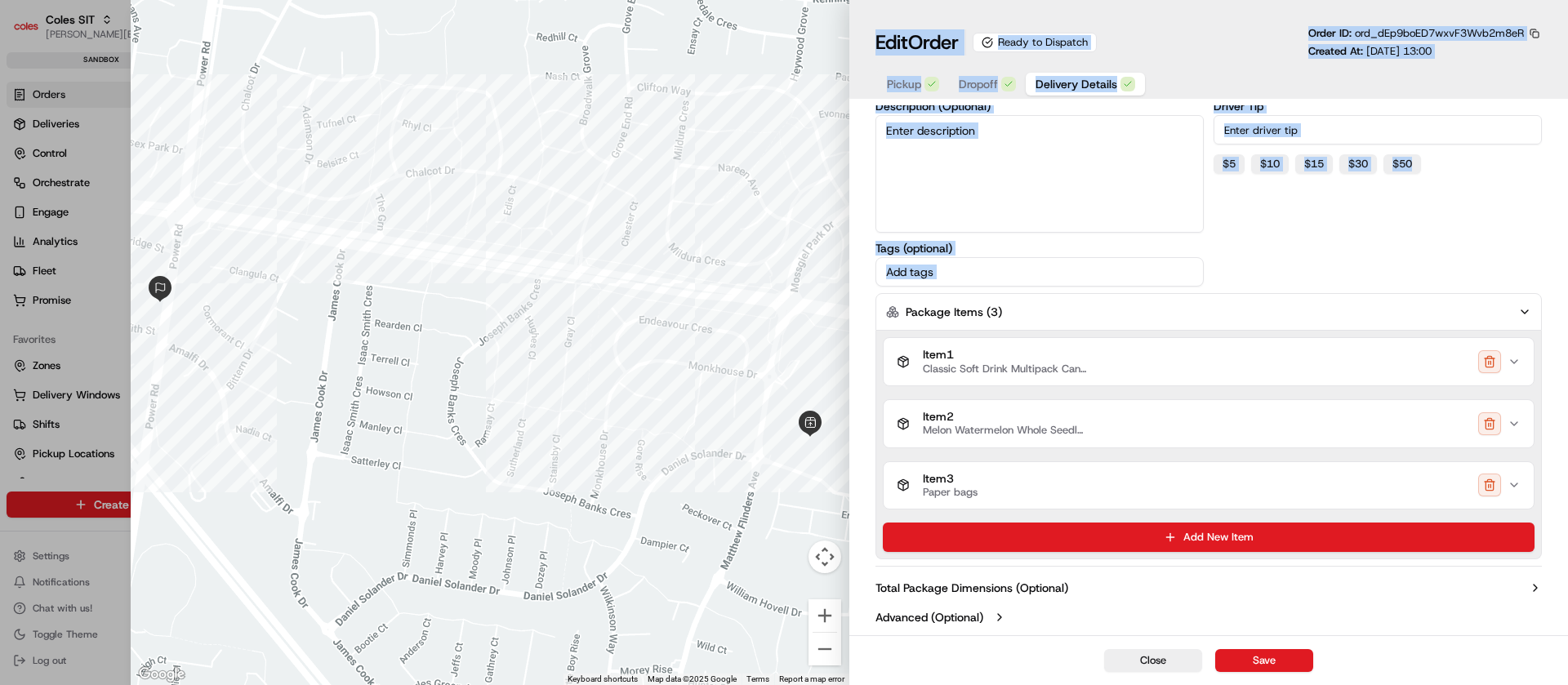
drag, startPoint x: 1567, startPoint y: 392, endPoint x: 1567, endPoint y: 698, distance: 306.0
click at [1567, 684] on html "Coles SIT [PERSON_NAME][EMAIL_ADDRESS][DOMAIN_NAME] Toggle Sidebar sandbox Orde…" at bounding box center [784, 342] width 1568 height 685
click at [1520, 474] on button "Item 3 Paper bags" at bounding box center [1209, 486] width 650 height 48
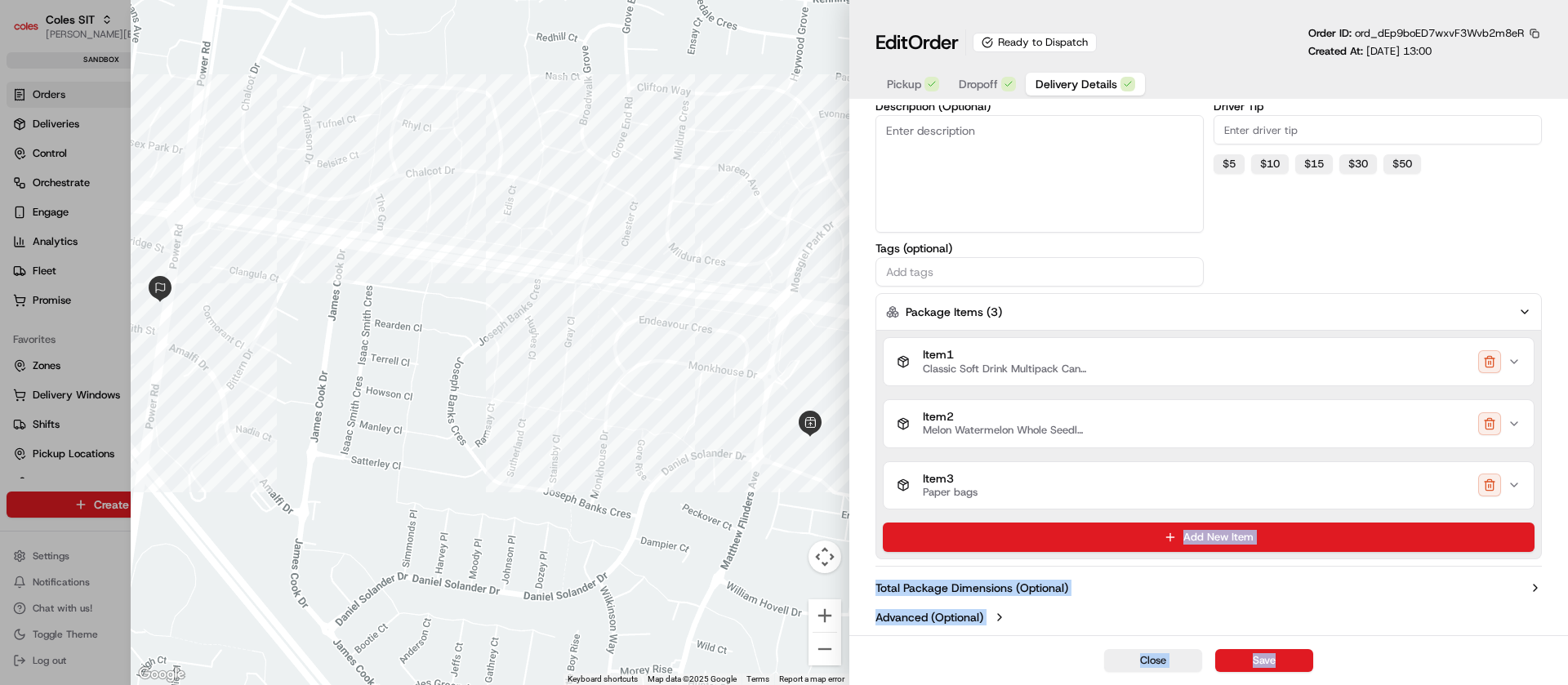
drag, startPoint x: 1567, startPoint y: 509, endPoint x: 1567, endPoint y: 642, distance: 133.0
click at [1567, 642] on div "Edit Order Ready to Dispatch Order ID: ord_dEp9boED7wxvF3Wvb2m8eR Created At: […" at bounding box center [1209, 342] width 718 height 685
click at [1515, 485] on icon "button" at bounding box center [1513, 485] width 7 height 3
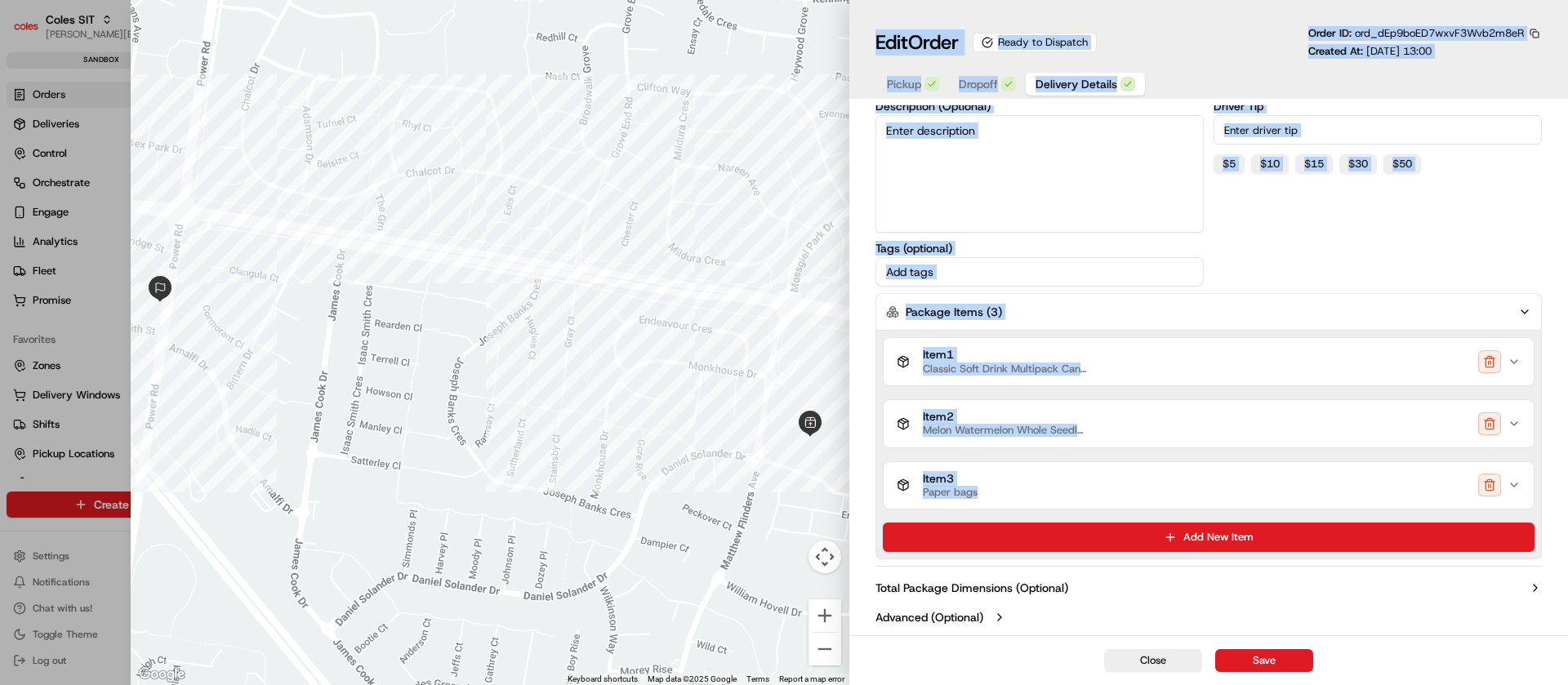
drag, startPoint x: 1567, startPoint y: 455, endPoint x: 1567, endPoint y: 697, distance: 242.0
click at [1567, 684] on html "Coles SIT [PERSON_NAME][EMAIL_ADDRESS][DOMAIN_NAME] Toggle Sidebar sandbox Orde…" at bounding box center [784, 342] width 1568 height 685
click at [1378, 482] on div "Item 3 Paper bags" at bounding box center [1202, 486] width 611 height 28
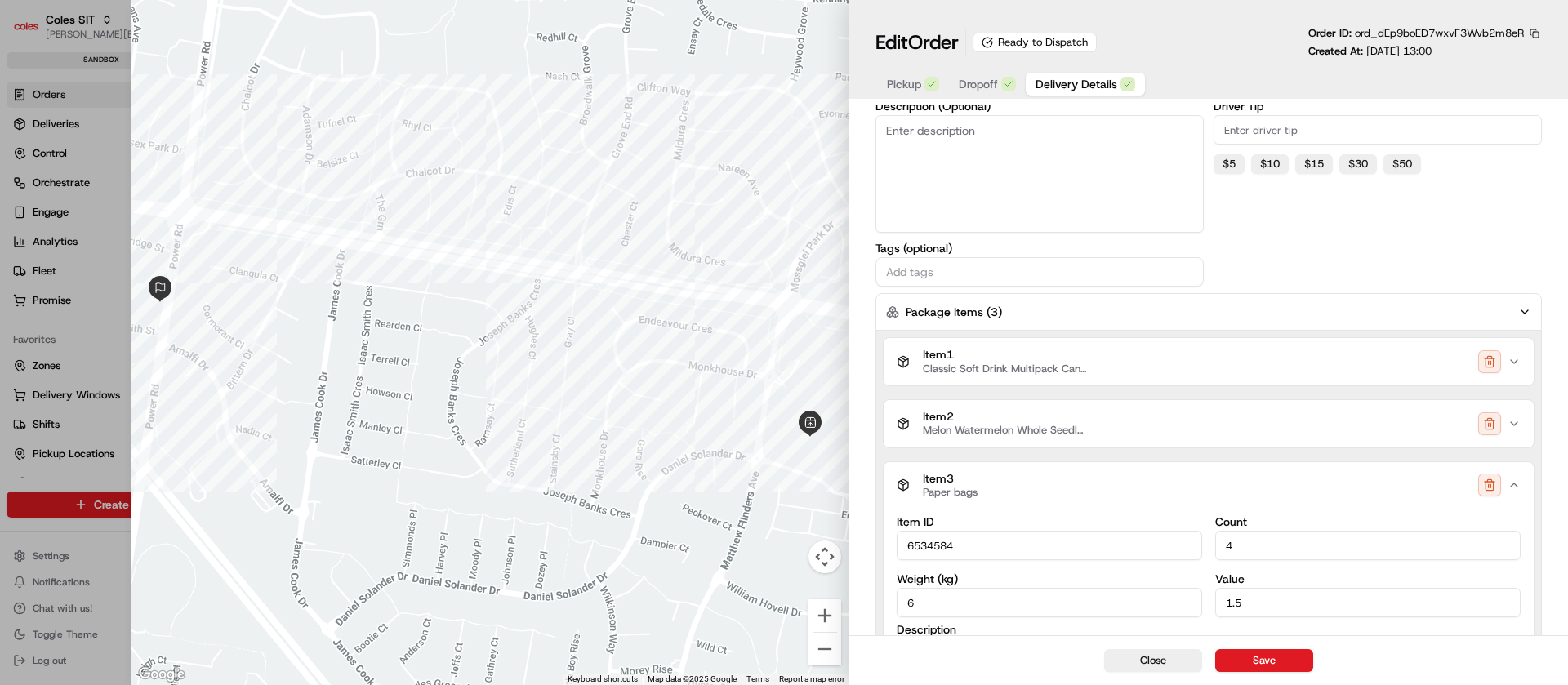
click at [1512, 489] on icon "button" at bounding box center [1513, 485] width 13 height 13
